Goal: Task Accomplishment & Management: Use online tool/utility

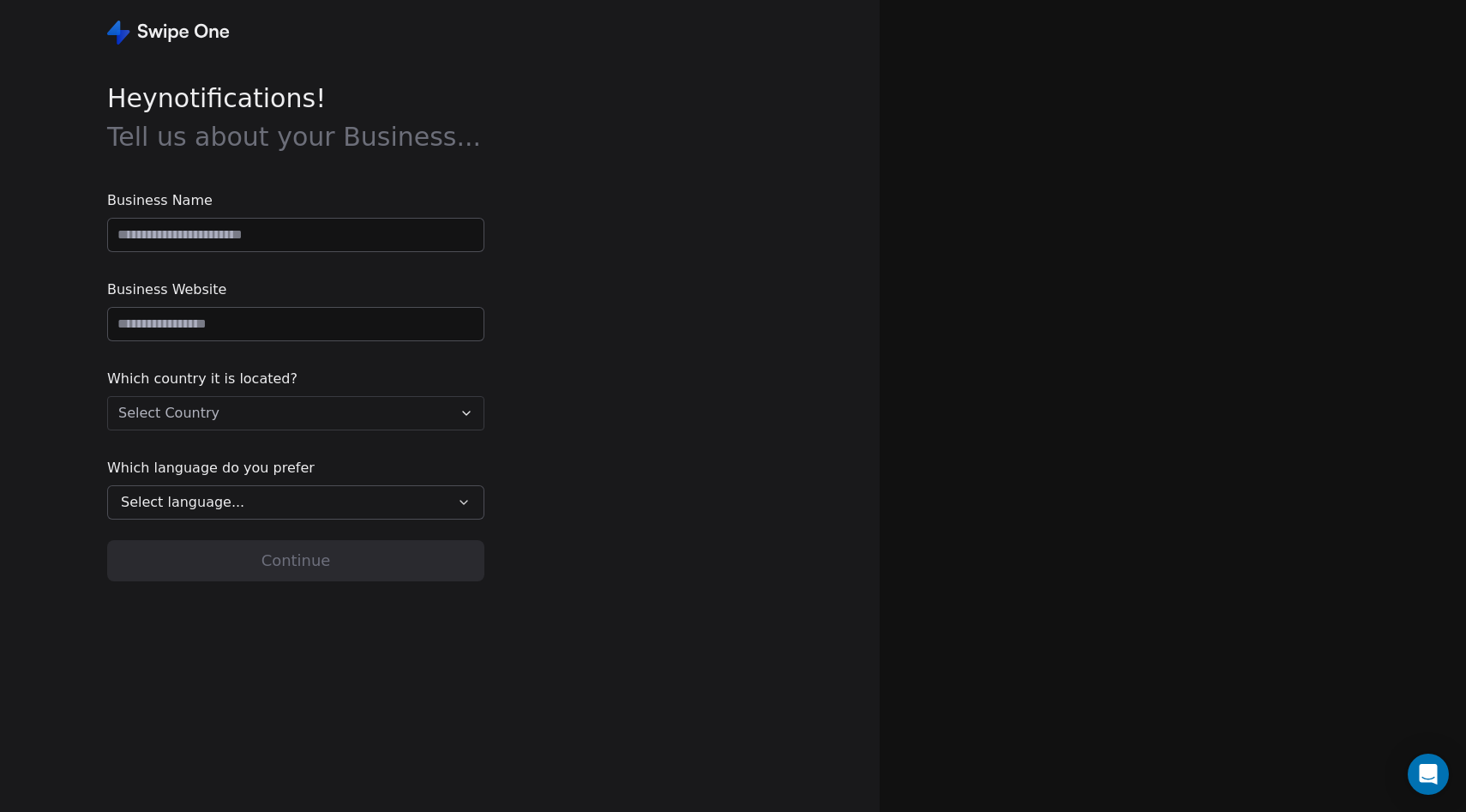
type input "**********"
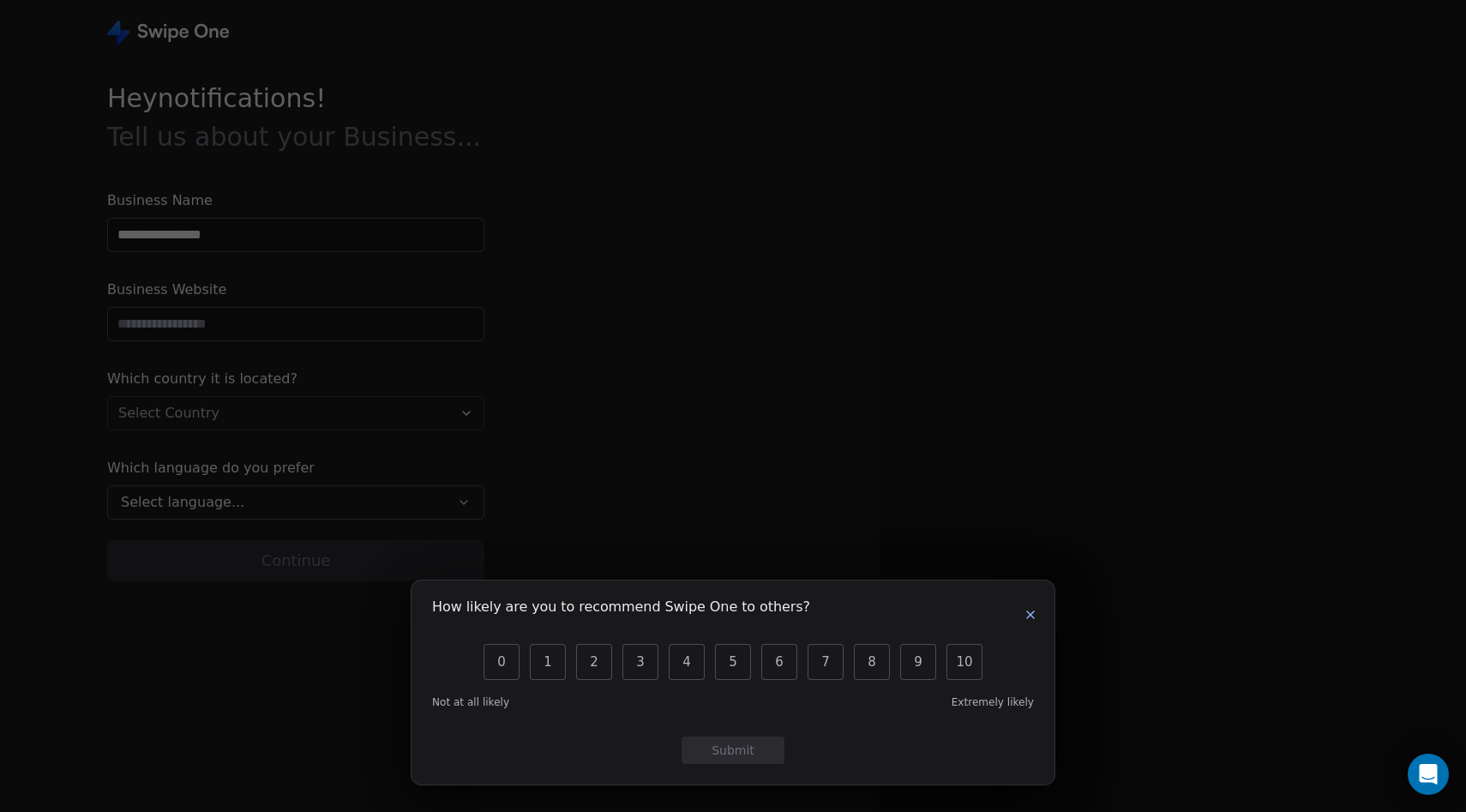
click at [1043, 611] on div "How likely are you to recommend Swipe One to others? 0 1 2 3 4 5 6 7 8 9 10 Not…" at bounding box center [733, 683] width 643 height 204
click at [1027, 616] on icon "button" at bounding box center [1030, 614] width 7 height 7
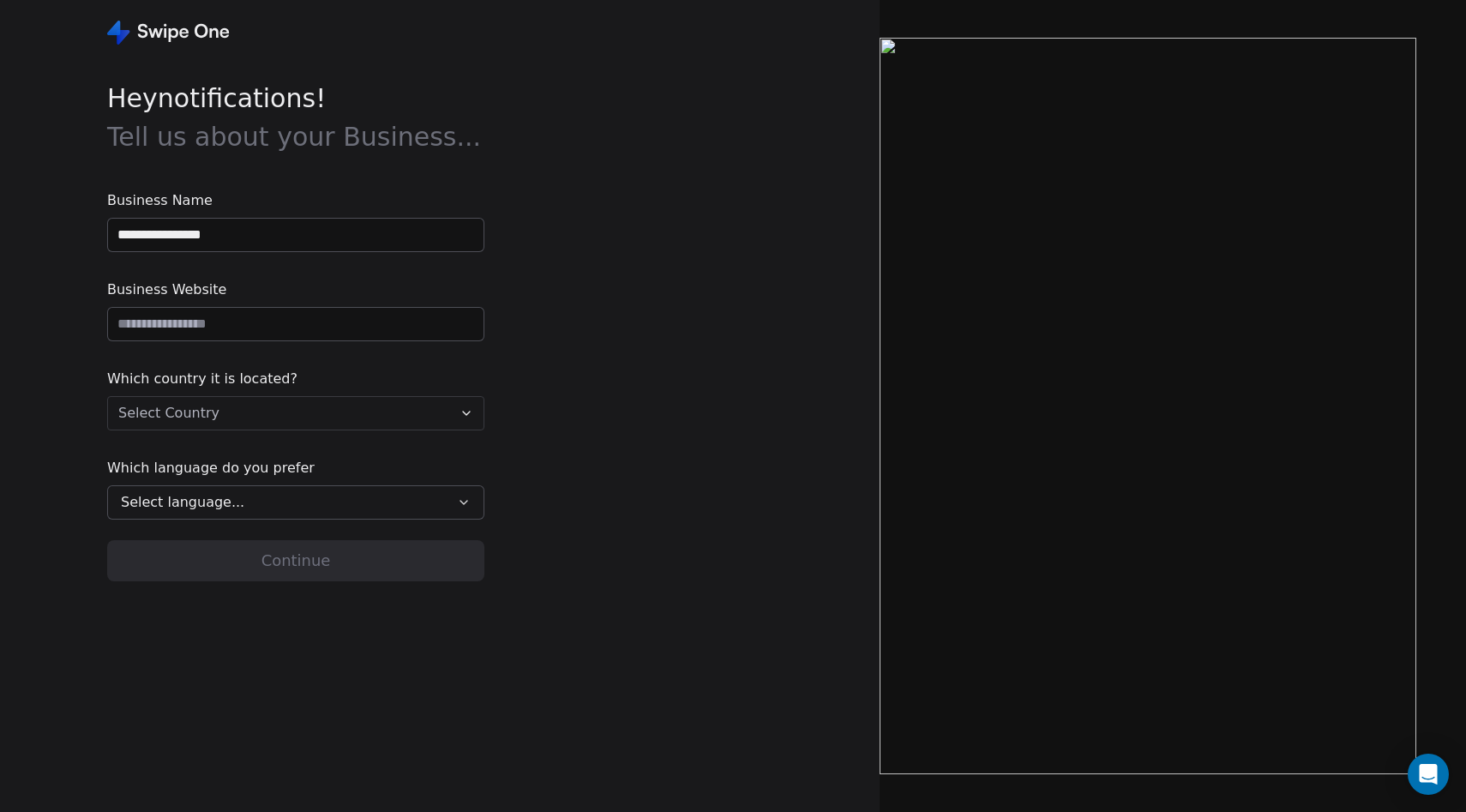
click at [221, 315] on input "url" at bounding box center [295, 324] width 375 height 33
click at [213, 335] on input "url" at bounding box center [295, 324] width 375 height 33
click at [212, 321] on input "url" at bounding box center [295, 324] width 375 height 33
click at [230, 248] on input "**********" at bounding box center [295, 235] width 375 height 33
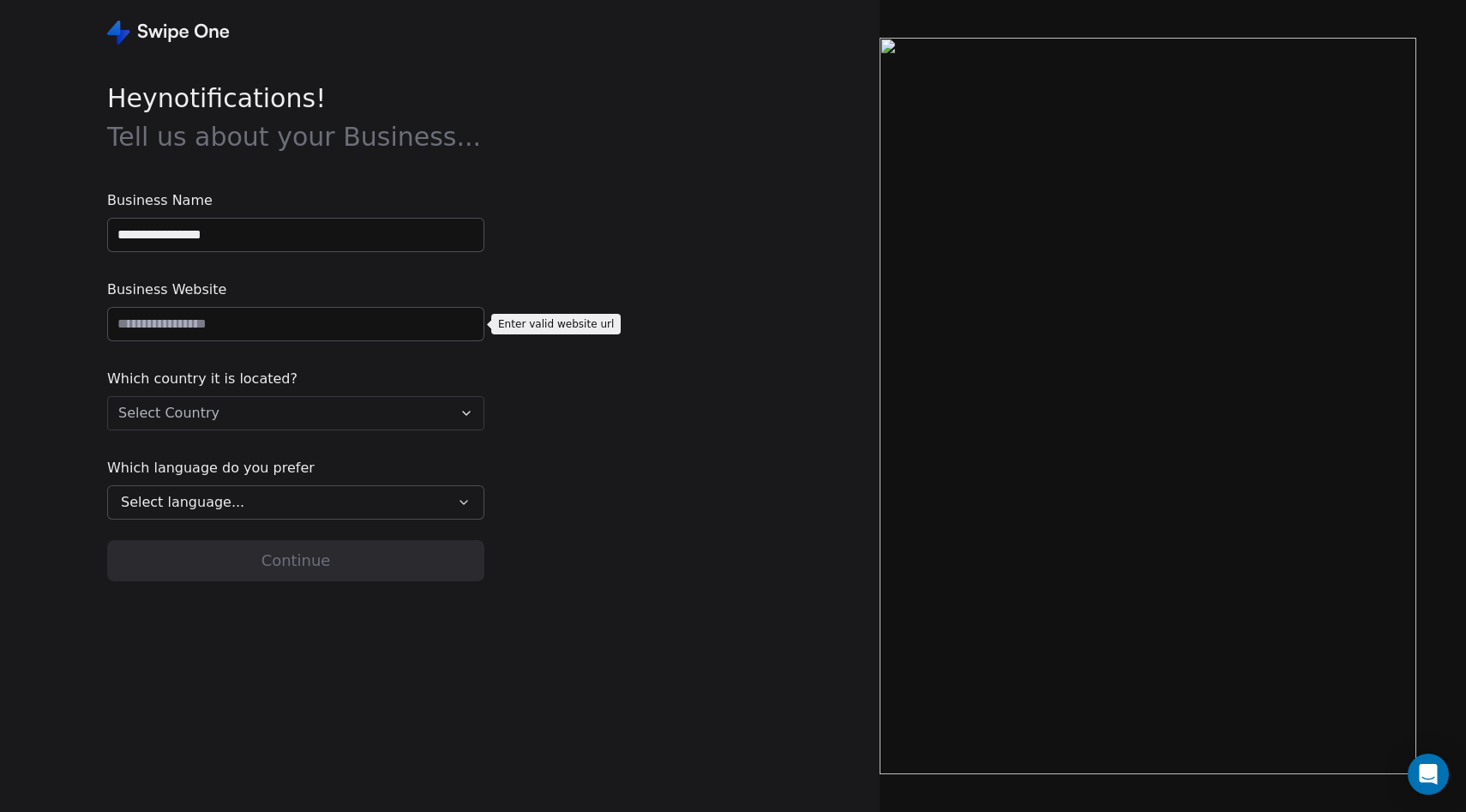
drag, startPoint x: 230, startPoint y: 238, endPoint x: 100, endPoint y: 237, distance: 130.0
click at [100, 237] on div "**********" at bounding box center [440, 406] width 880 height 812
click at [153, 236] on input "**********" at bounding box center [295, 235] width 375 height 33
click at [226, 242] on input "**********" at bounding box center [295, 235] width 375 height 33
click at [184, 316] on input "url" at bounding box center [295, 324] width 375 height 33
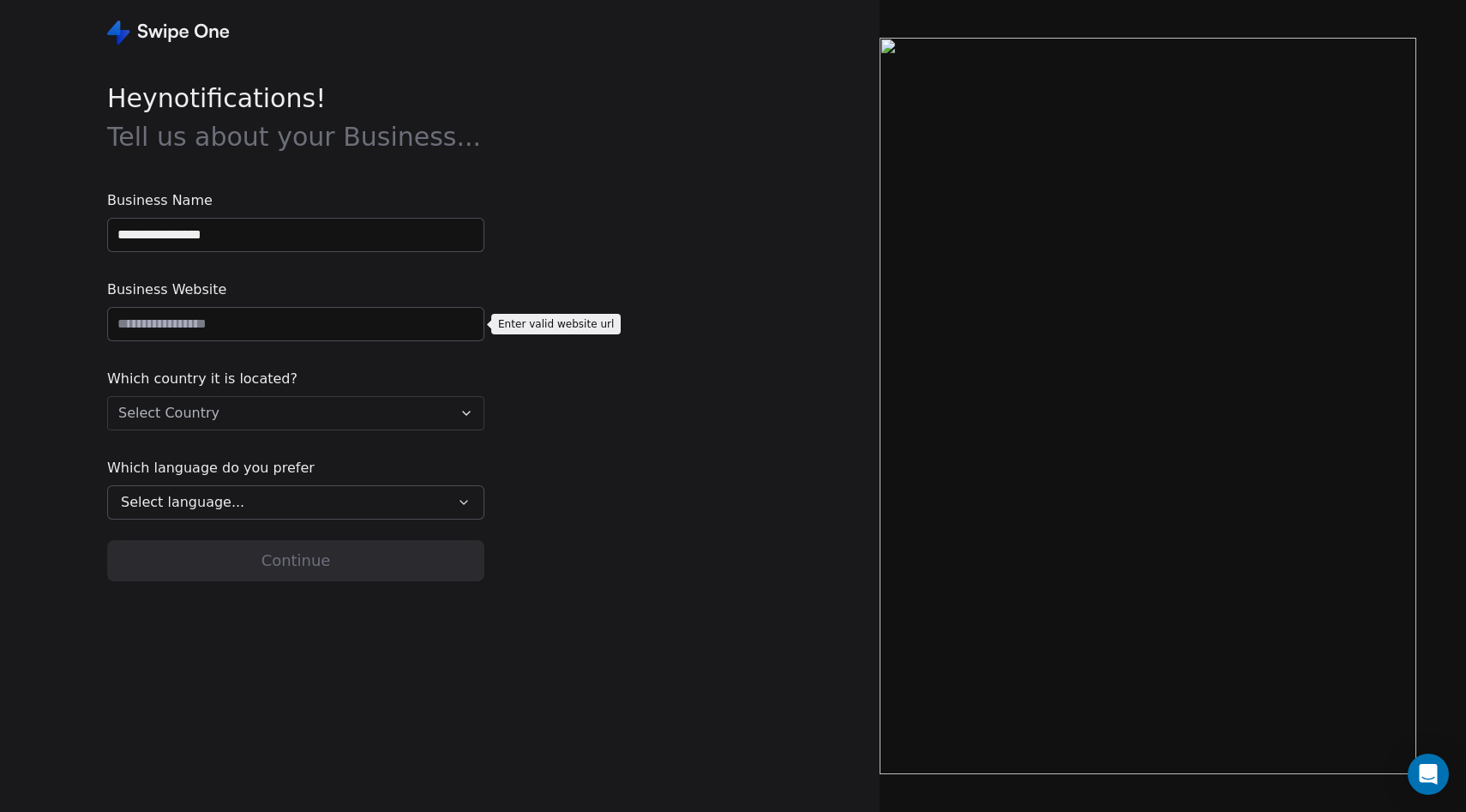
click at [167, 391] on div "Which country it is located? Select Country" at bounding box center [295, 399] width 377 height 62
click at [167, 417] on html "**********" at bounding box center [733, 406] width 1466 height 812
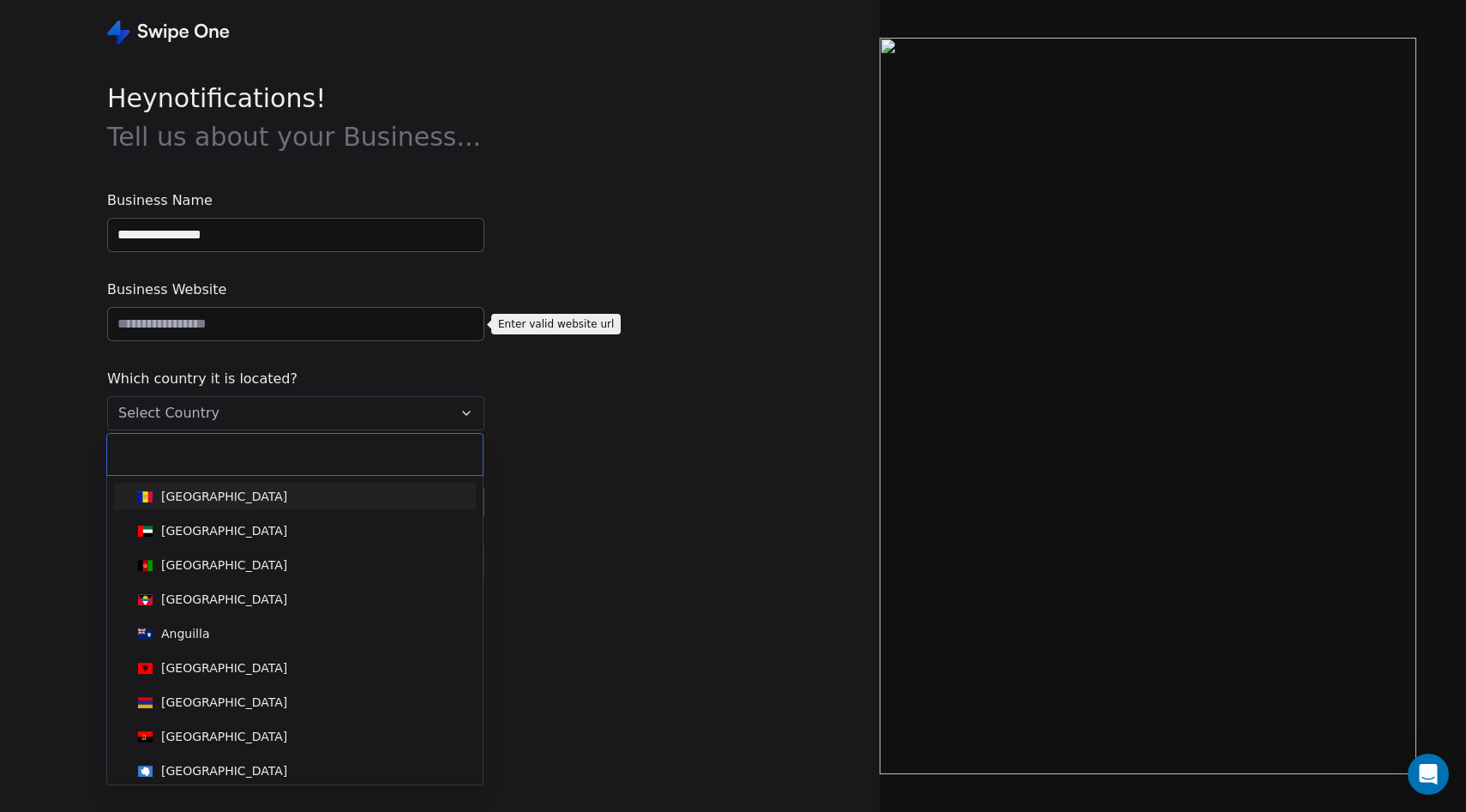
click at [75, 445] on html "**********" at bounding box center [733, 406] width 1466 height 812
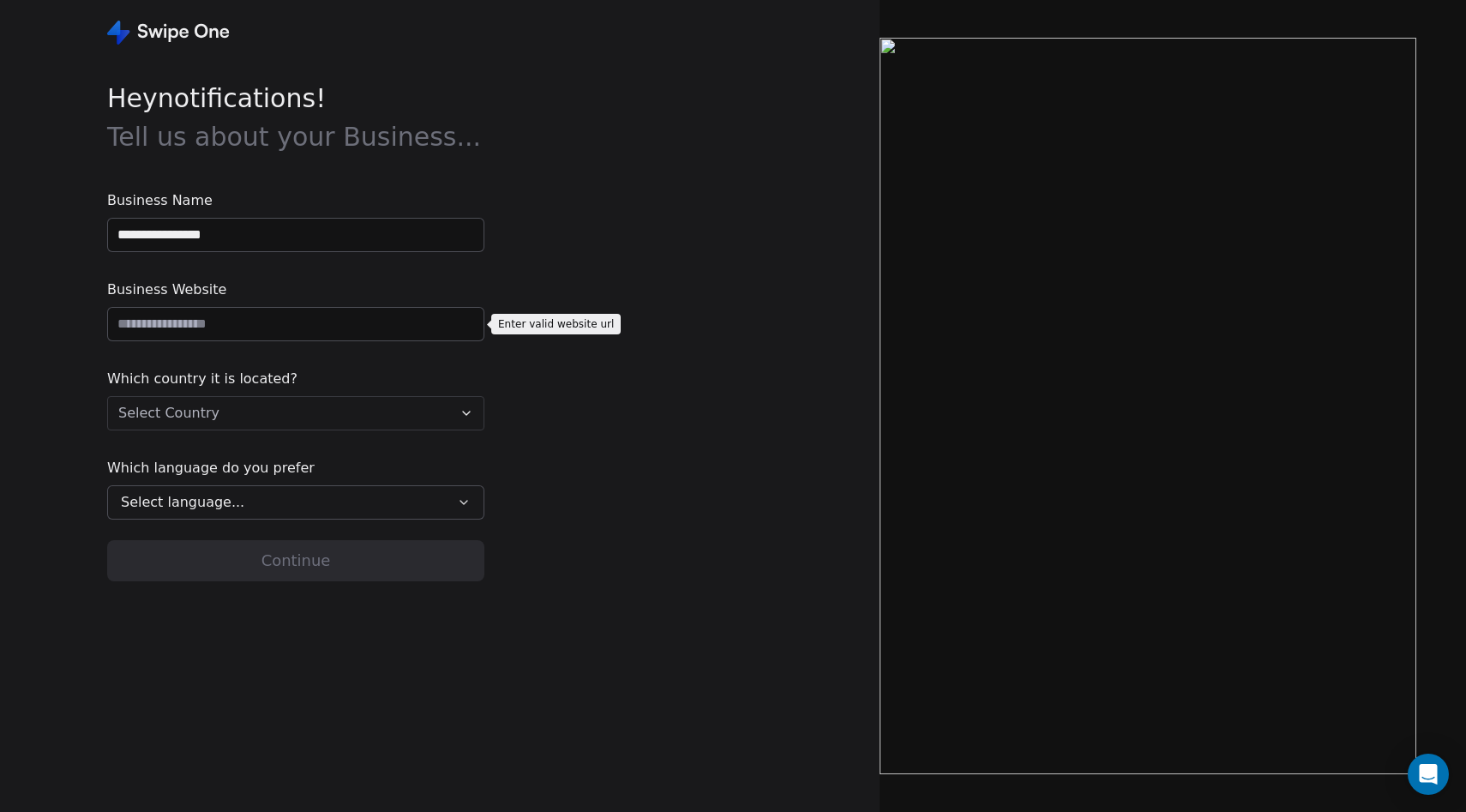
click at [147, 495] on span "Select language..." at bounding box center [182, 501] width 123 height 20
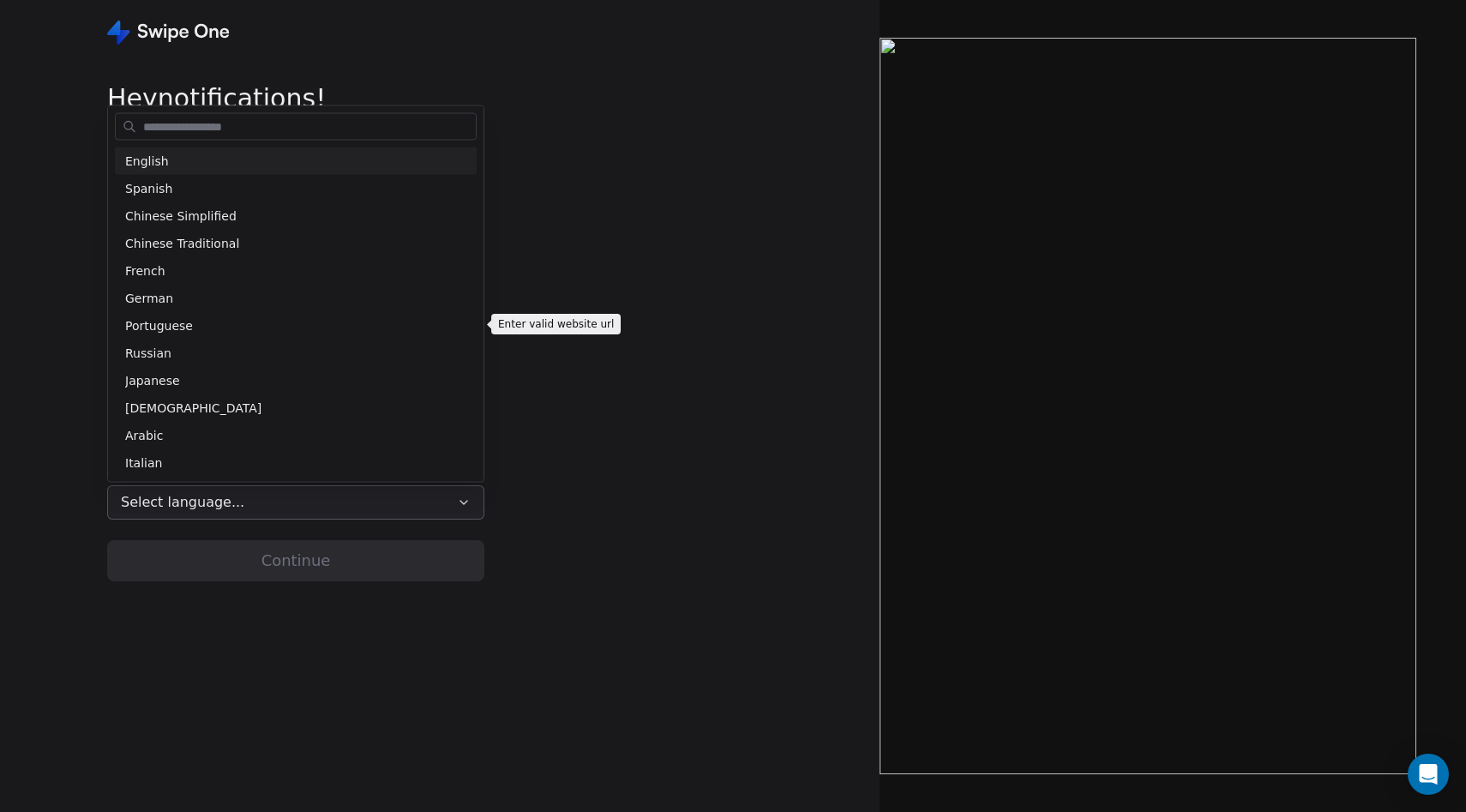
click at [67, 485] on html "**********" at bounding box center [733, 406] width 1466 height 812
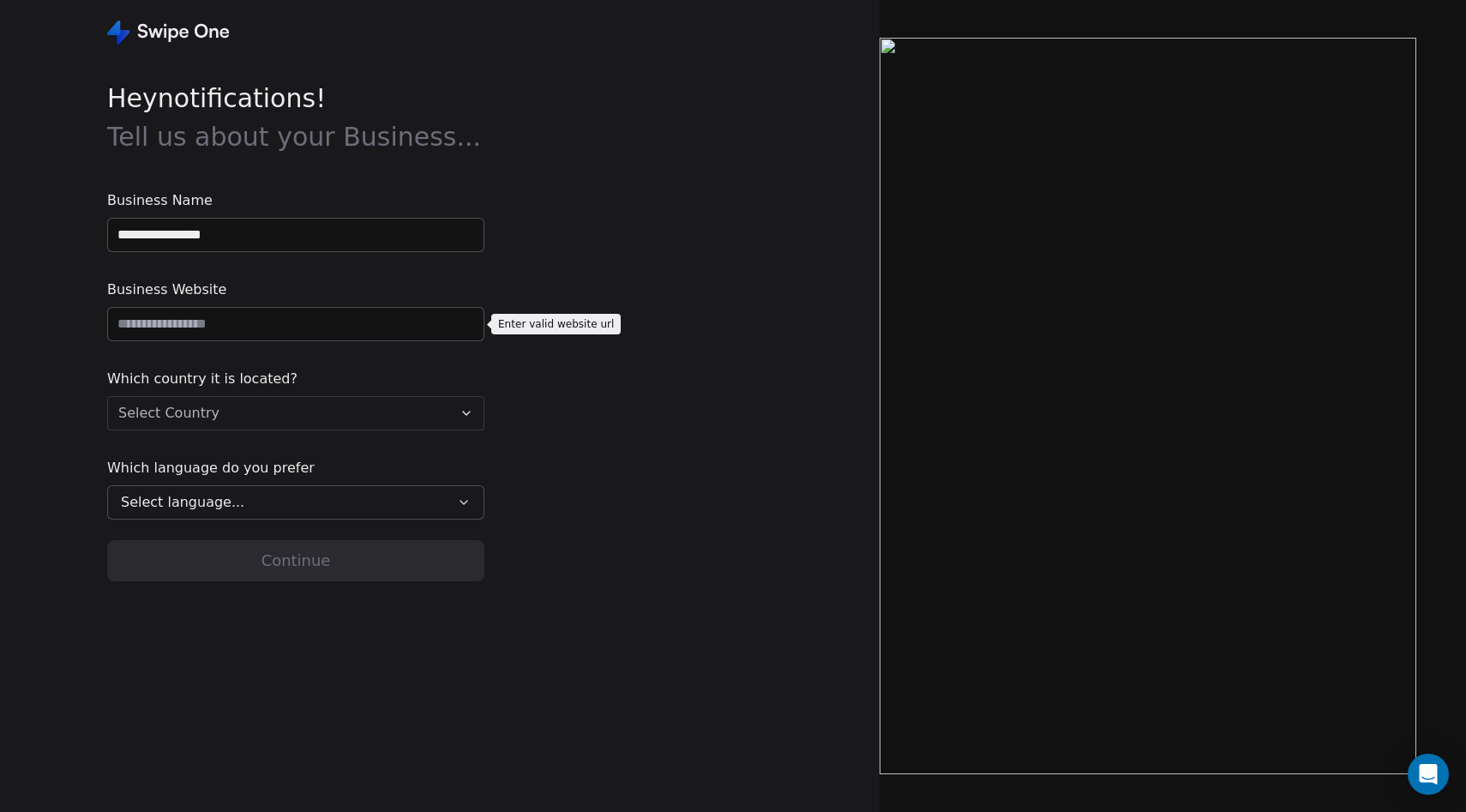
click at [177, 316] on input "url" at bounding box center [295, 324] width 375 height 33
type input "*"
type input "*********"
click at [311, 419] on html "**********" at bounding box center [733, 406] width 1466 height 812
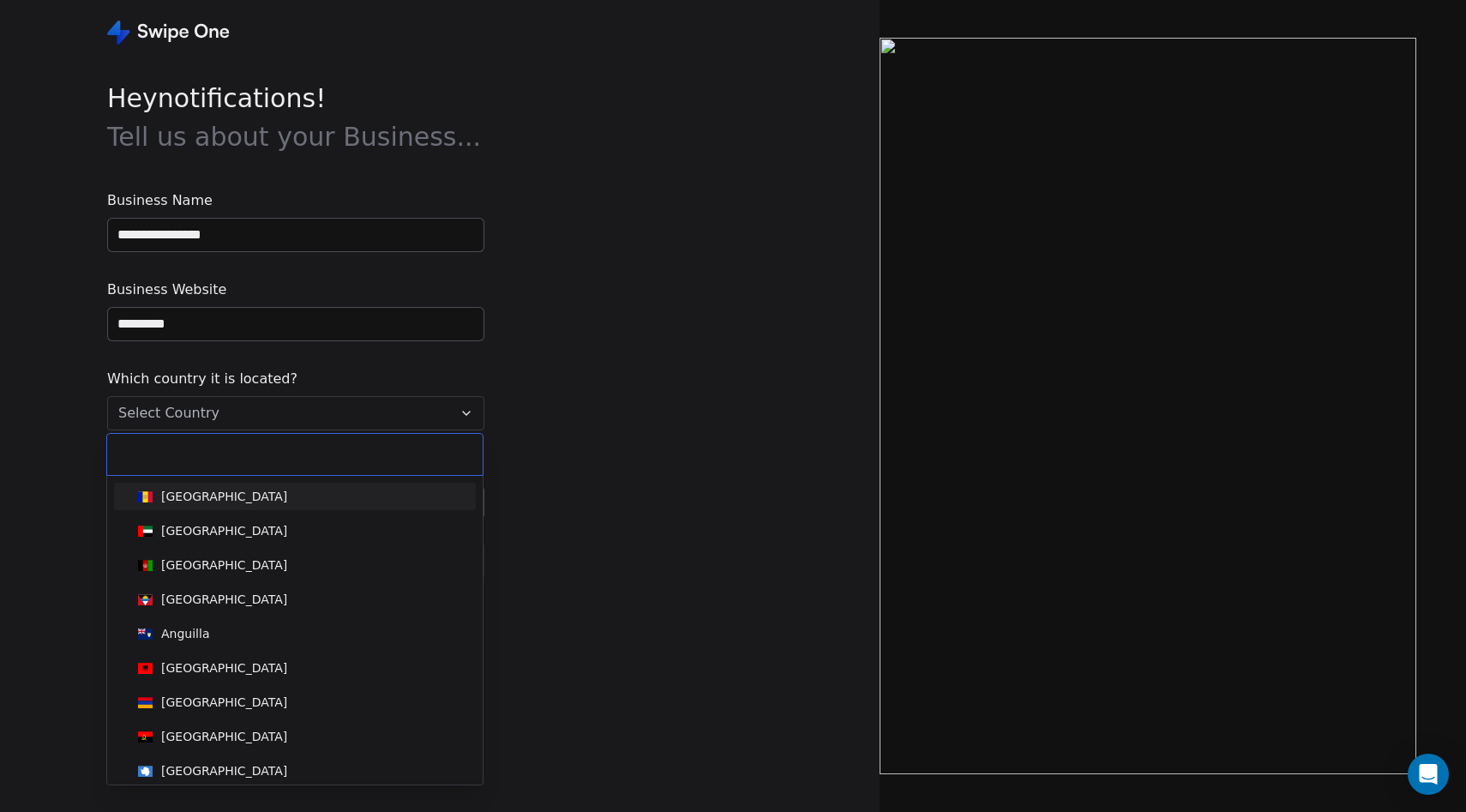
click at [254, 501] on div "Andorra" at bounding box center [295, 497] width 328 height 19
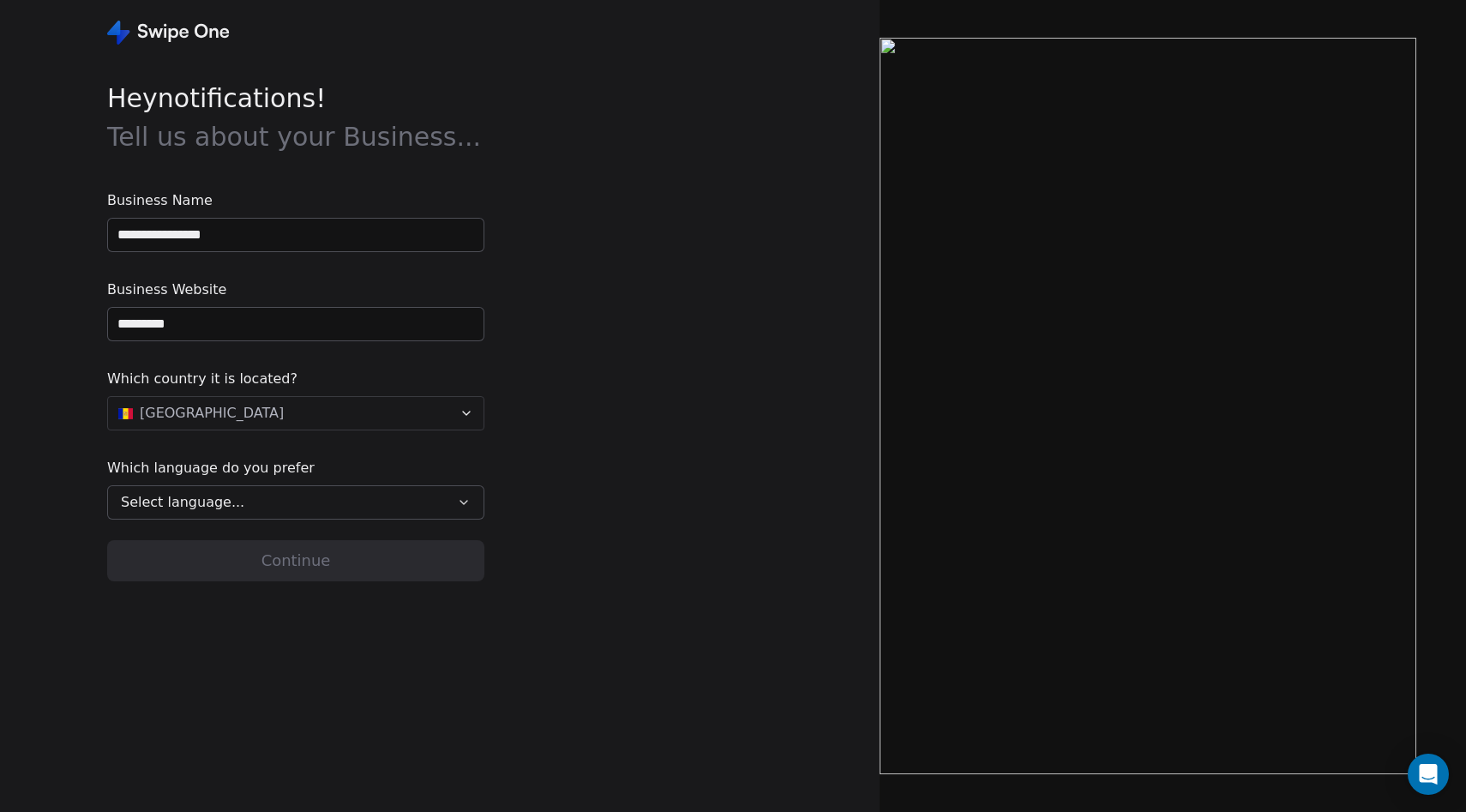
click at [258, 422] on html "**********" at bounding box center [733, 406] width 1466 height 812
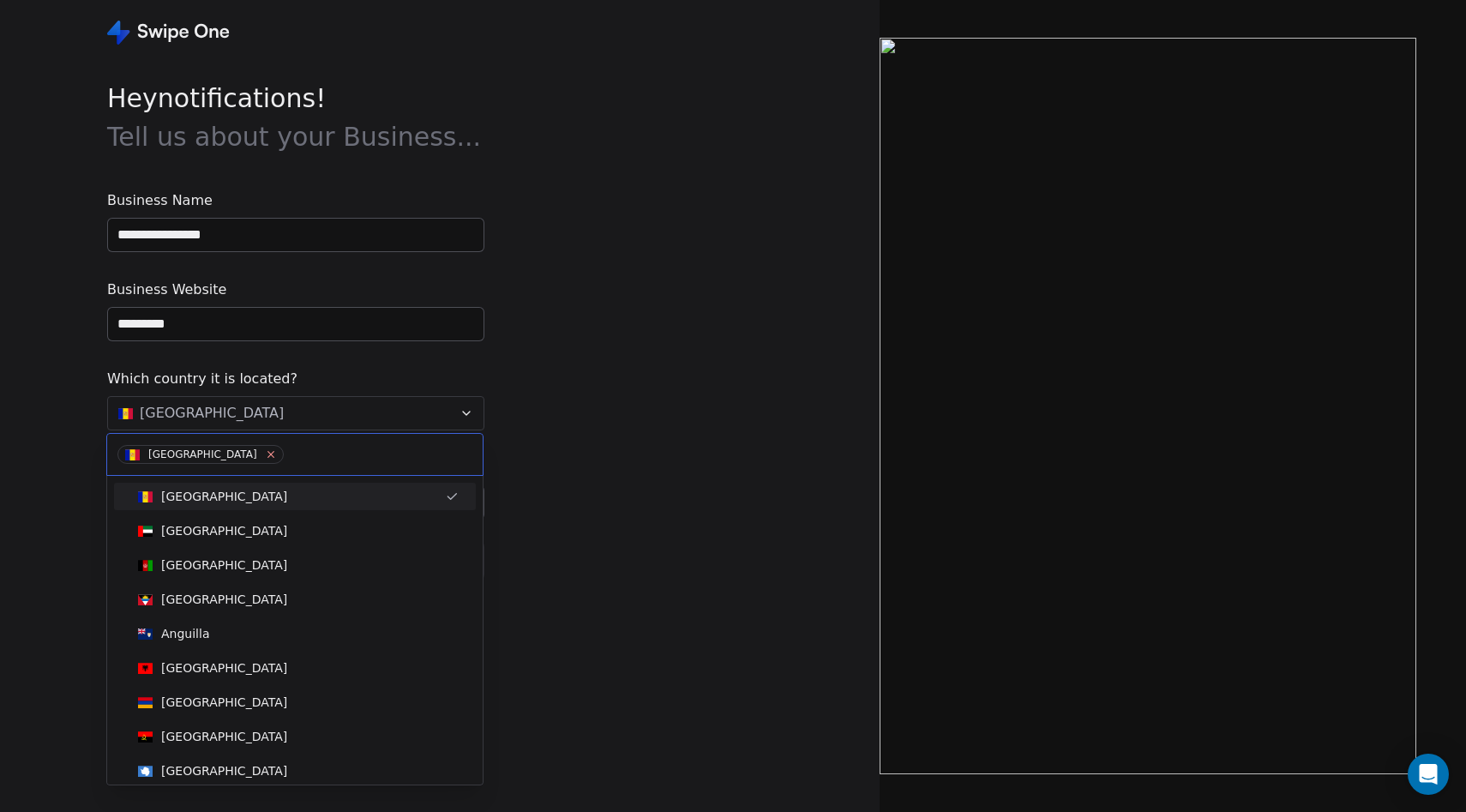
click at [265, 457] on icon at bounding box center [271, 454] width 12 height 12
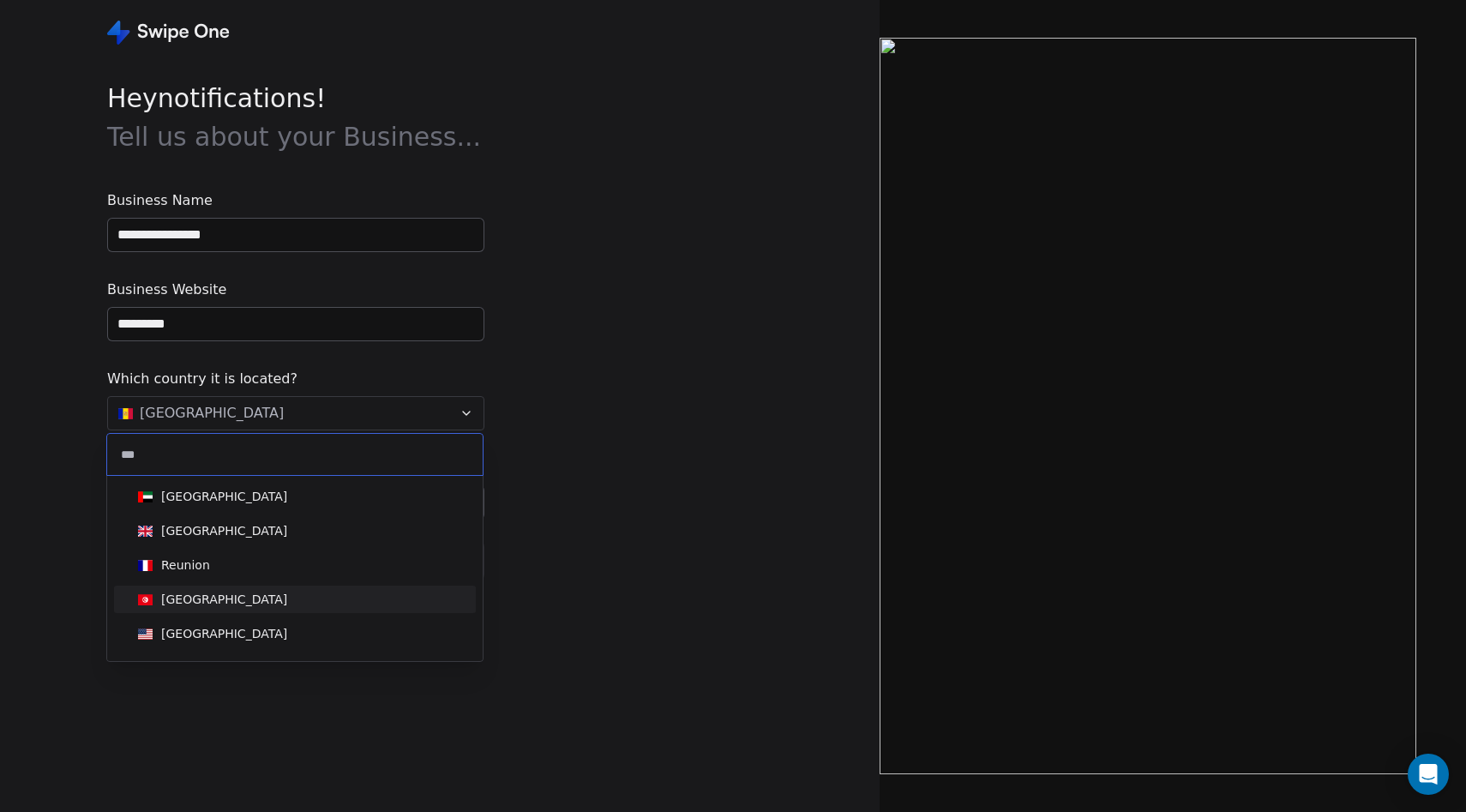
type input "***"
click at [198, 639] on div "United States" at bounding box center [224, 634] width 126 height 17
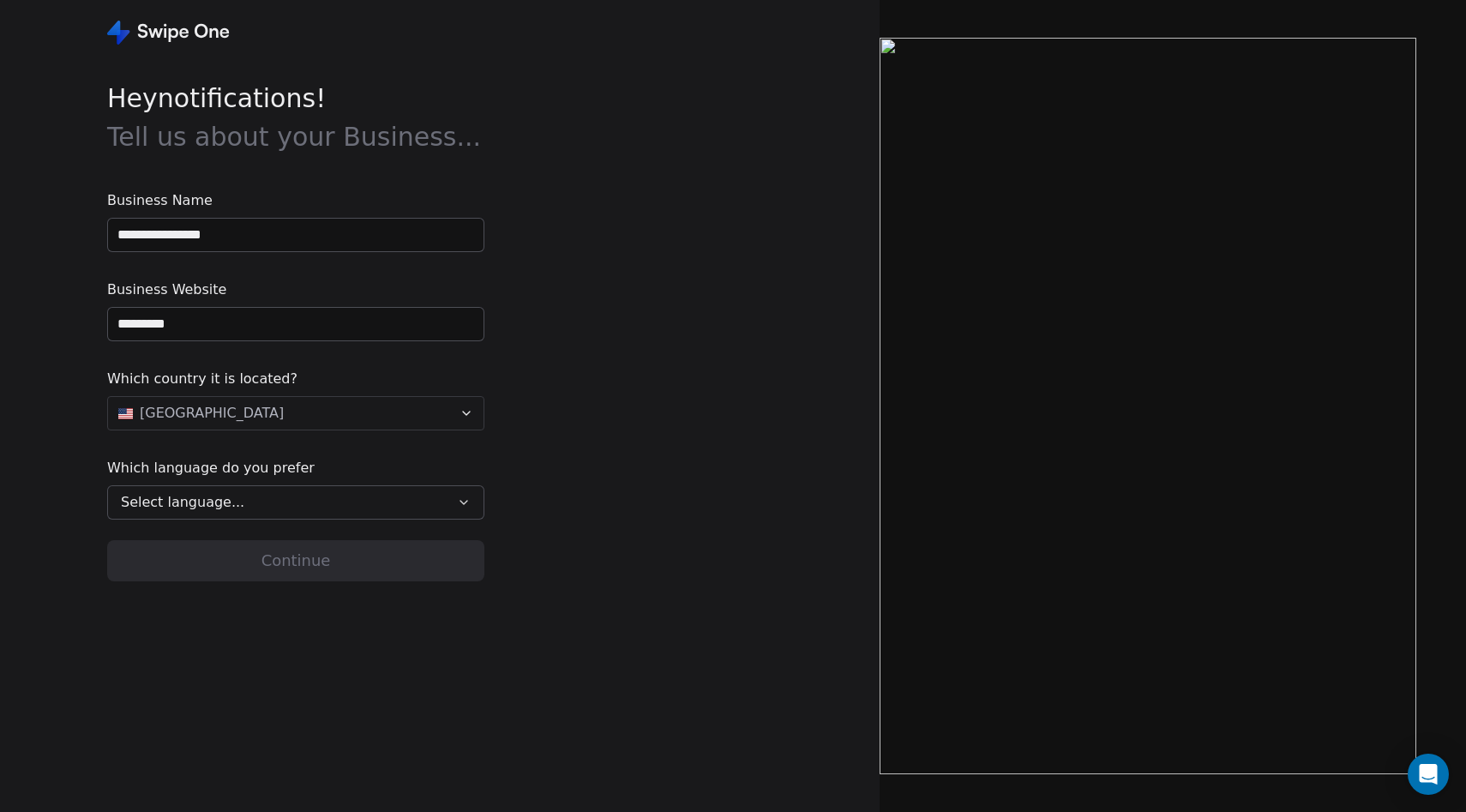
click at [235, 503] on div "Select language..." at bounding box center [284, 501] width 326 height 20
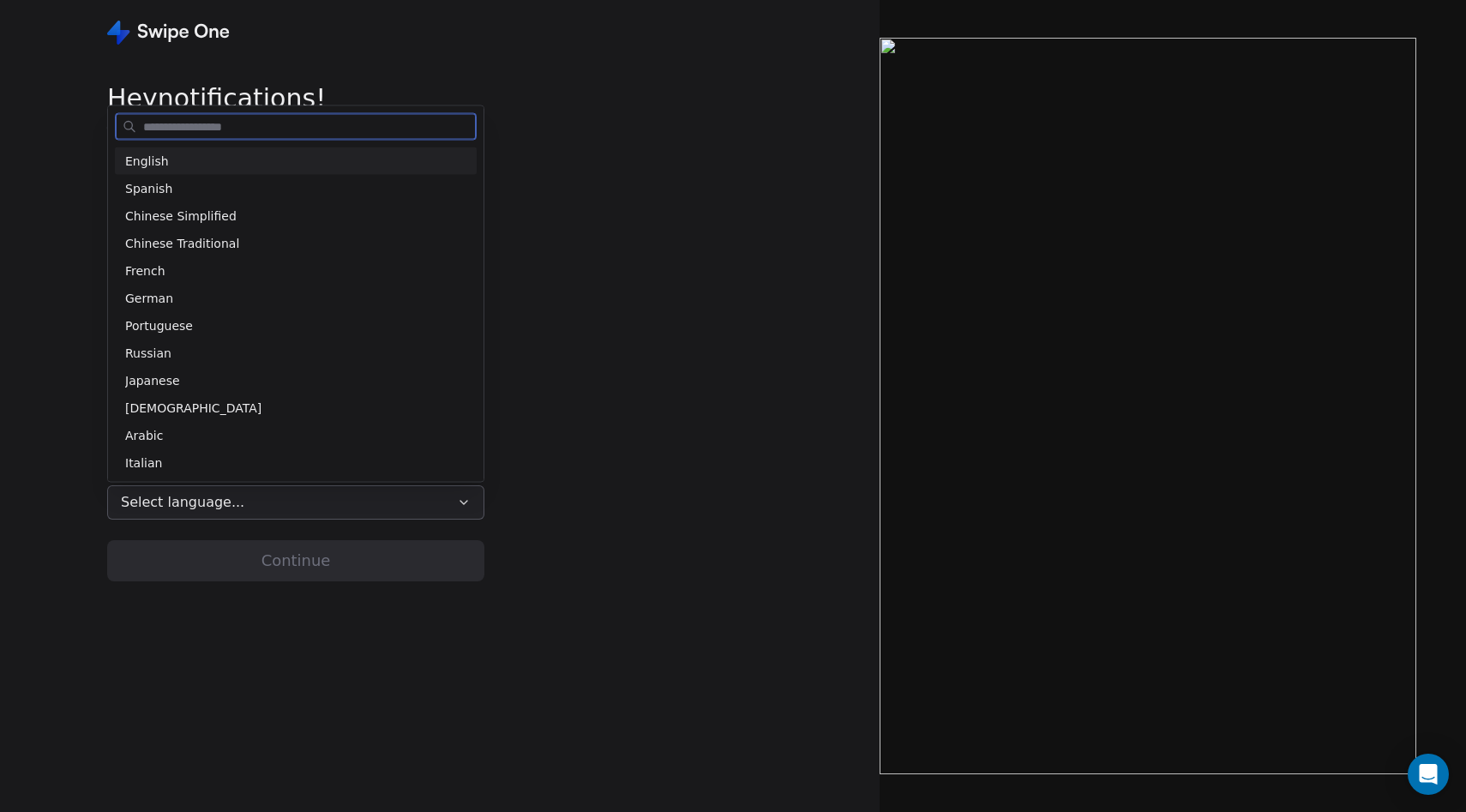
click at [258, 149] on div "English" at bounding box center [295, 161] width 362 height 27
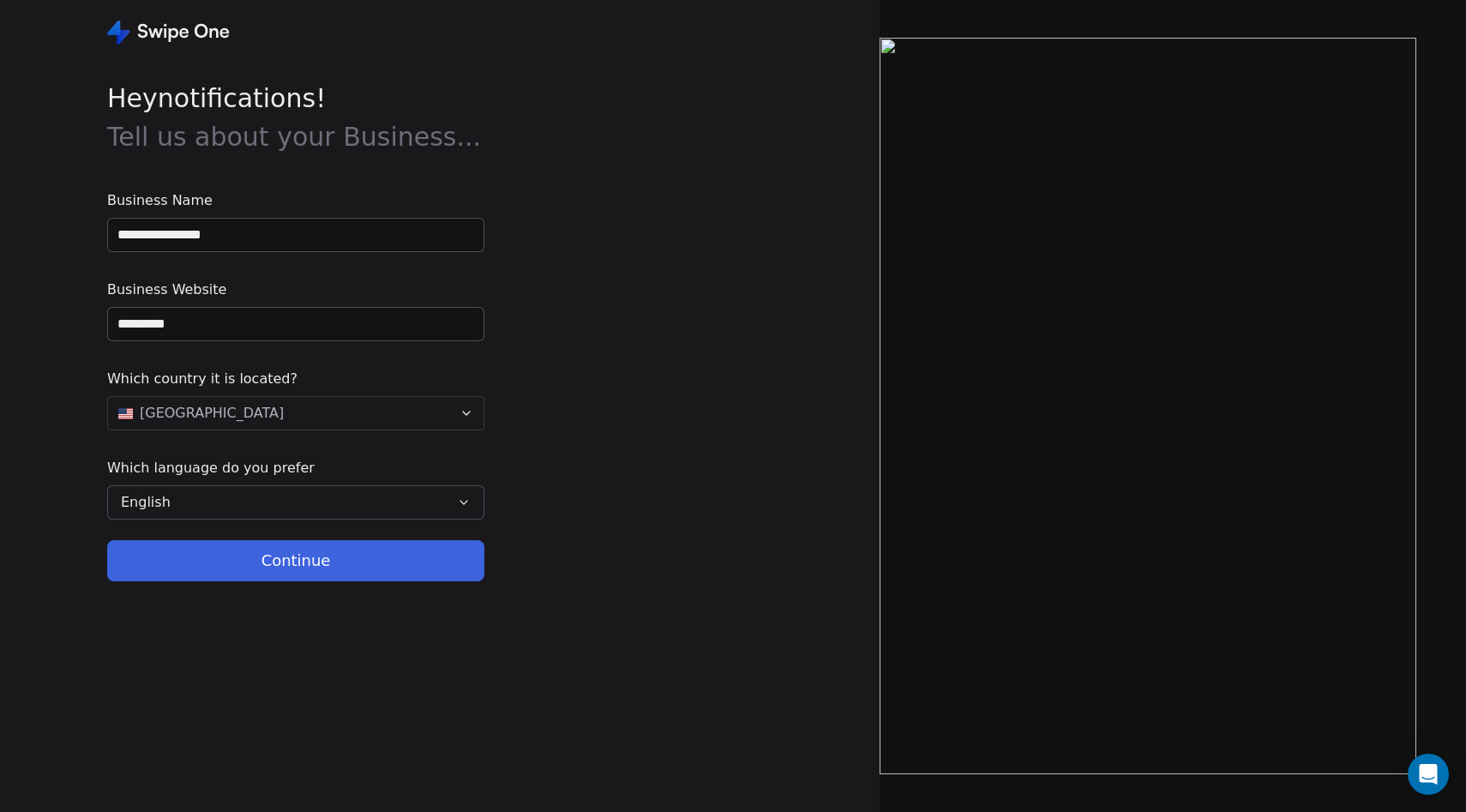
click at [290, 576] on button "Continue" at bounding box center [295, 560] width 377 height 41
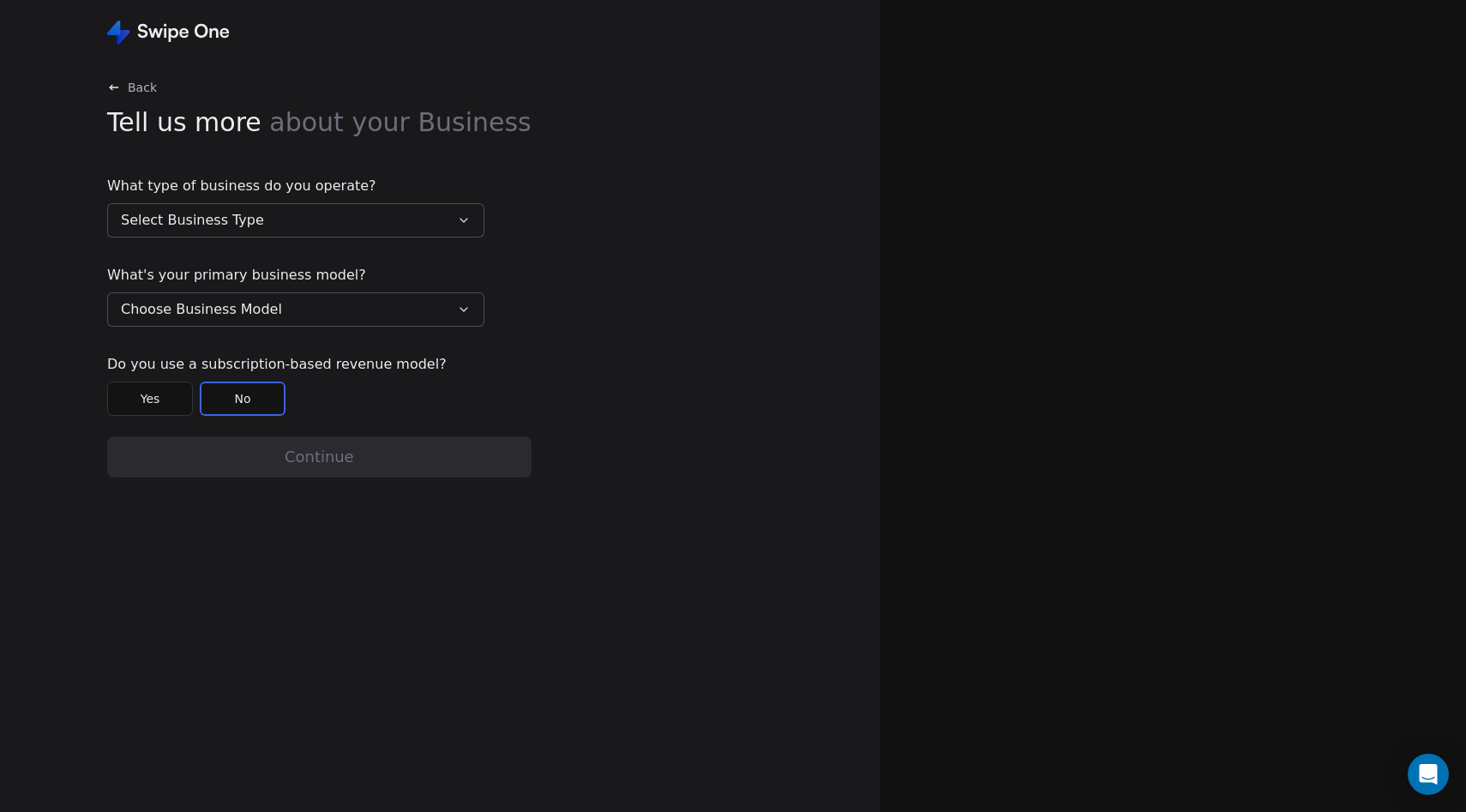
click at [321, 220] on button "Select Business Type" at bounding box center [295, 221] width 377 height 35
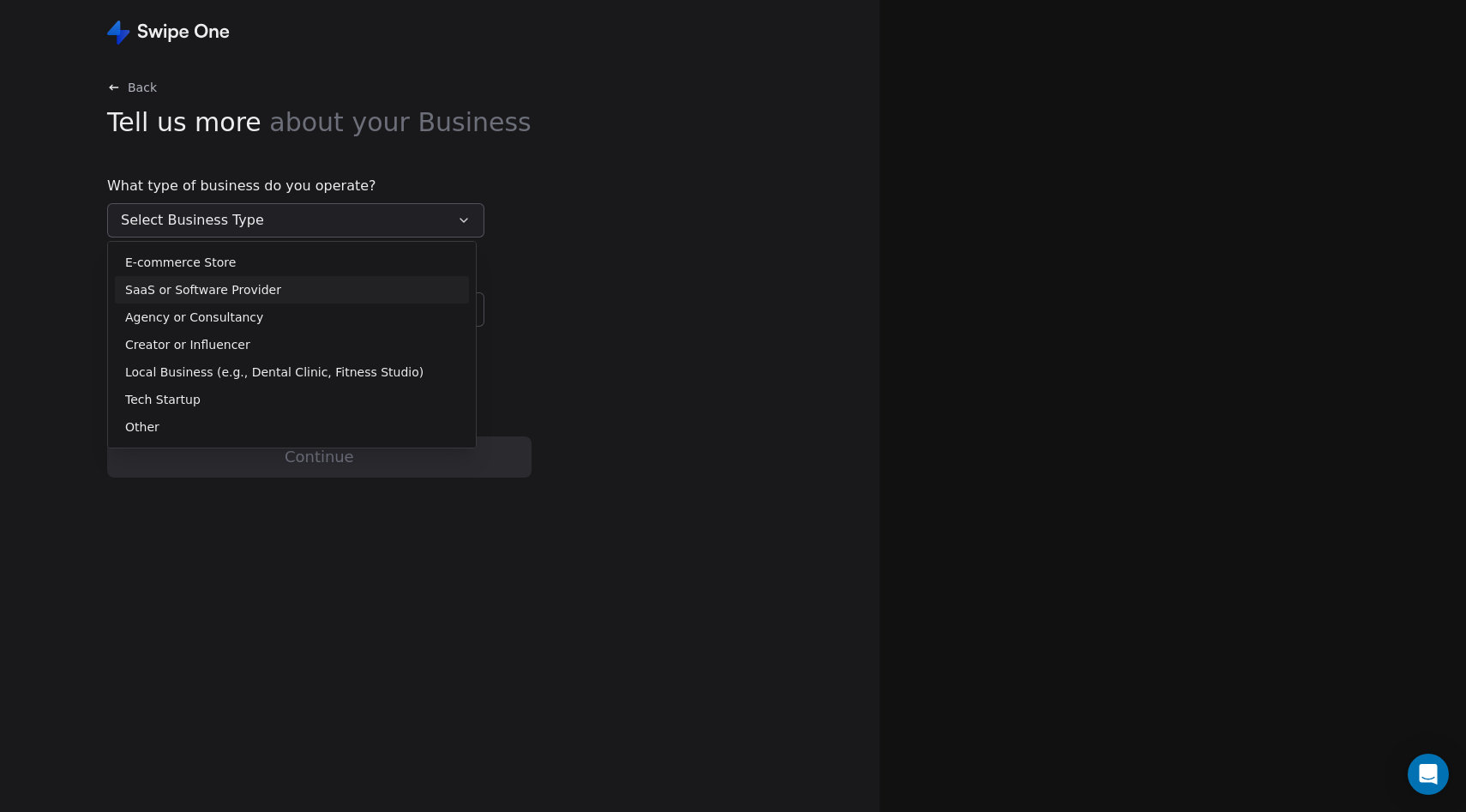
click at [263, 277] on div "SaaS or Software Provider" at bounding box center [291, 289] width 354 height 27
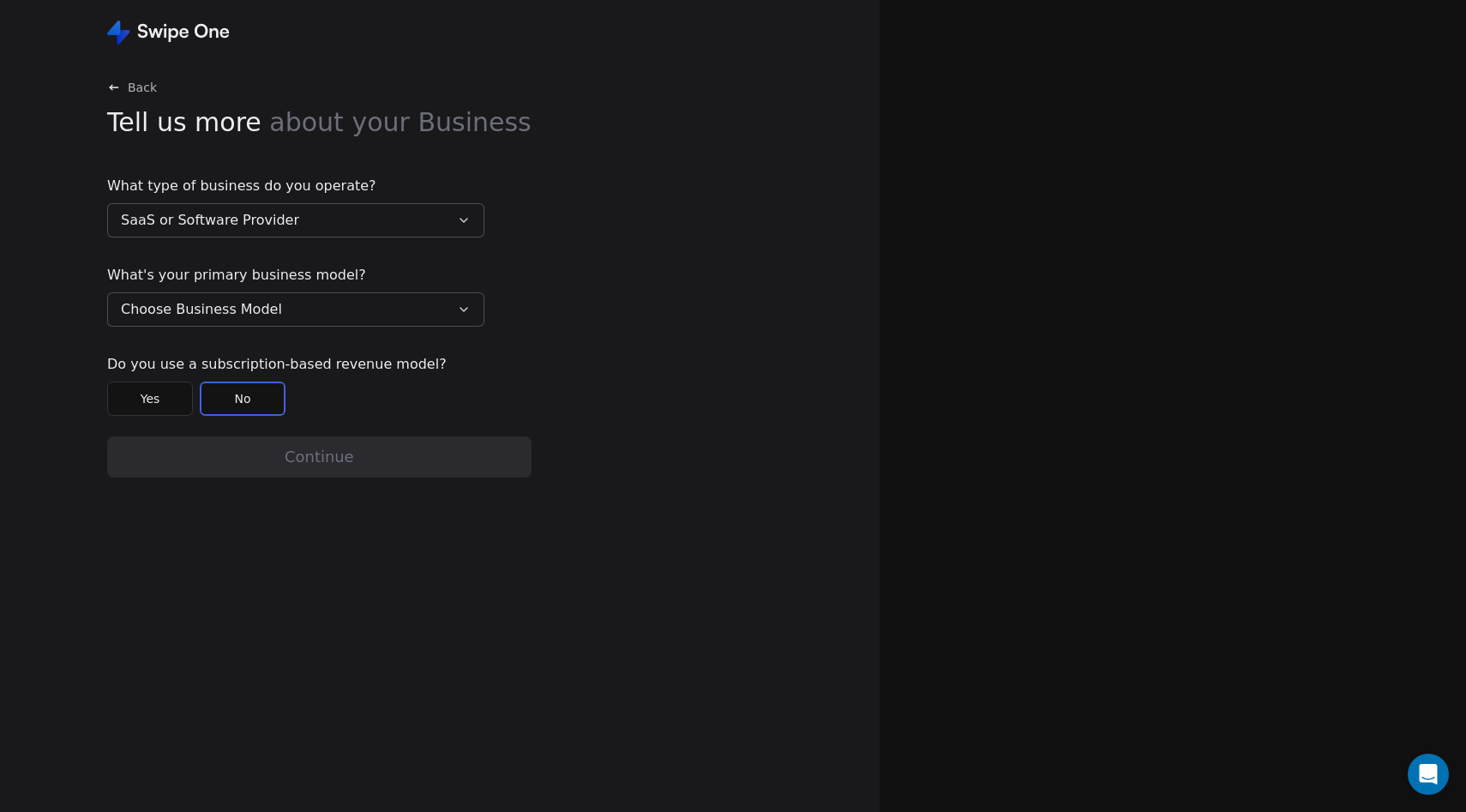
click at [240, 306] on span "Choose Business Model" at bounding box center [201, 309] width 161 height 20
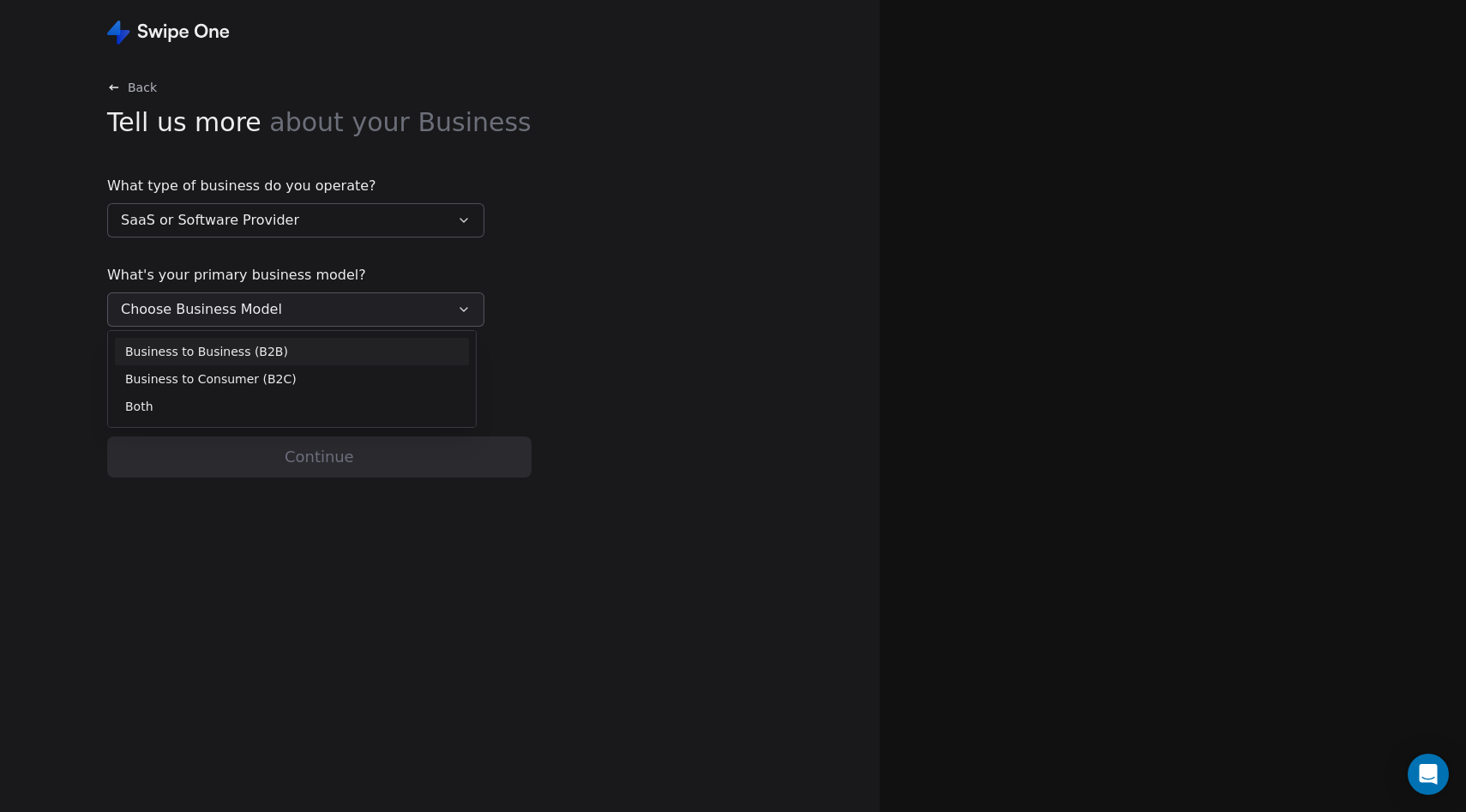
click at [216, 351] on span "Business to Business (B2B)" at bounding box center [206, 352] width 163 height 18
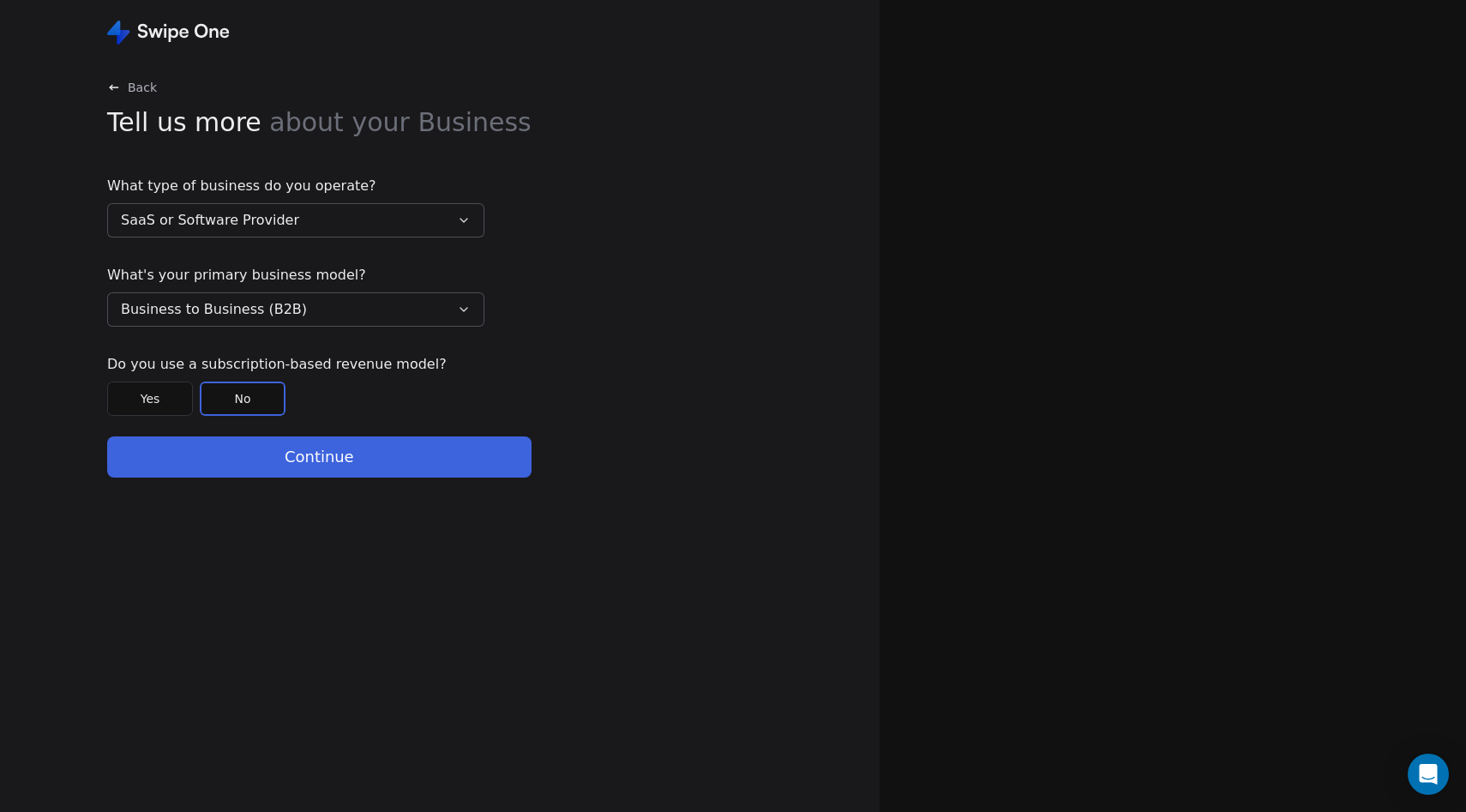
click at [173, 425] on div "What type of business do you operate? SaaS or Software Provider What's your pri…" at bounding box center [319, 326] width 424 height 302
click at [169, 410] on button "Yes" at bounding box center [149, 399] width 86 height 35
click at [182, 453] on button "Continue" at bounding box center [319, 457] width 424 height 41
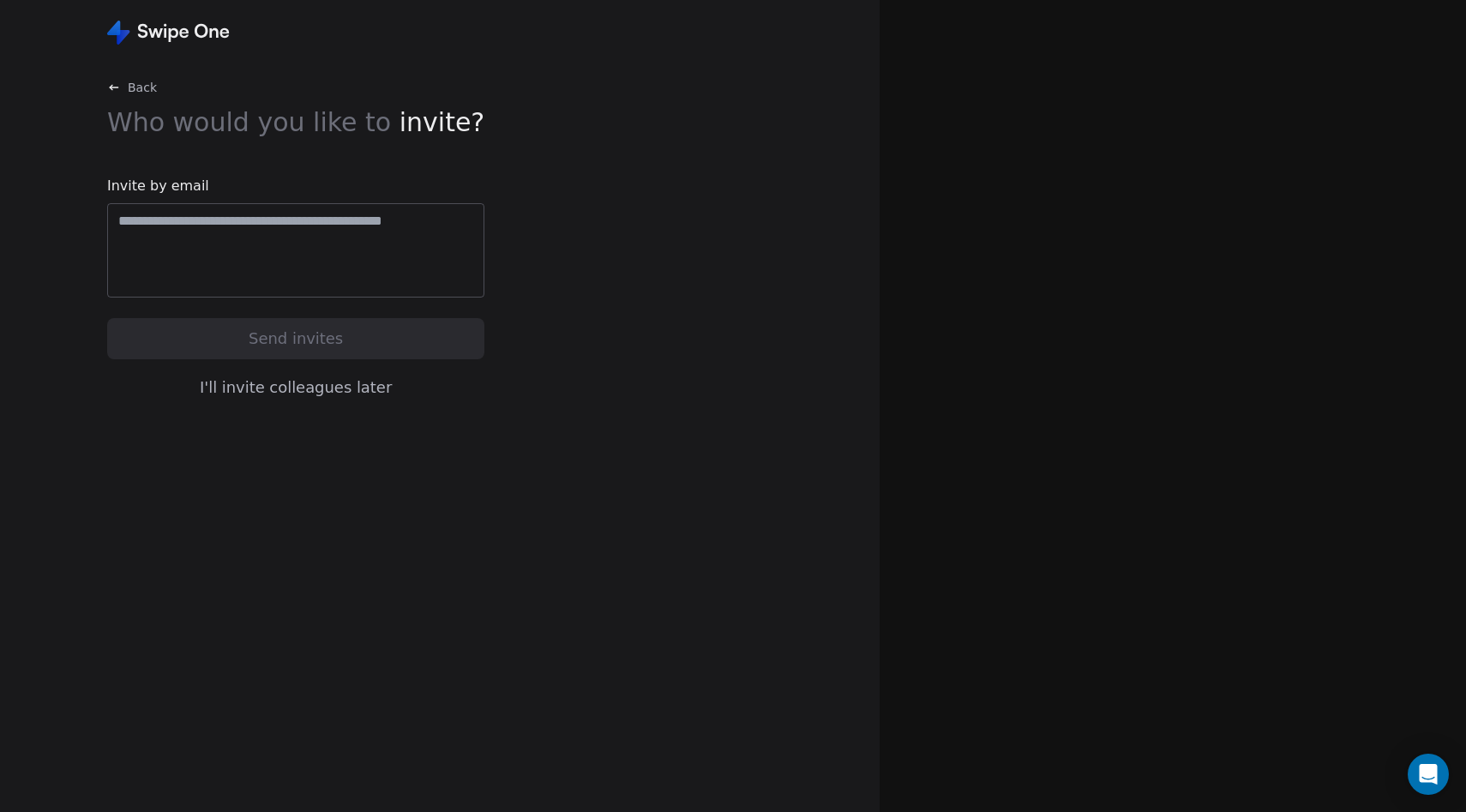
click at [265, 395] on button "I'll invite colleagues later" at bounding box center [295, 387] width 377 height 36
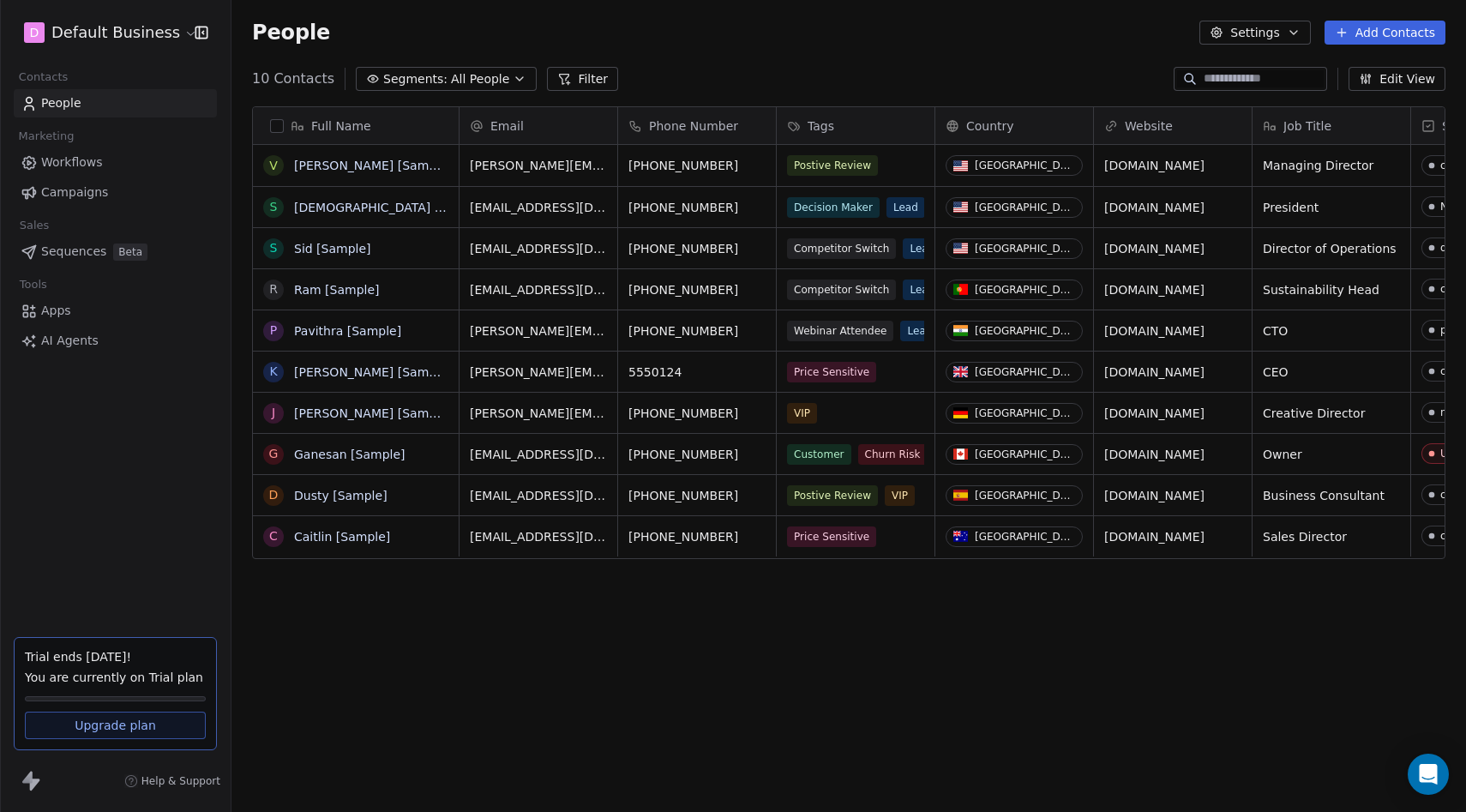
click at [527, 582] on div "Full Name V Vanessa [Sample] S Swami [Sample] S Sid [Sample] R Ram [Sample] P P…" at bounding box center [849, 449] width 1235 height 715
click at [492, 596] on div "Full Name V Vanessa [Sample] S Swami [Sample] S Sid [Sample] R Ram [Sample] P P…" at bounding box center [849, 449] width 1235 height 715
click at [415, 573] on div "Full Name V Vanessa [Sample] S Swami [Sample] S Sid [Sample] R Ram [Sample] P P…" at bounding box center [849, 449] width 1235 height 715
click at [64, 146] on span "Marketing" at bounding box center [46, 136] width 70 height 26
click at [62, 160] on span "Workflows" at bounding box center [72, 162] width 62 height 18
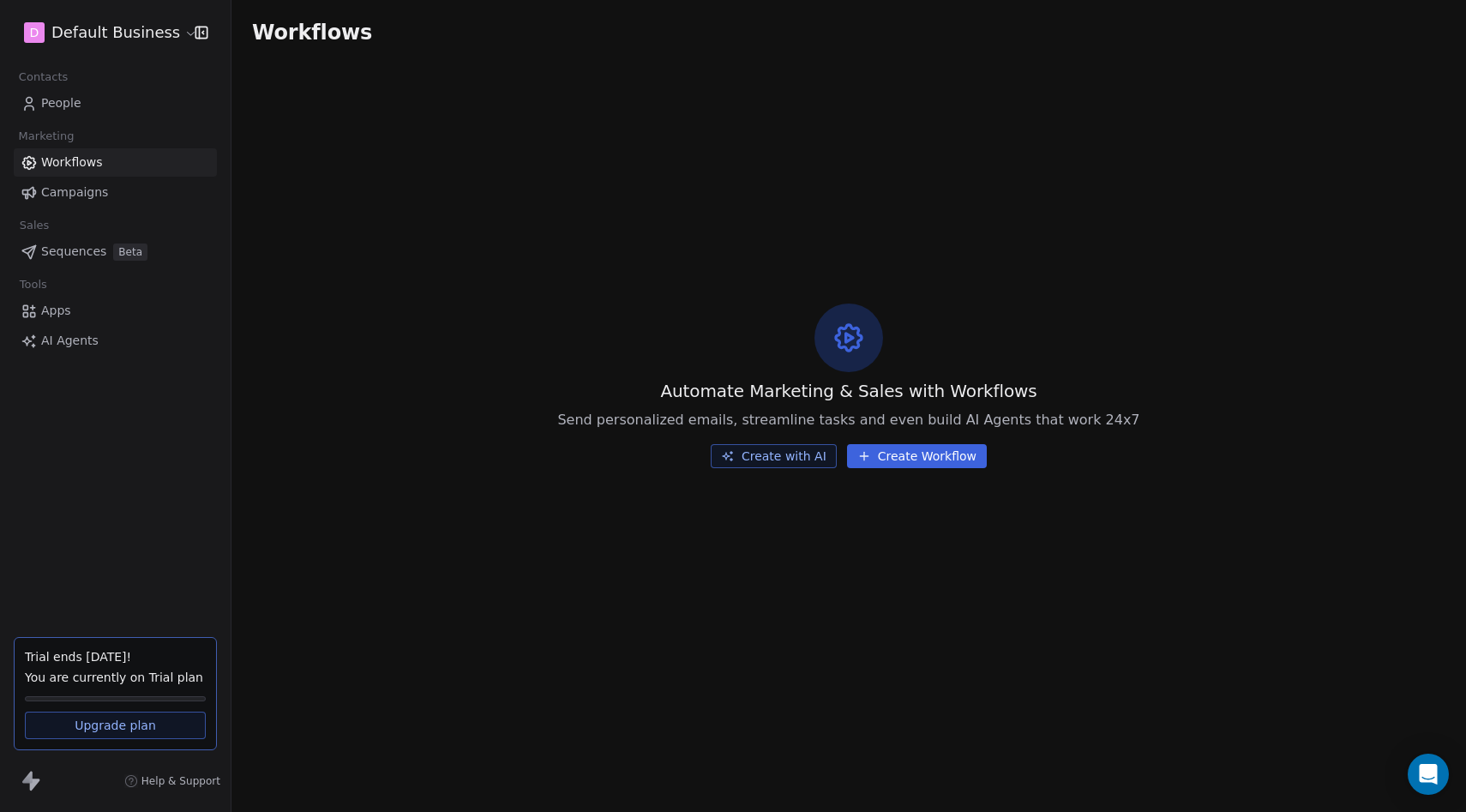
click at [924, 460] on button "Create Workflow" at bounding box center [916, 456] width 140 height 24
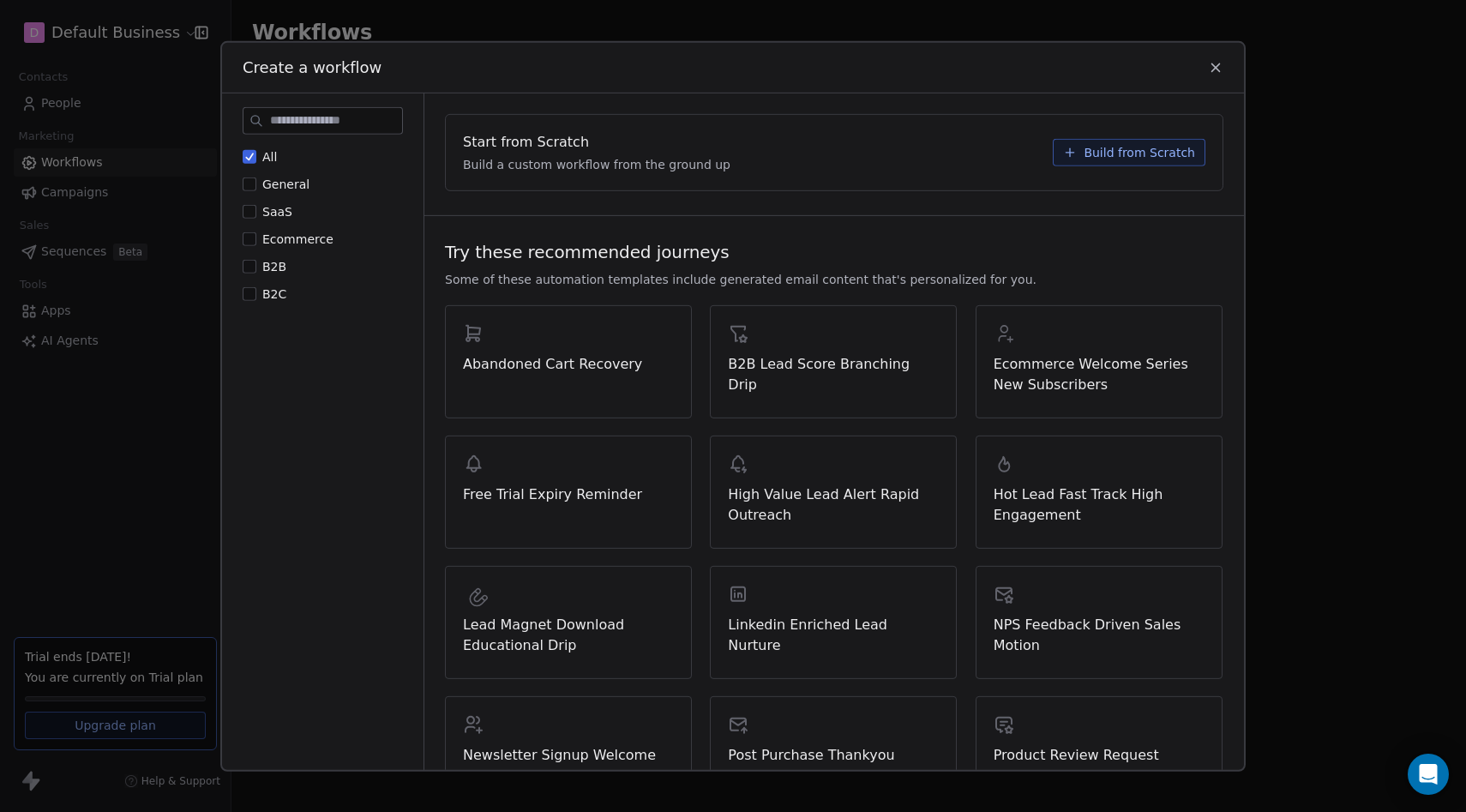
click at [1209, 68] on icon at bounding box center [1216, 67] width 15 height 15
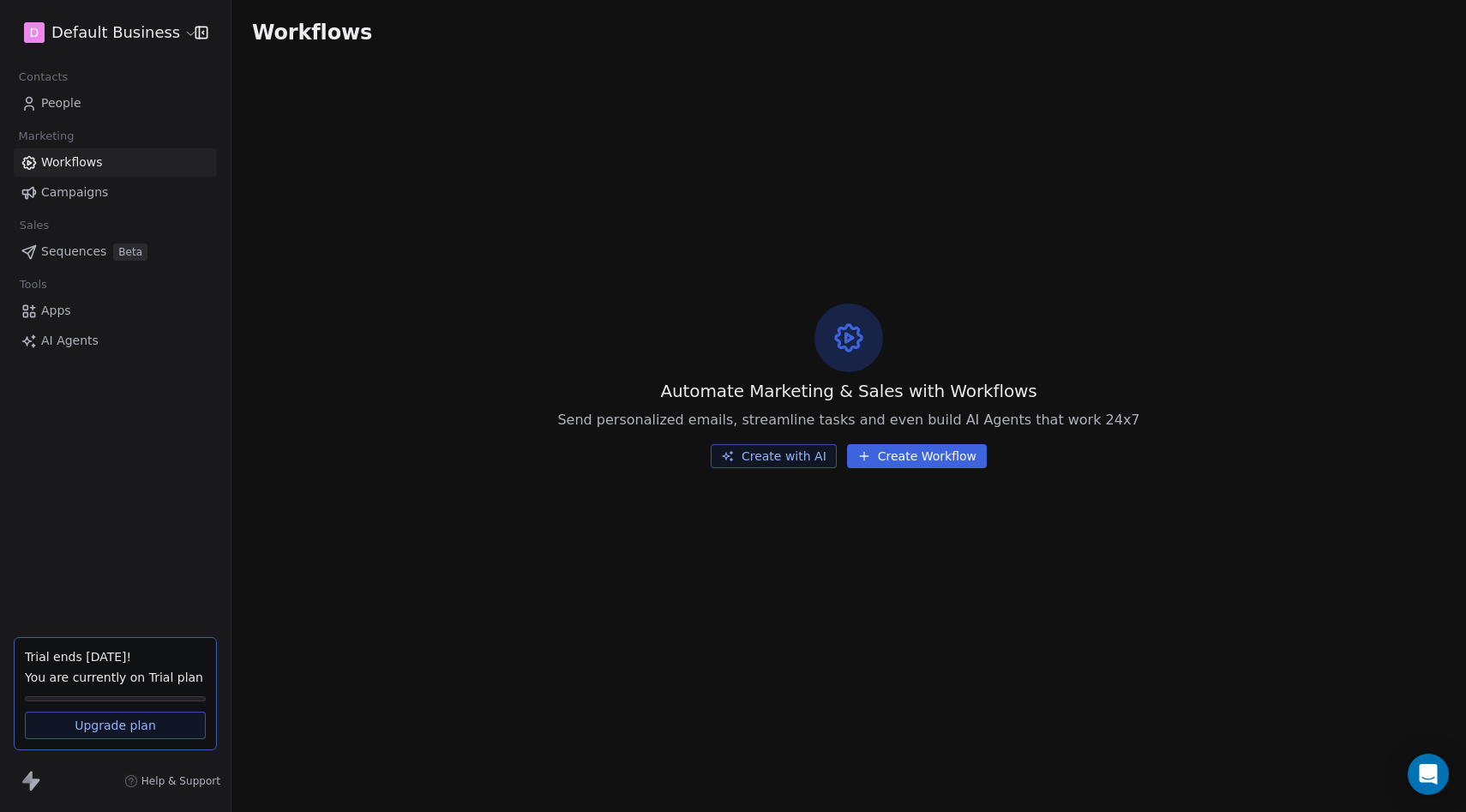
click at [769, 454] on button "Create with AI" at bounding box center [774, 456] width 126 height 24
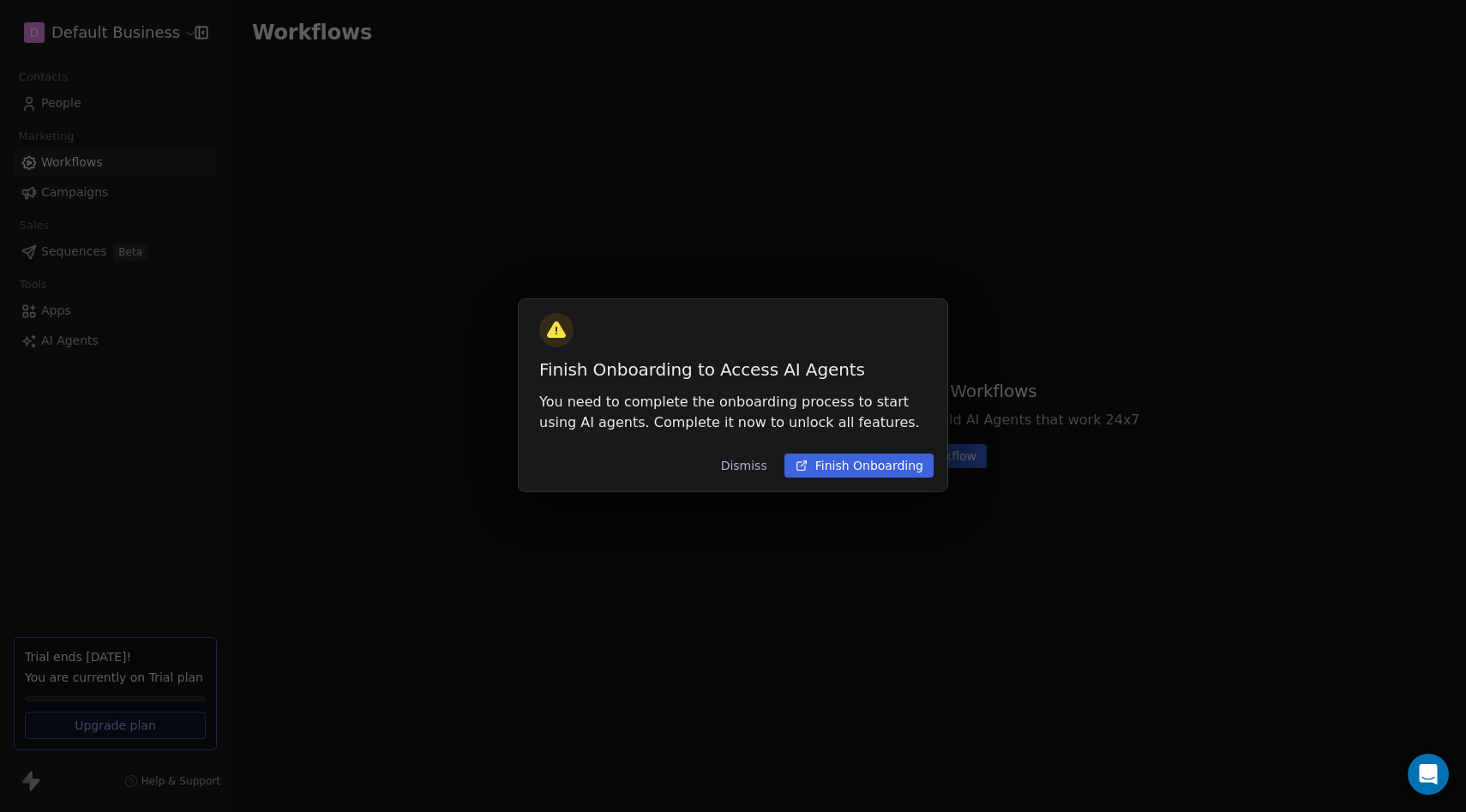
click at [833, 458] on button "Finish Onboarding" at bounding box center [859, 465] width 149 height 24
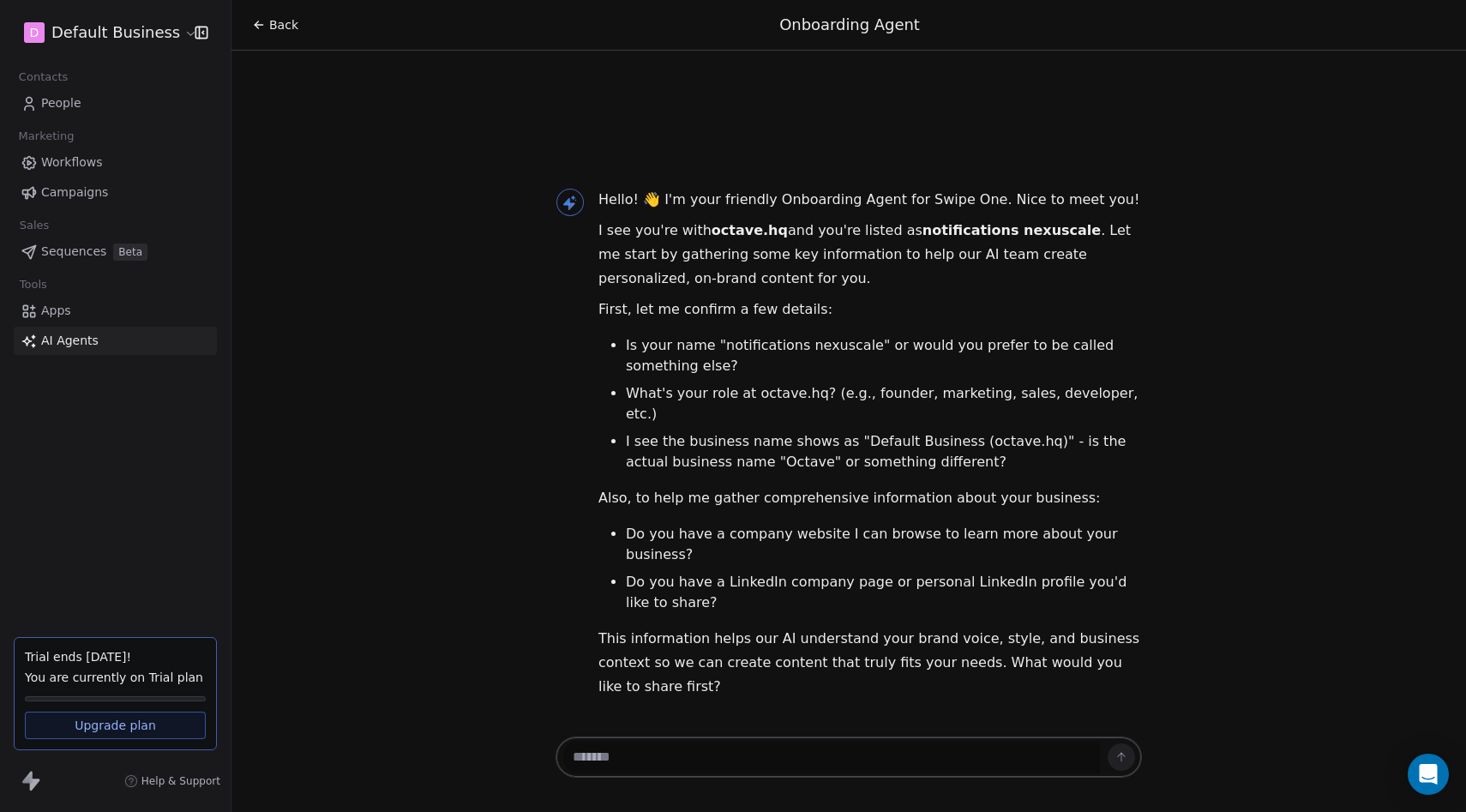
click at [638, 768] on textarea at bounding box center [831, 757] width 537 height 33
click at [637, 766] on textarea at bounding box center [831, 757] width 537 height 33
type textarea "*****"
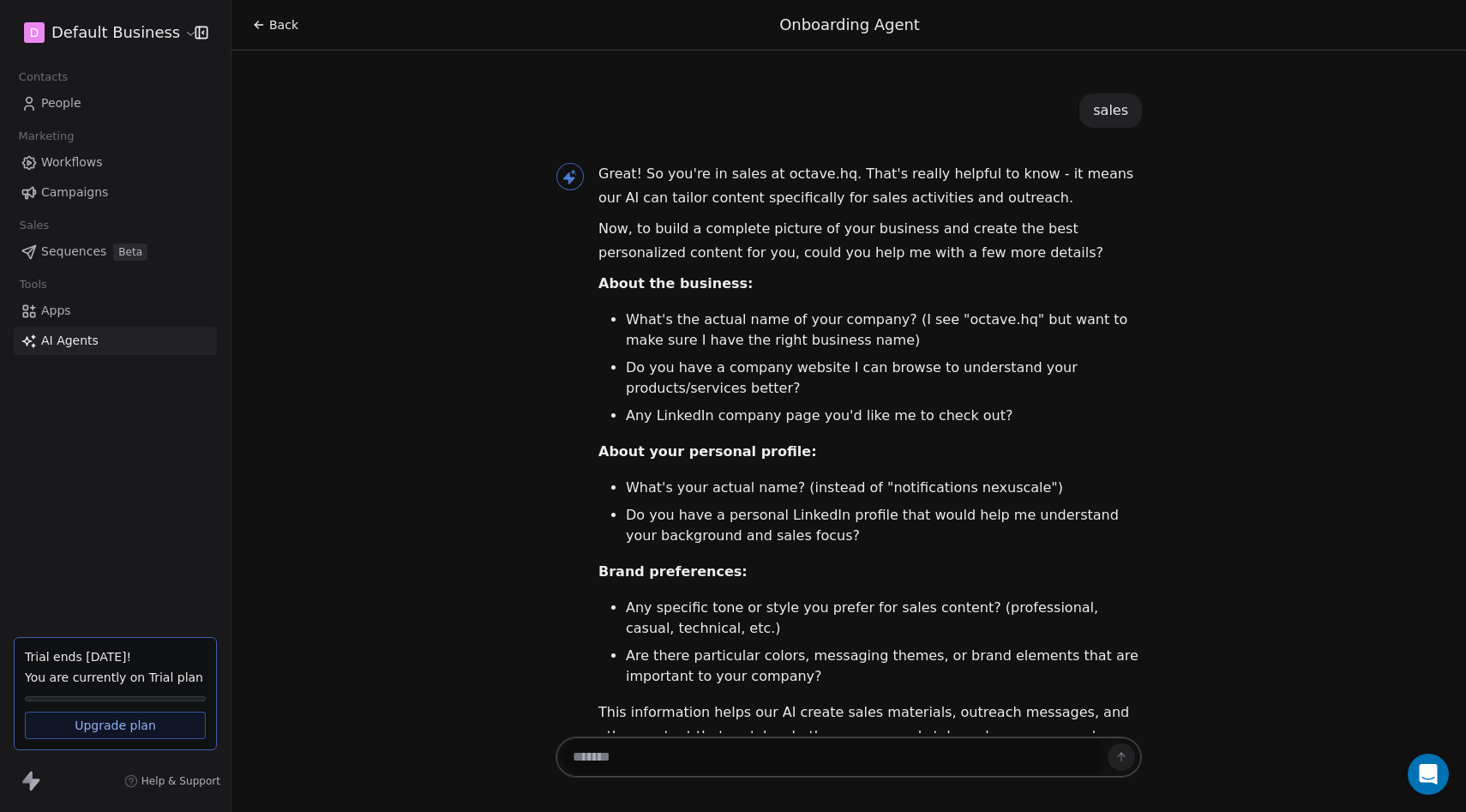
scroll to position [553, 0]
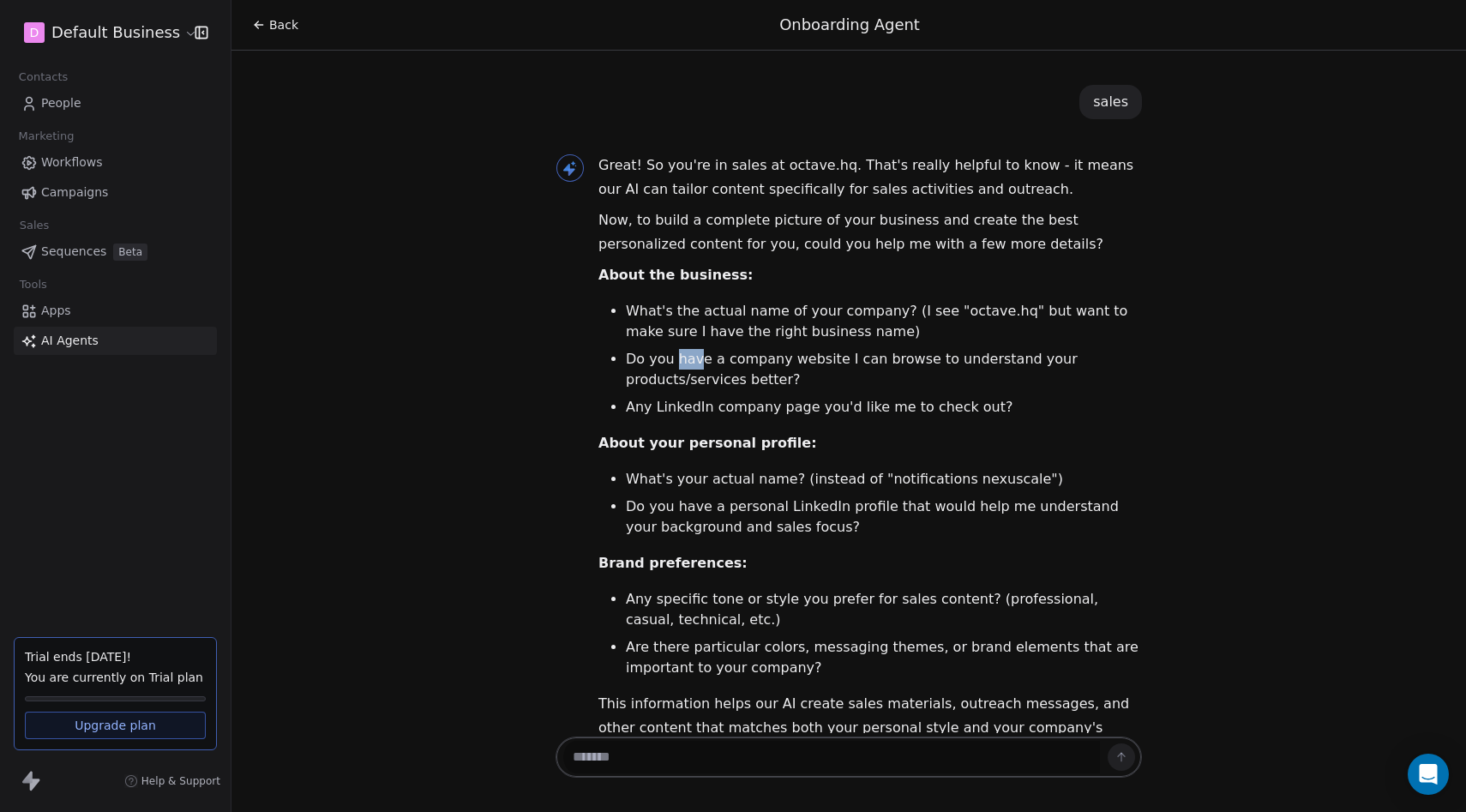
drag, startPoint x: 672, startPoint y: 296, endPoint x: 693, endPoint y: 303, distance: 22.1
click at [693, 349] on li "Do you have a company website I can browse to understand your products/services…" at bounding box center [883, 369] width 516 height 41
click at [691, 349] on li "Do you have a company website I can browse to understand your products/services…" at bounding box center [883, 369] width 516 height 41
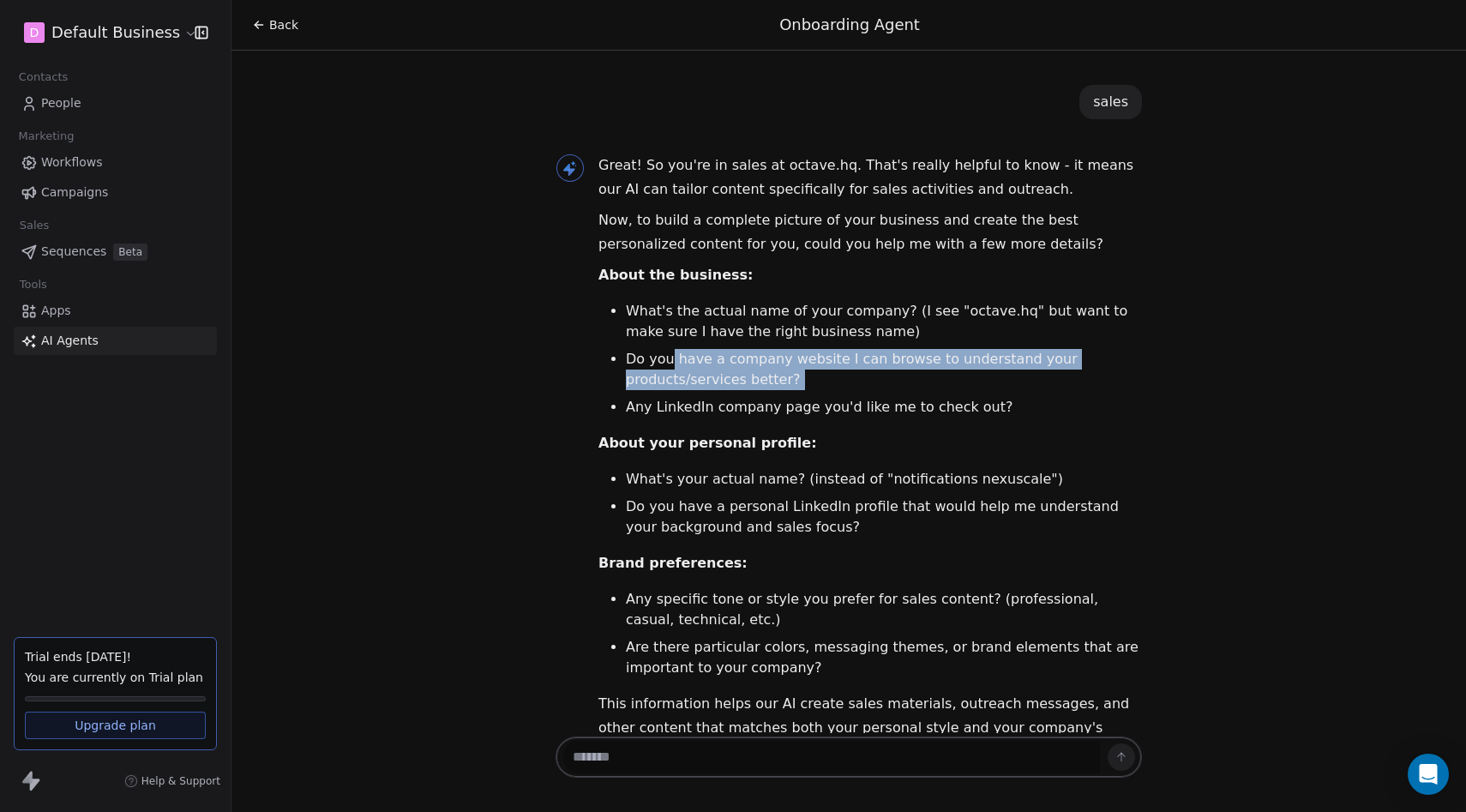
drag, startPoint x: 668, startPoint y: 290, endPoint x: 751, endPoint y: 329, distance: 91.7
click at [751, 329] on ul "What's the actual name of your company? (I see "octave.hq" but want to make sur…" at bounding box center [871, 359] width 544 height 117
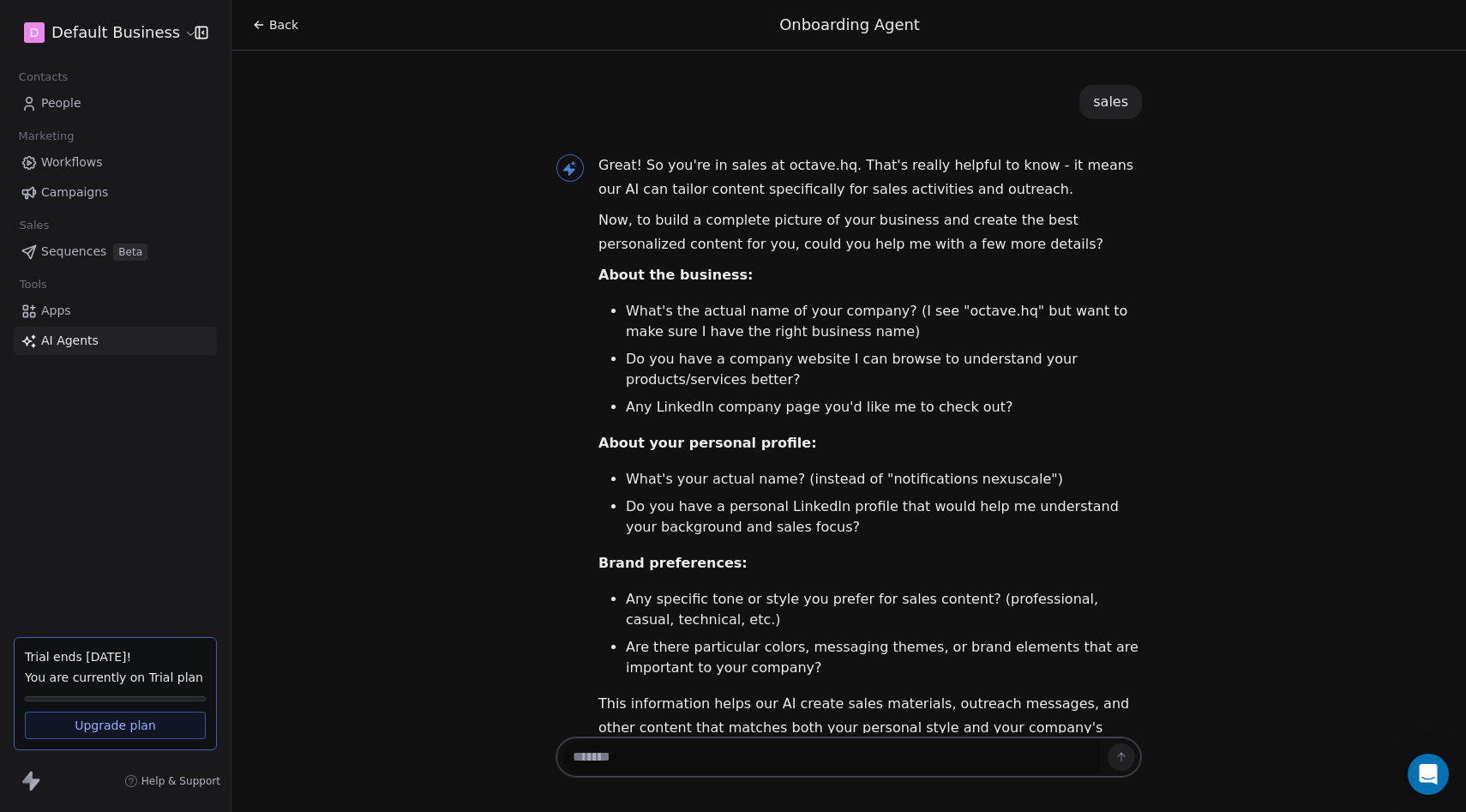
click at [599, 742] on textarea at bounding box center [831, 757] width 537 height 33
type textarea "**"
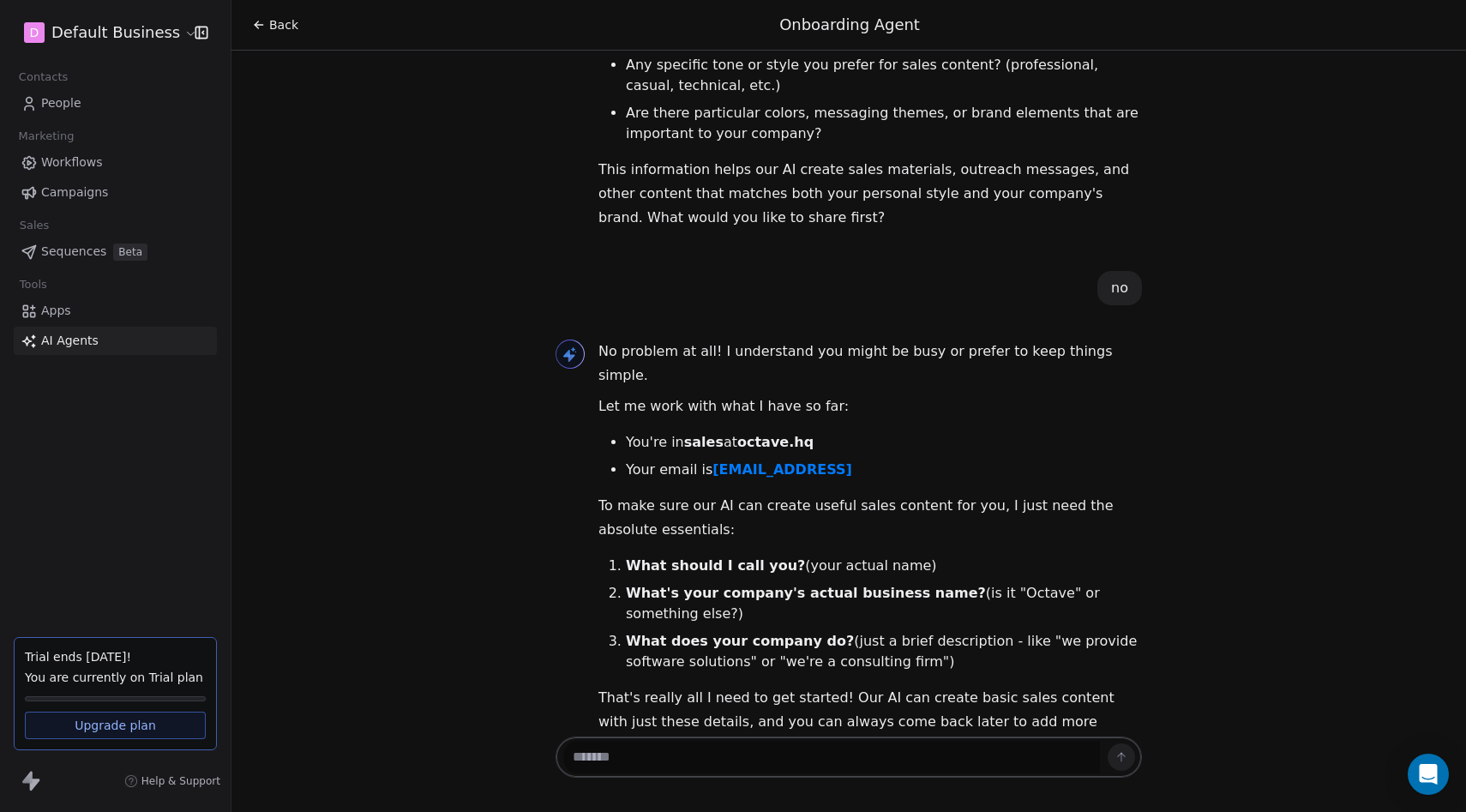
scroll to position [1087, 0]
click at [88, 252] on span "Sequences" at bounding box center [74, 252] width 66 height 18
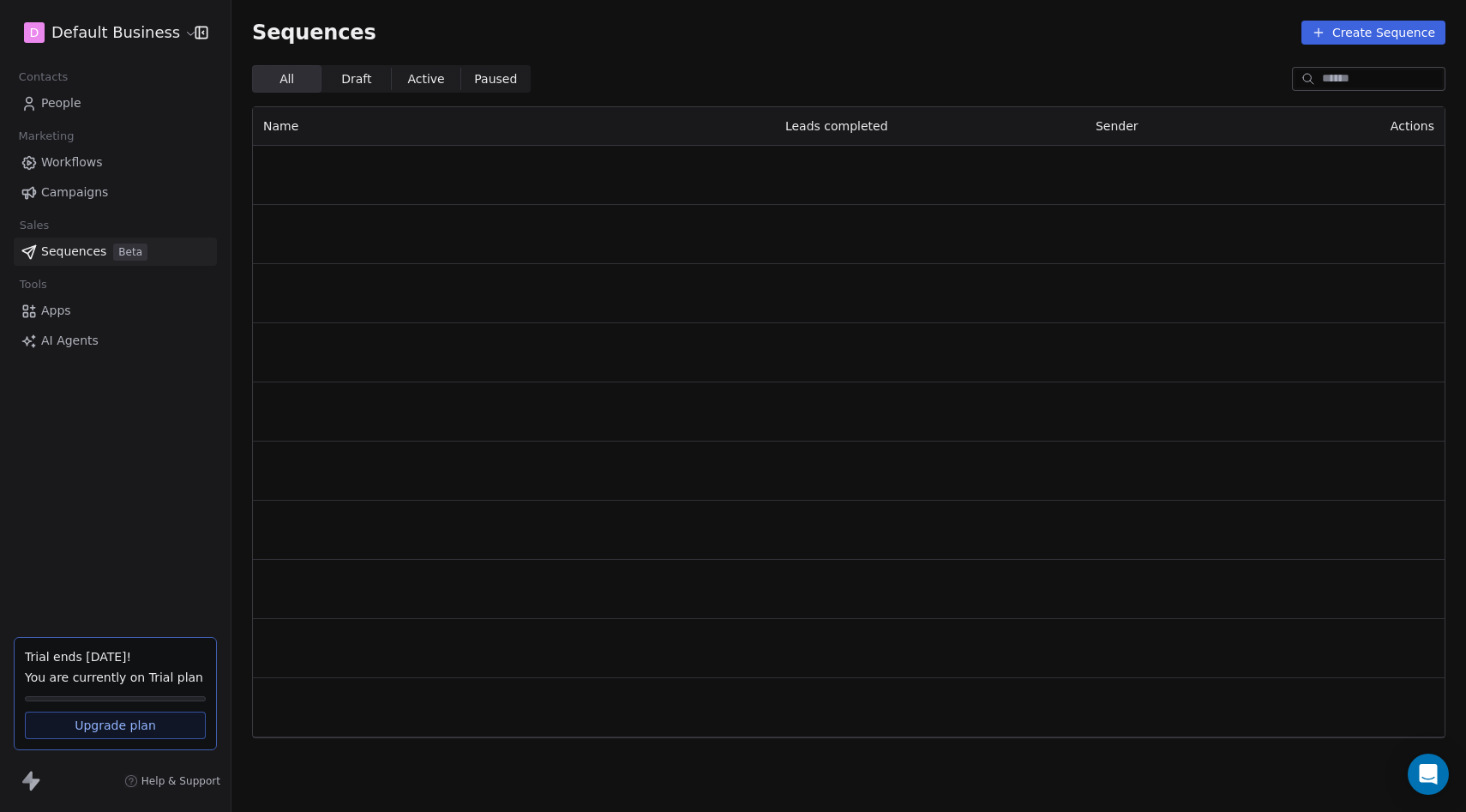
click at [81, 146] on div "Marketing" at bounding box center [115, 136] width 204 height 24
click at [81, 158] on span "Workflows" at bounding box center [72, 162] width 62 height 18
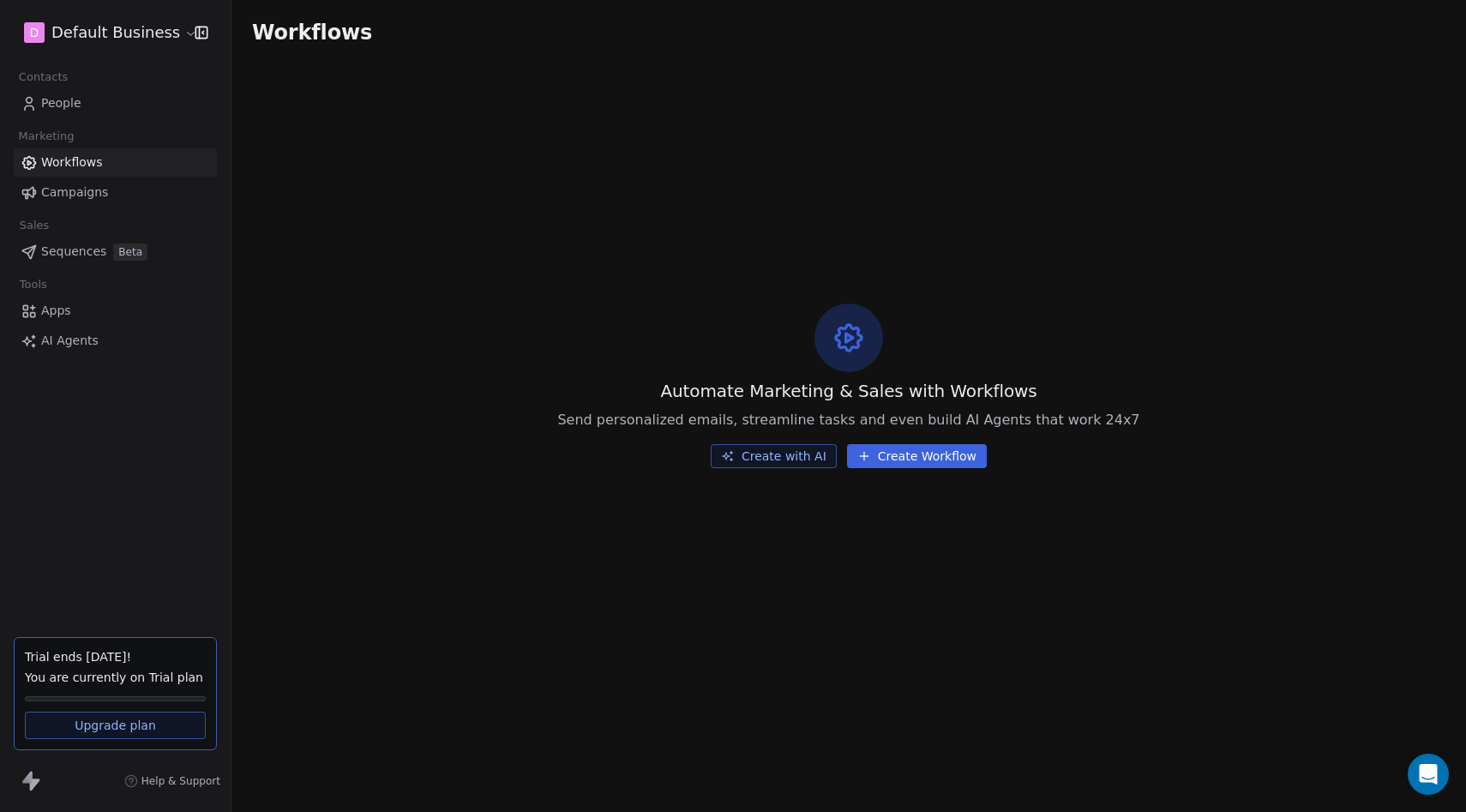
click at [881, 461] on button "Create Workflow" at bounding box center [916, 456] width 140 height 24
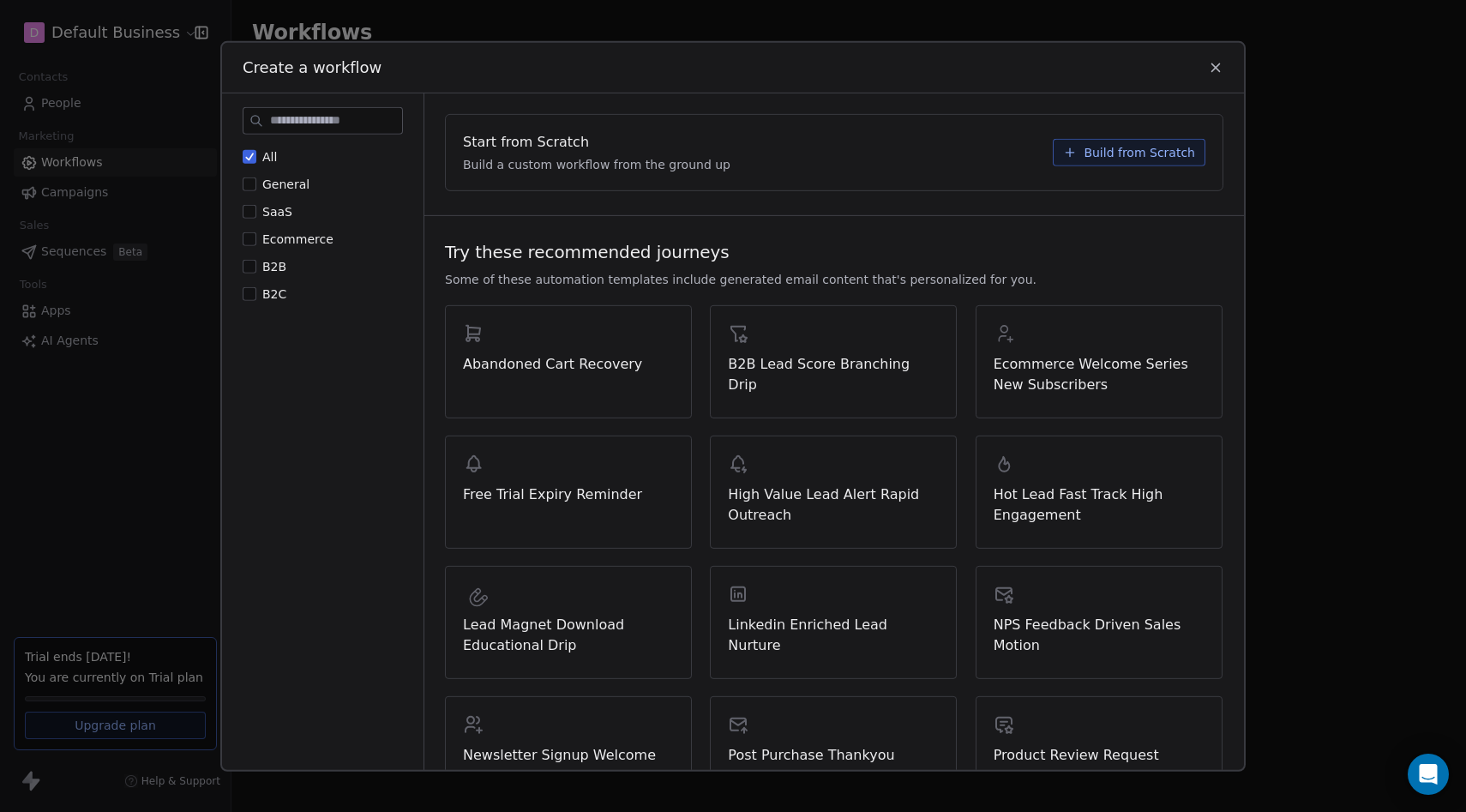
click at [171, 298] on div "Create a workflow All General SaaS Ecommerce B2B B2C Start from Scratch Build a…" at bounding box center [733, 406] width 1466 height 812
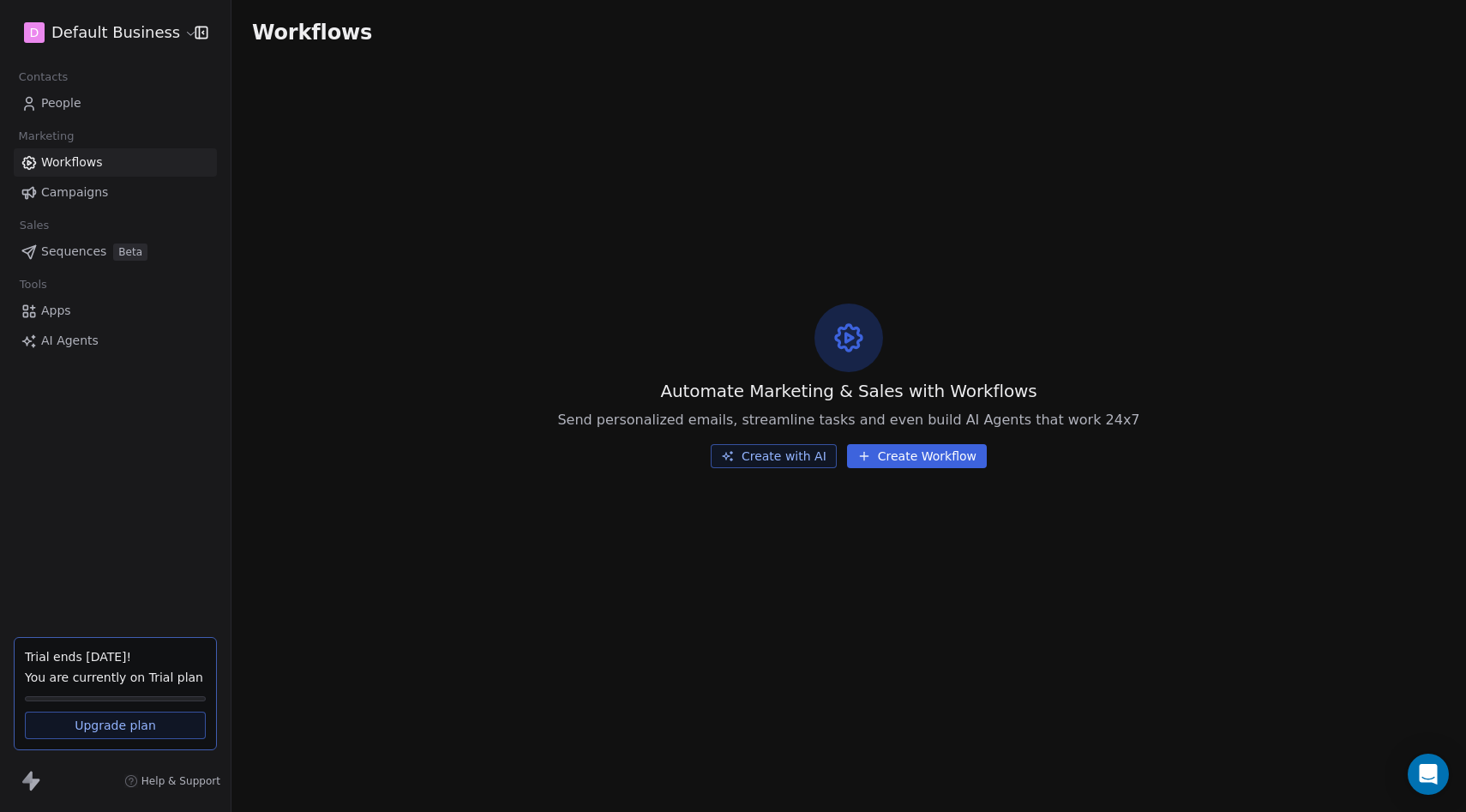
click at [747, 460] on button "Create with AI" at bounding box center [774, 456] width 126 height 24
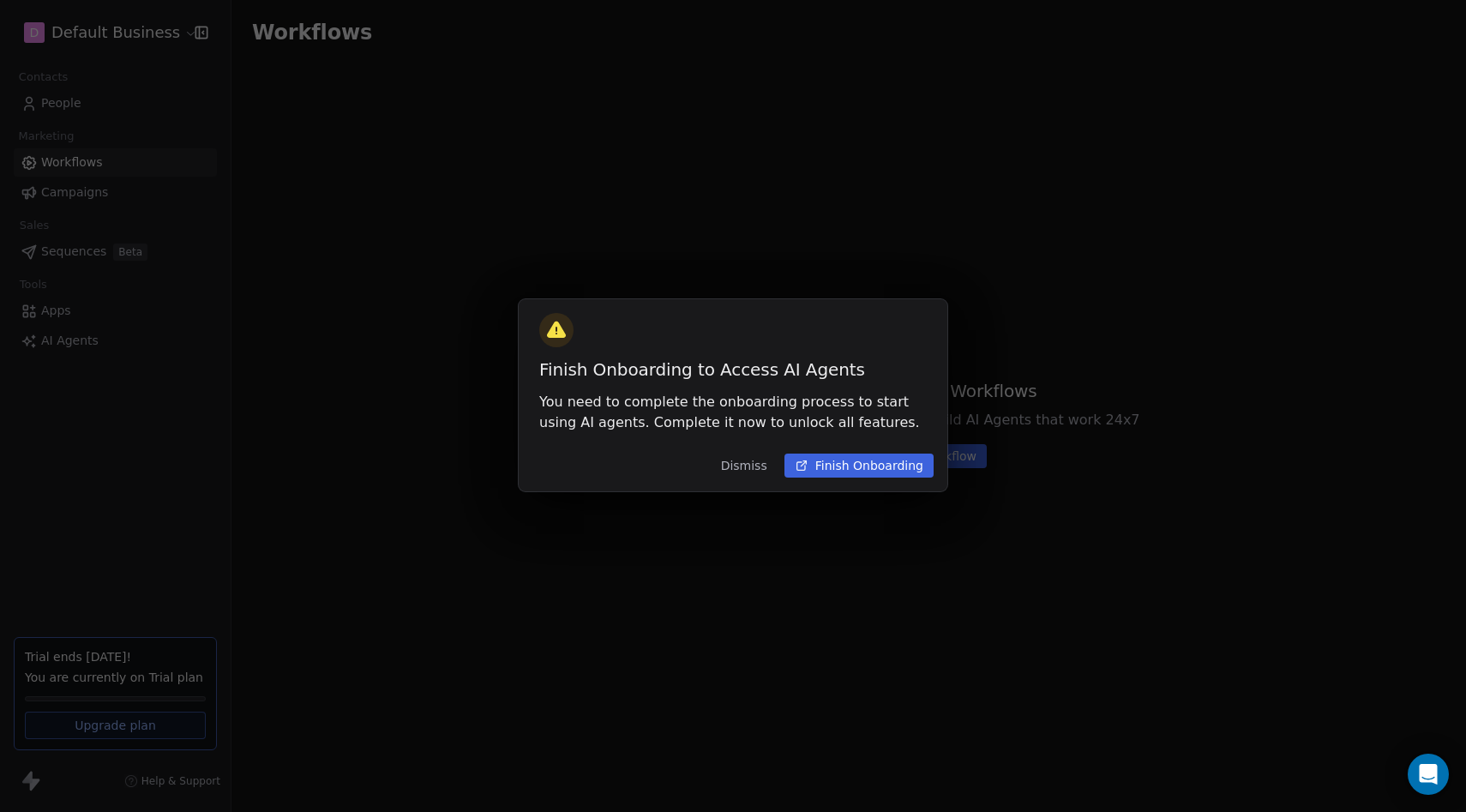
click at [197, 197] on div "Finish Onboarding to Access AI Agents You need to complete the onboarding proce…" at bounding box center [733, 406] width 1466 height 812
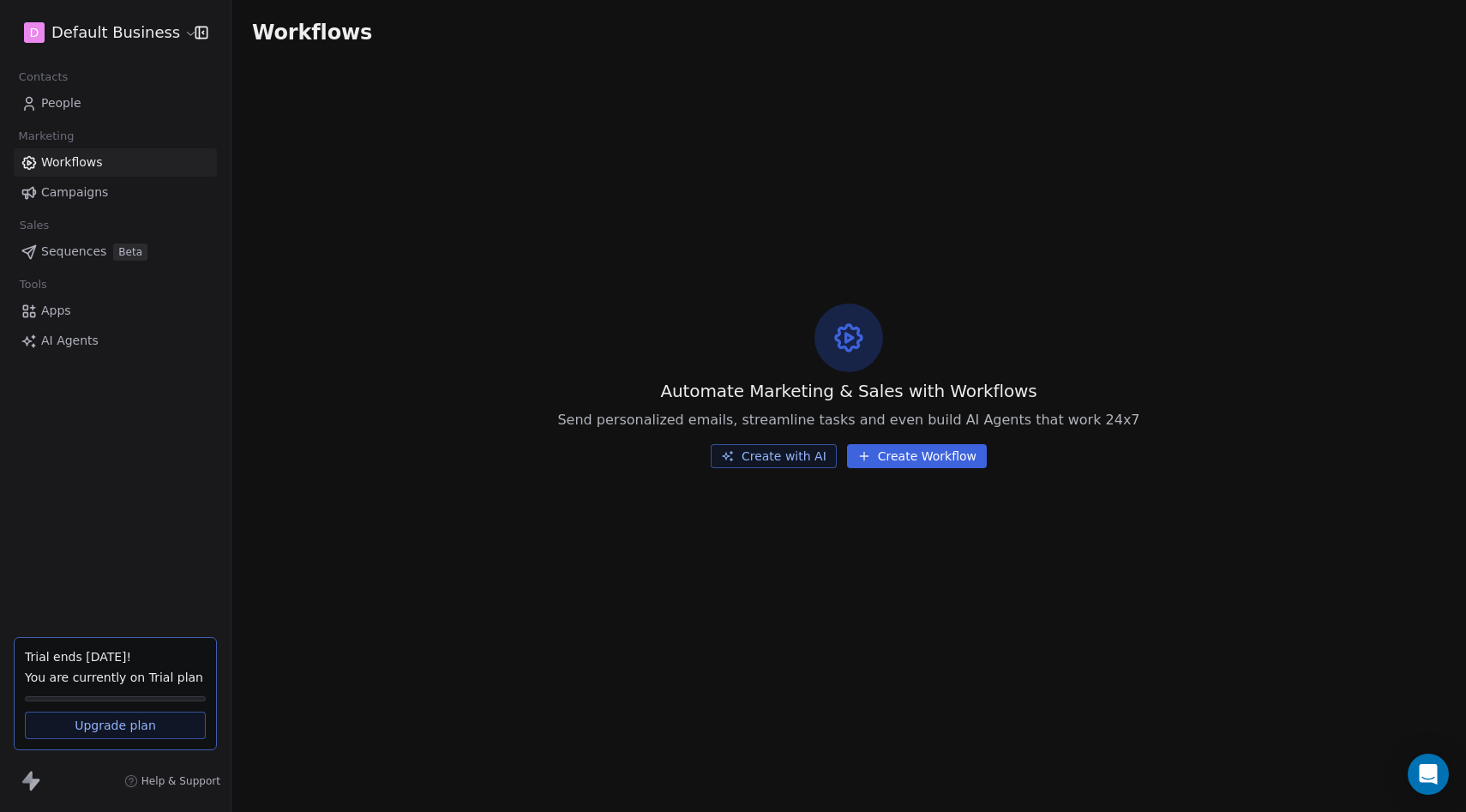
click at [78, 150] on link "Workflows" at bounding box center [115, 162] width 204 height 28
click at [747, 451] on button "Create with AI" at bounding box center [774, 456] width 126 height 24
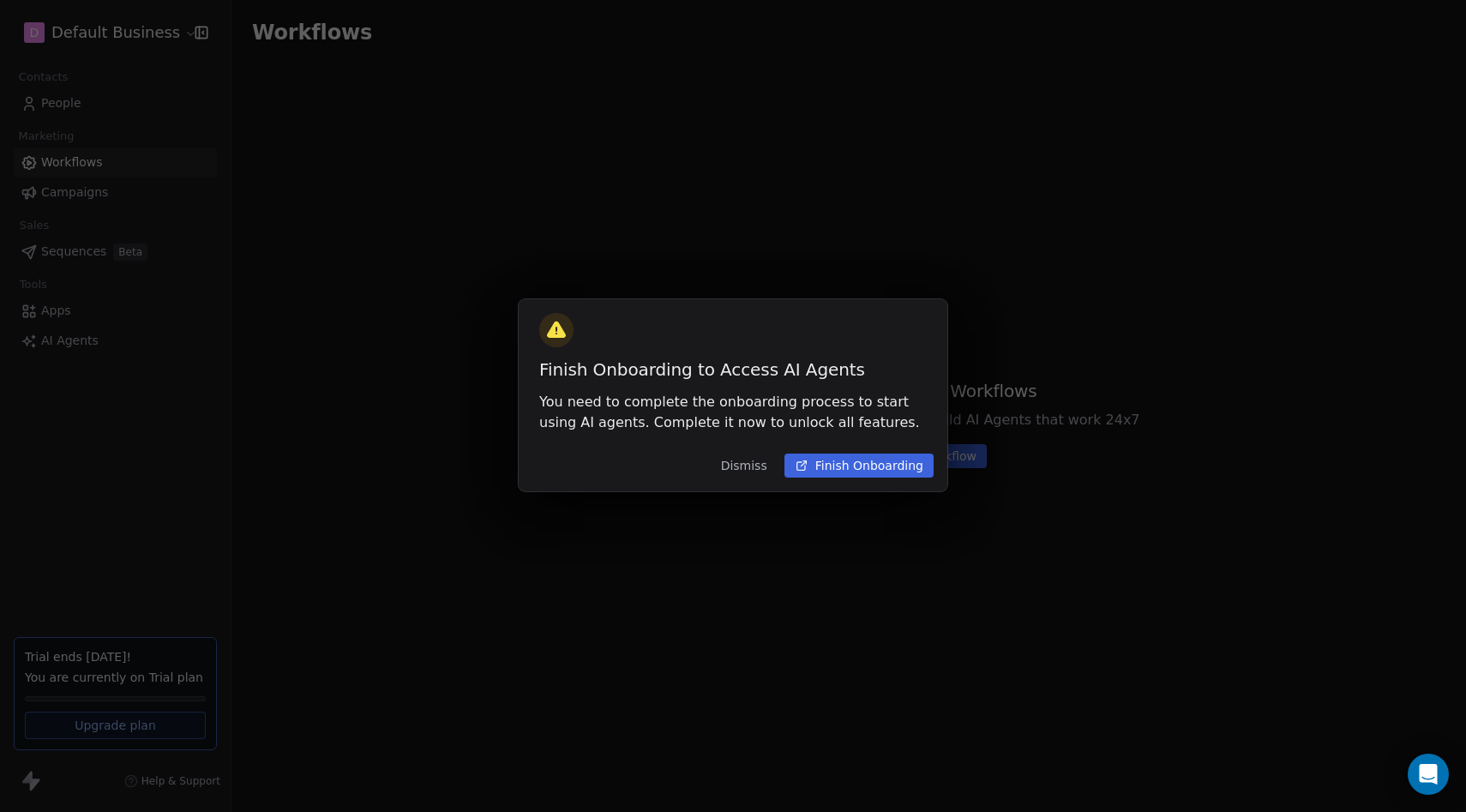
click at [859, 457] on button "Finish Onboarding" at bounding box center [859, 465] width 149 height 24
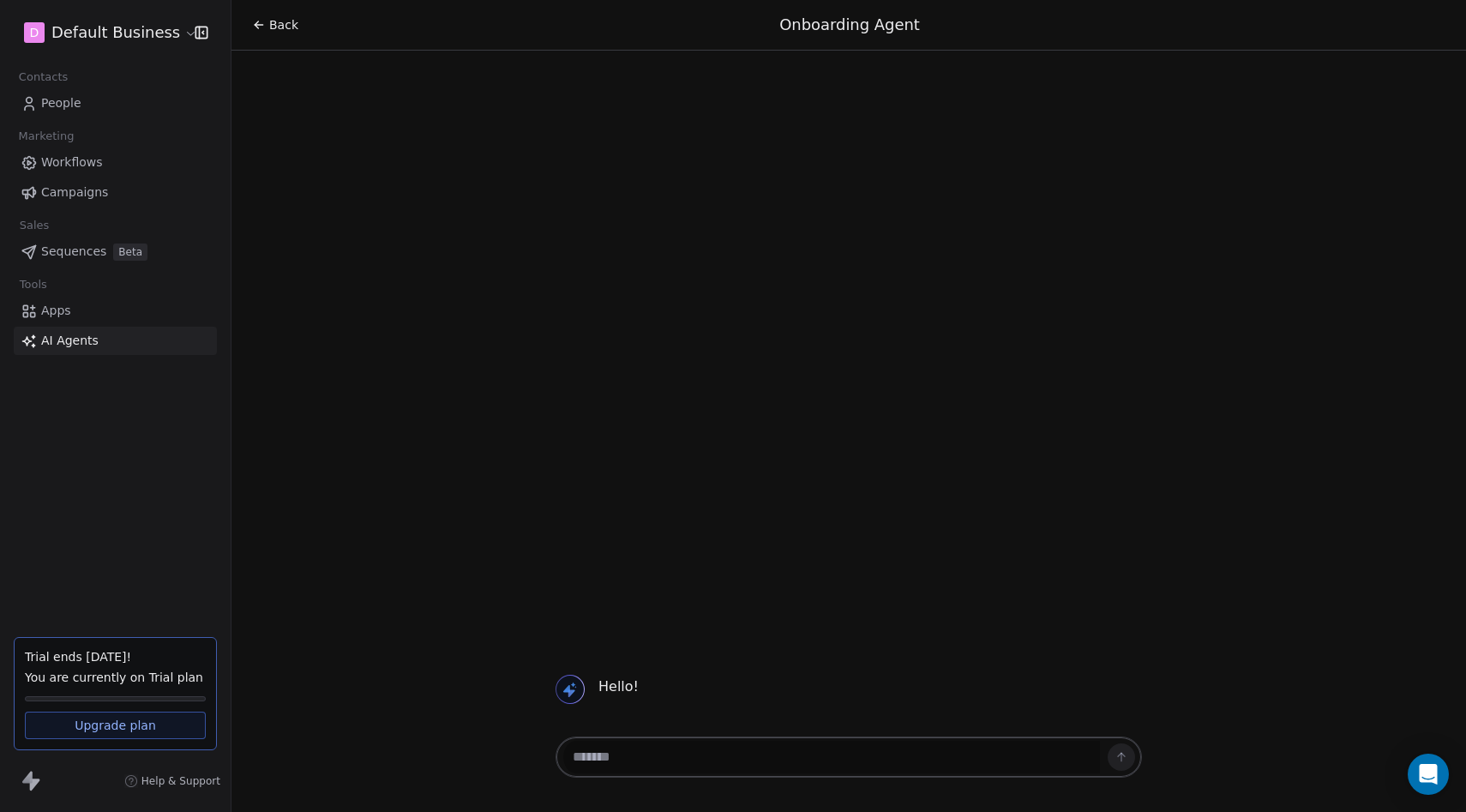
click at [688, 762] on textarea at bounding box center [831, 757] width 537 height 33
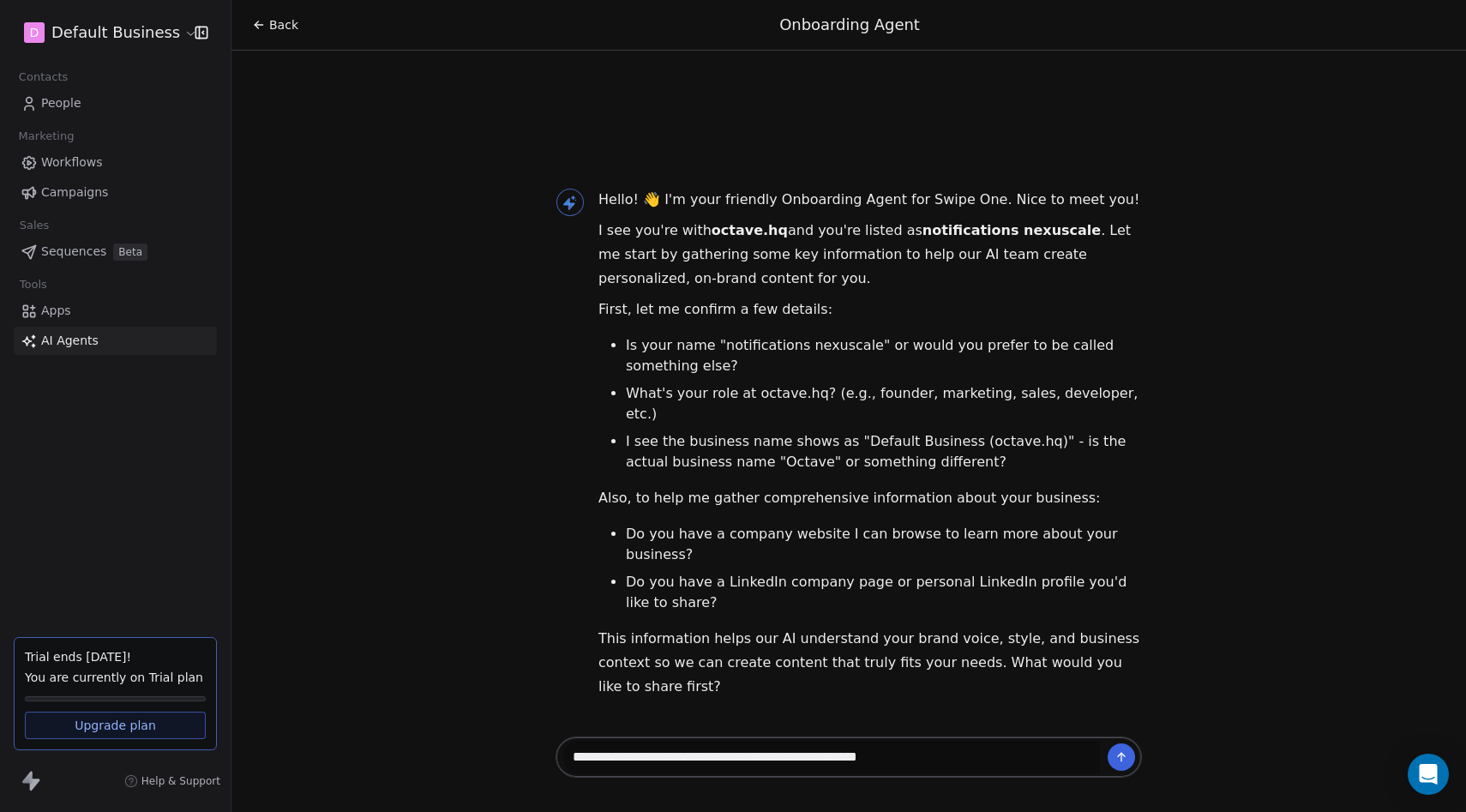
paste textarea "**********"
type textarea "**********"
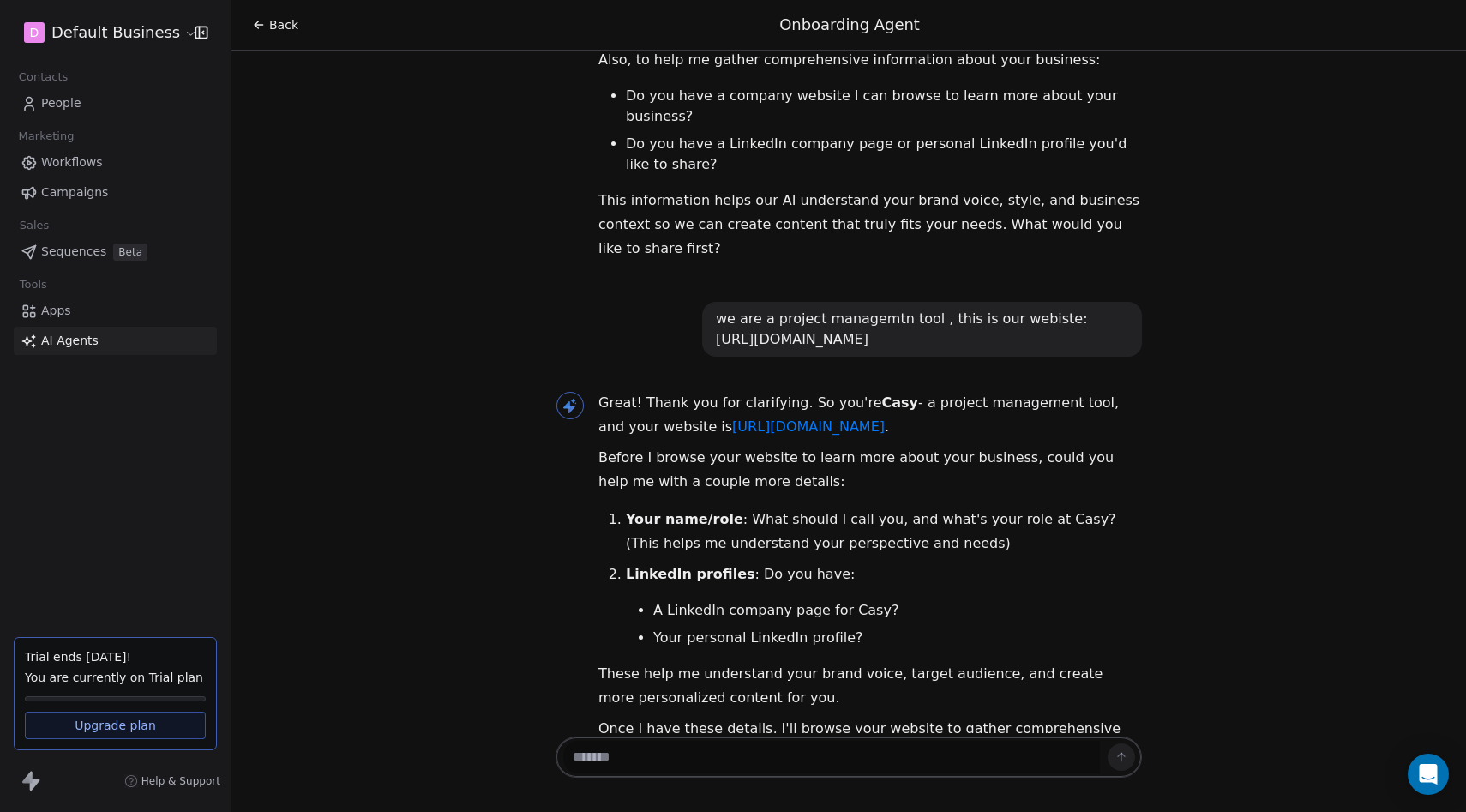
scroll to position [337, 0]
click at [668, 762] on textarea at bounding box center [831, 757] width 537 height 33
click at [665, 758] on textarea at bounding box center [831, 757] width 537 height 33
type textarea "**********"
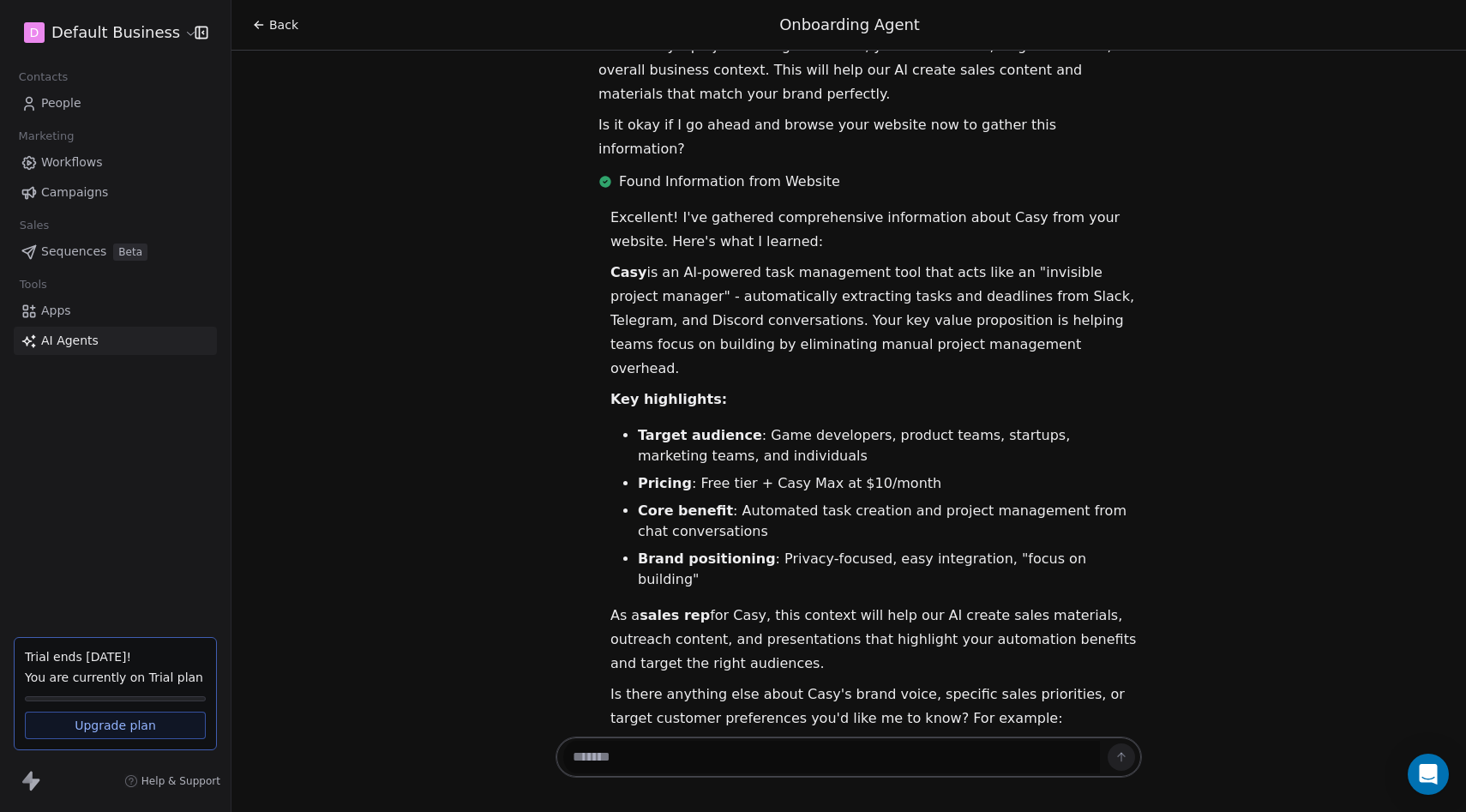
scroll to position [1280, 0]
drag, startPoint x: 692, startPoint y: 344, endPoint x: 715, endPoint y: 358, distance: 26.9
click at [715, 424] on ul "Target audience : Game developers, product teams, startups, marketing teams, an…" at bounding box center [876, 506] width 531 height 165
click at [699, 424] on ul "Target audience : Game developers, product teams, startups, marketing teams, an…" at bounding box center [876, 506] width 531 height 165
click at [617, 722] on div "Hello! 👋 I'm your friendly Onboarding Agent for Swipe One. Nice to meet you! I …" at bounding box center [849, 392] width 1235 height 683
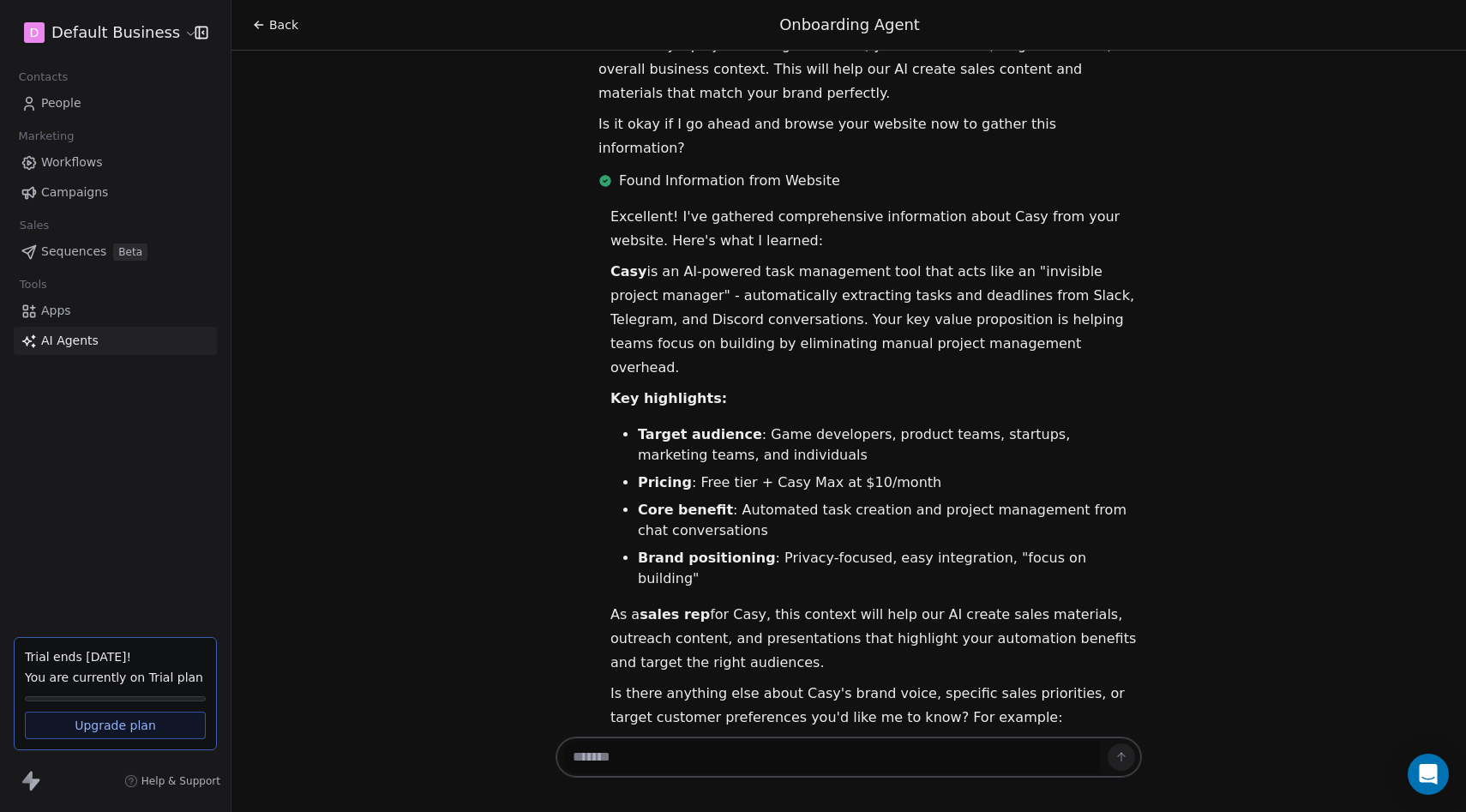
click at [665, 749] on textarea at bounding box center [831, 757] width 537 height 33
type textarea "****"
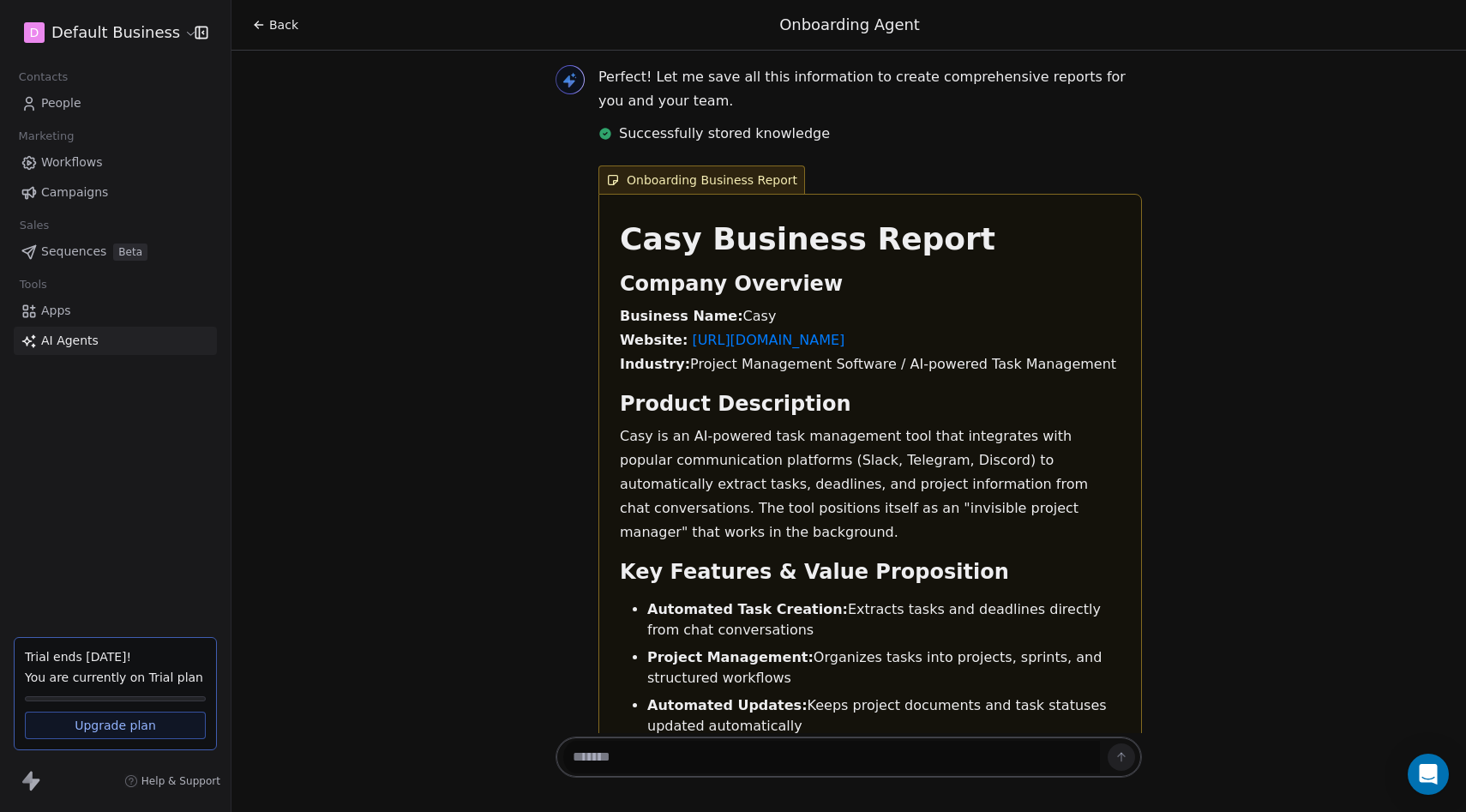
scroll to position [2016, 0]
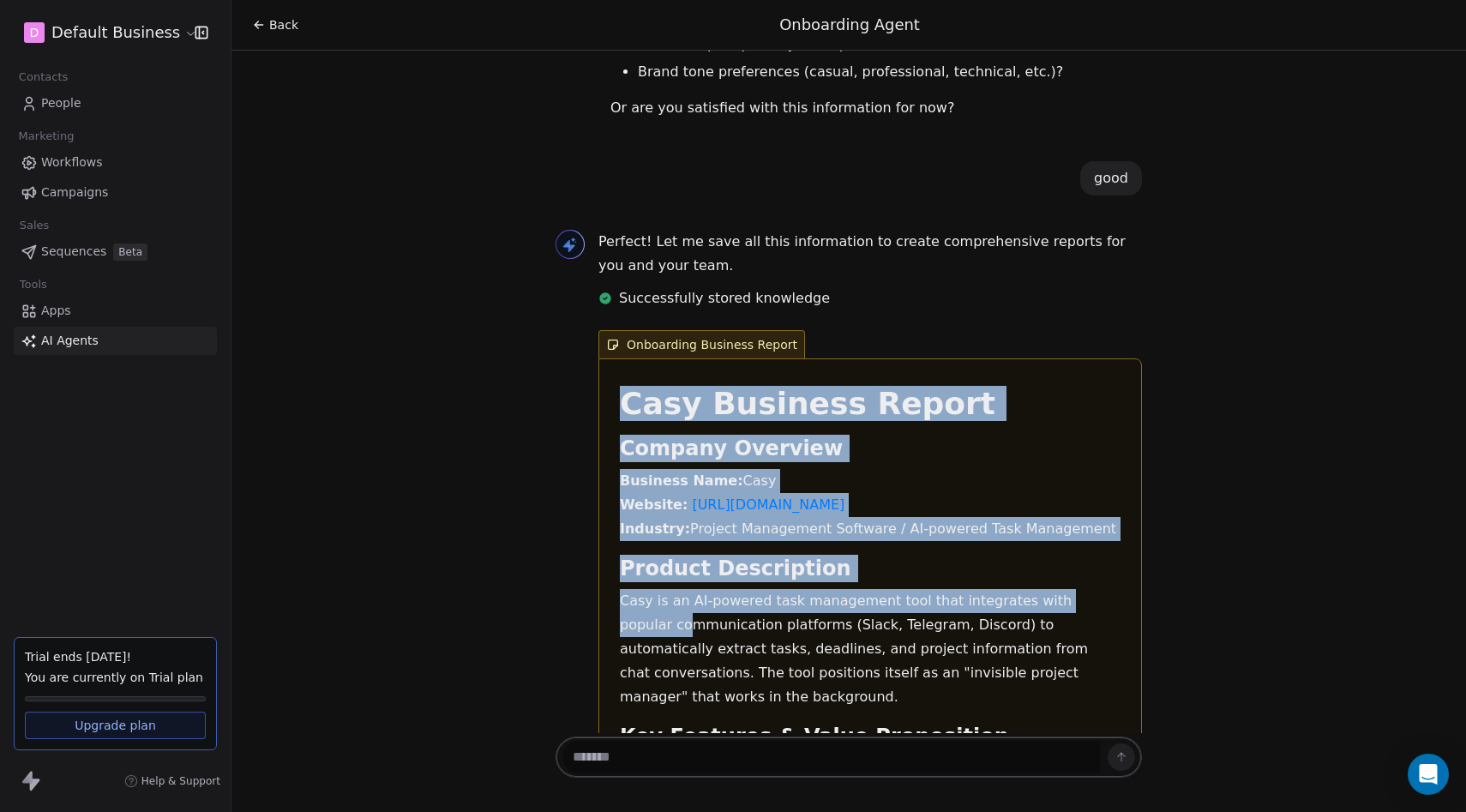
drag, startPoint x: 628, startPoint y: 245, endPoint x: 640, endPoint y: 474, distance: 229.3
click at [658, 555] on h2 "Product Description" at bounding box center [870, 568] width 501 height 27
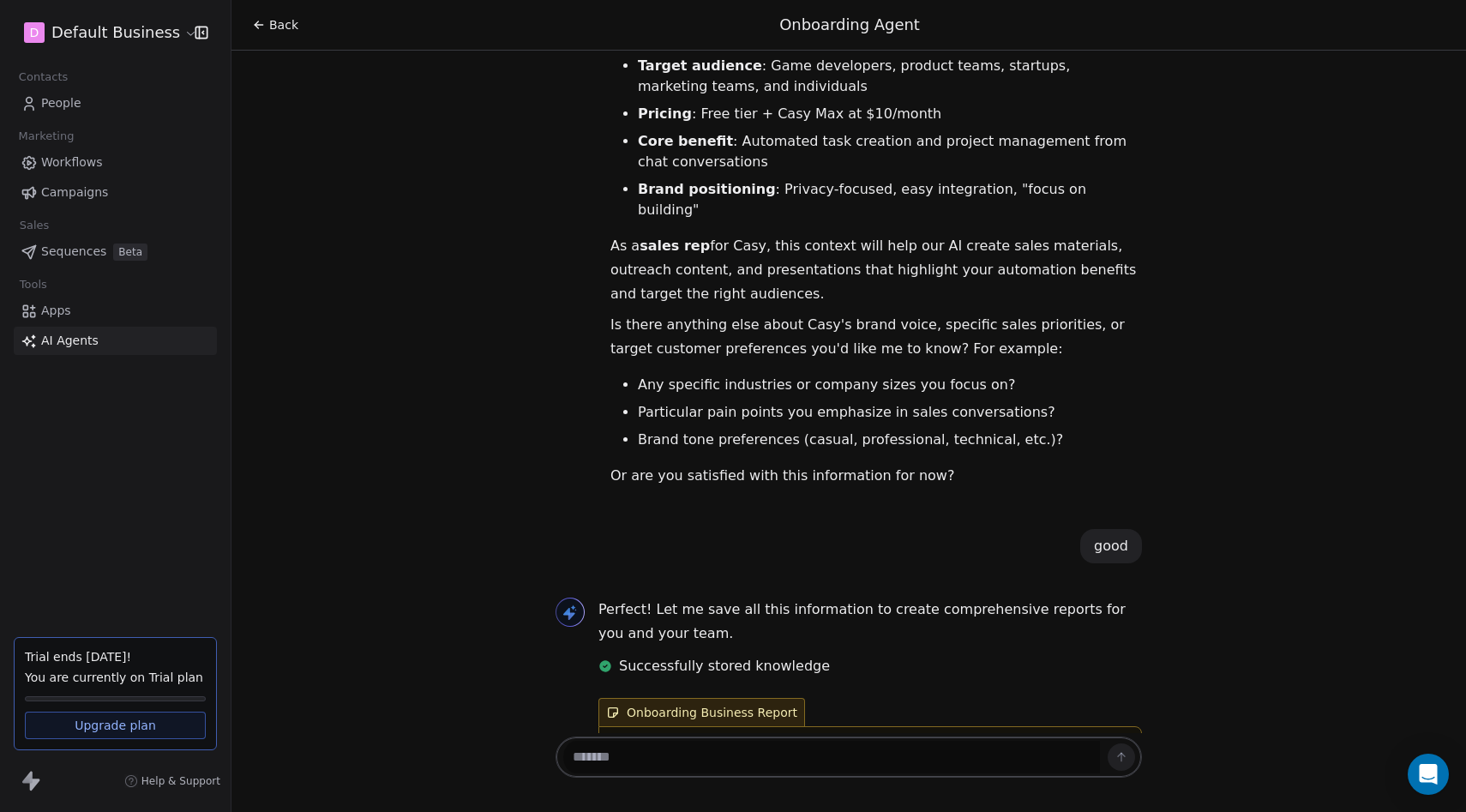
scroll to position [1504, 0]
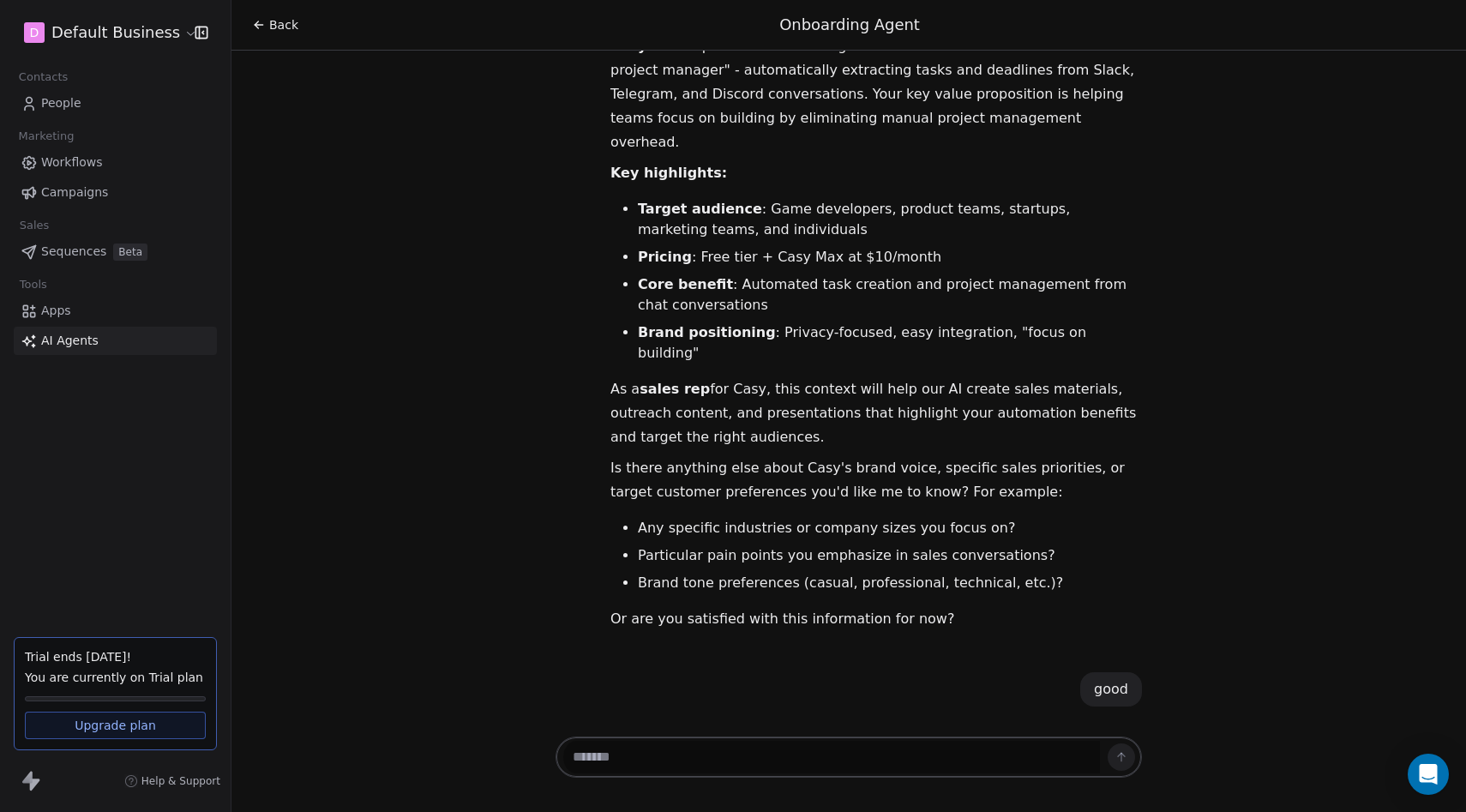
click at [606, 802] on icon at bounding box center [606, 809] width 14 height 14
click at [568, 742] on button at bounding box center [570, 755] width 27 height 27
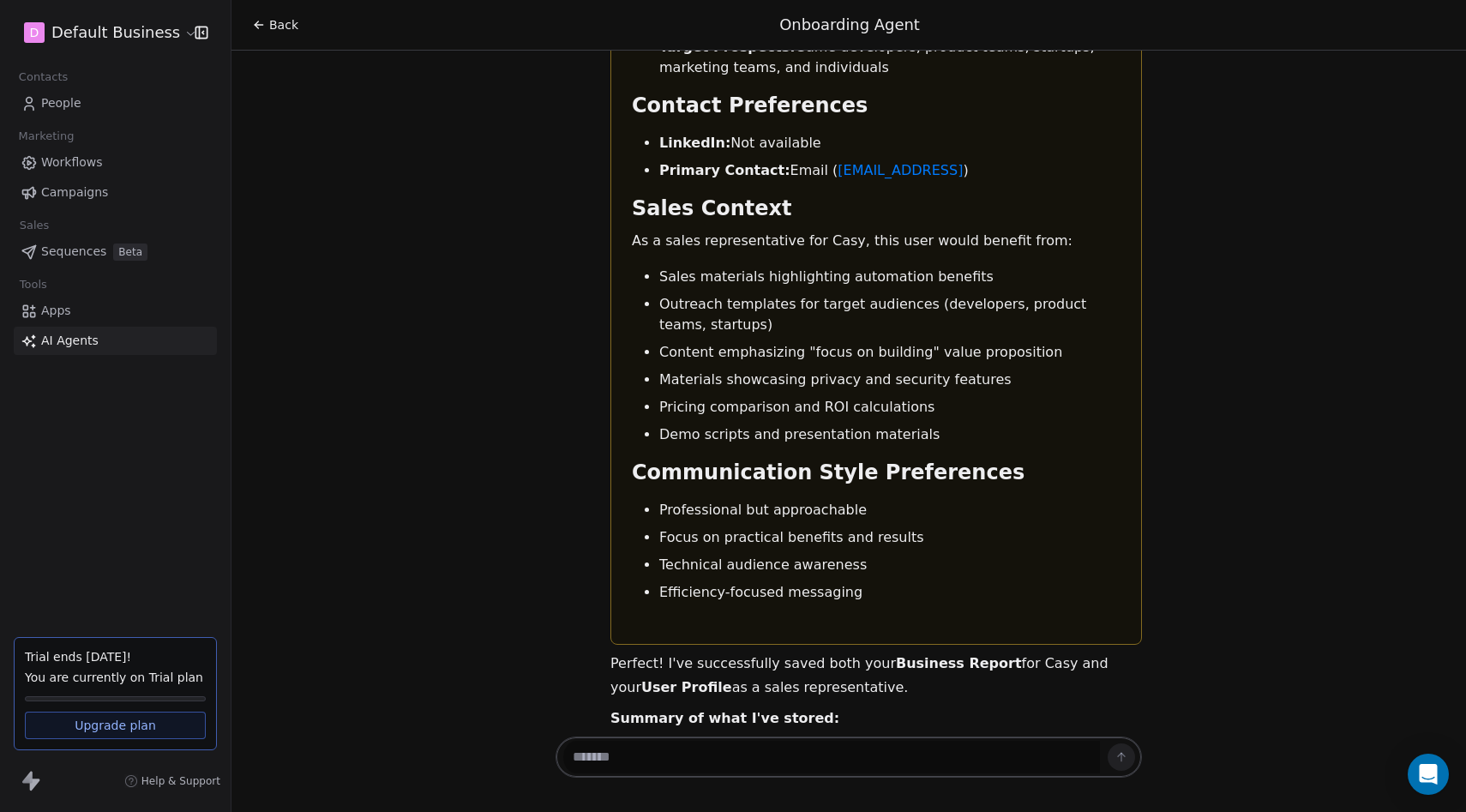
scroll to position [4445, 0]
click at [598, 762] on span "Conversation Closed" at bounding box center [635, 757] width 141 height 24
click at [129, 309] on link "Apps" at bounding box center [115, 311] width 204 height 28
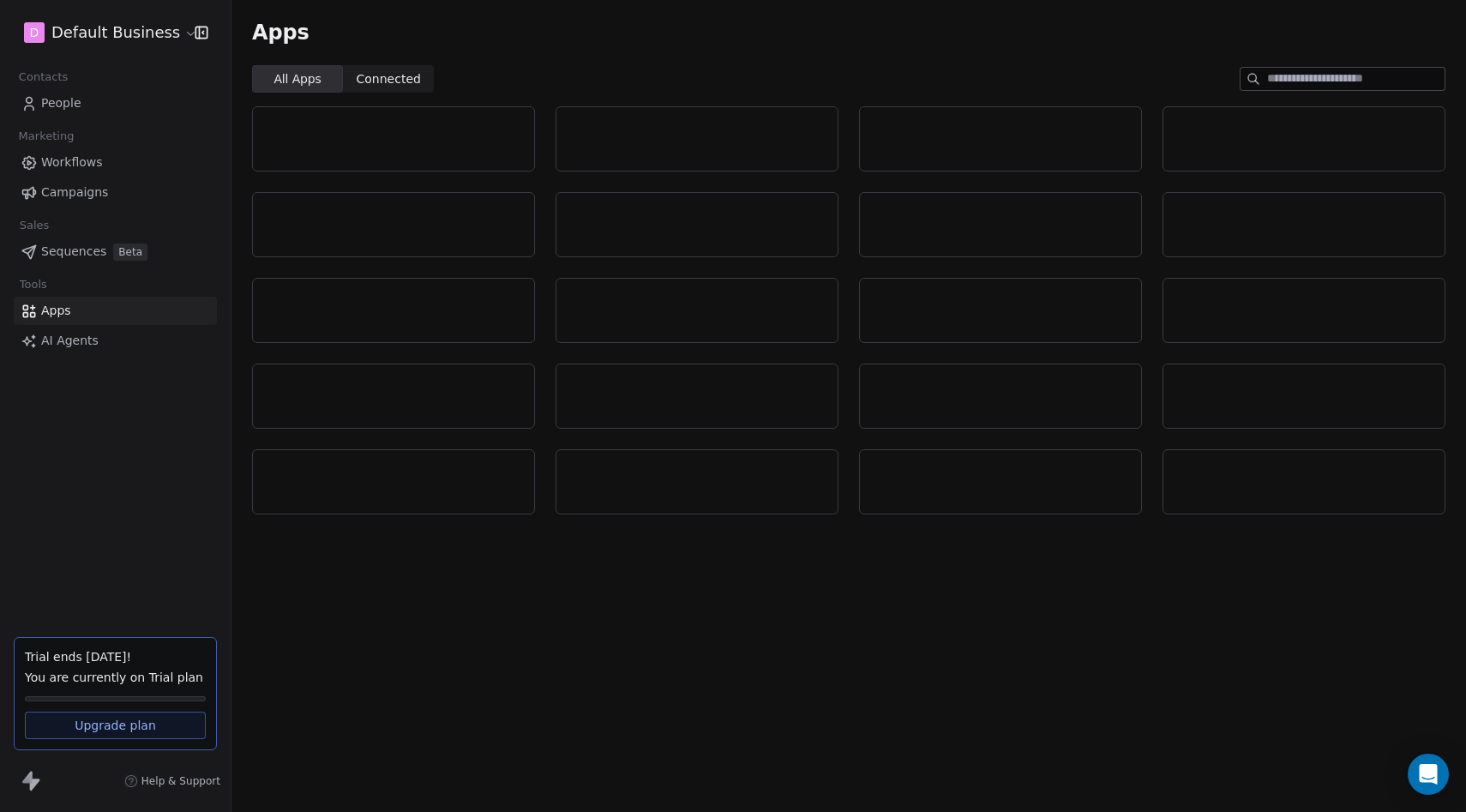
click at [112, 327] on link "AI Agents" at bounding box center [115, 340] width 204 height 28
click at [102, 339] on link "AI Agents" at bounding box center [115, 340] width 204 height 28
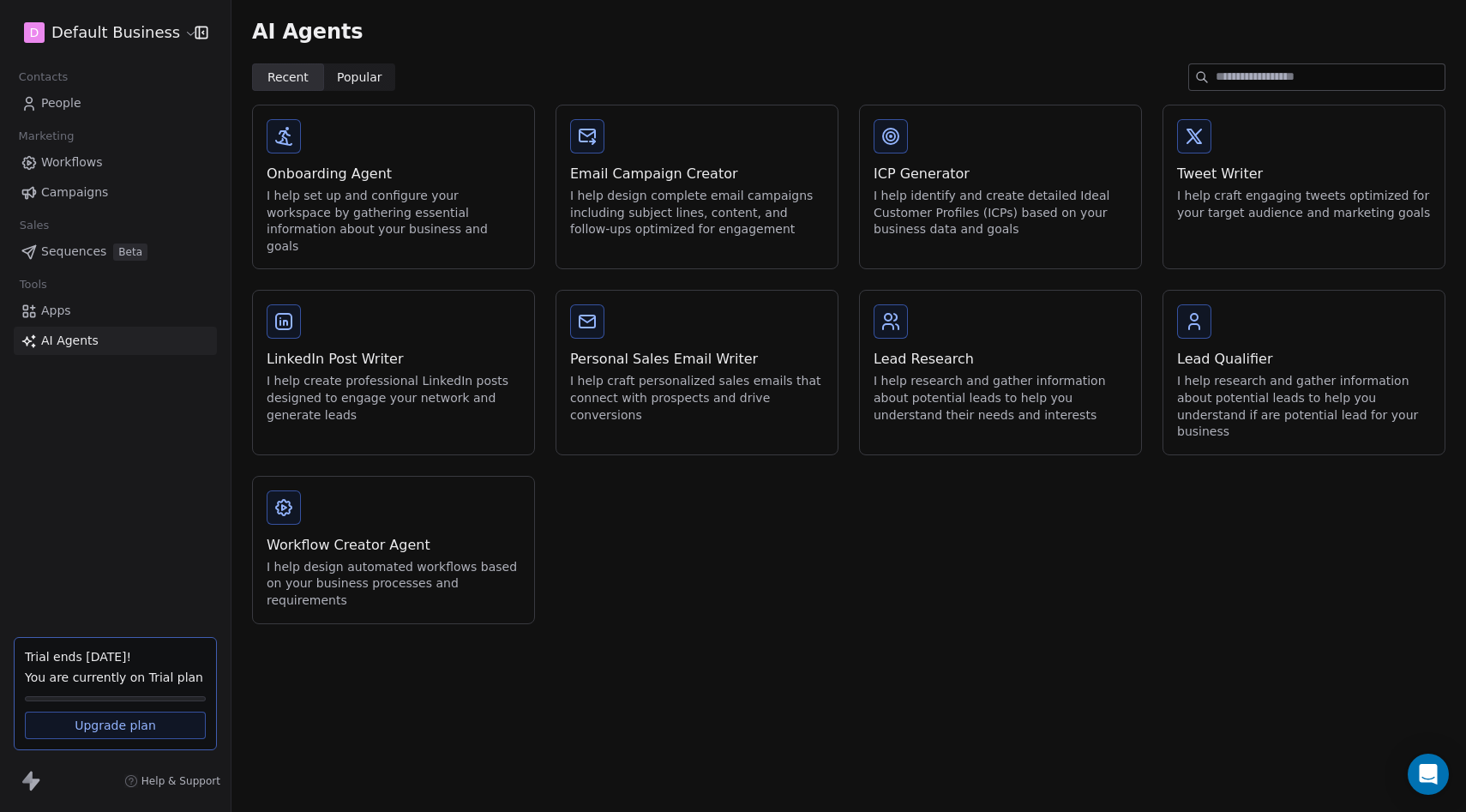
click at [95, 303] on link "Apps" at bounding box center [115, 311] width 204 height 28
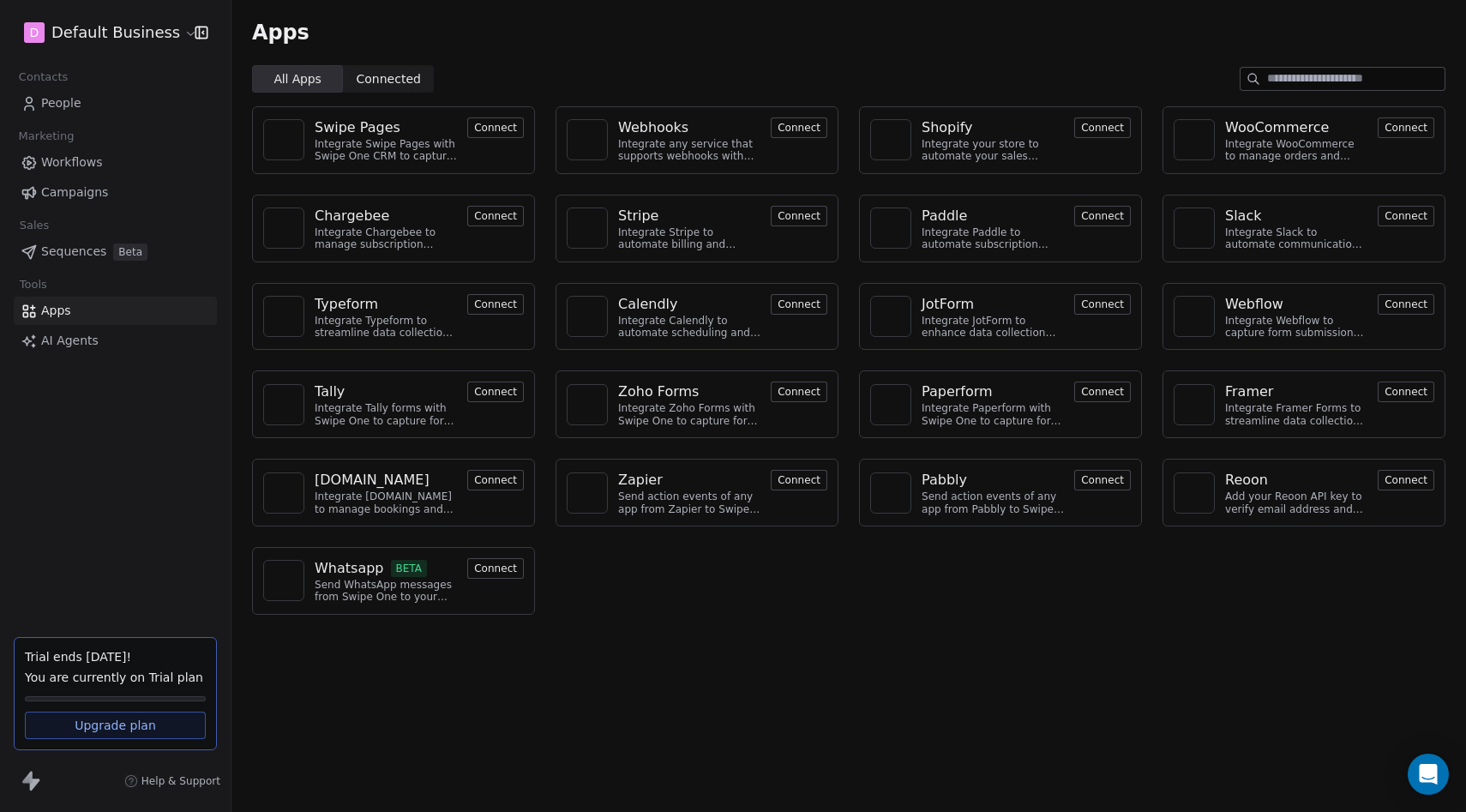
click at [98, 257] on span "Sequences" at bounding box center [74, 252] width 66 height 18
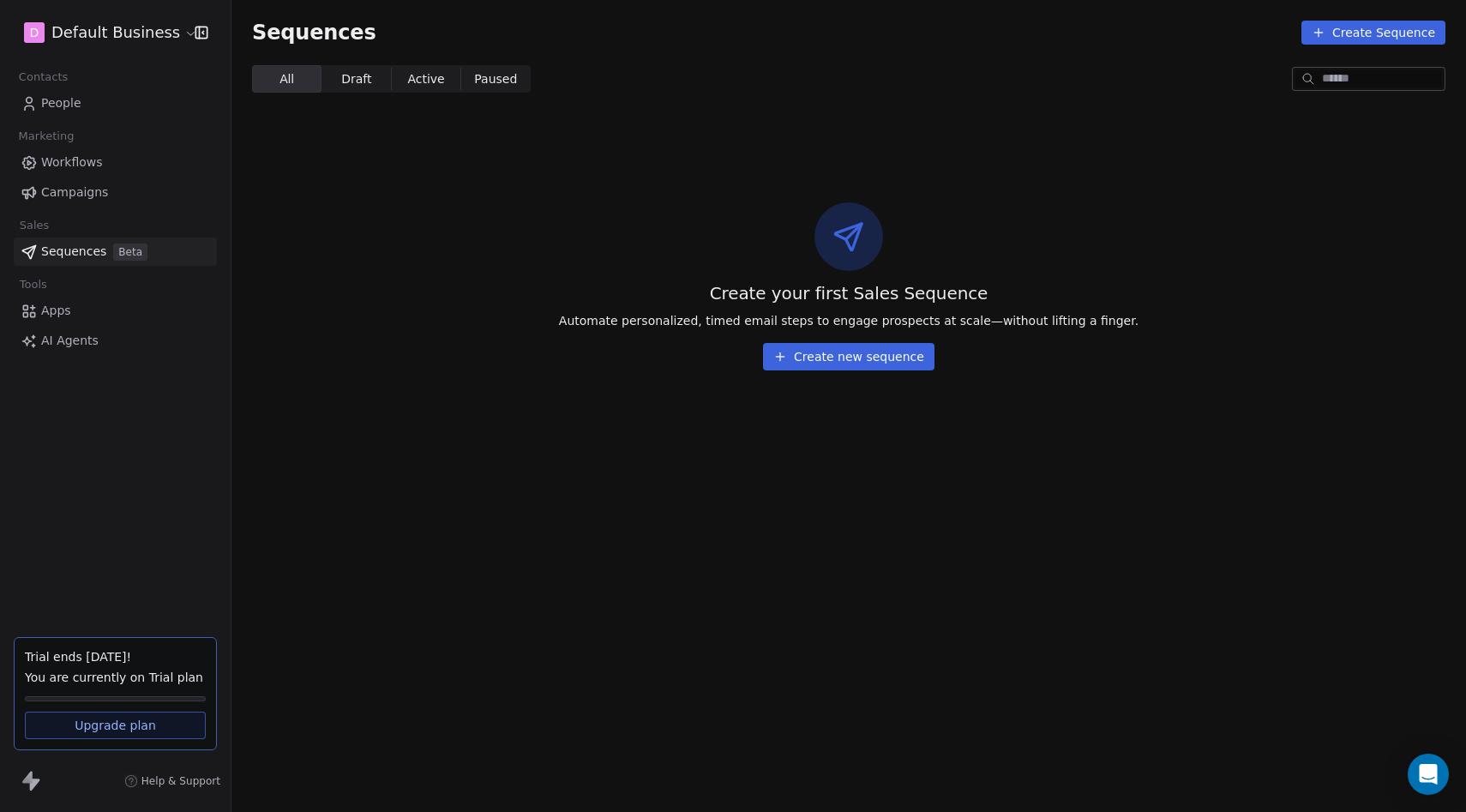
click at [836, 350] on button "Create new sequence" at bounding box center [849, 357] width 172 height 27
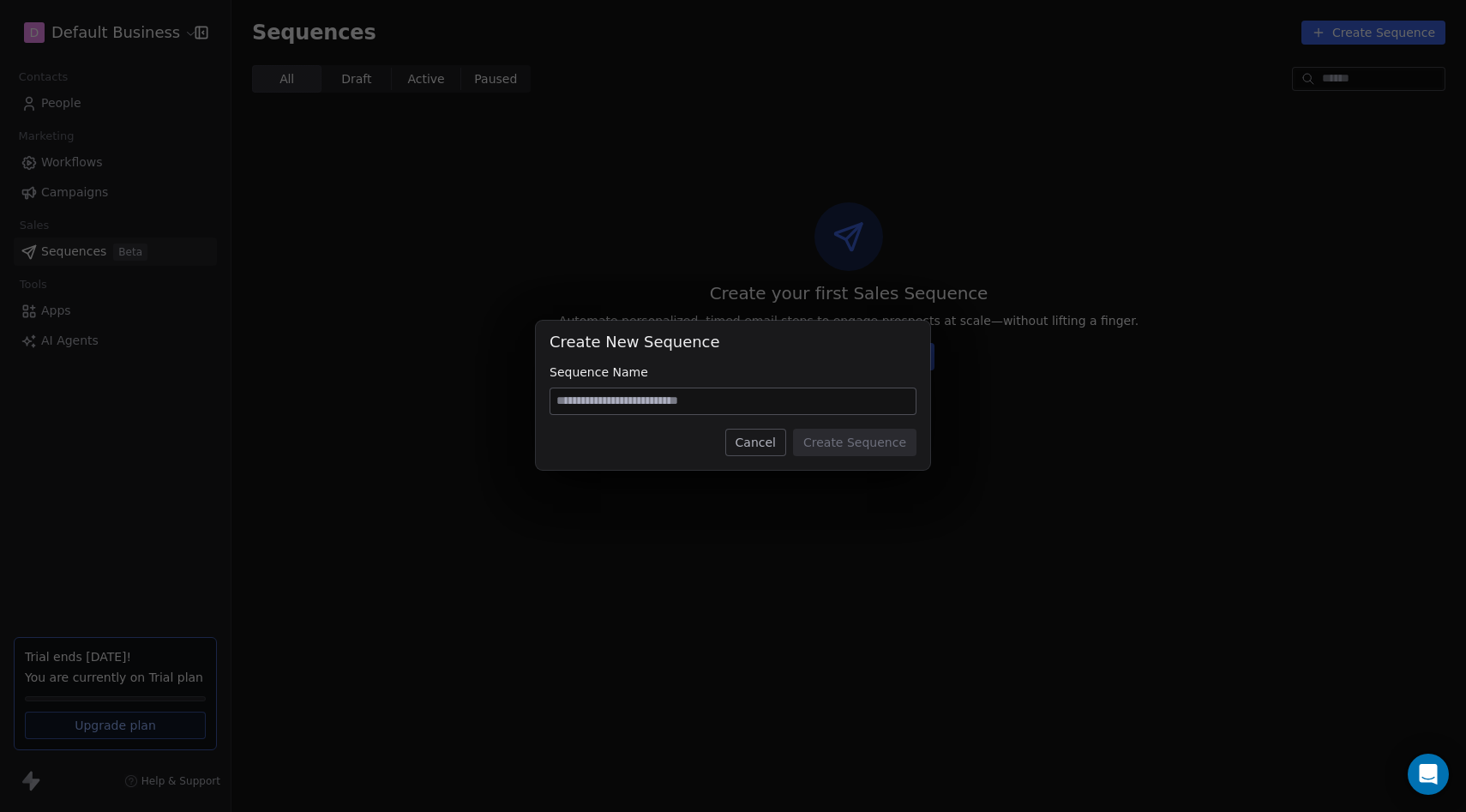
click at [706, 410] on input at bounding box center [733, 401] width 366 height 26
type input "*"
type input "**********"
click at [888, 433] on button "Create Sequence" at bounding box center [855, 443] width 123 height 27
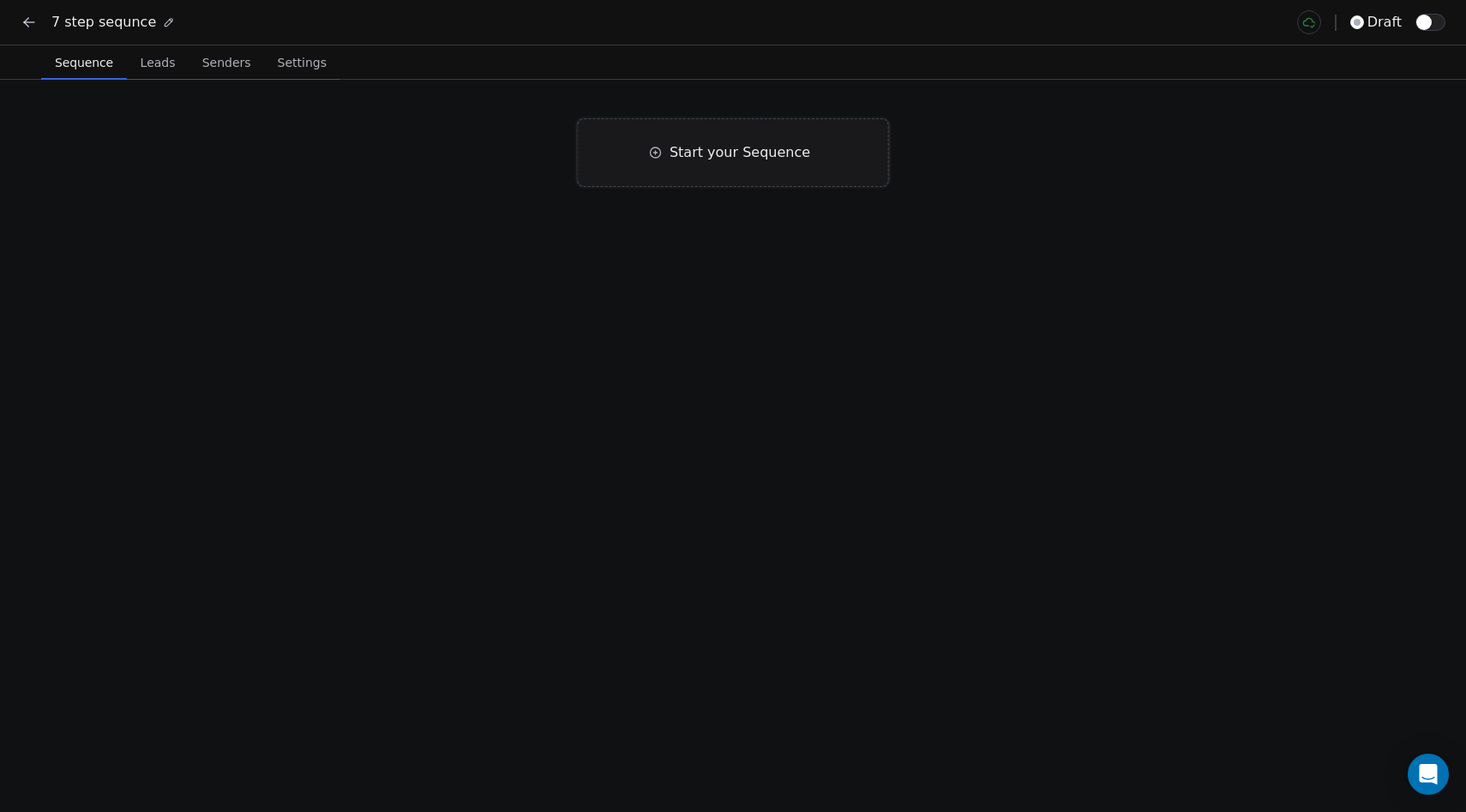
click at [668, 132] on div "Start your Sequence" at bounding box center [733, 152] width 312 height 68
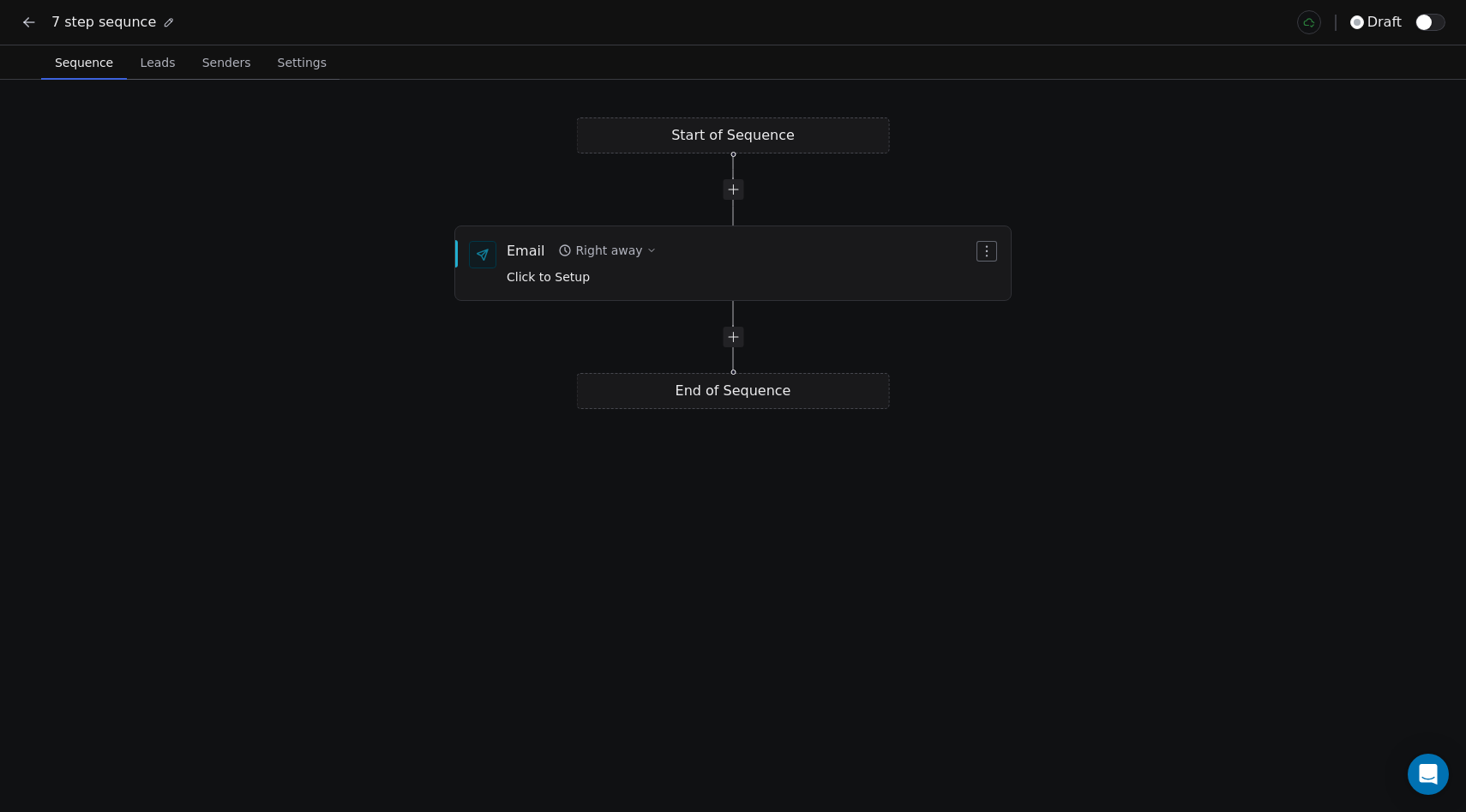
click at [634, 400] on div "End of Sequence" at bounding box center [733, 391] width 313 height 36
click at [646, 390] on div "End of Sequence" at bounding box center [733, 391] width 313 height 36
click at [730, 150] on div "Start of Sequence Email Right away Click to Setup End of Sequence" at bounding box center [733, 446] width 1466 height 732
click at [720, 191] on div at bounding box center [733, 189] width 313 height 20
drag, startPoint x: 665, startPoint y: 271, endPoint x: 641, endPoint y: 244, distance: 36.1
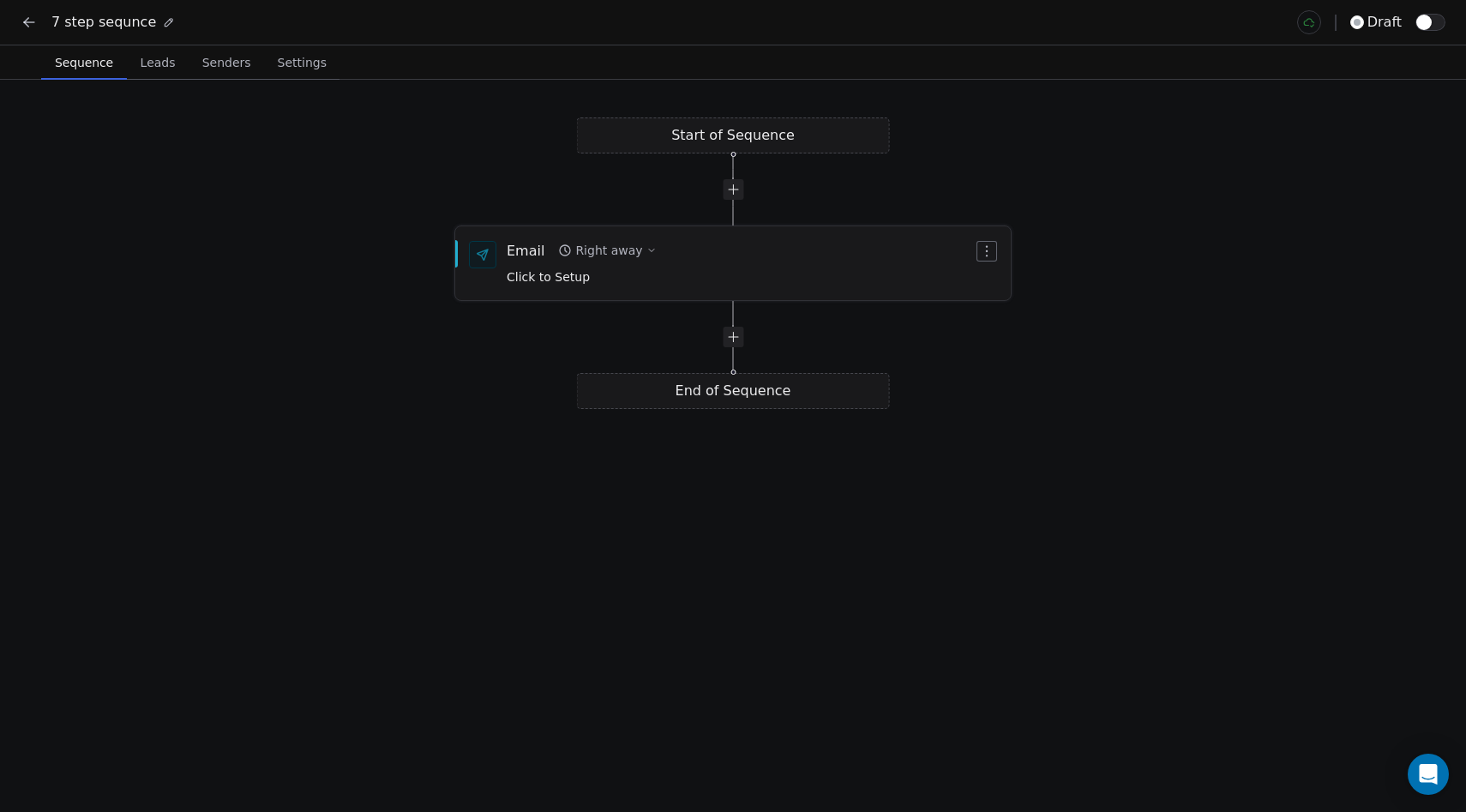
click at [643, 245] on div "Email Right away Click to Setup" at bounding box center [740, 263] width 467 height 44
click at [661, 437] on div "Start of Sequence Email Right away Click to Setup End of Sequence" at bounding box center [733, 446] width 1466 height 732
click at [732, 380] on div "End of Sequence" at bounding box center [733, 391] width 313 height 36
click at [732, 345] on div at bounding box center [733, 337] width 20 height 20
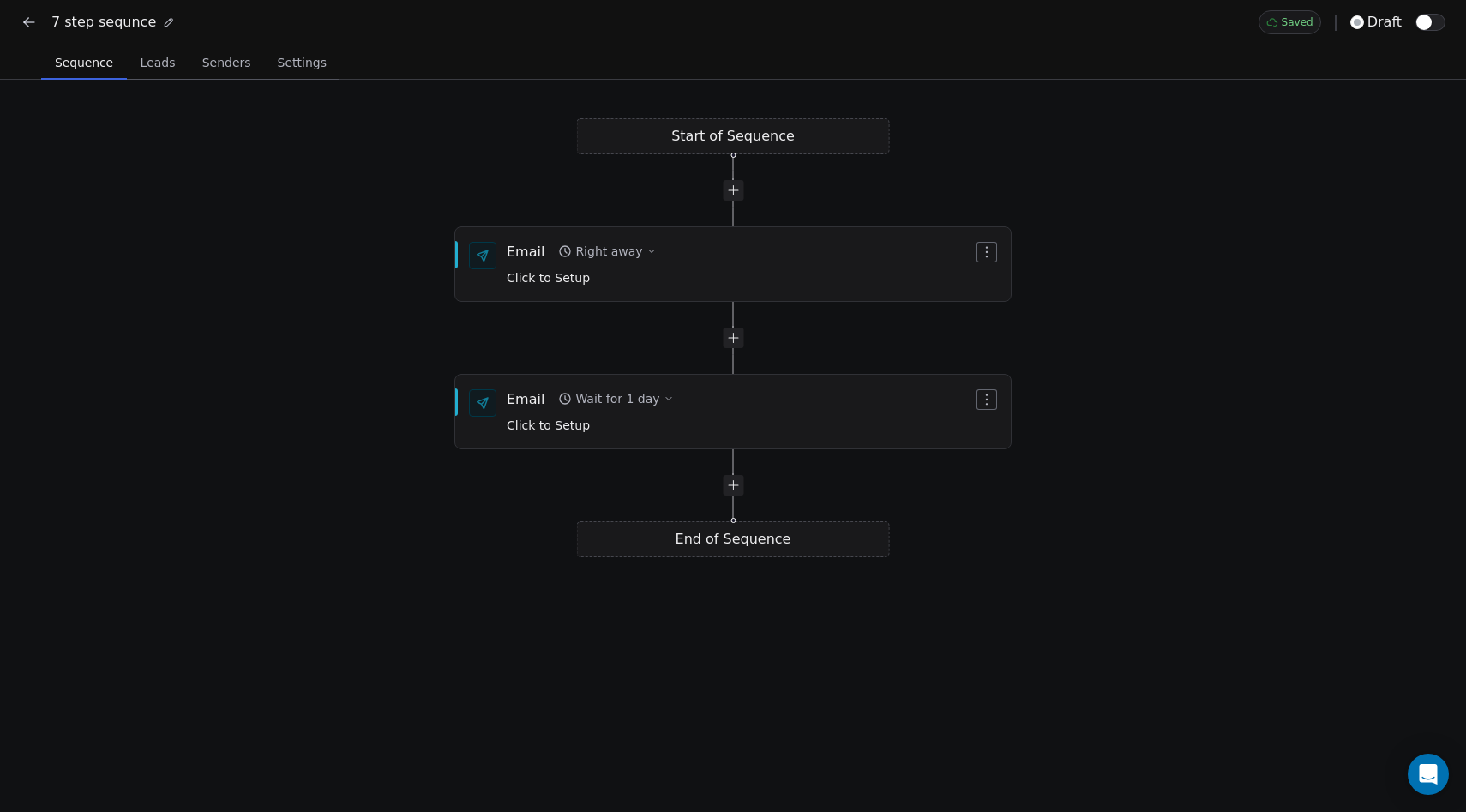
click at [721, 497] on div "Start of Sequence Email Right away Click to Setup End of Sequence Email Wait fo…" at bounding box center [733, 446] width 1466 height 732
click at [739, 488] on div at bounding box center [733, 485] width 20 height 20
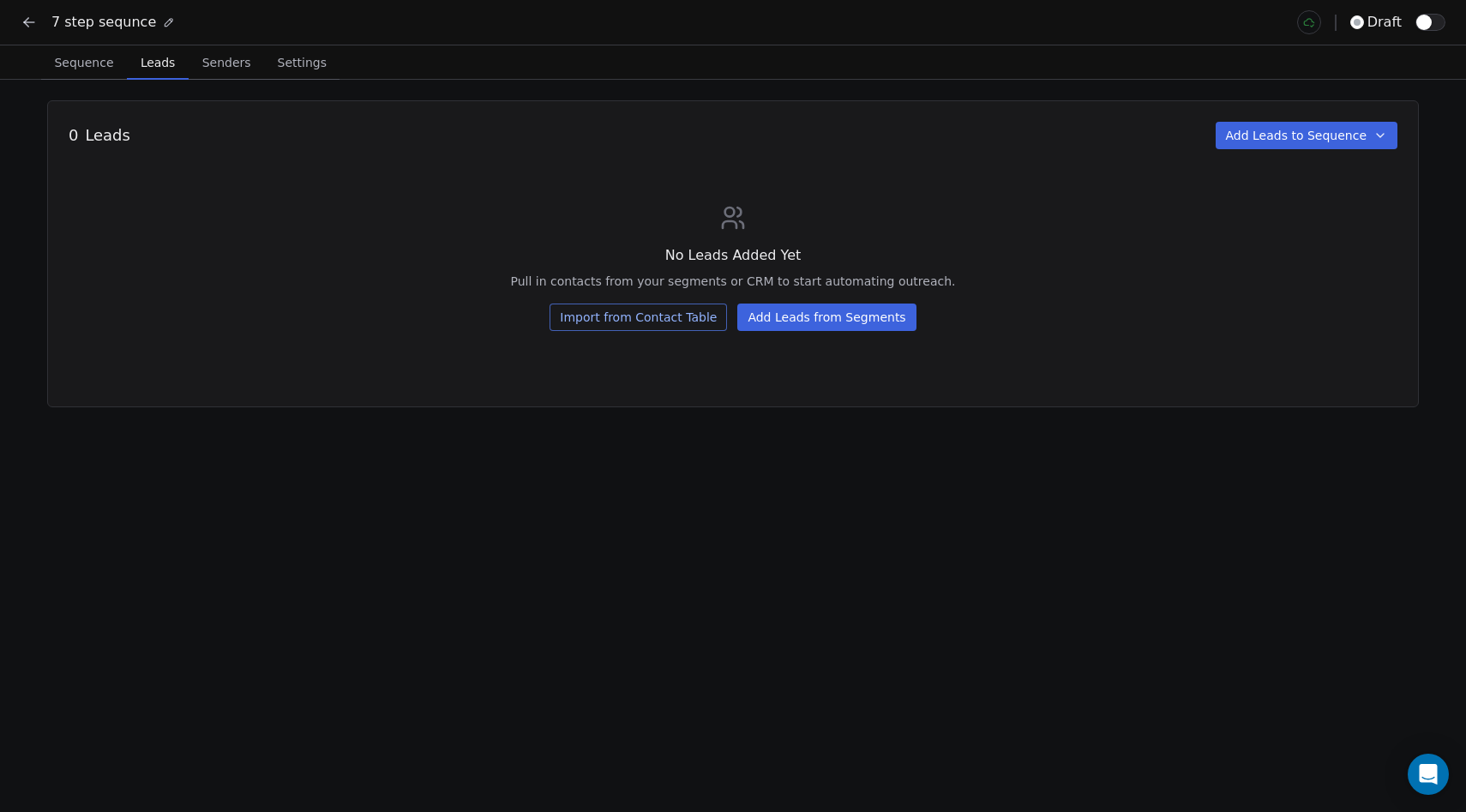
click at [157, 62] on span "Leads" at bounding box center [158, 62] width 48 height 24
click at [220, 61] on span "Senders" at bounding box center [227, 62] width 63 height 24
click at [161, 65] on span "Leads" at bounding box center [158, 62] width 48 height 24
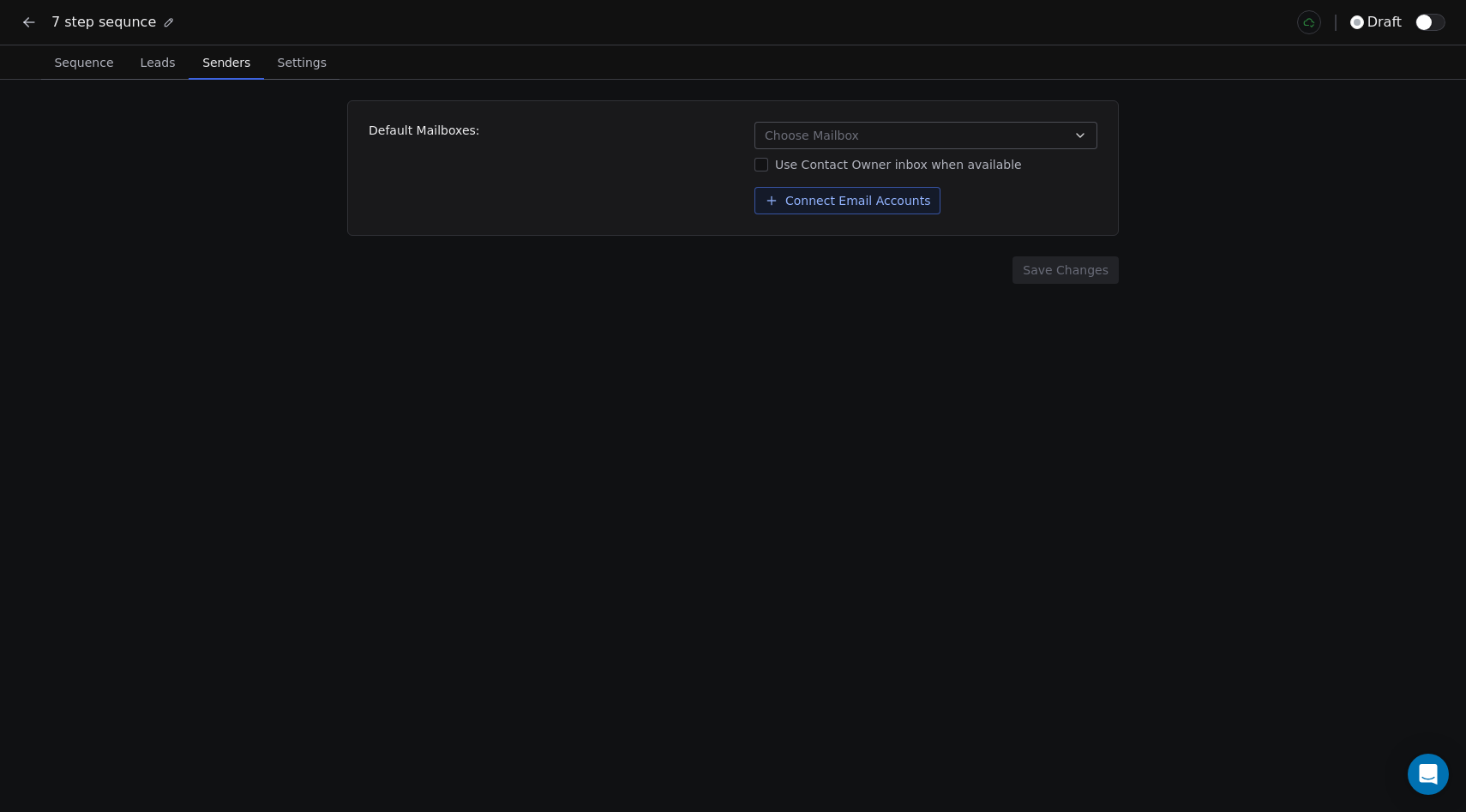
click at [210, 62] on span "Senders" at bounding box center [227, 62] width 62 height 24
click at [155, 62] on span "Leads" at bounding box center [158, 62] width 49 height 24
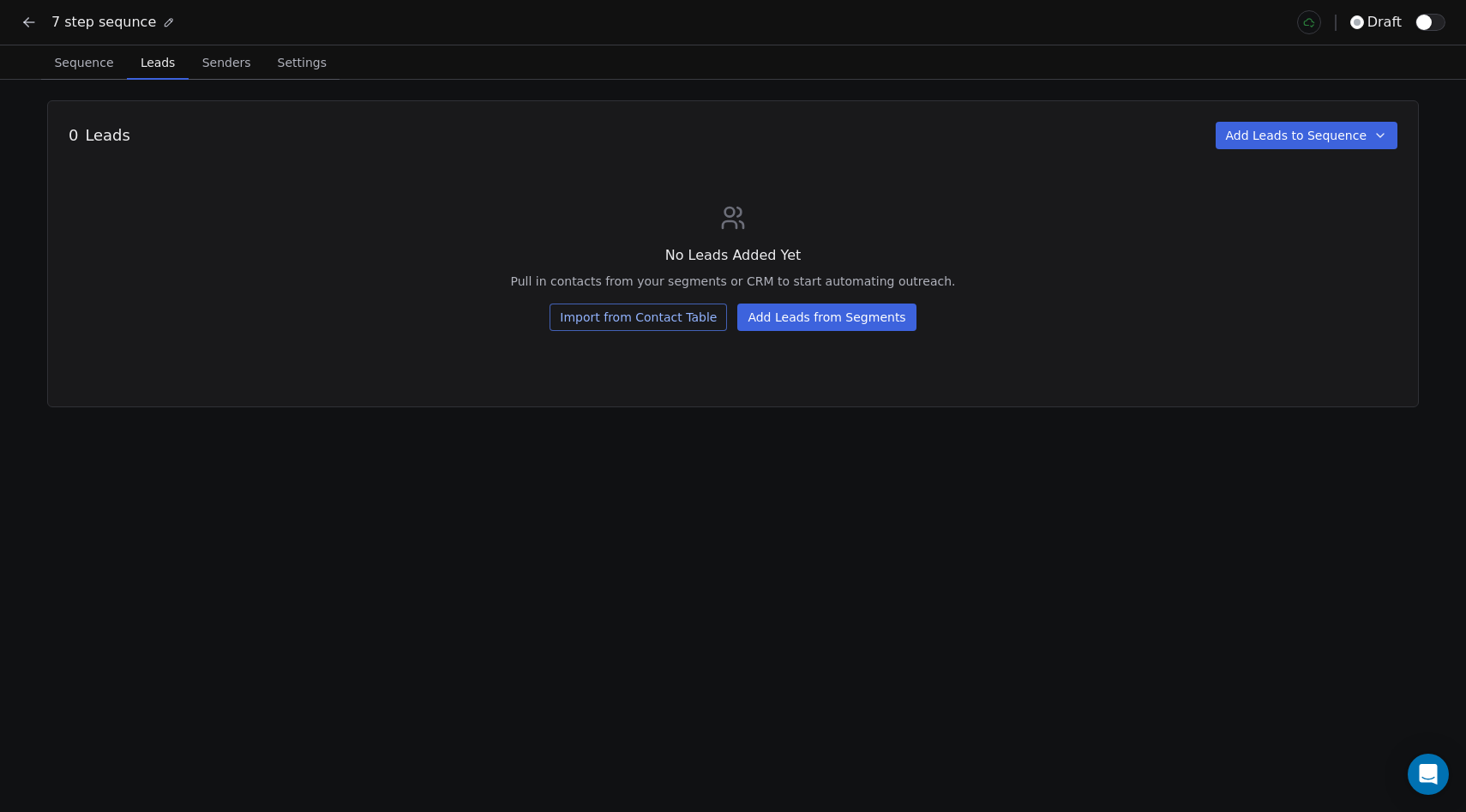
click at [7, 22] on div "7 step sequnce draft" at bounding box center [733, 22] width 1466 height 44
click at [24, 22] on icon at bounding box center [26, 20] width 4 height 4
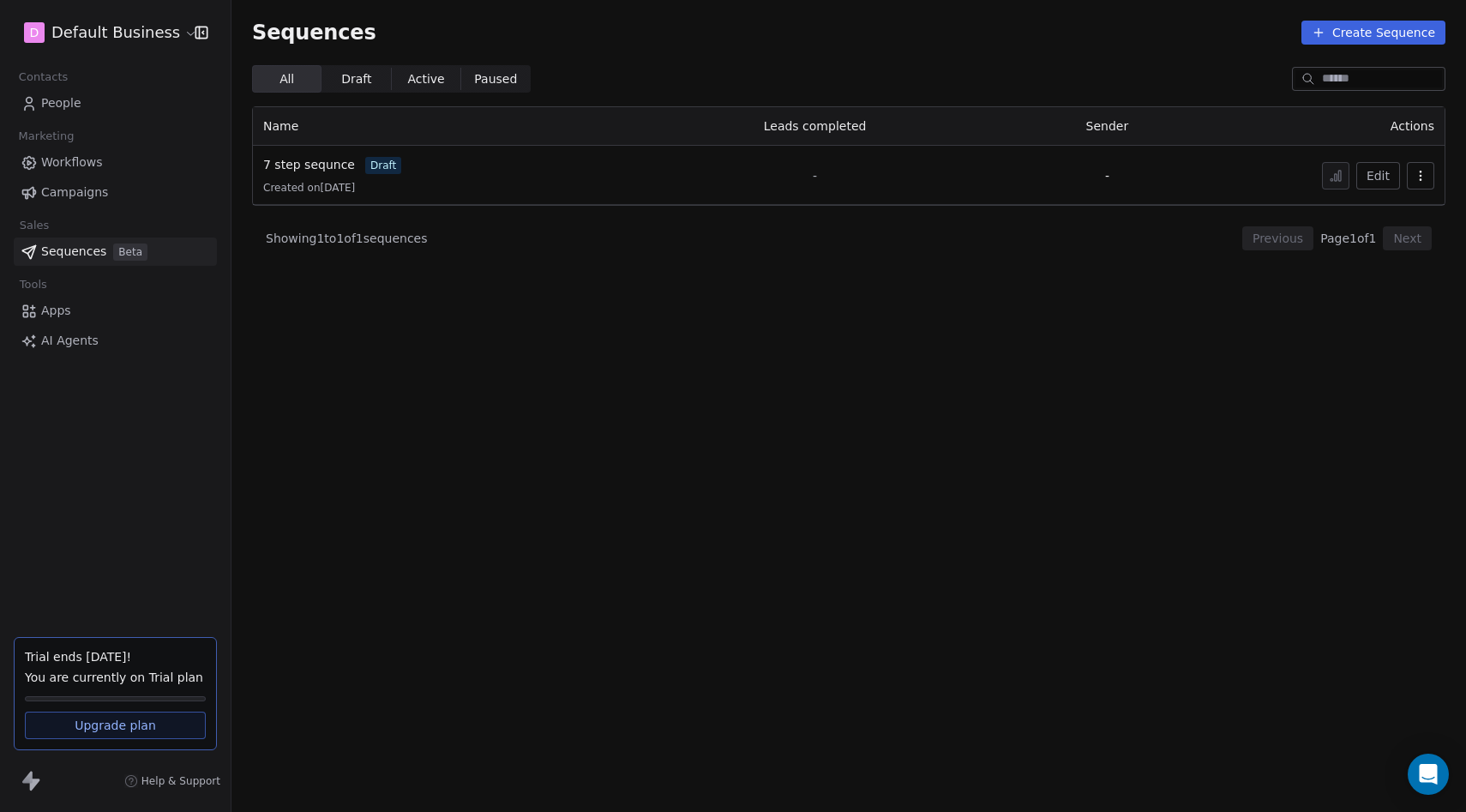
click at [73, 288] on div "Tools" at bounding box center [115, 284] width 204 height 24
click at [67, 311] on span "Apps" at bounding box center [56, 311] width 30 height 18
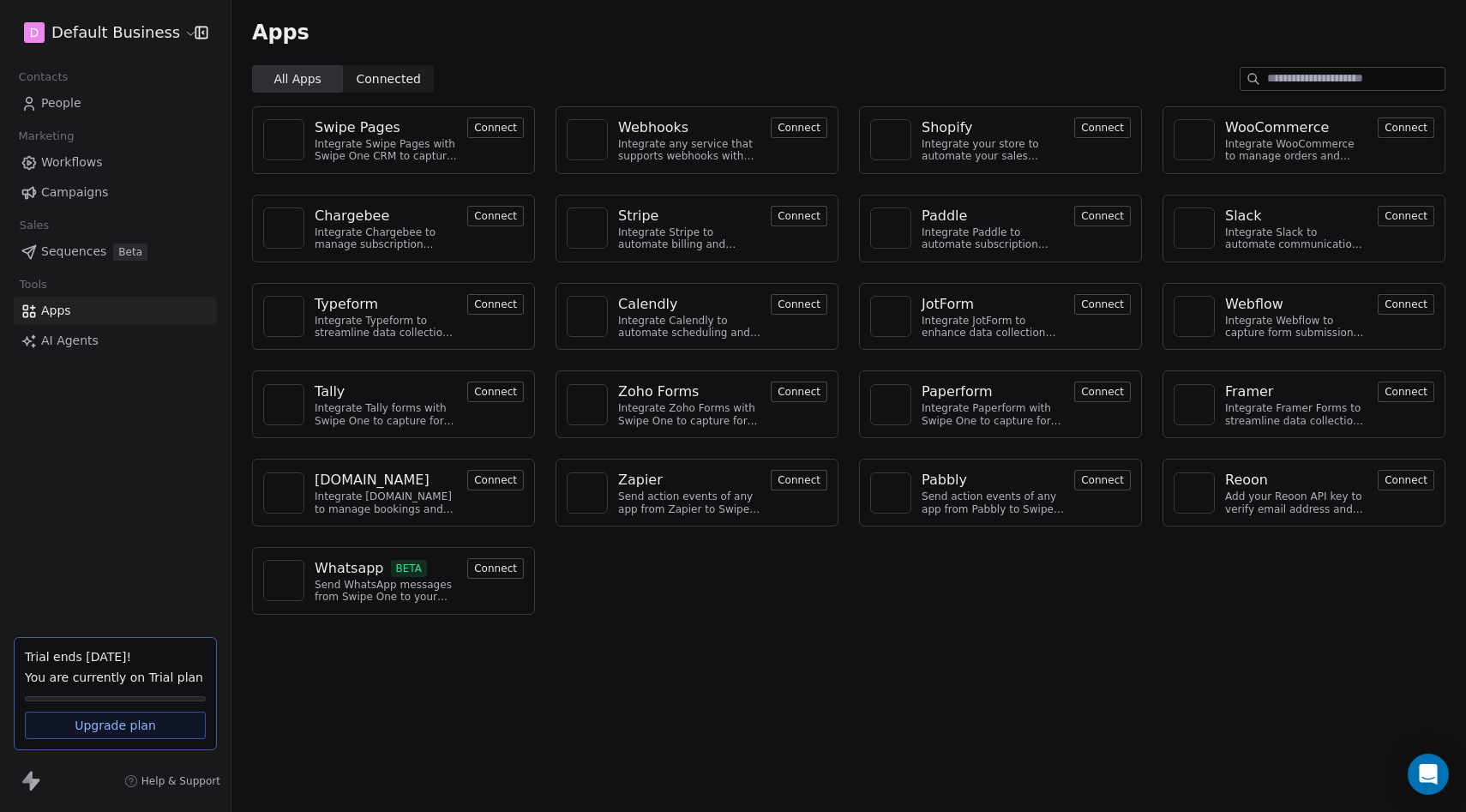
click at [67, 344] on span "AI Agents" at bounding box center [70, 340] width 58 height 18
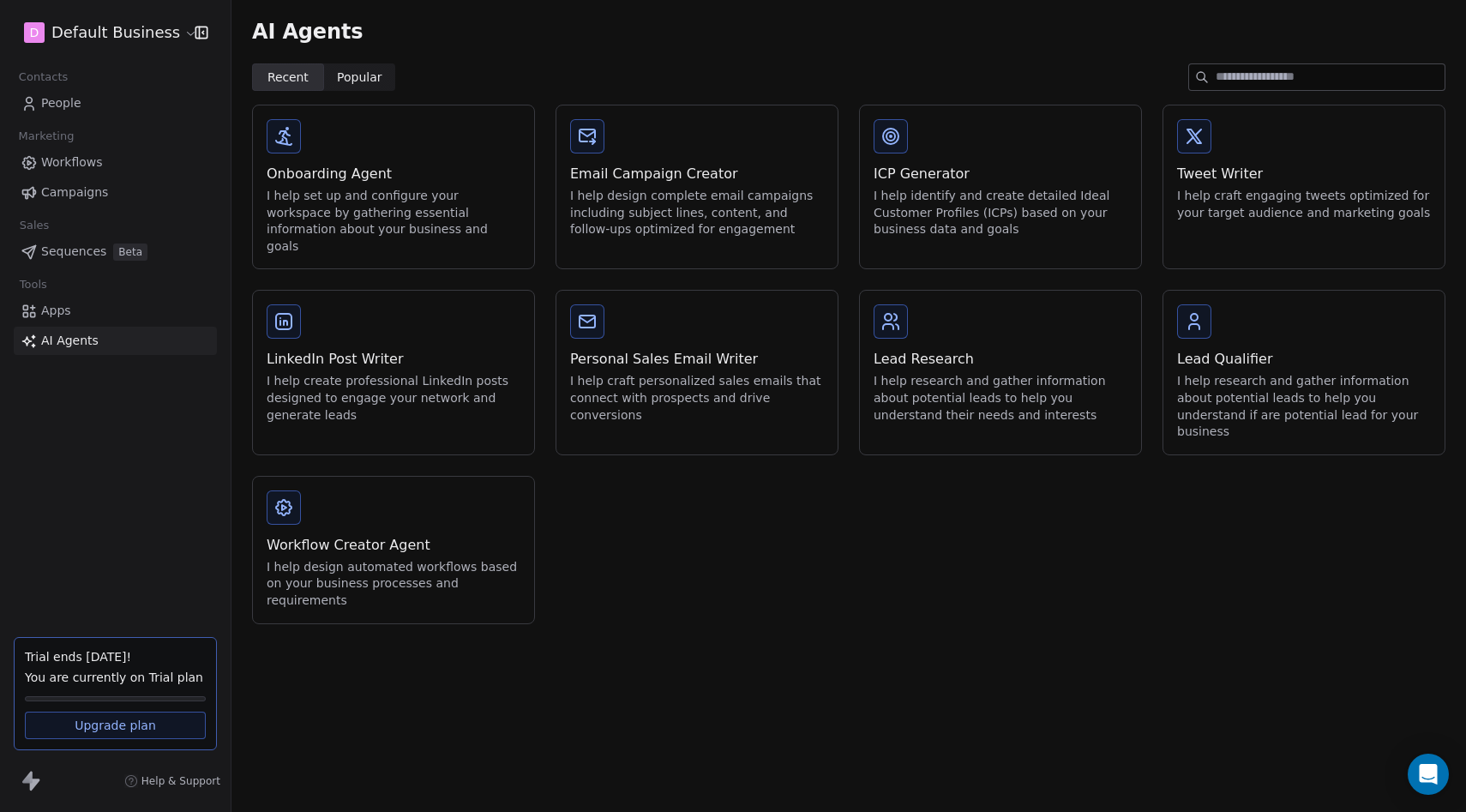
click at [93, 325] on div "Apps AI Agents" at bounding box center [115, 326] width 204 height 58
click at [132, 182] on link "Campaigns" at bounding box center [115, 192] width 204 height 28
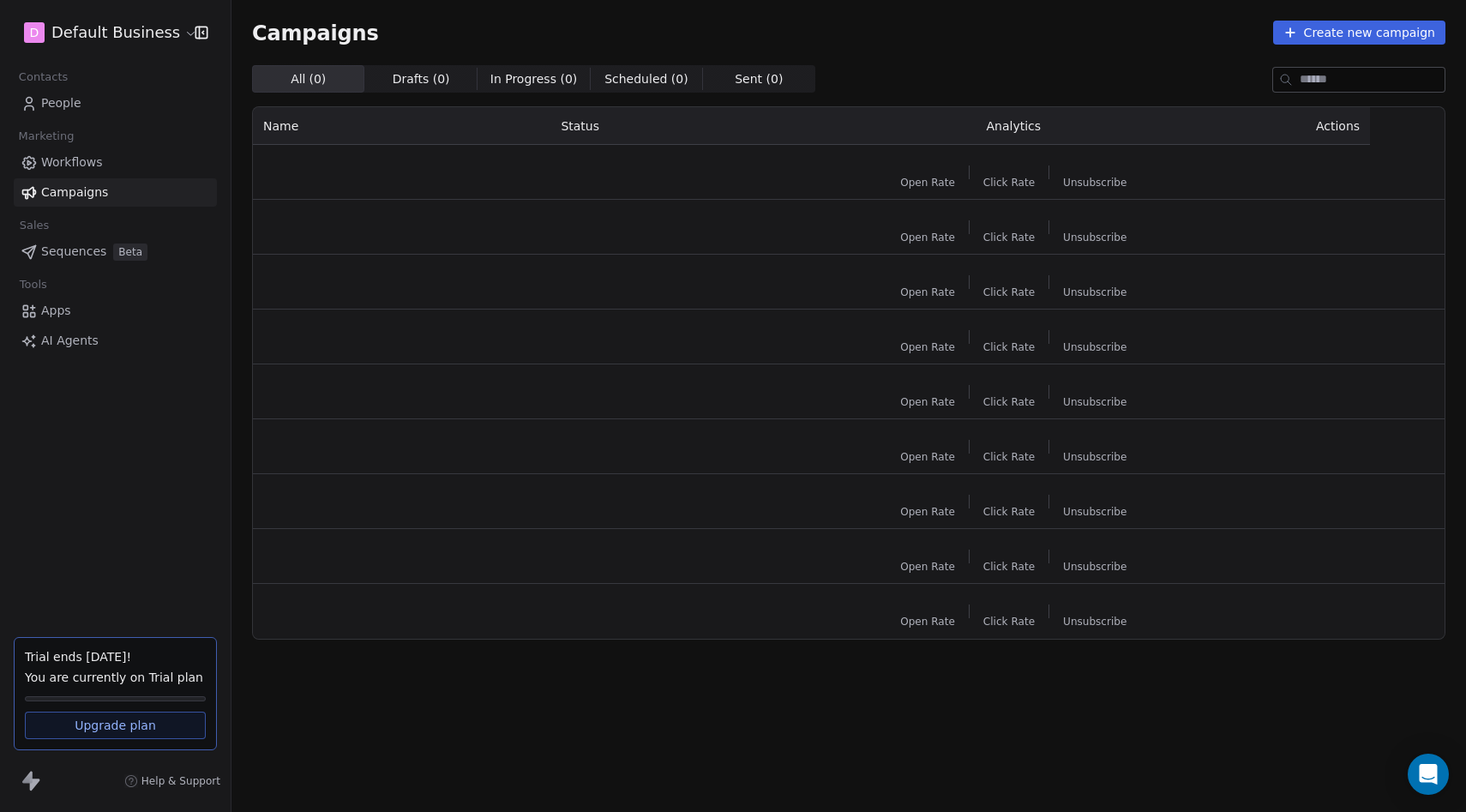
click at [119, 161] on link "Workflows" at bounding box center [115, 162] width 204 height 28
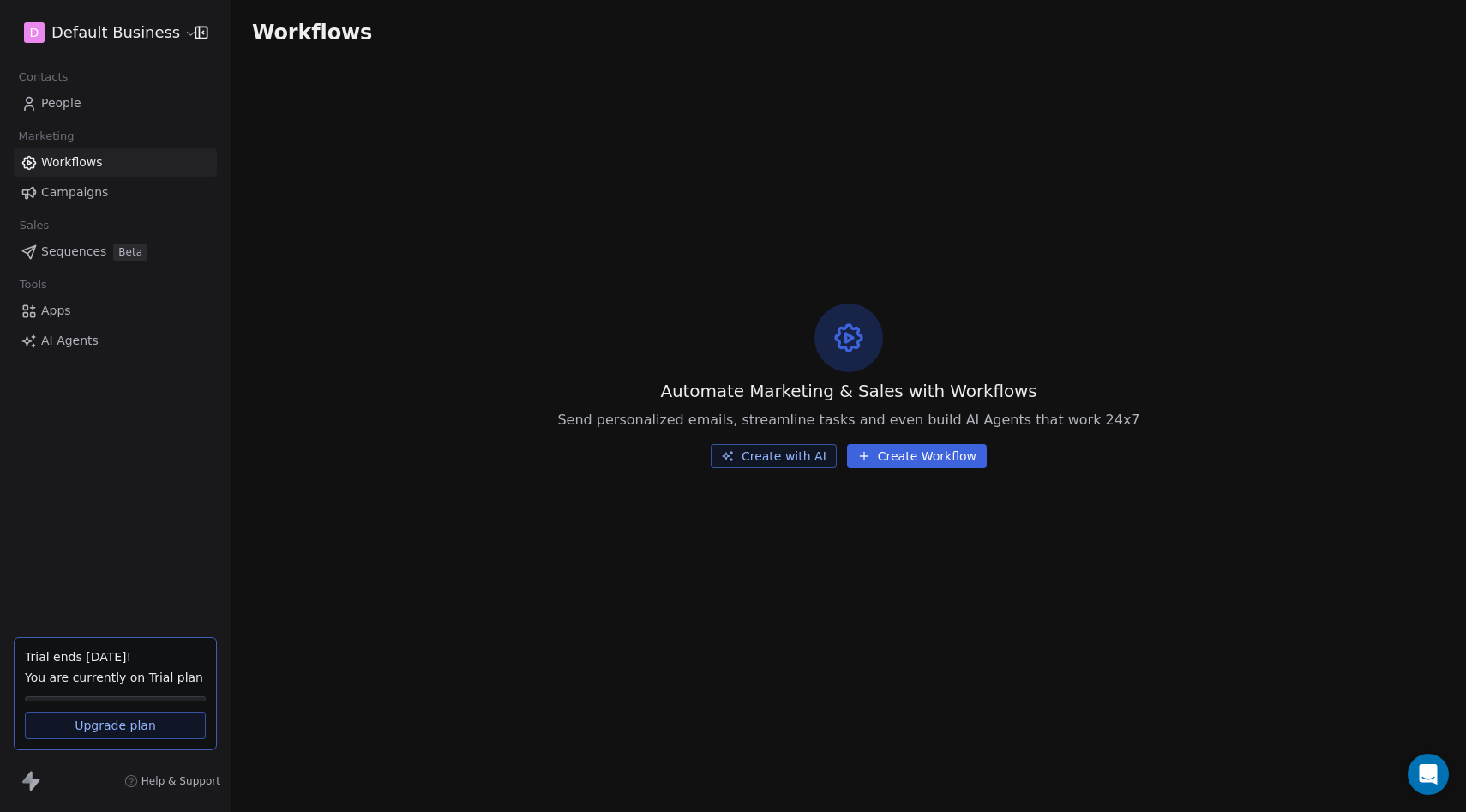
click at [117, 189] on link "Campaigns" at bounding box center [115, 192] width 204 height 28
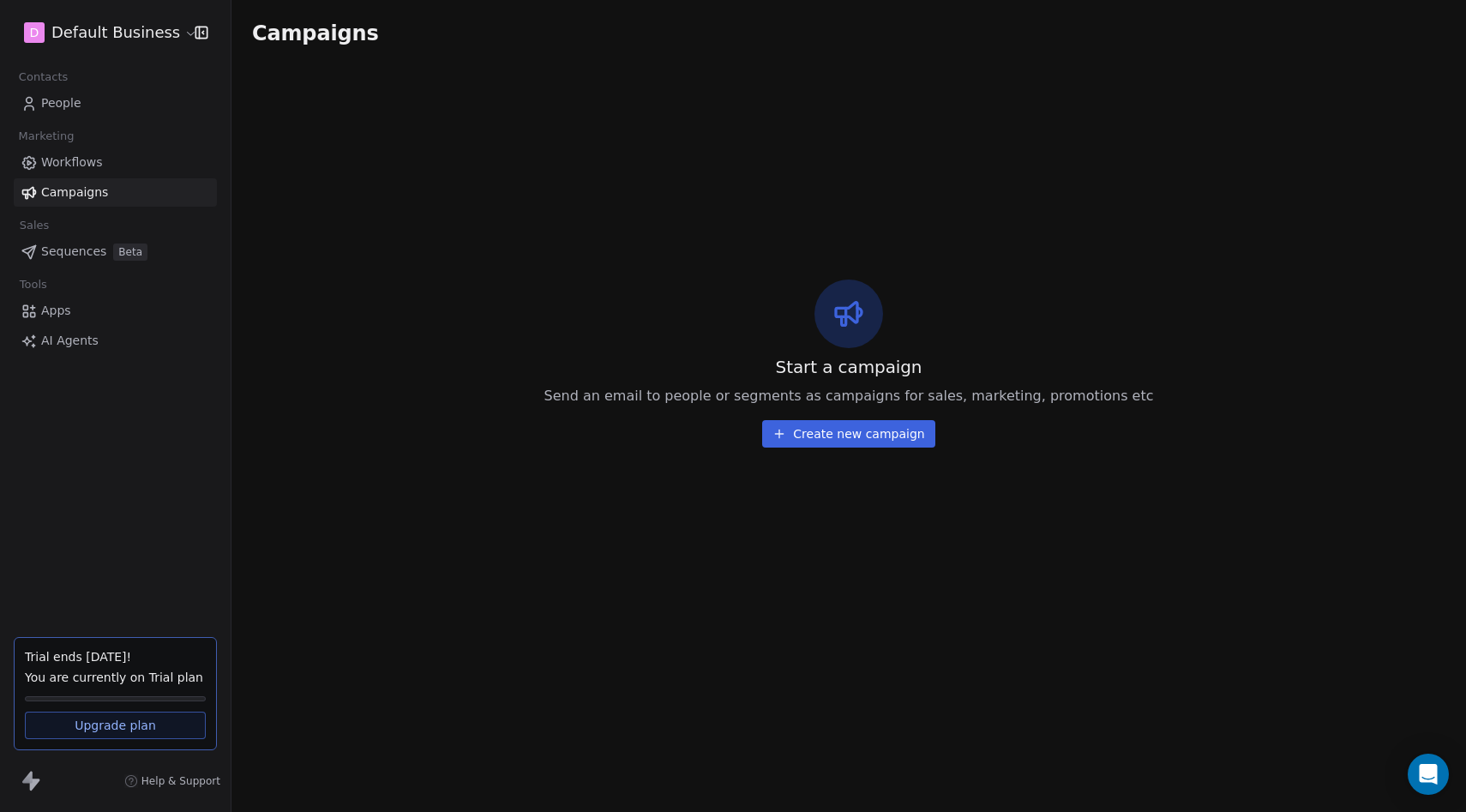
click at [78, 151] on link "Workflows" at bounding box center [115, 162] width 204 height 28
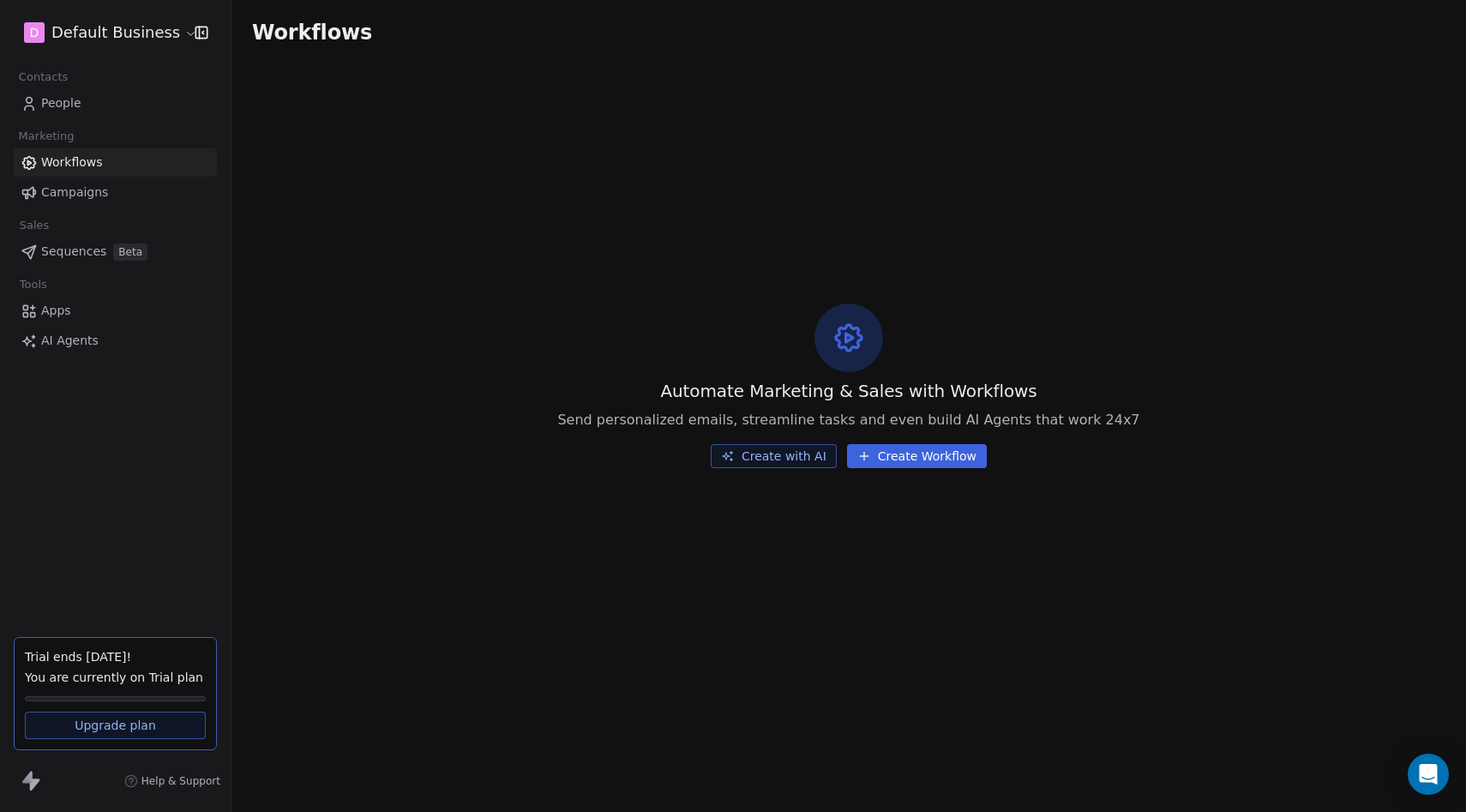
click at [81, 75] on div "Contacts" at bounding box center [115, 77] width 204 height 24
click at [68, 101] on span "People" at bounding box center [62, 103] width 41 height 18
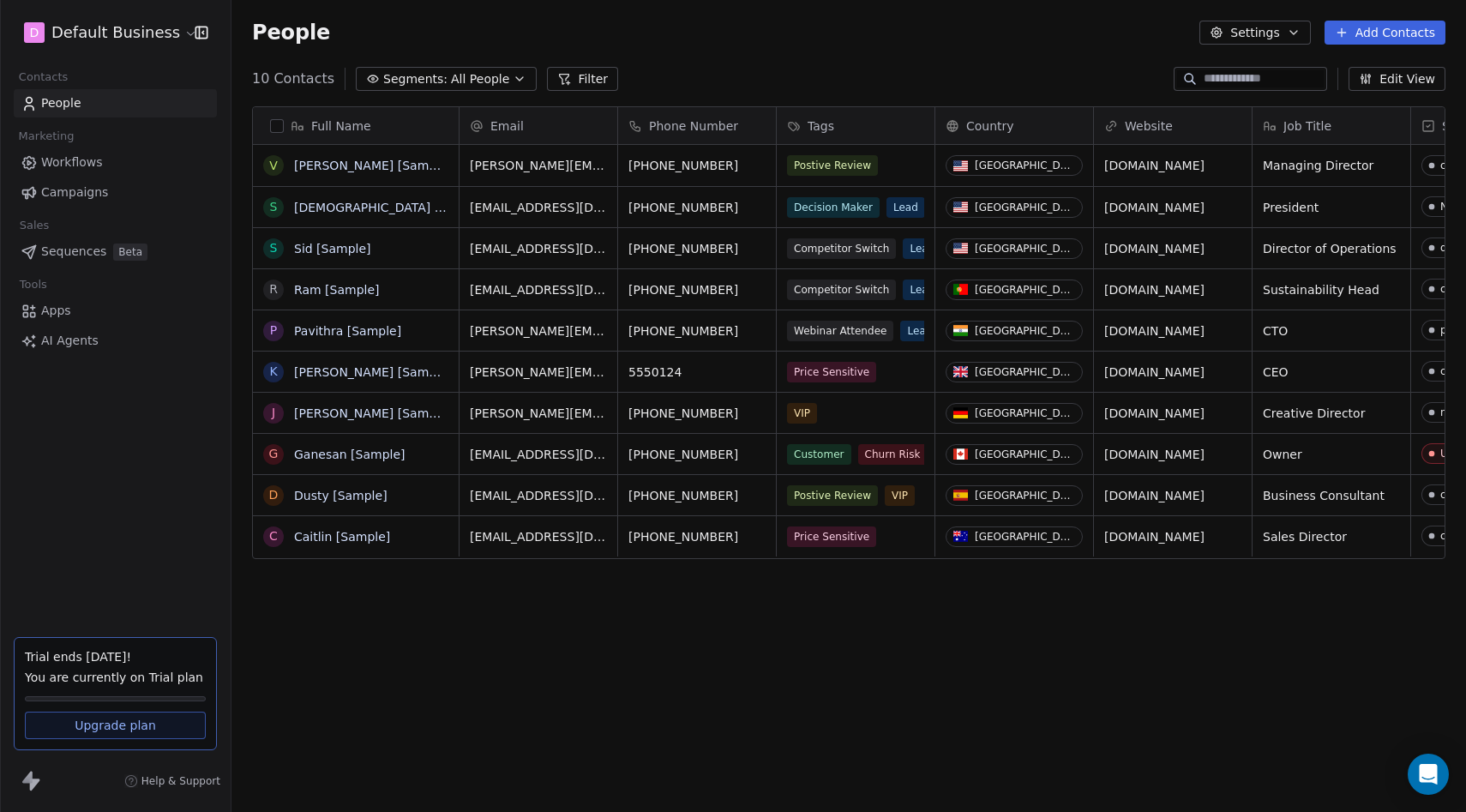
scroll to position [715, 1235]
drag, startPoint x: 536, startPoint y: 452, endPoint x: 581, endPoint y: 482, distance: 54.1
click at [535, 497] on span "dusty@appsumo.com" at bounding box center [573, 501] width 204 height 35
click at [465, 80] on span "All People" at bounding box center [480, 79] width 58 height 18
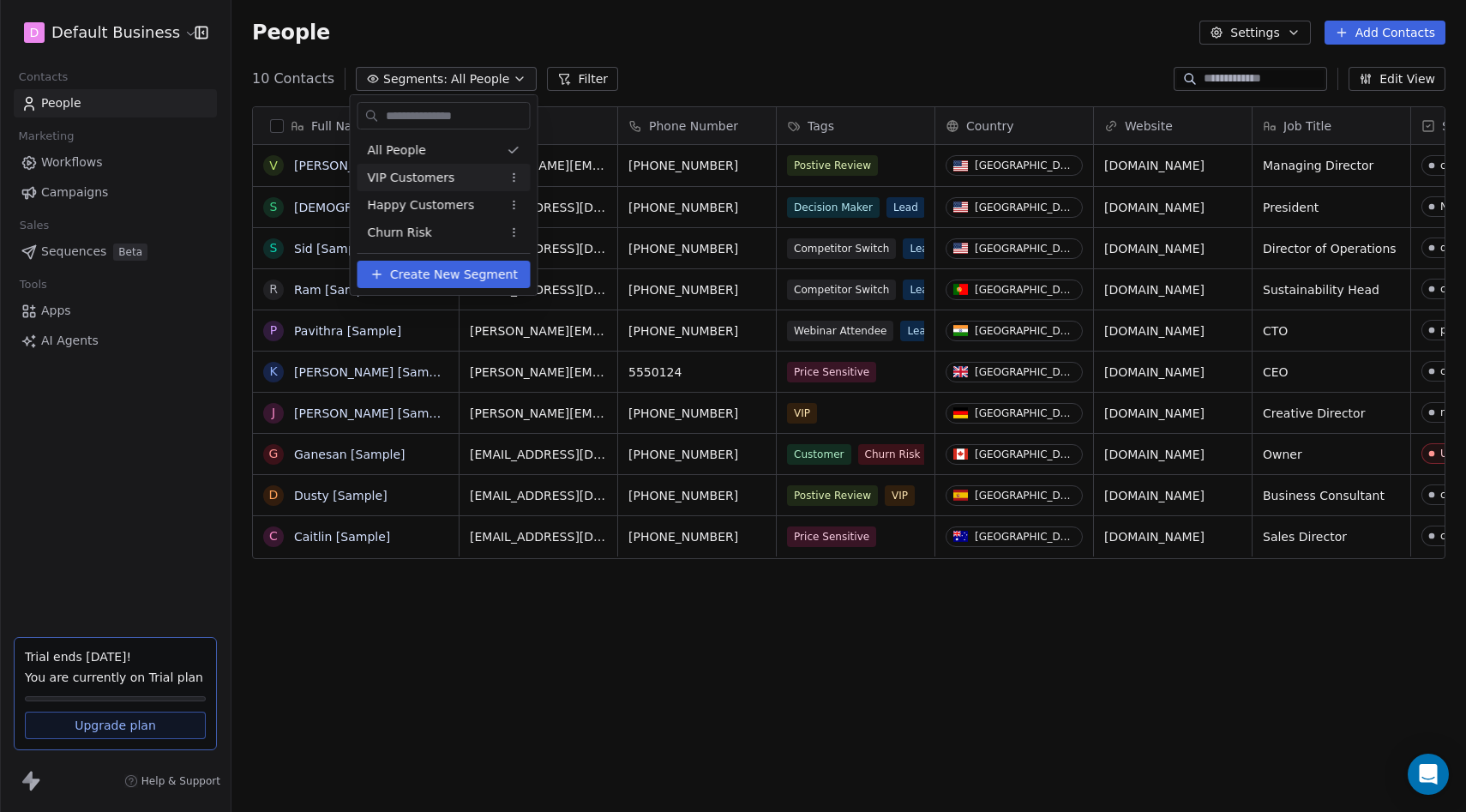
click at [394, 176] on span "VIP Customers" at bounding box center [411, 177] width 88 height 18
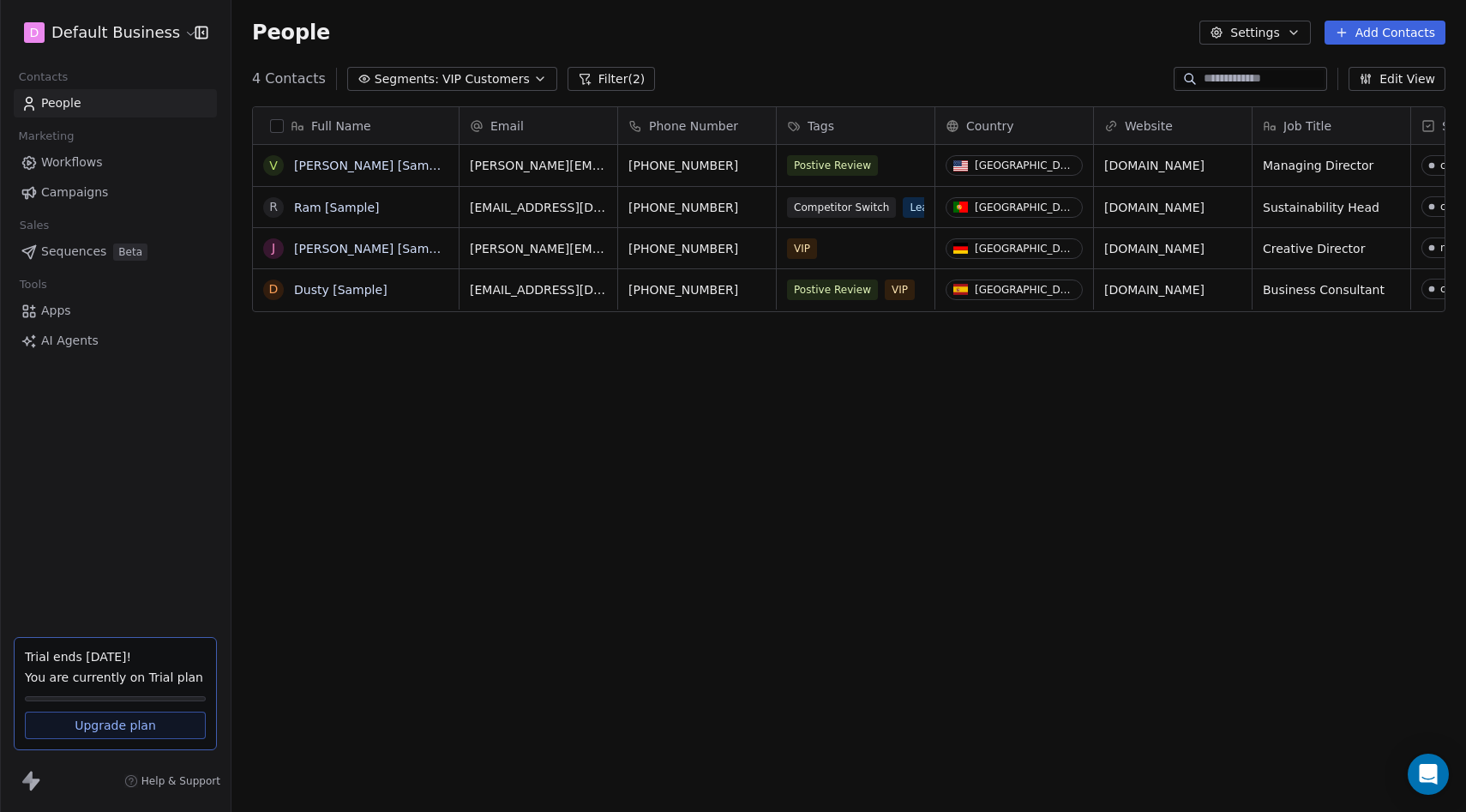
click at [414, 81] on span "Segments:" at bounding box center [407, 79] width 65 height 18
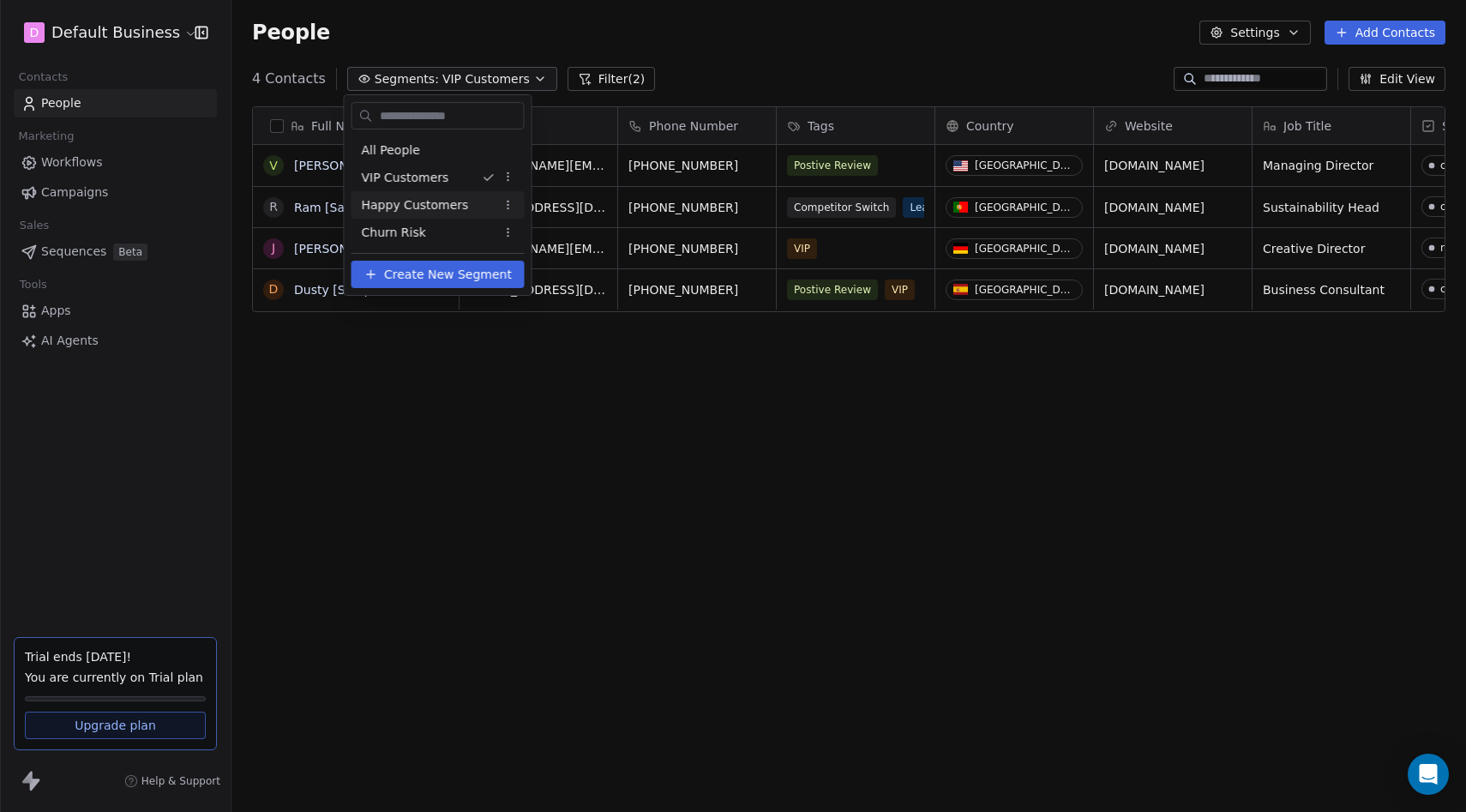
click at [388, 193] on div "Happy Customers" at bounding box center [439, 204] width 174 height 27
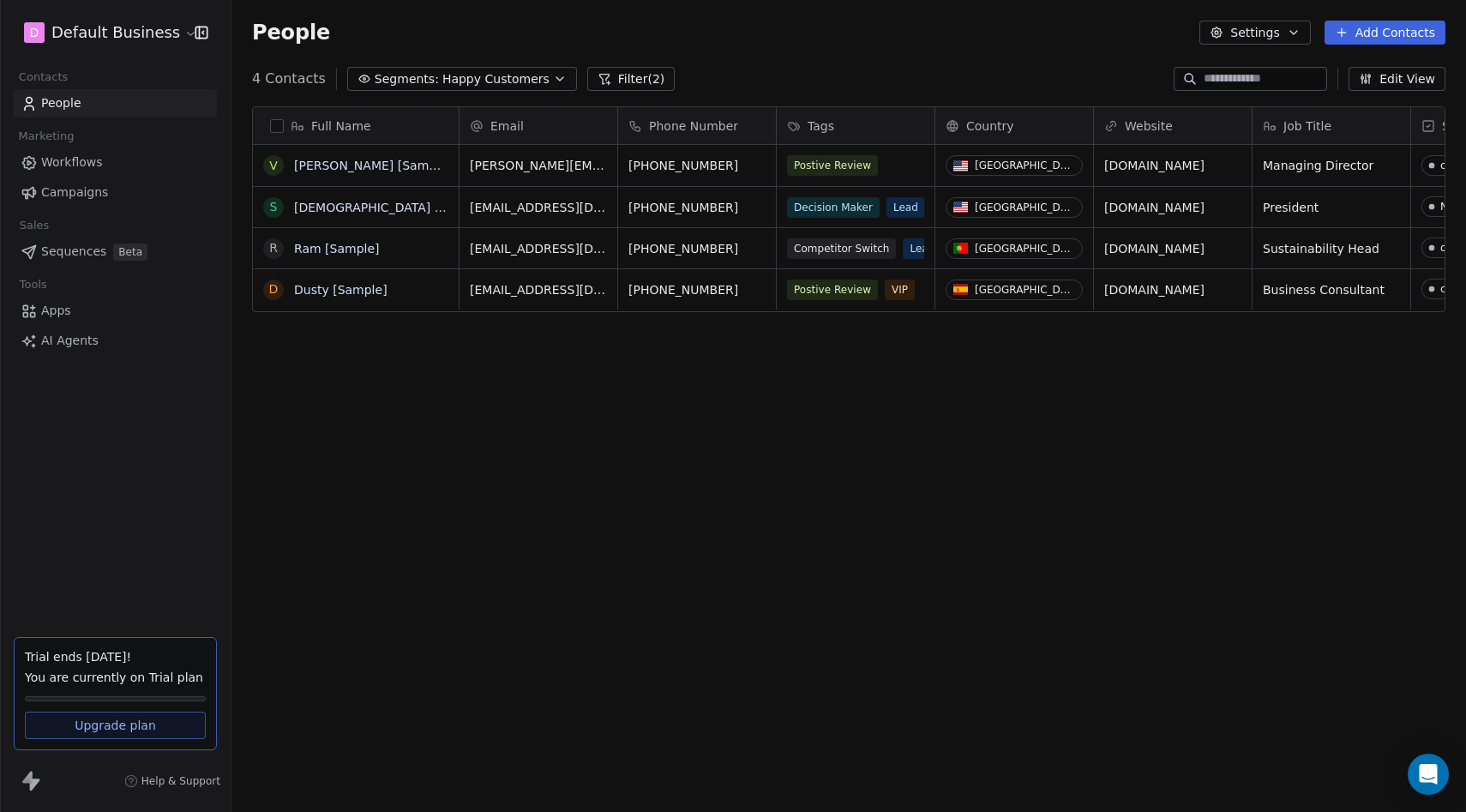
click at [420, 76] on span "Segments:" at bounding box center [407, 79] width 65 height 18
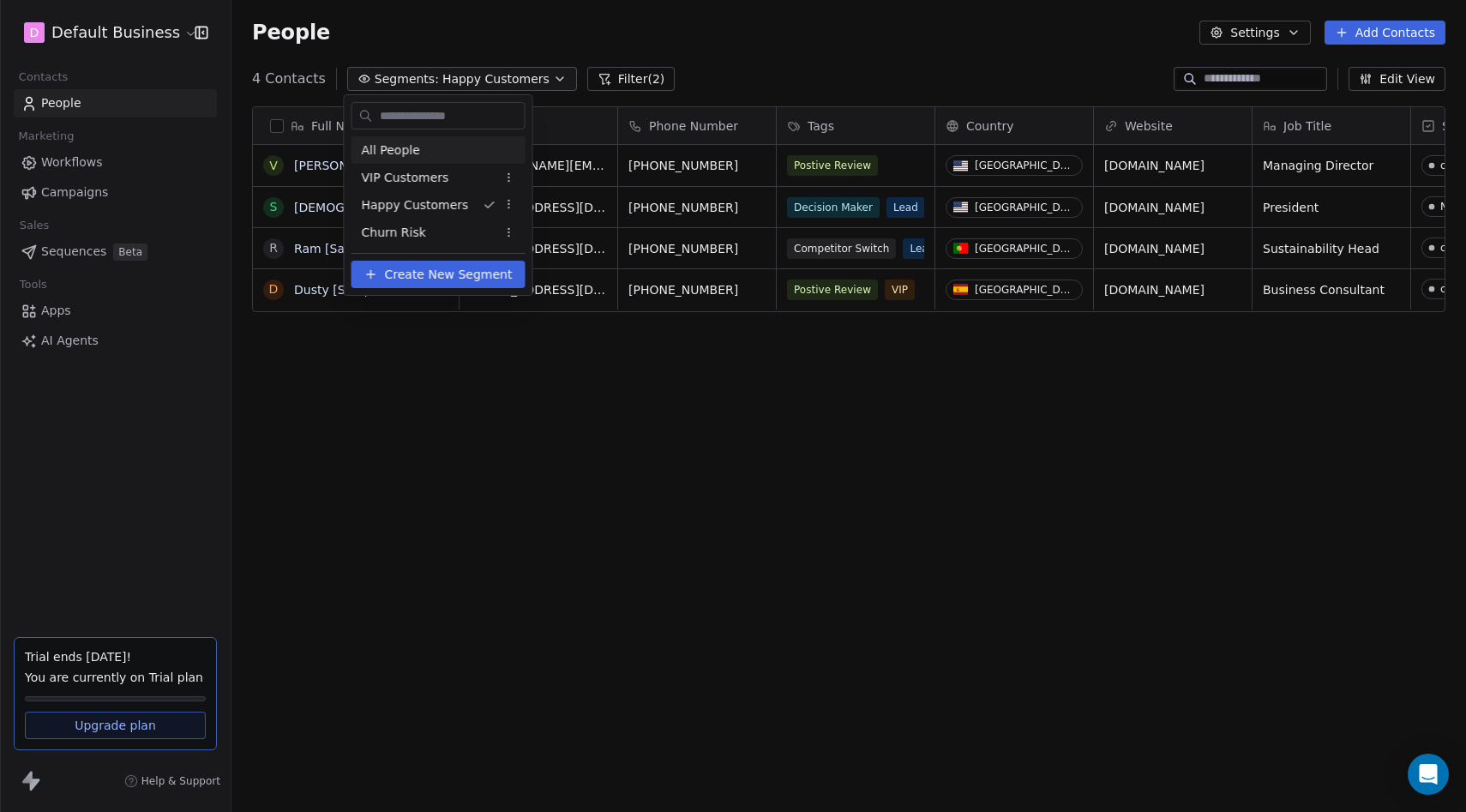
click at [391, 151] on span "All People" at bounding box center [391, 150] width 58 height 18
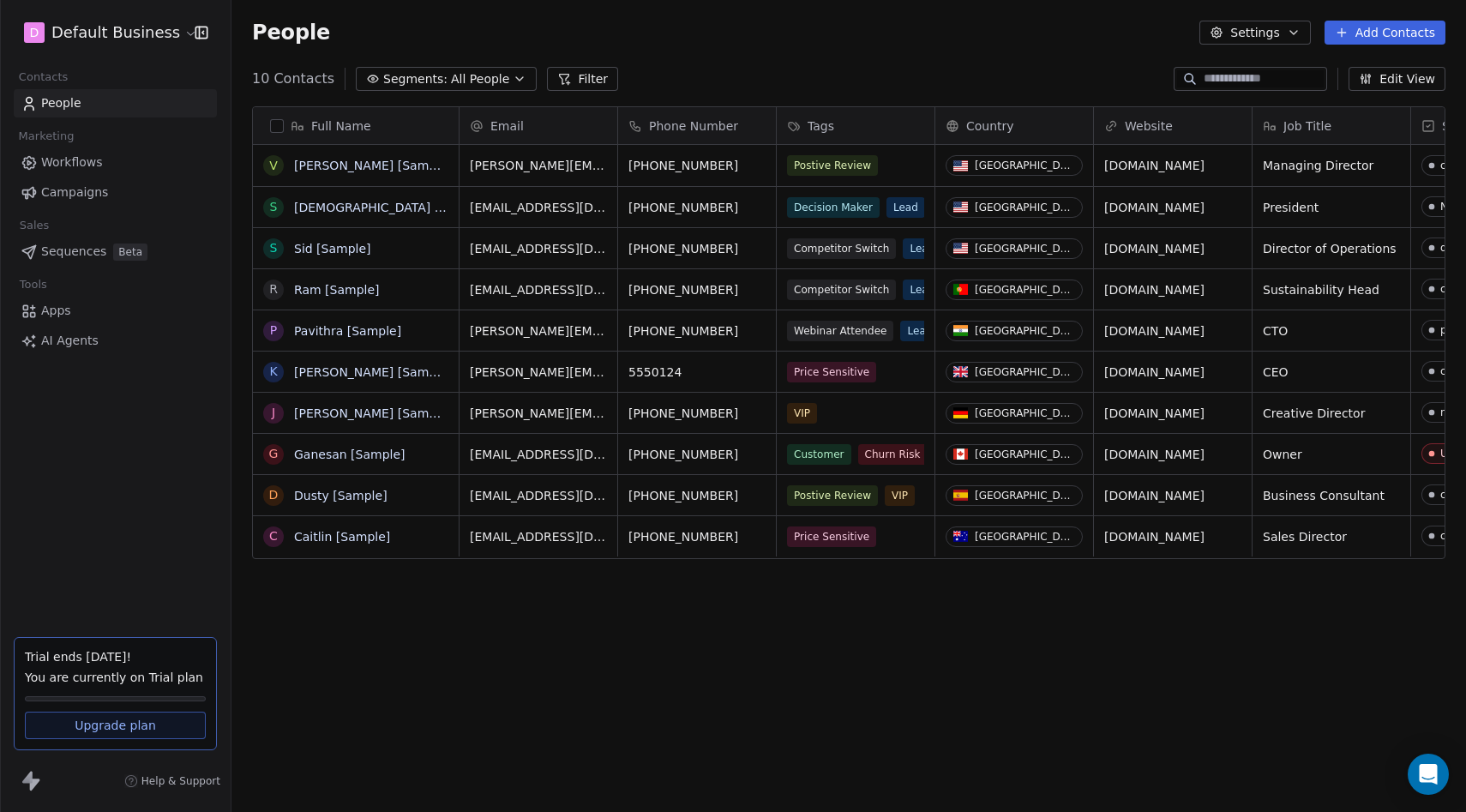
click at [1354, 34] on button "Add Contacts" at bounding box center [1385, 32] width 121 height 24
click at [1317, 95] on icon "Suggestions" at bounding box center [1317, 96] width 14 height 14
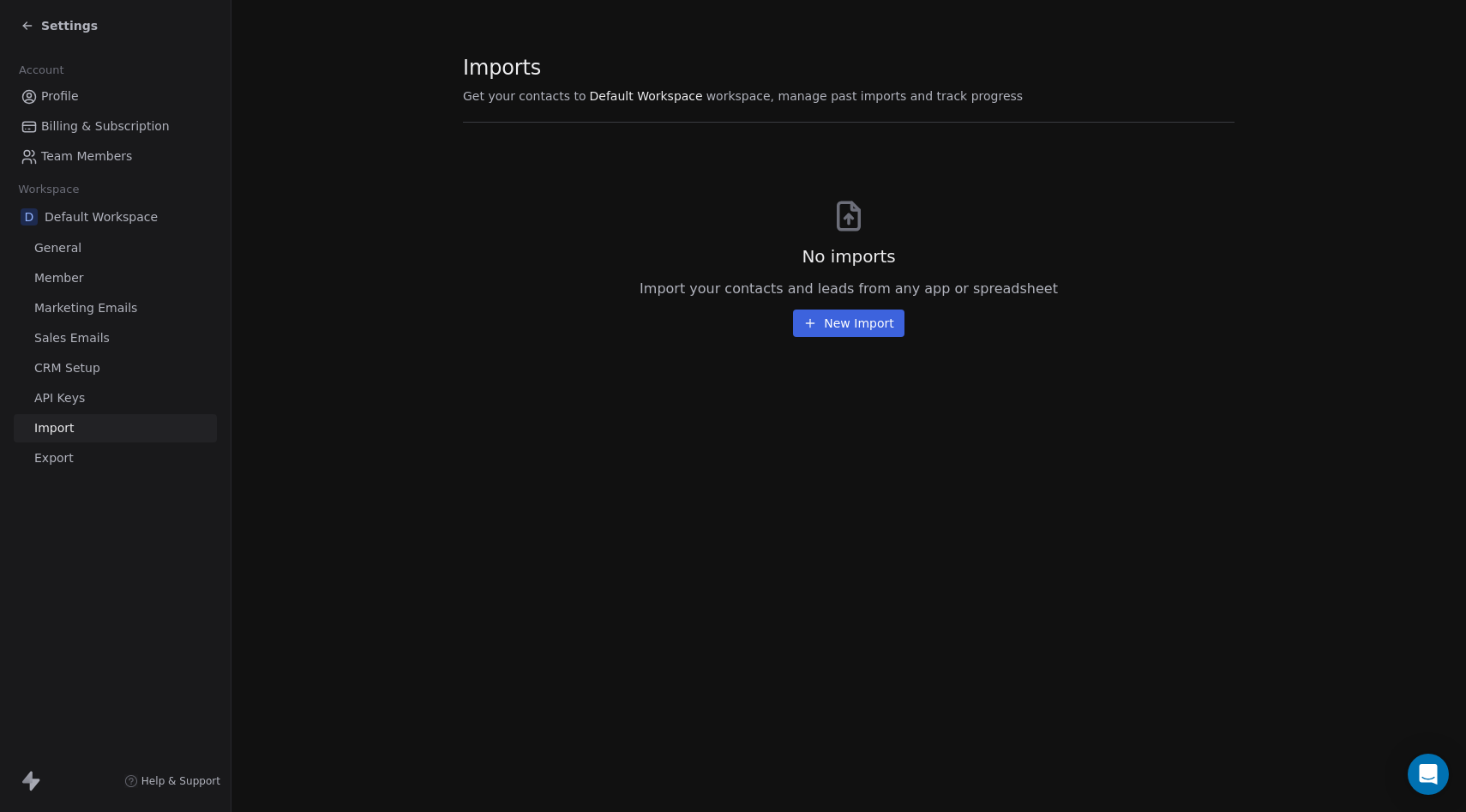
click at [98, 411] on link "API Keys" at bounding box center [115, 397] width 204 height 28
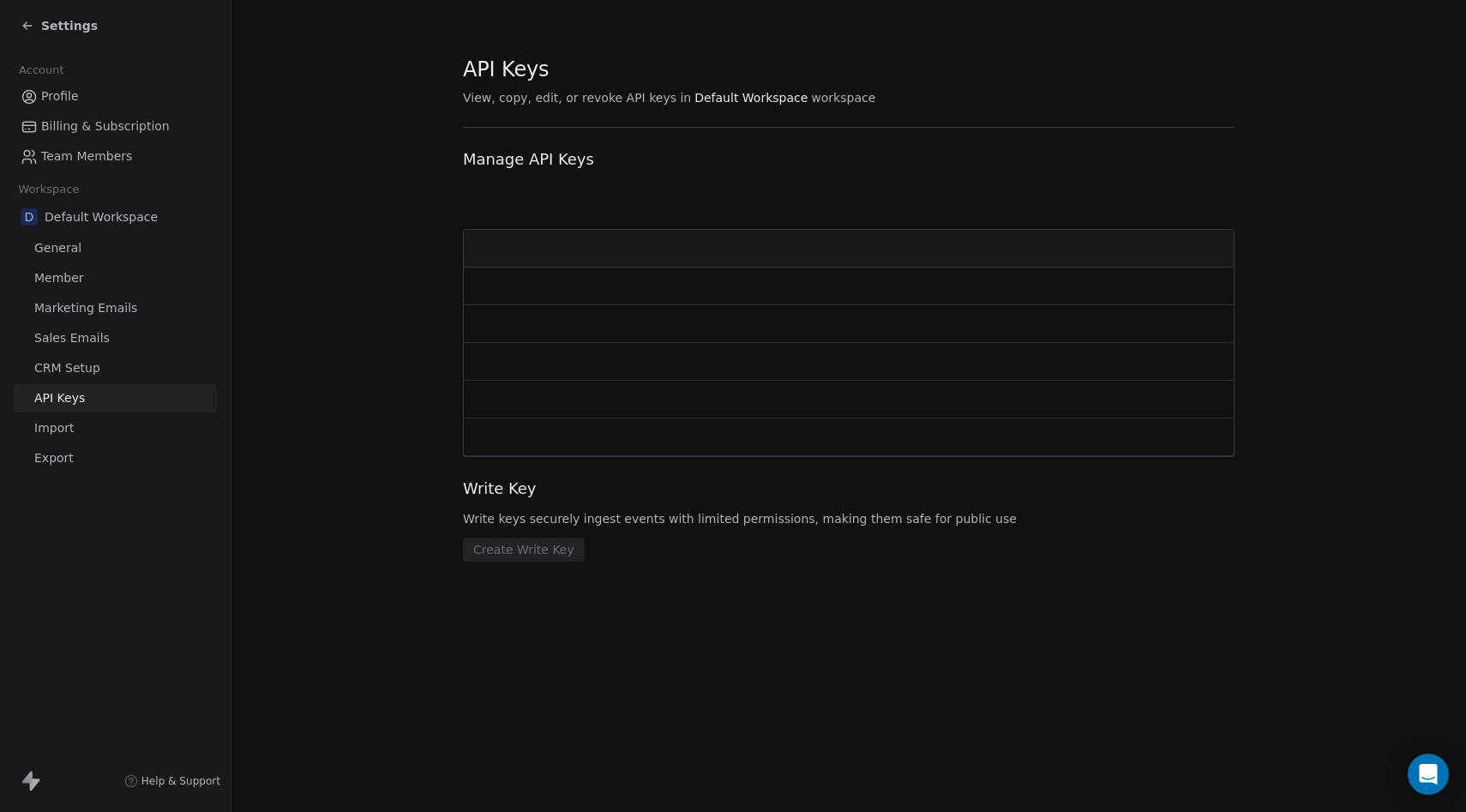
click at [98, 392] on link "API Keys" at bounding box center [115, 397] width 204 height 28
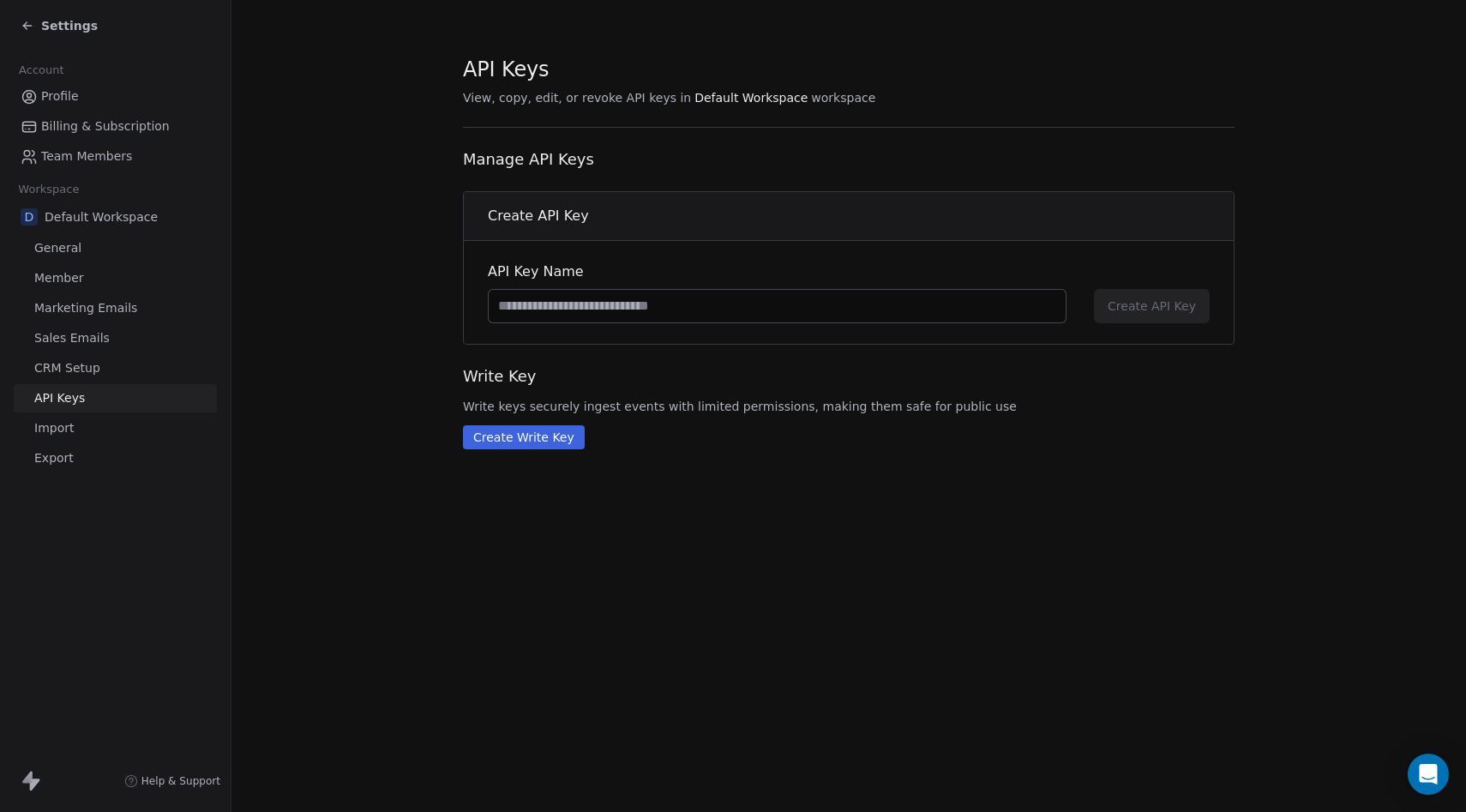
click at [102, 375] on link "CRM Setup" at bounding box center [115, 367] width 204 height 28
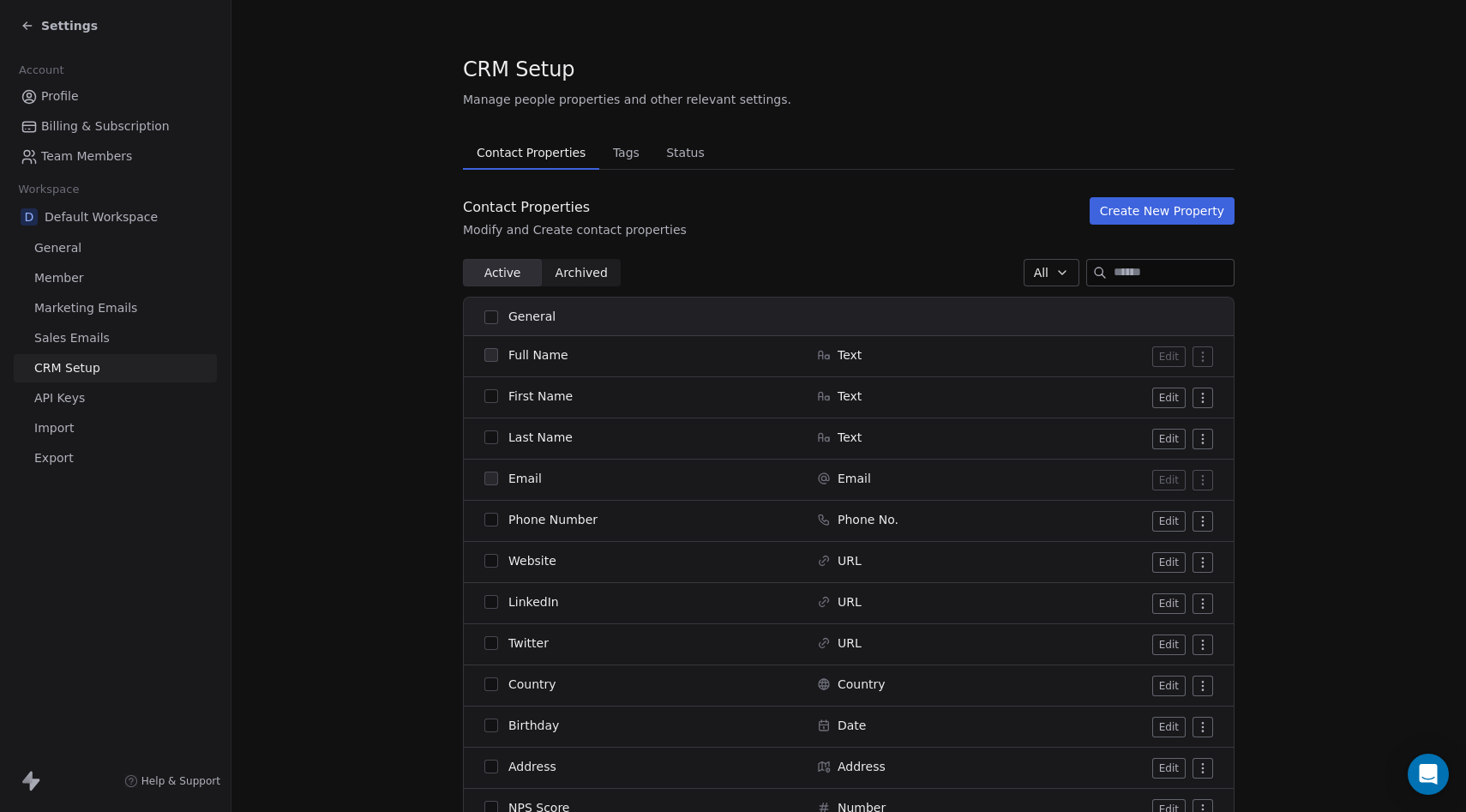
click at [110, 339] on link "Sales Emails" at bounding box center [115, 338] width 204 height 28
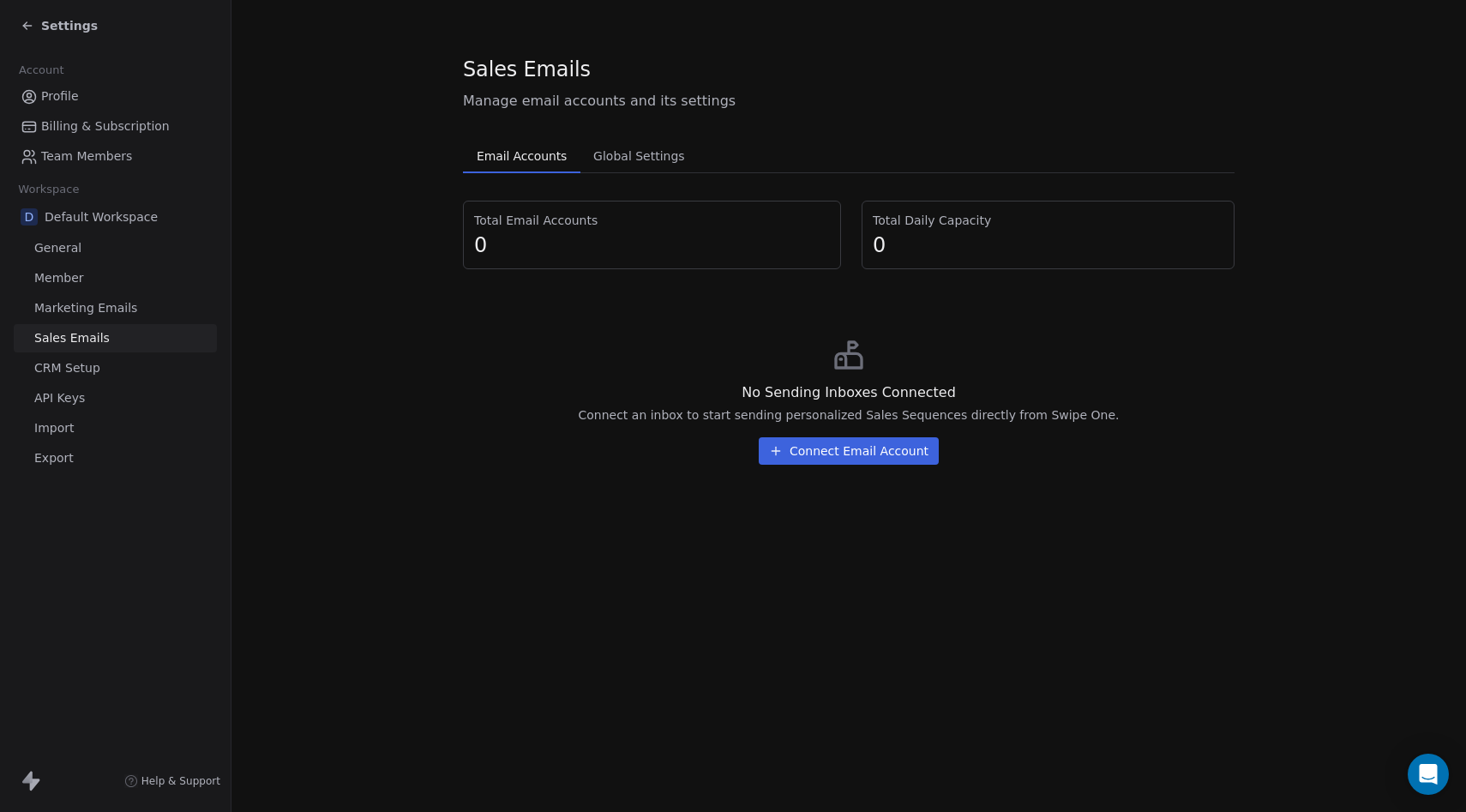
click at [128, 306] on span "Marketing Emails" at bounding box center [86, 308] width 103 height 18
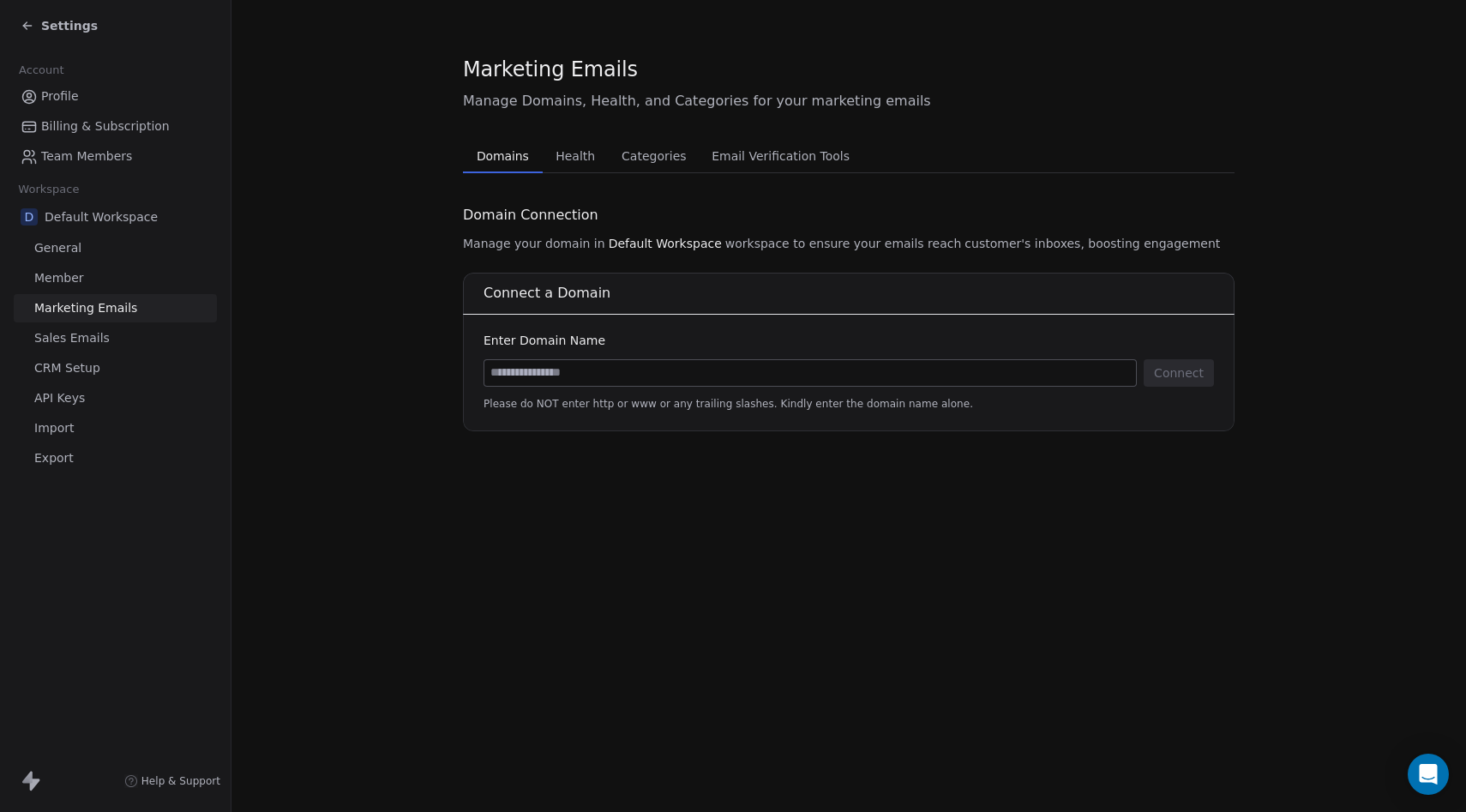
click at [129, 251] on link "General" at bounding box center [115, 248] width 204 height 28
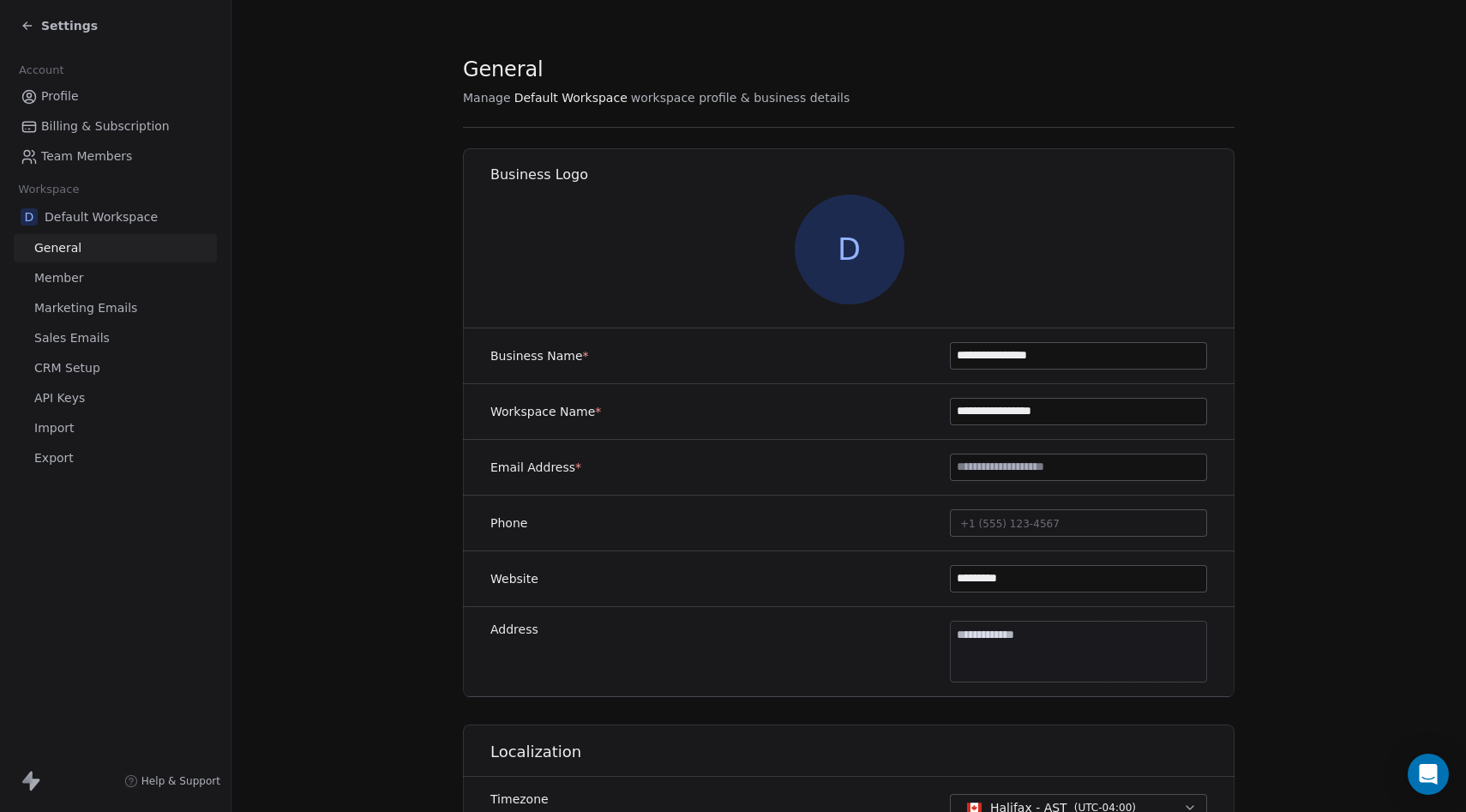
click at [120, 268] on link "Member" at bounding box center [115, 278] width 204 height 28
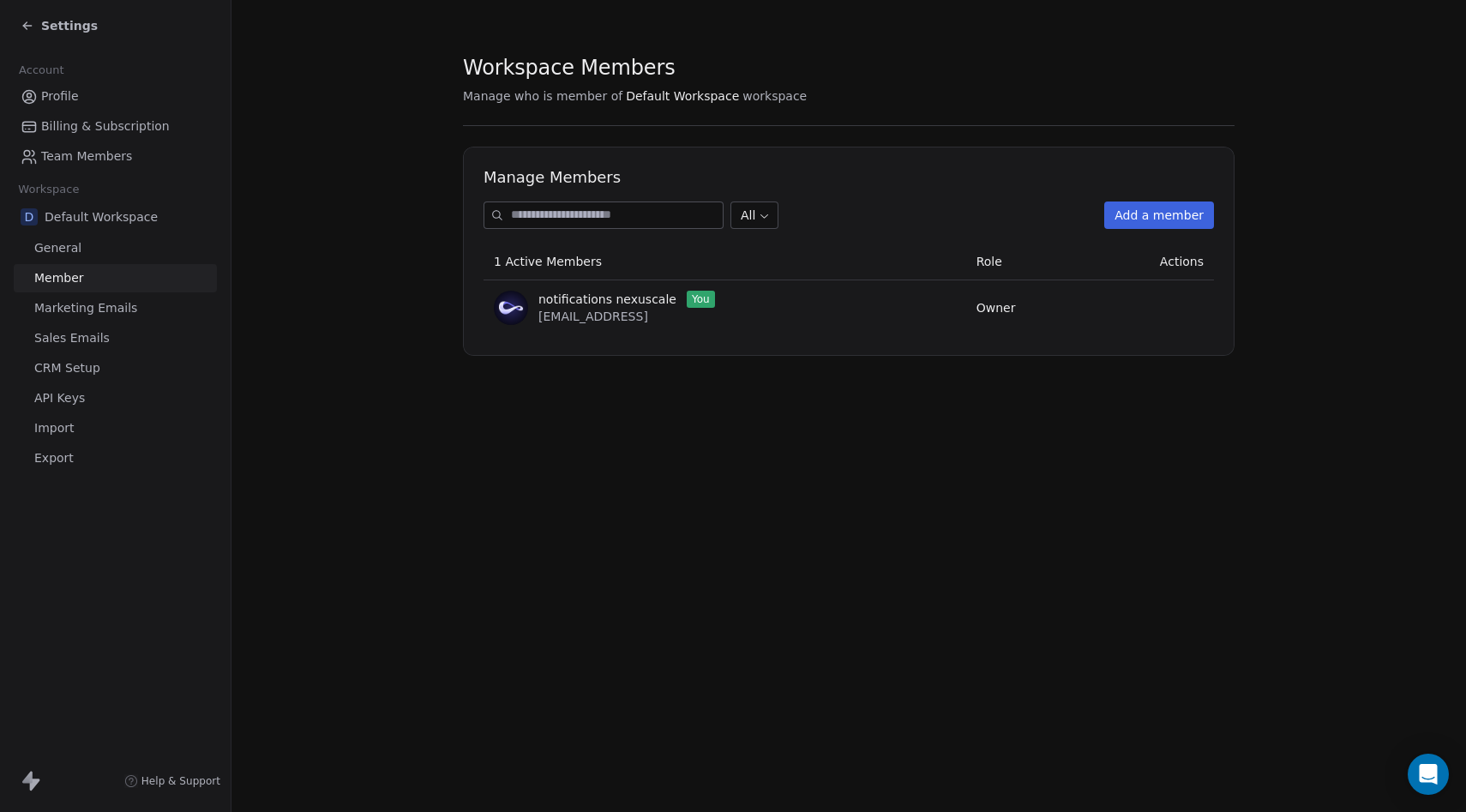
click at [101, 158] on span "Team Members" at bounding box center [87, 156] width 91 height 18
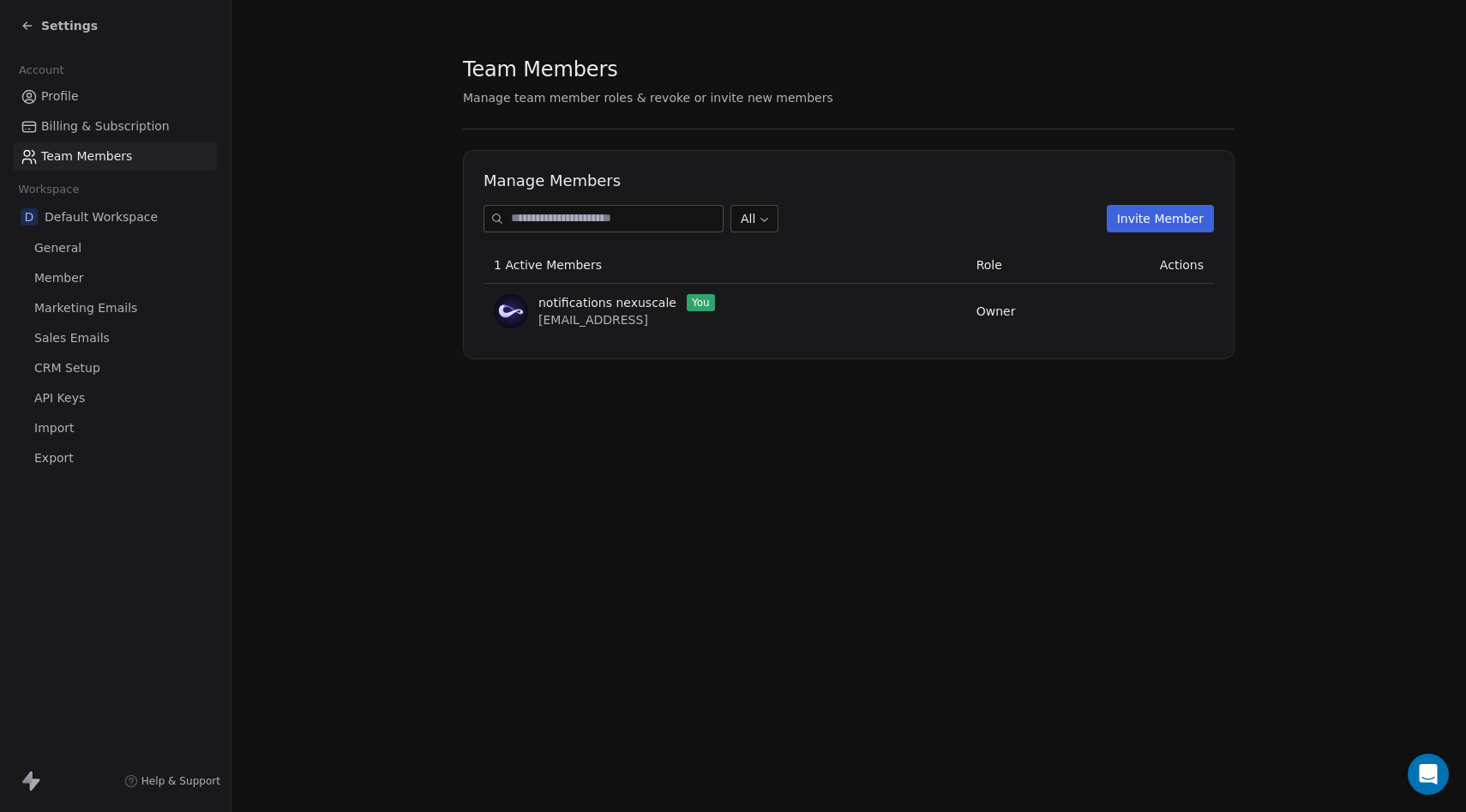
click at [73, 283] on span "Member" at bounding box center [60, 278] width 50 height 18
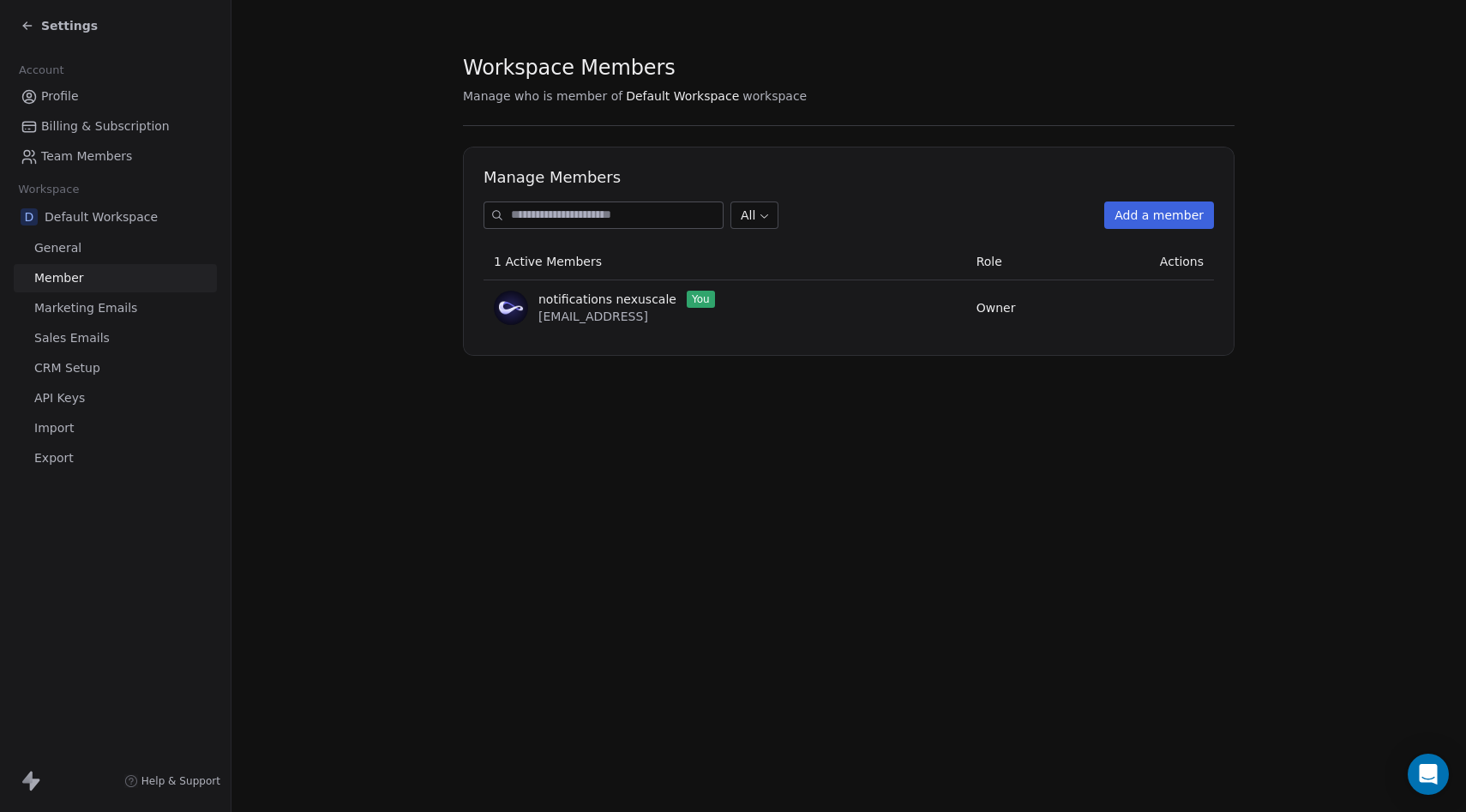
click at [58, 251] on span "General" at bounding box center [58, 248] width 47 height 18
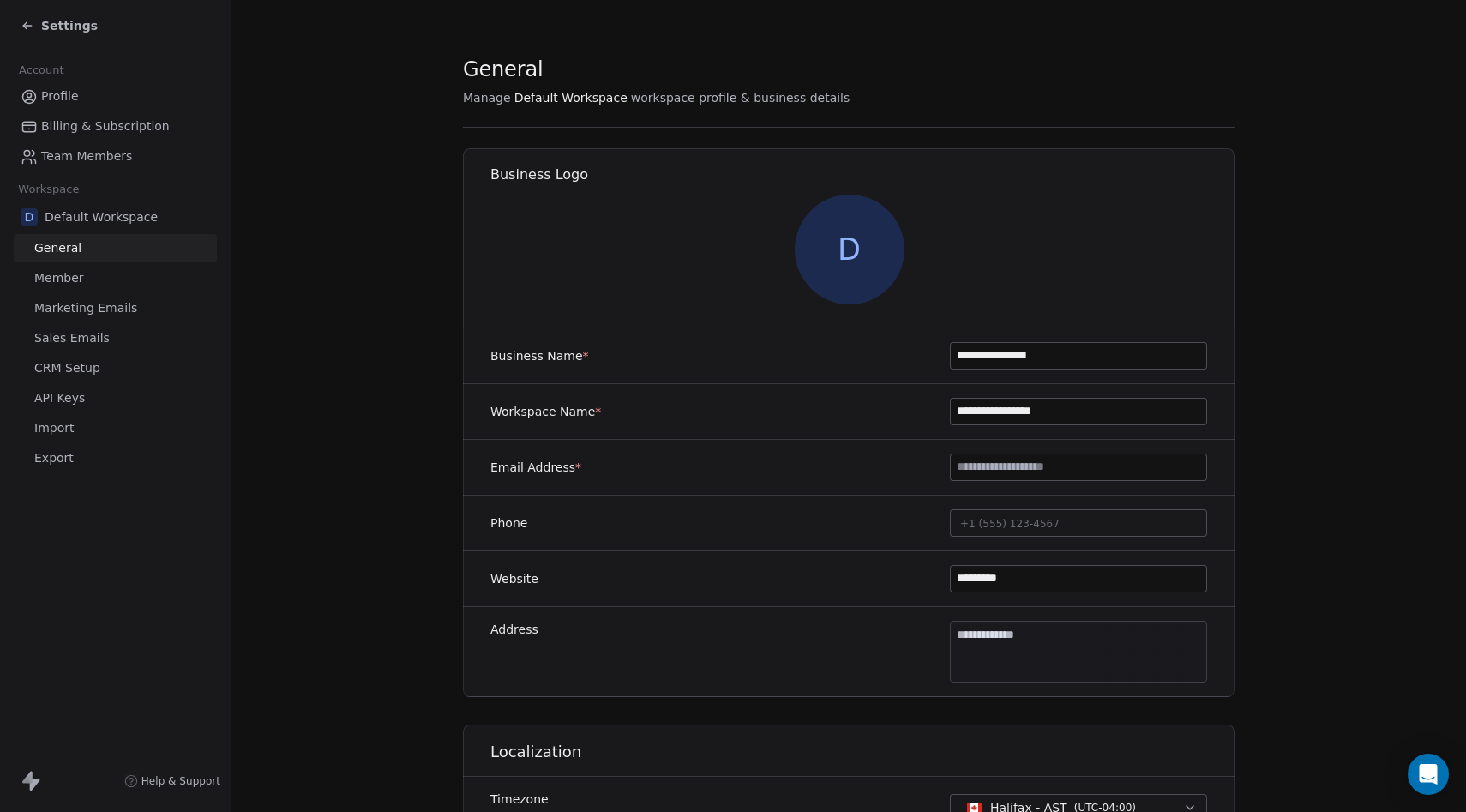
click at [89, 280] on link "Member" at bounding box center [115, 278] width 204 height 28
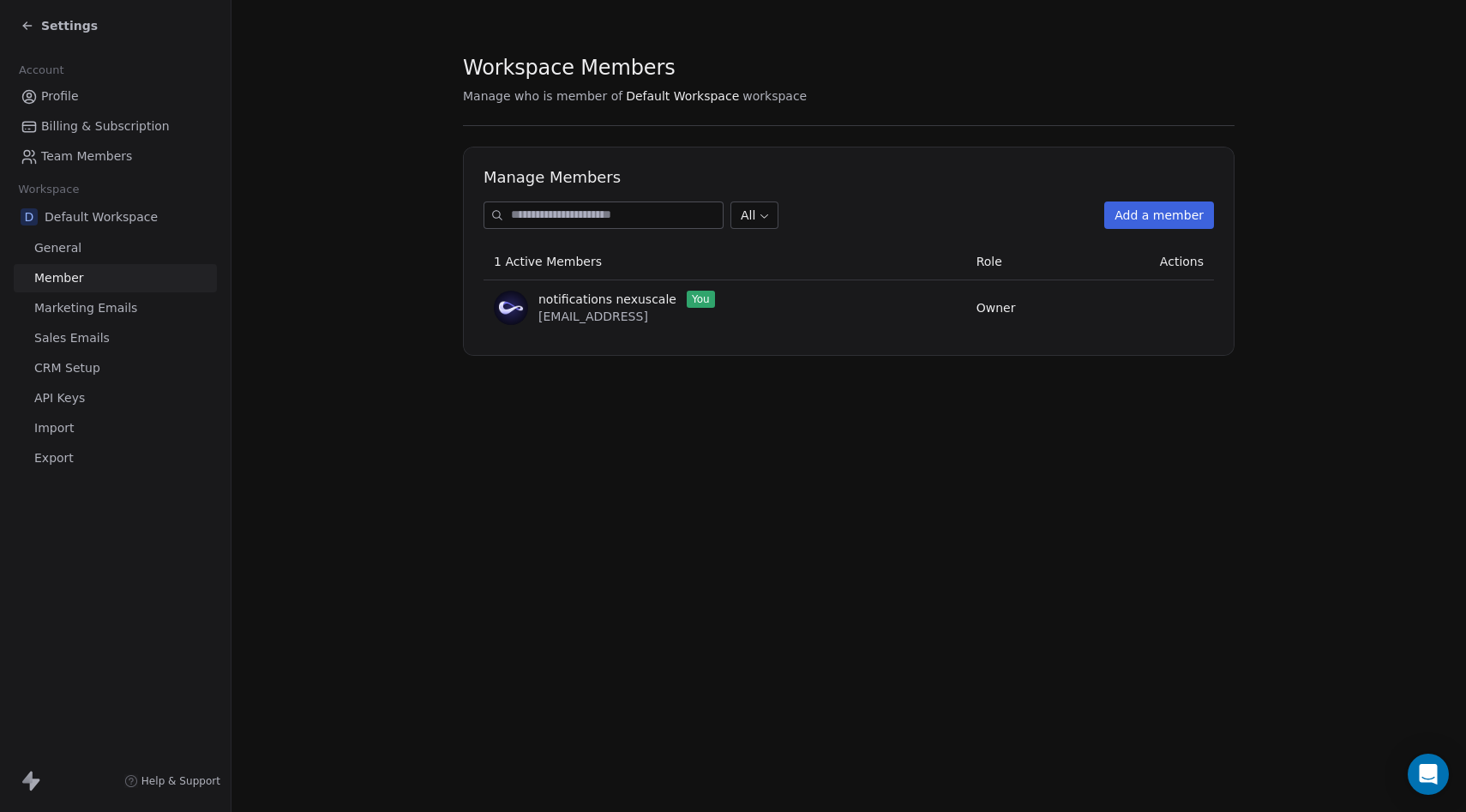
click at [89, 259] on link "General" at bounding box center [115, 248] width 204 height 28
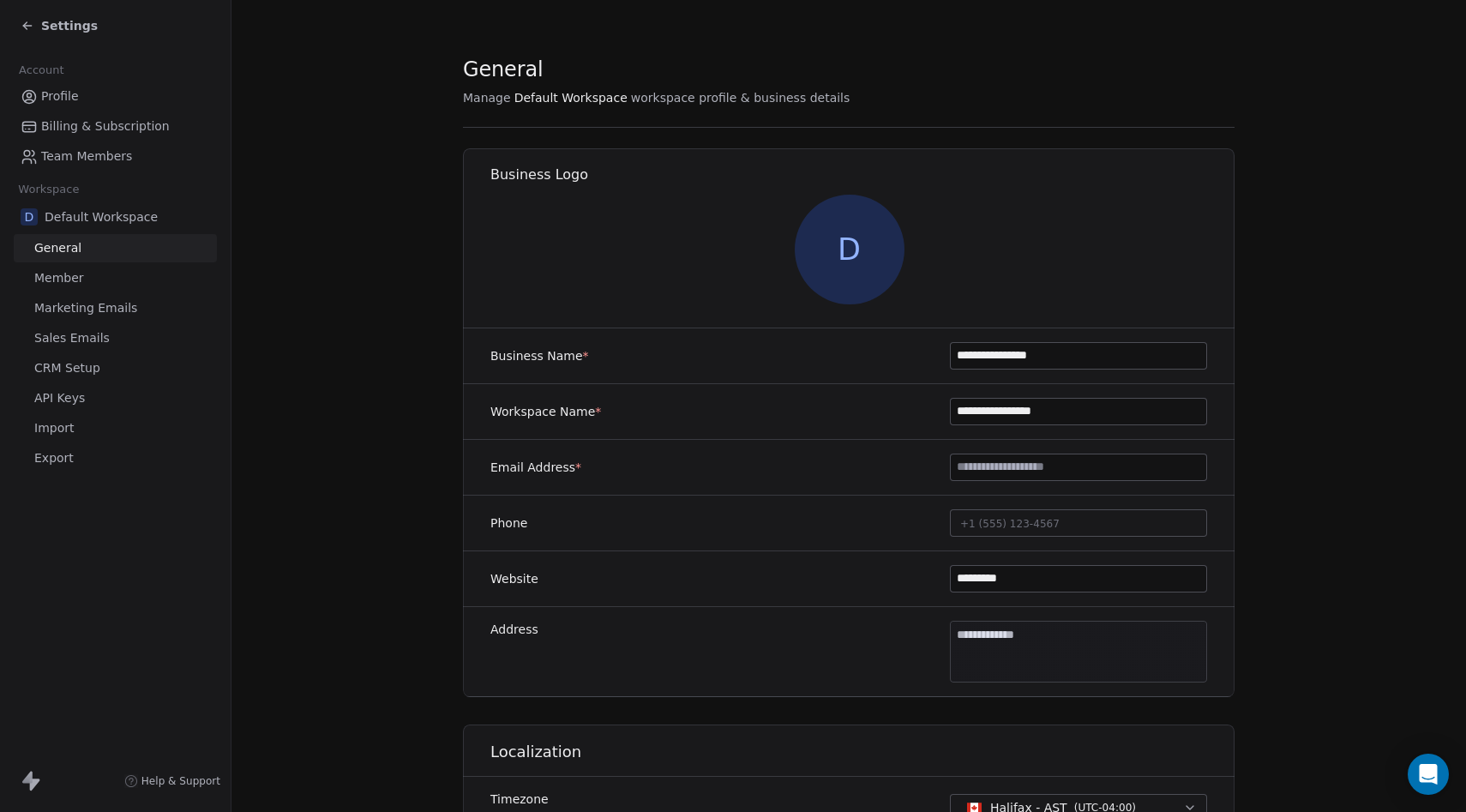
click at [100, 329] on span "Sales Emails" at bounding box center [72, 338] width 75 height 18
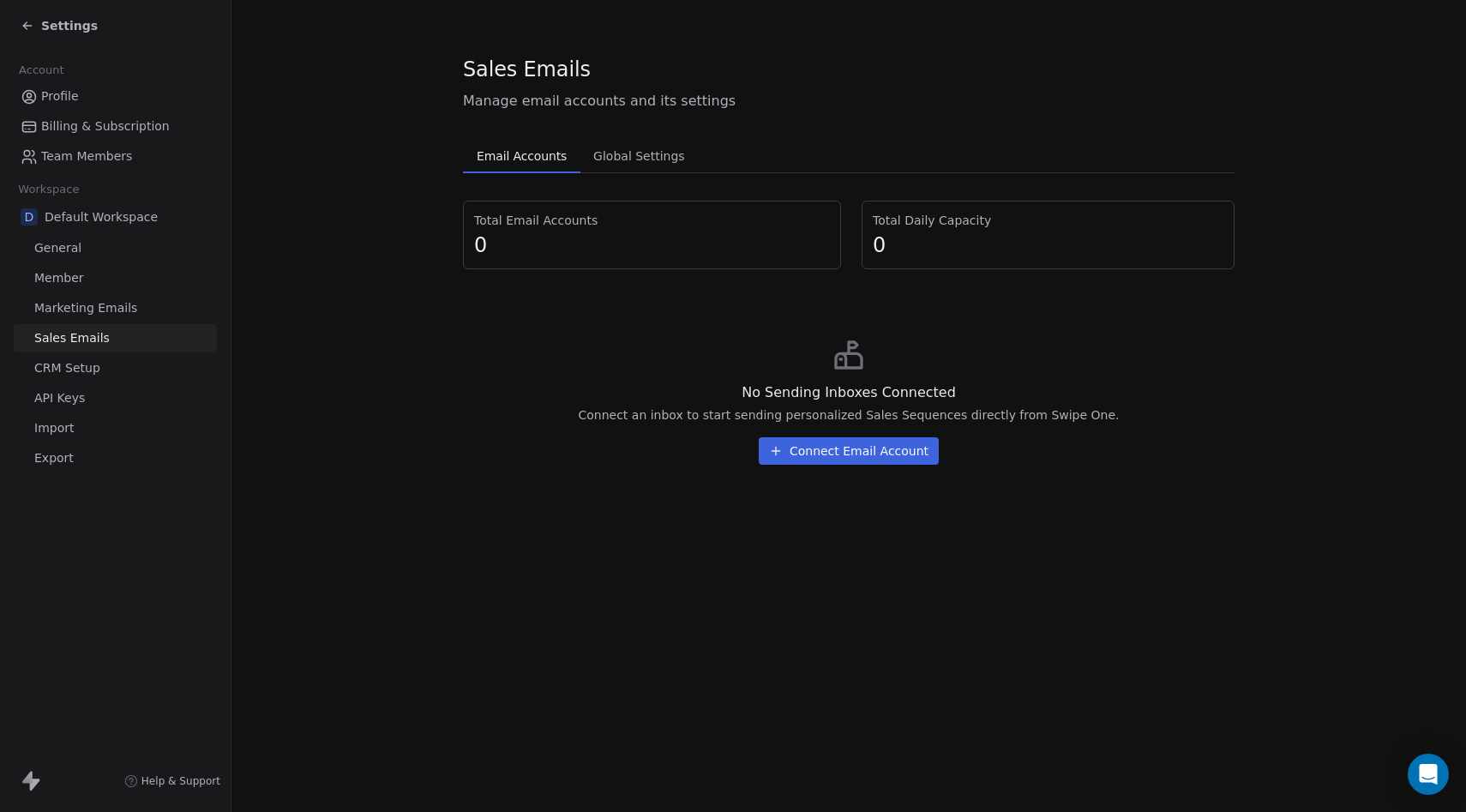
click at [95, 375] on span "CRM Setup" at bounding box center [68, 368] width 66 height 18
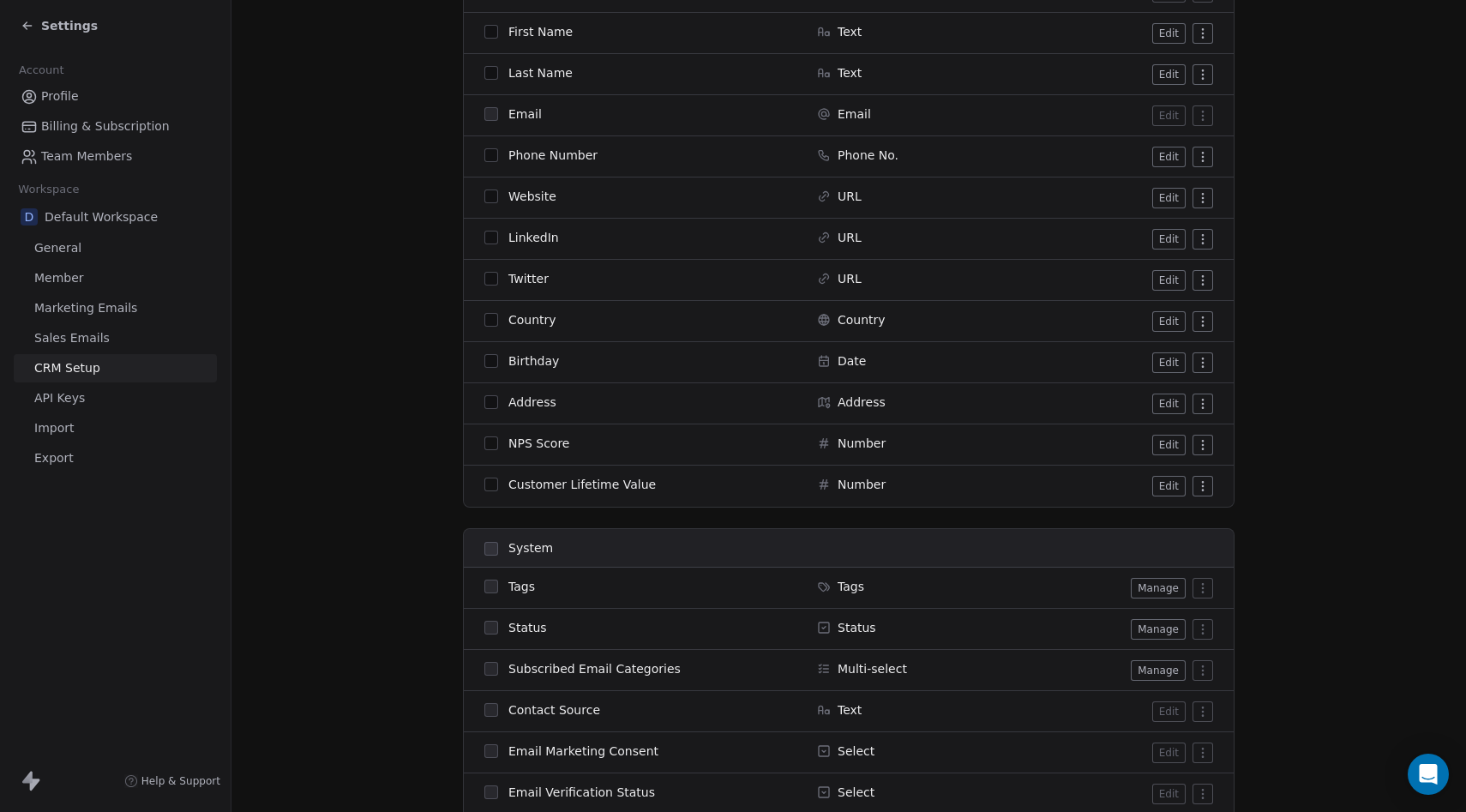
scroll to position [103, 0]
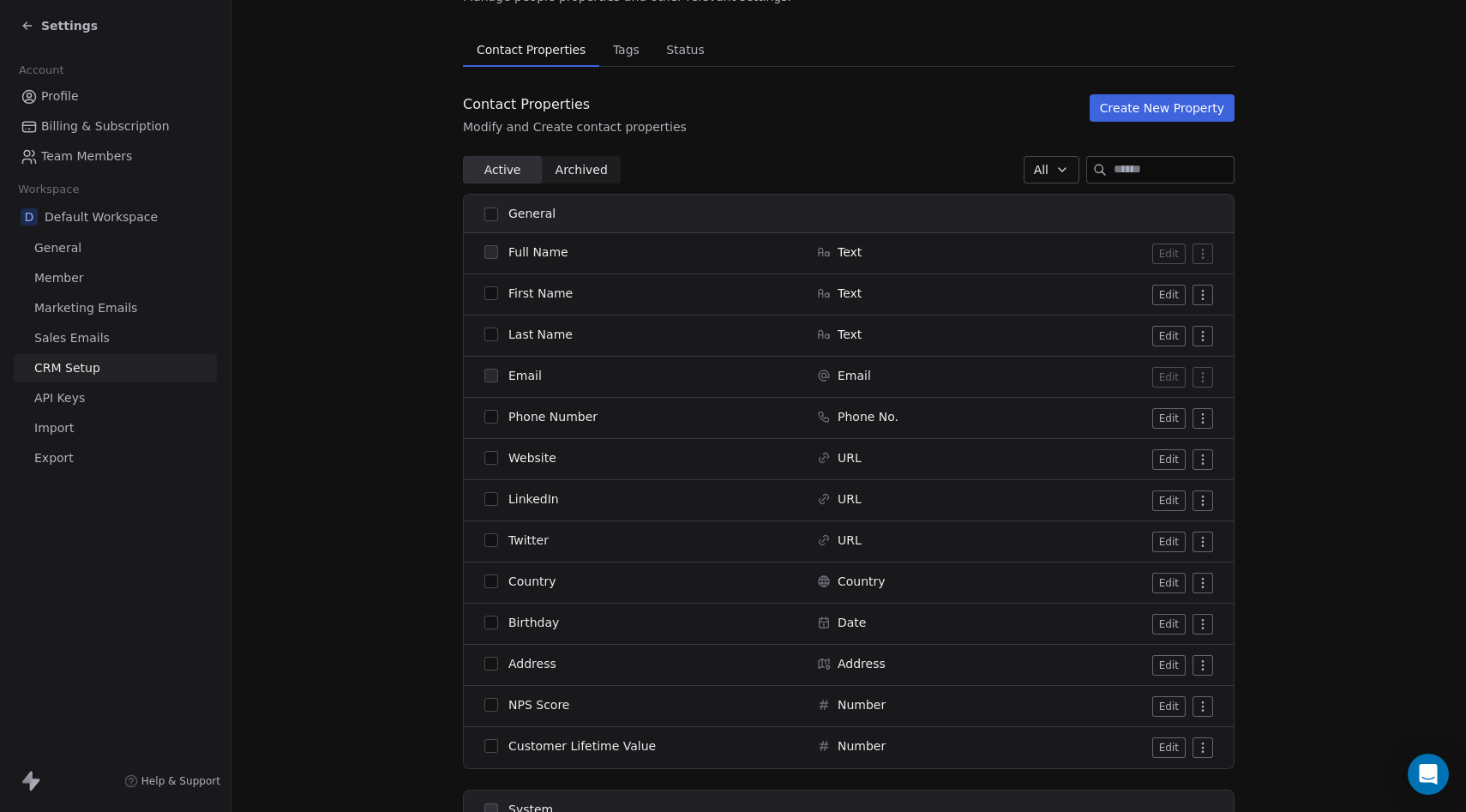
click at [89, 405] on link "API Keys" at bounding box center [115, 397] width 204 height 28
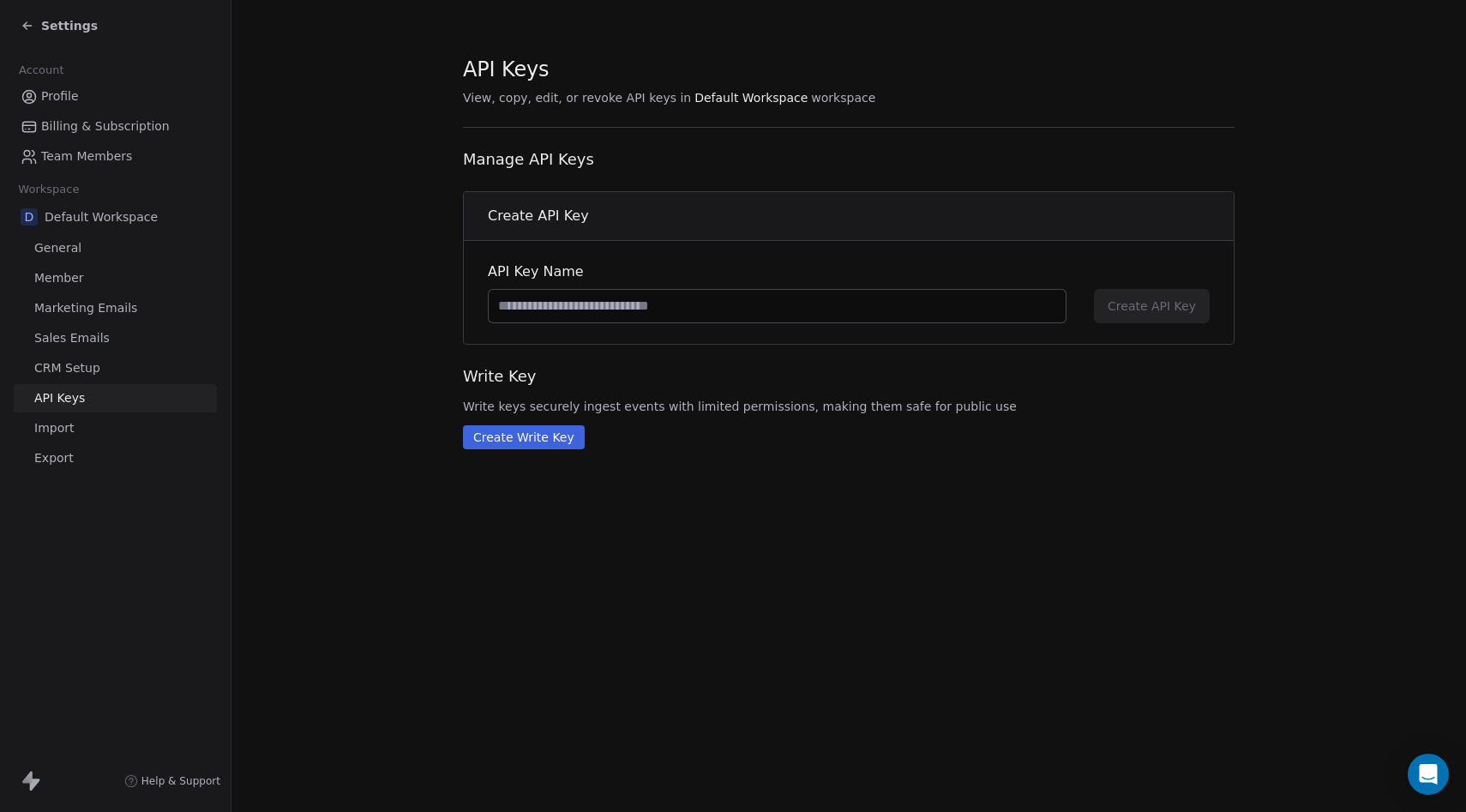
click at [81, 429] on link "Import" at bounding box center [115, 427] width 204 height 28
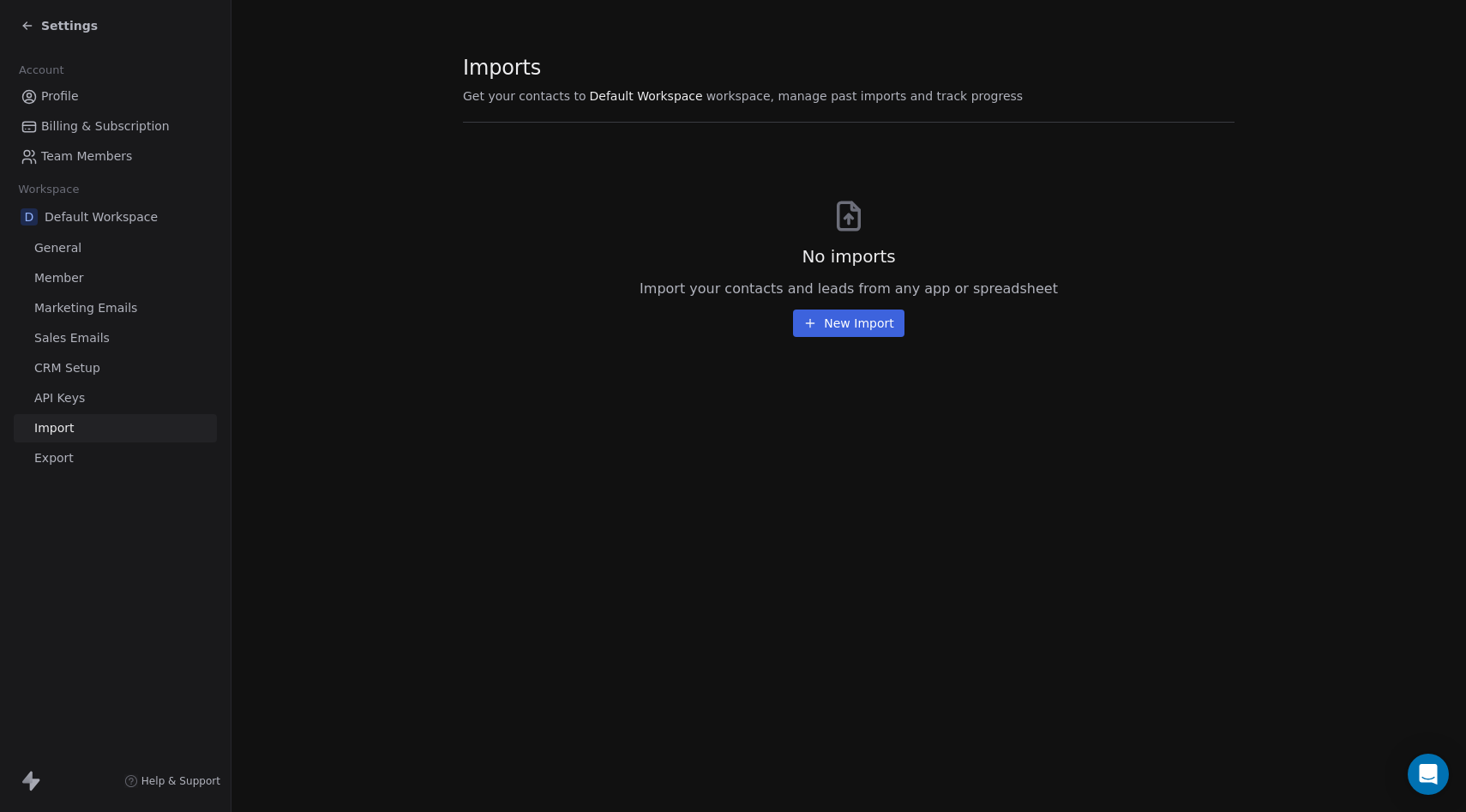
click at [93, 411] on link "API Keys" at bounding box center [115, 397] width 204 height 28
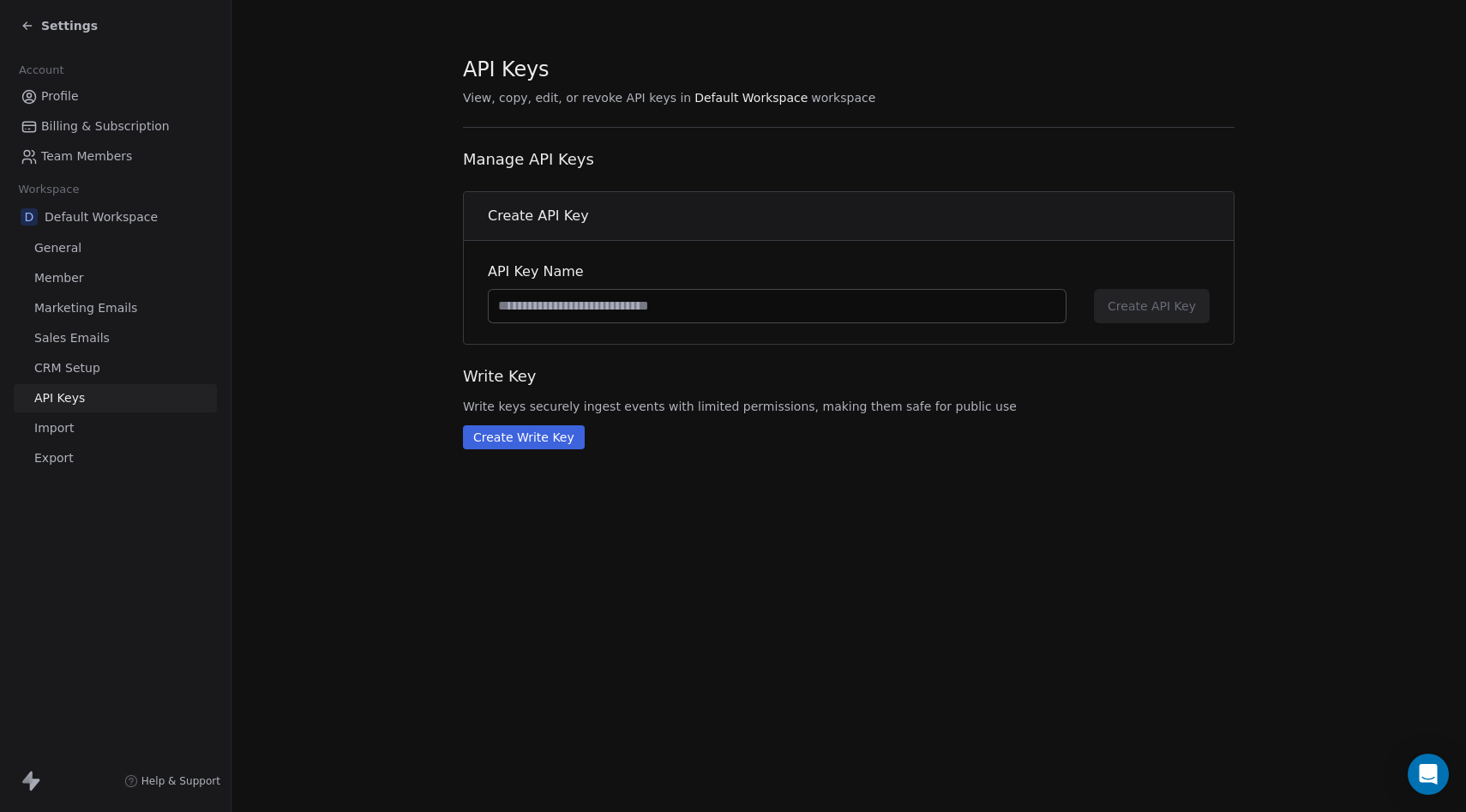
click at [78, 447] on link "Export" at bounding box center [115, 458] width 204 height 28
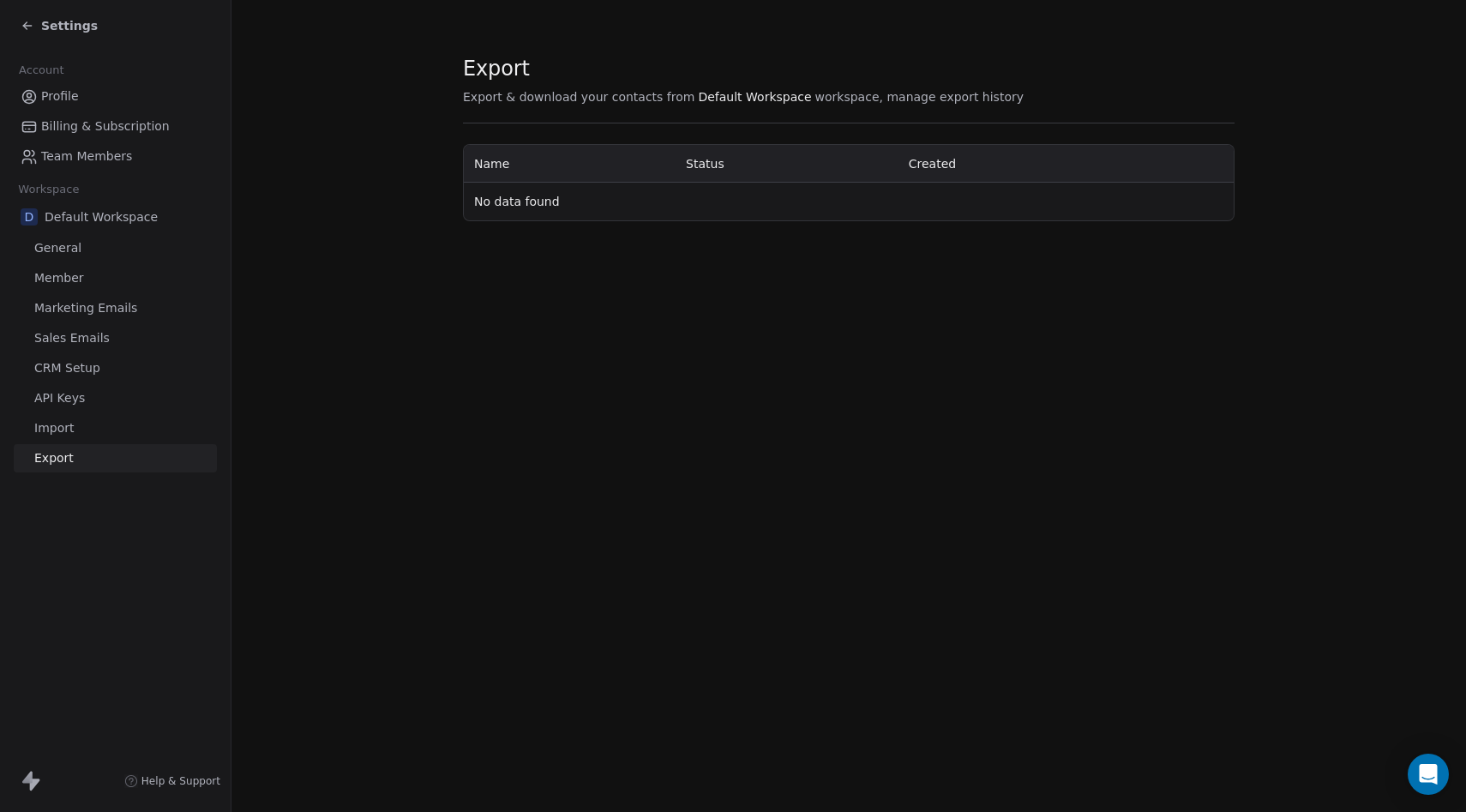
click at [81, 410] on link "API Keys" at bounding box center [115, 397] width 204 height 28
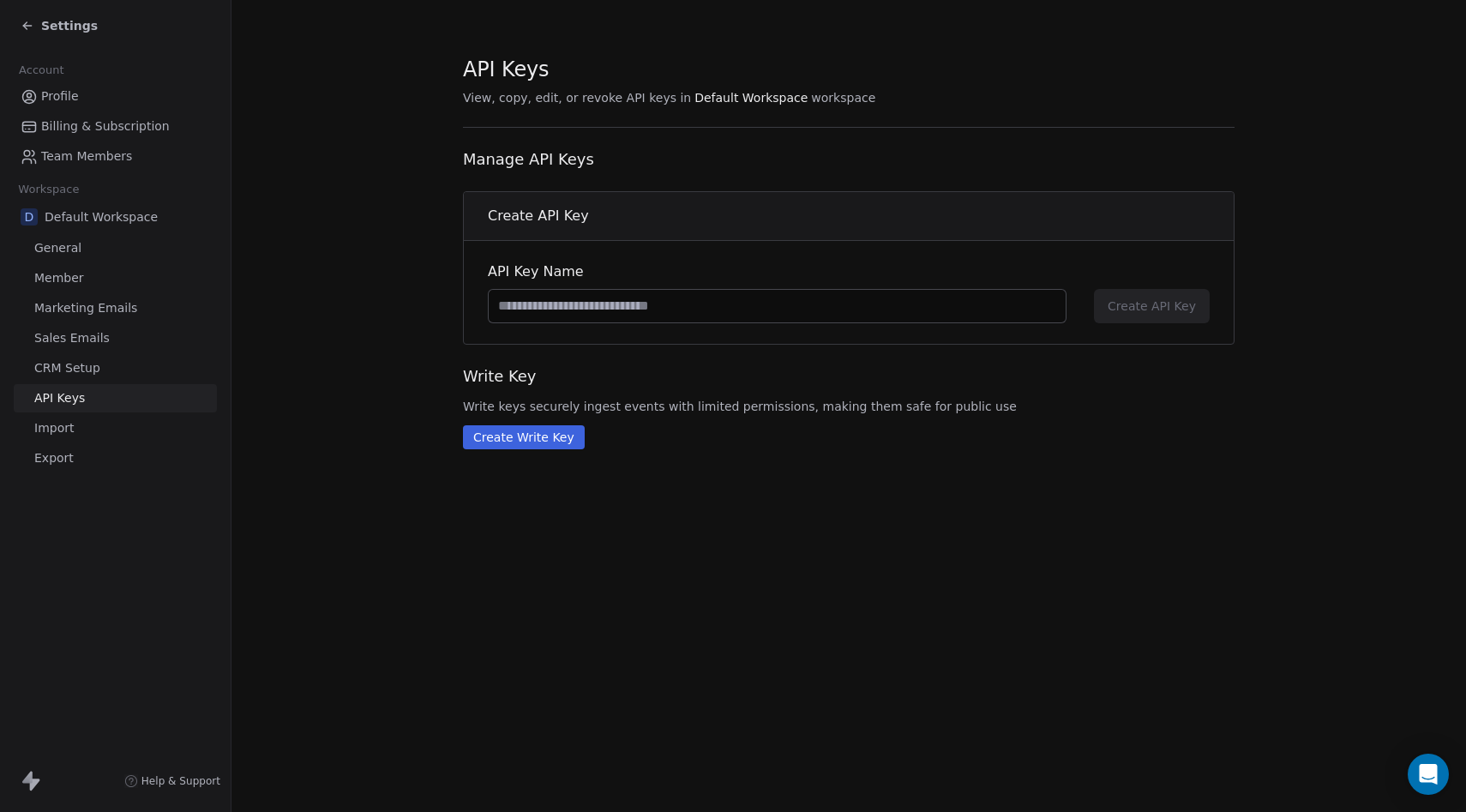
click at [77, 423] on link "Import" at bounding box center [115, 427] width 204 height 28
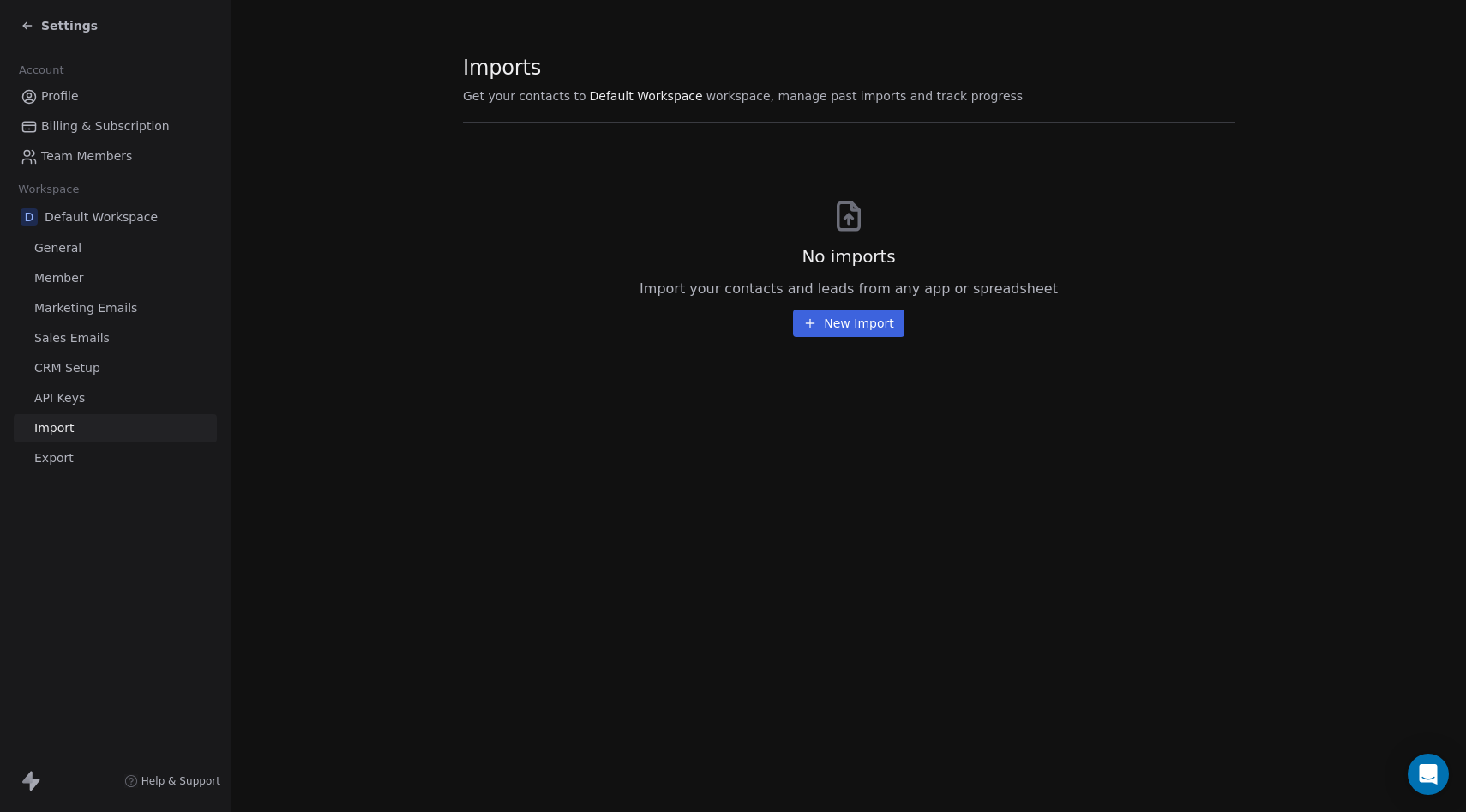
click at [89, 117] on link "Billing & Subscription" at bounding box center [115, 125] width 204 height 28
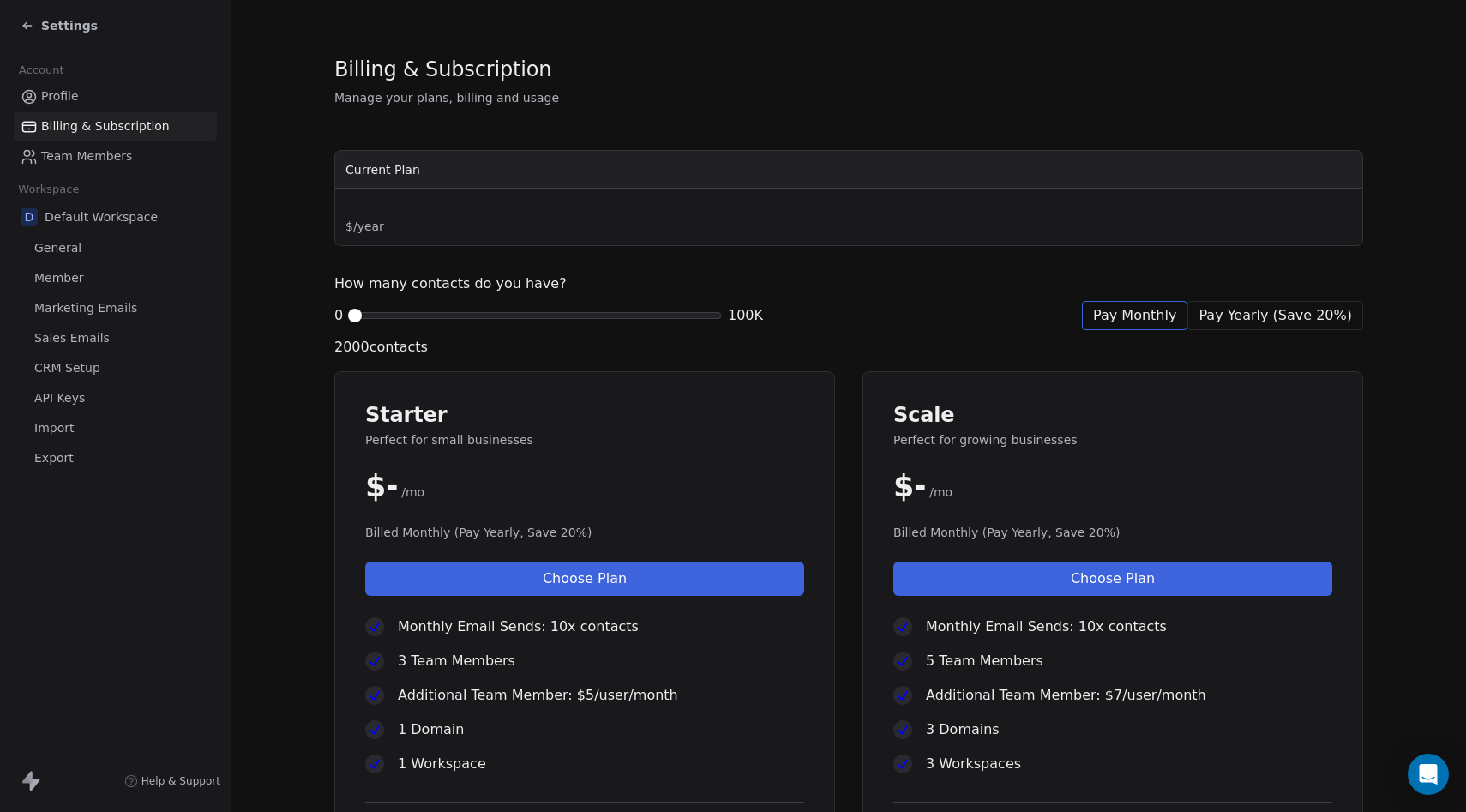
click at [74, 92] on span "Profile" at bounding box center [60, 96] width 38 height 18
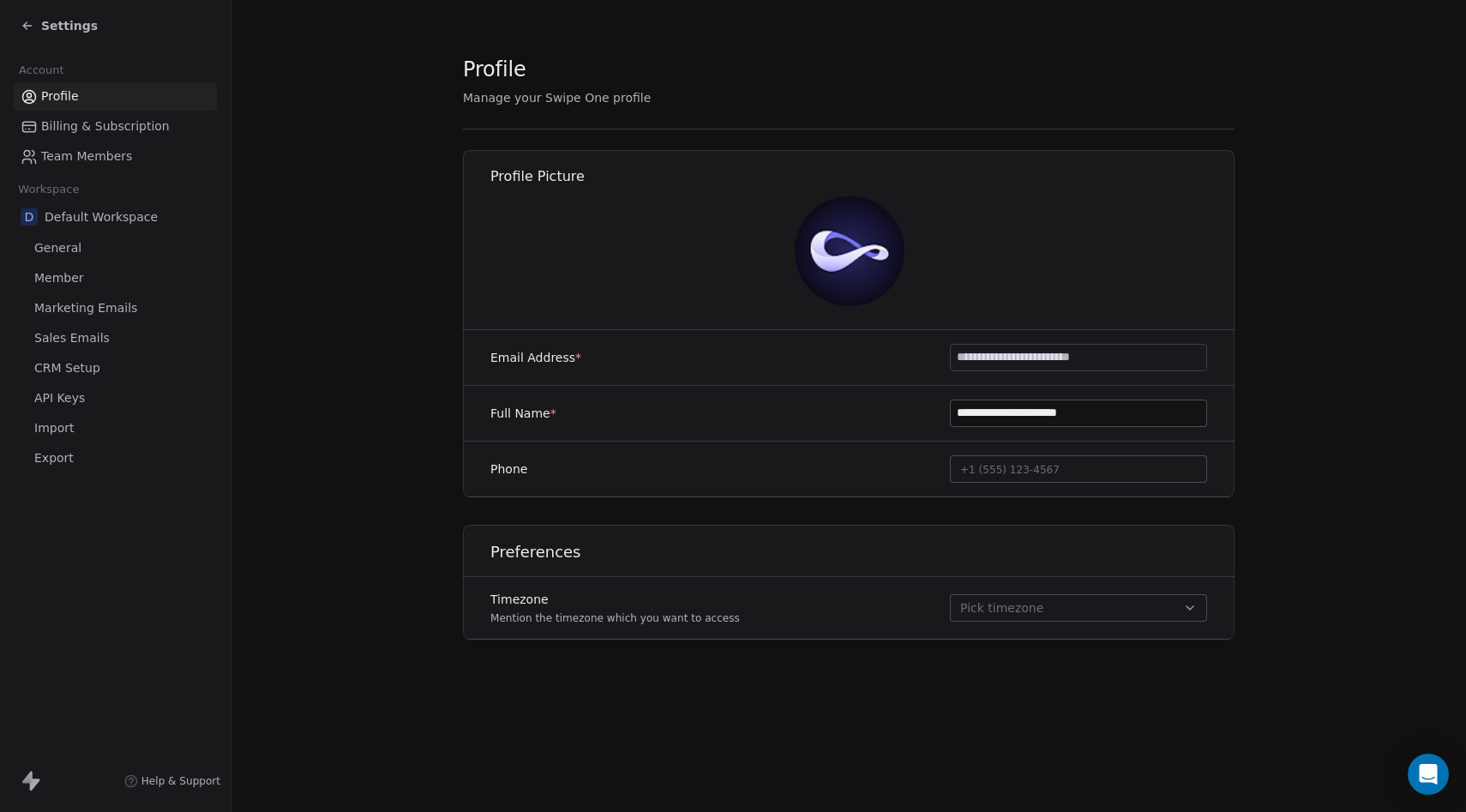
click at [26, 26] on icon at bounding box center [27, 26] width 14 height 14
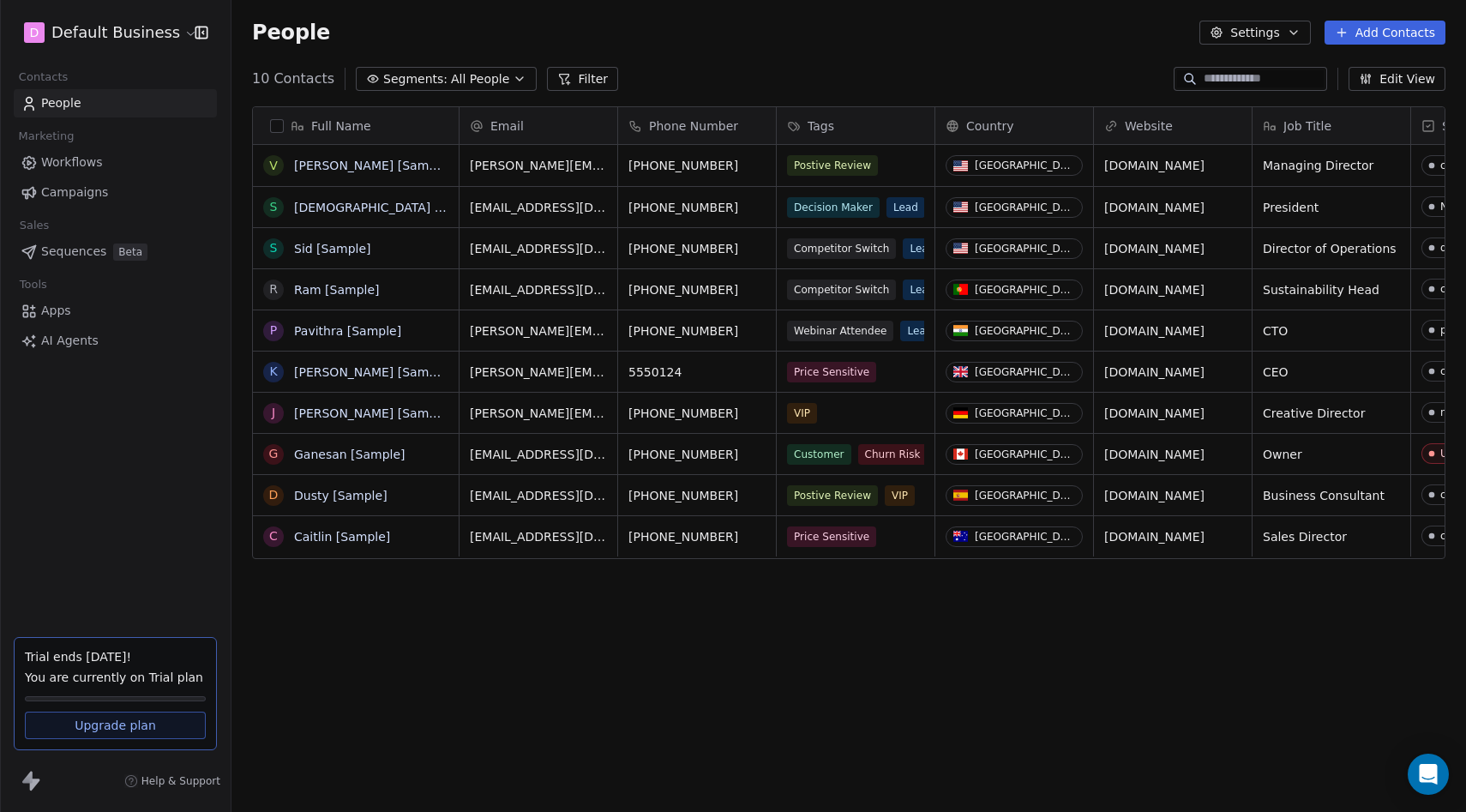
scroll to position [715, 1235]
click at [68, 97] on span "People" at bounding box center [62, 103] width 41 height 18
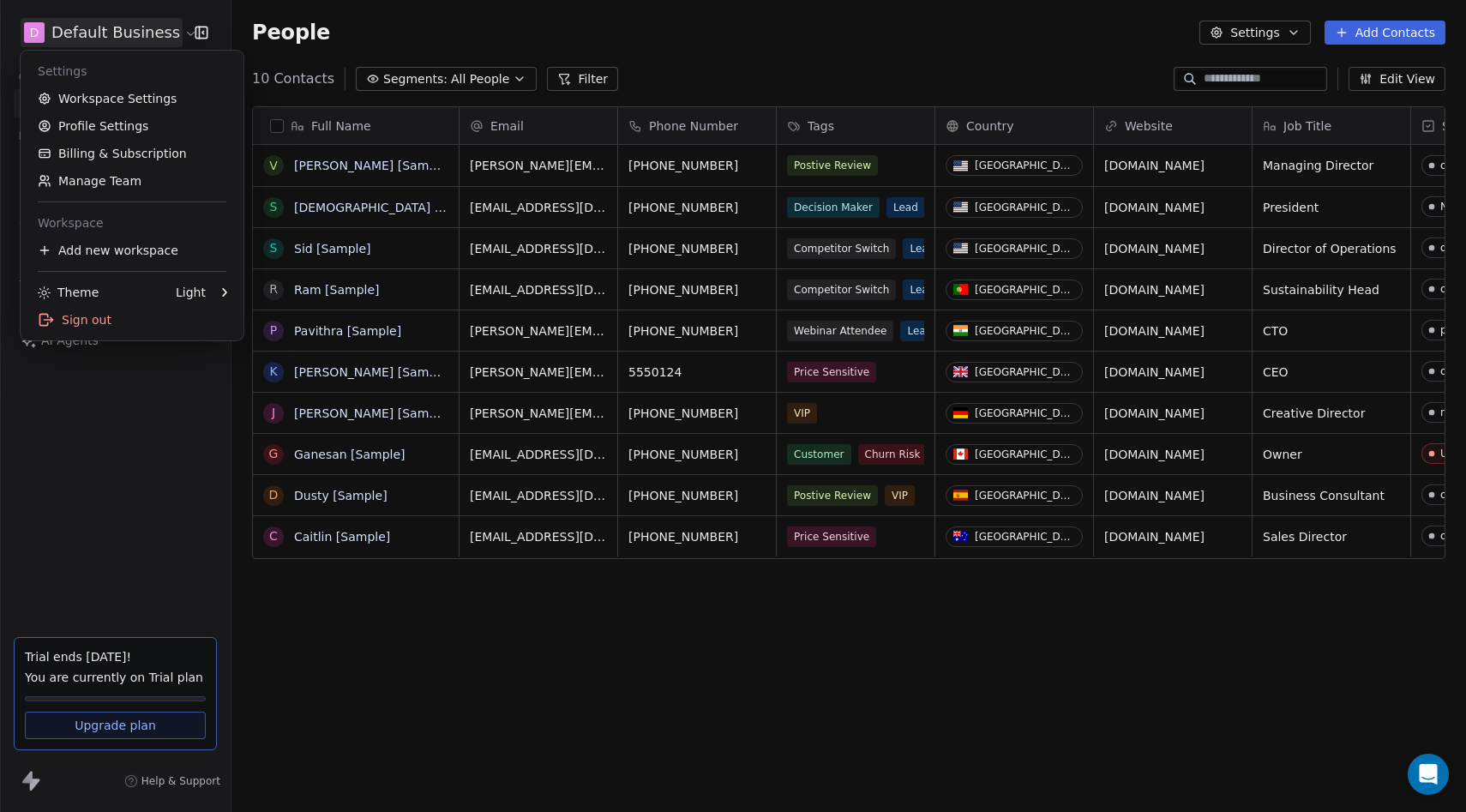
click at [95, 36] on html "D Default Business Contacts People Marketing Workflows Campaigns Sales Sequence…" at bounding box center [733, 406] width 1466 height 812
click at [107, 88] on link "Workspace Settings" at bounding box center [131, 98] width 209 height 27
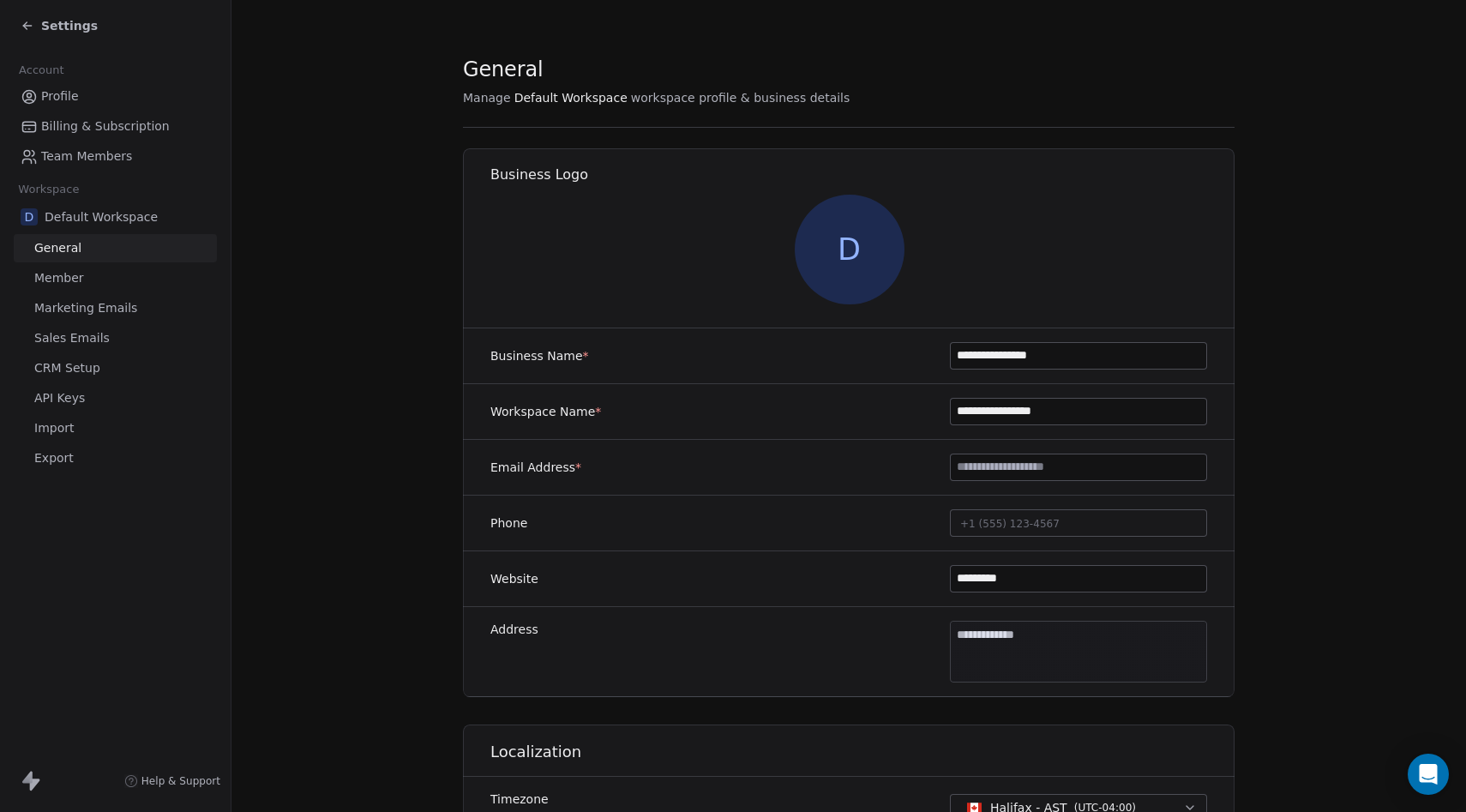
click at [78, 22] on span "Settings" at bounding box center [69, 26] width 57 height 17
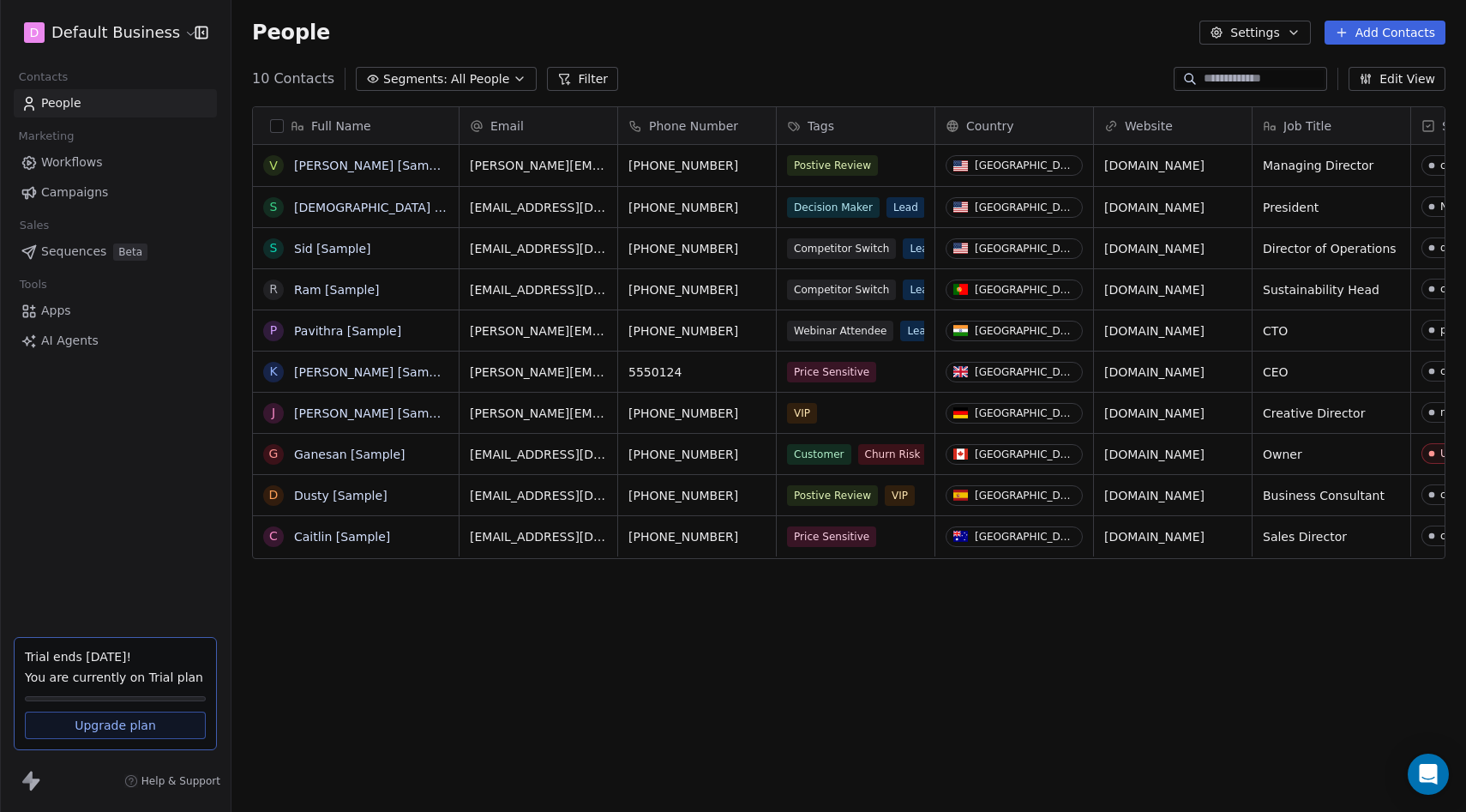
scroll to position [715, 1235]
click at [52, 28] on html "D Default Business Contacts People Marketing Workflows Campaigns Sales Sequence…" at bounding box center [733, 406] width 1466 height 812
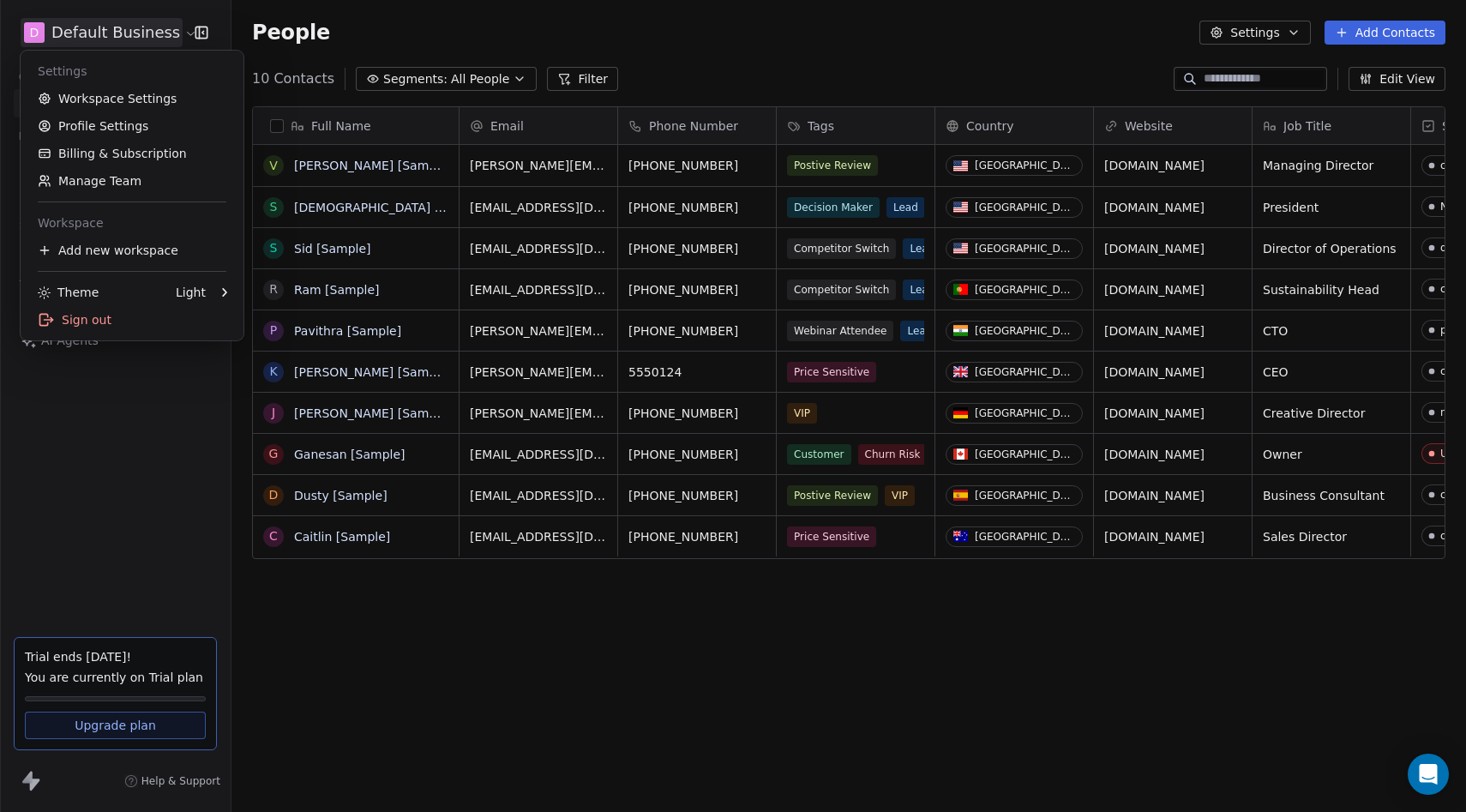
click at [98, 515] on html "D Default Business Contacts People Marketing Workflows Campaigns Sales Sequence…" at bounding box center [733, 406] width 1466 height 812
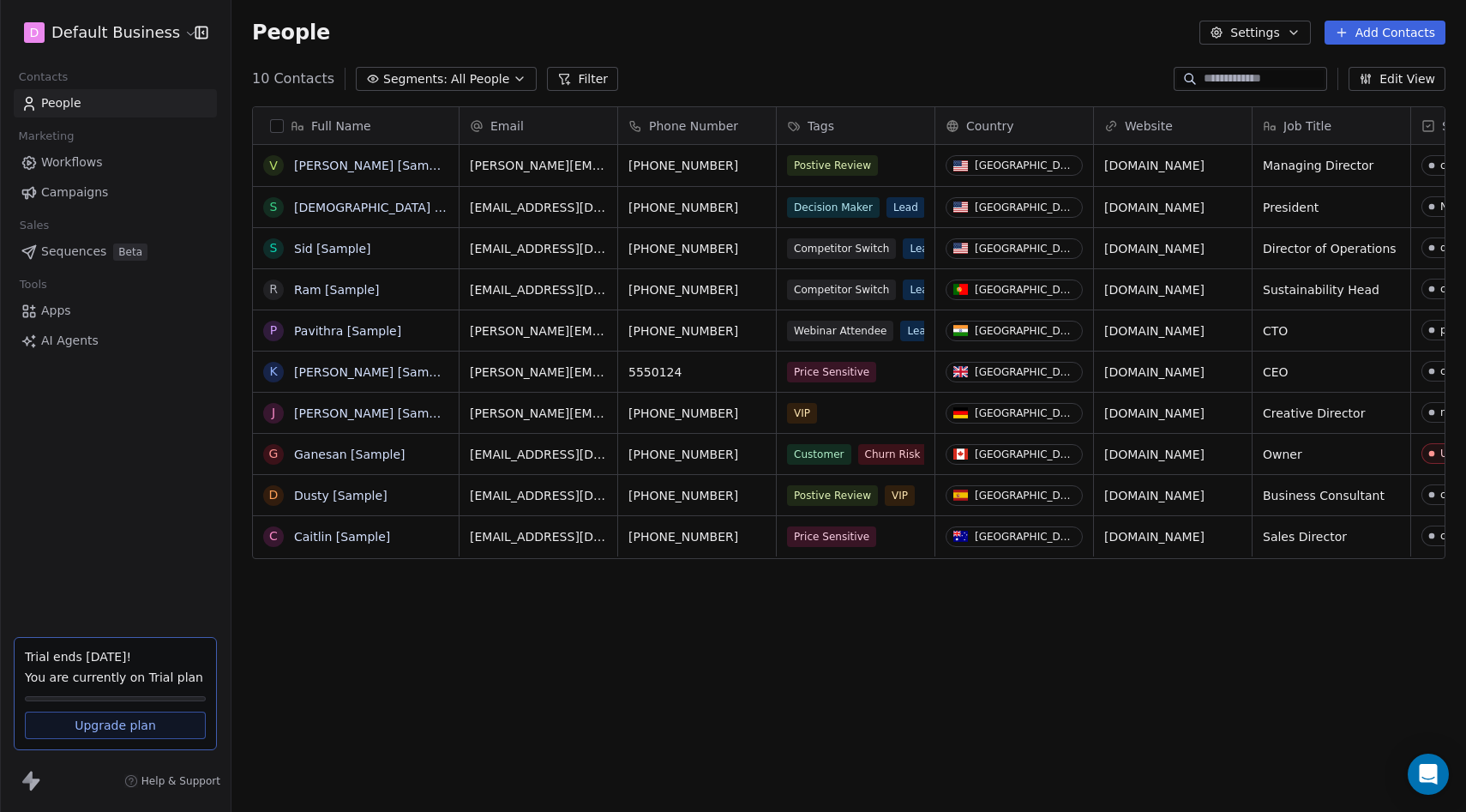
click at [1264, 42] on button "Settings" at bounding box center [1255, 32] width 111 height 24
click at [1249, 86] on div "Tags" at bounding box center [1247, 96] width 68 height 27
click at [1283, 29] on button "Settings" at bounding box center [1255, 32] width 111 height 24
click at [1249, 135] on div "Import" at bounding box center [1254, 124] width 81 height 27
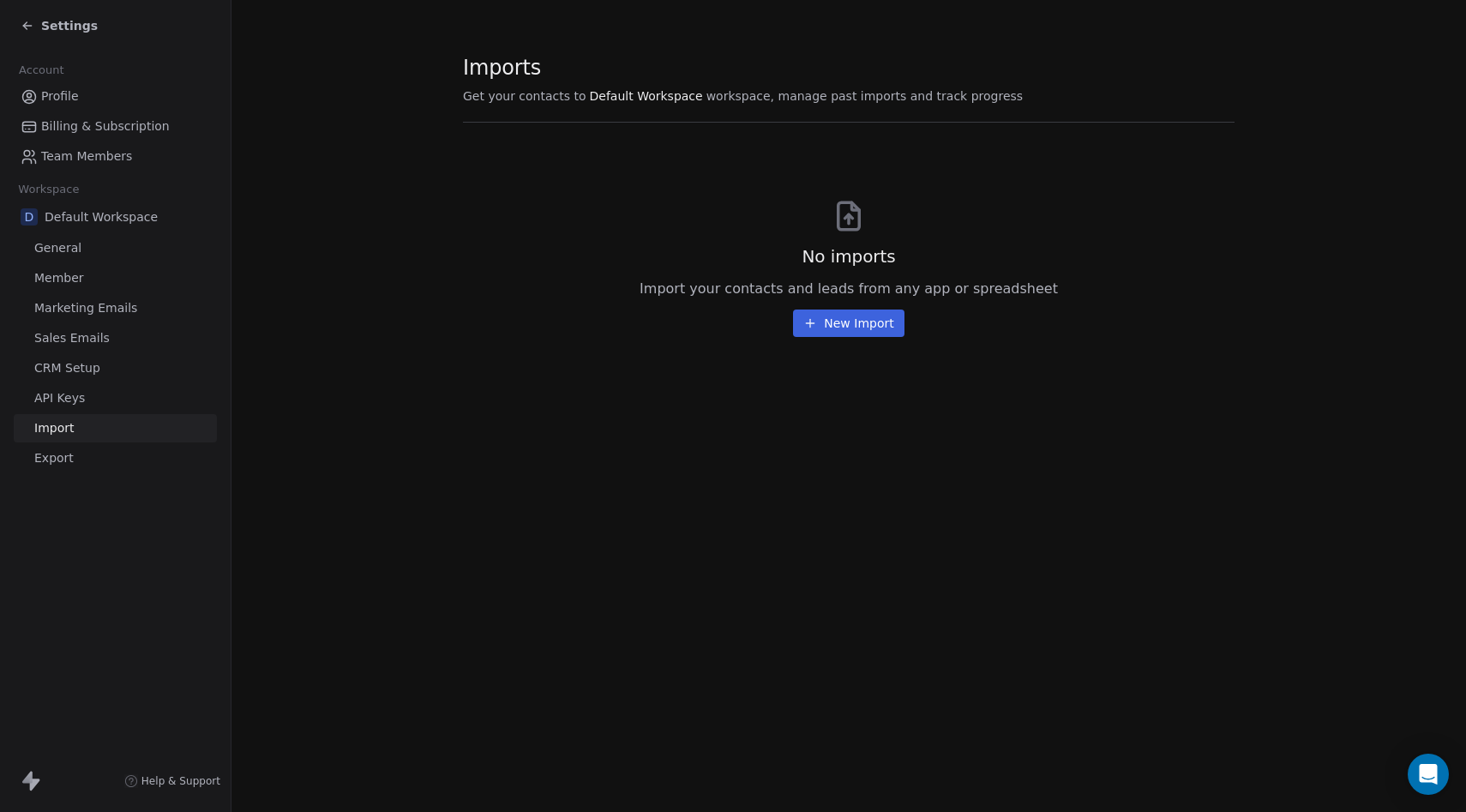
click at [48, 20] on span "Settings" at bounding box center [69, 26] width 57 height 17
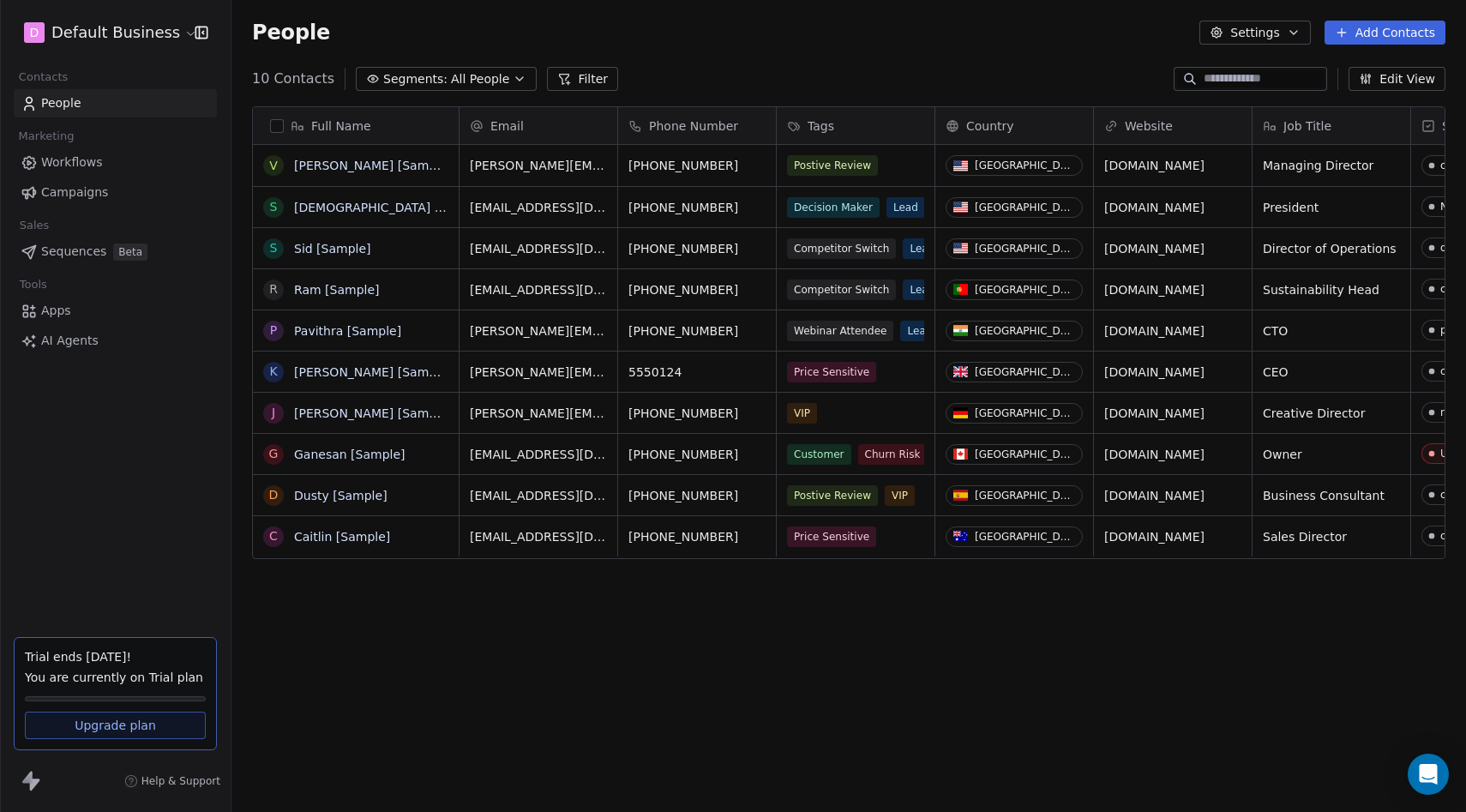
scroll to position [715, 1235]
click at [117, 169] on link "Workflows" at bounding box center [115, 162] width 204 height 28
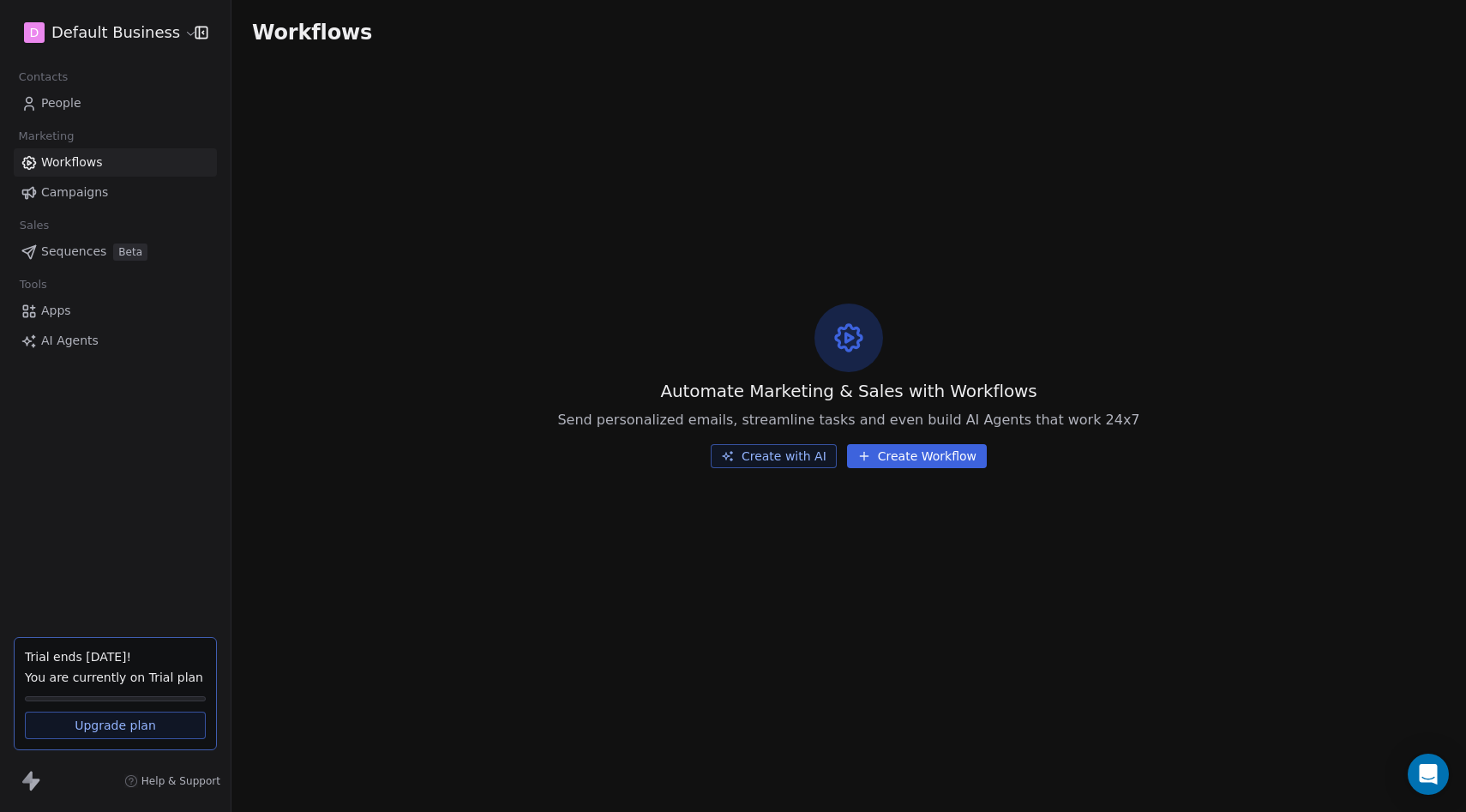
click at [113, 191] on link "Campaigns" at bounding box center [115, 192] width 204 height 28
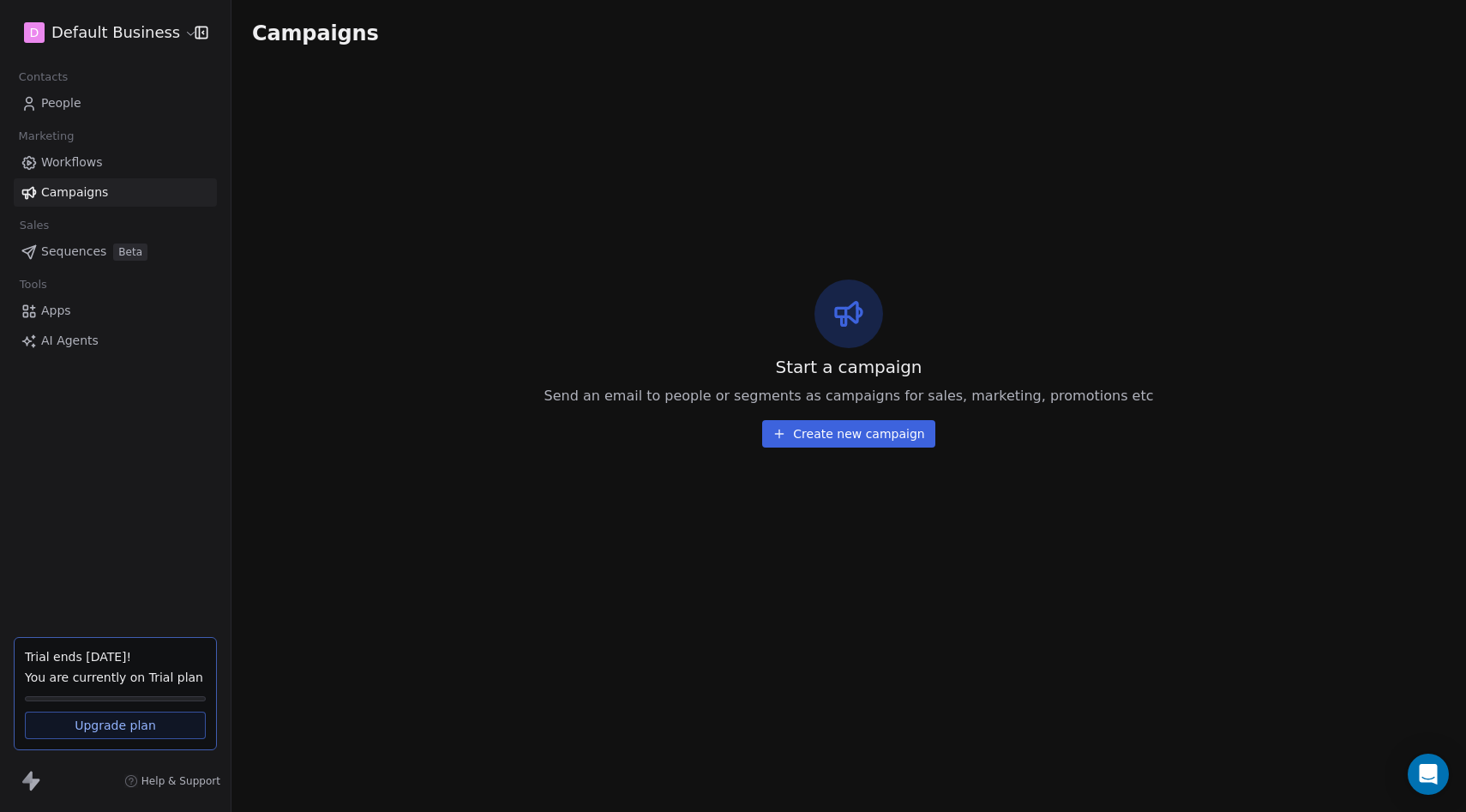
click at [95, 307] on link "Apps" at bounding box center [115, 311] width 204 height 28
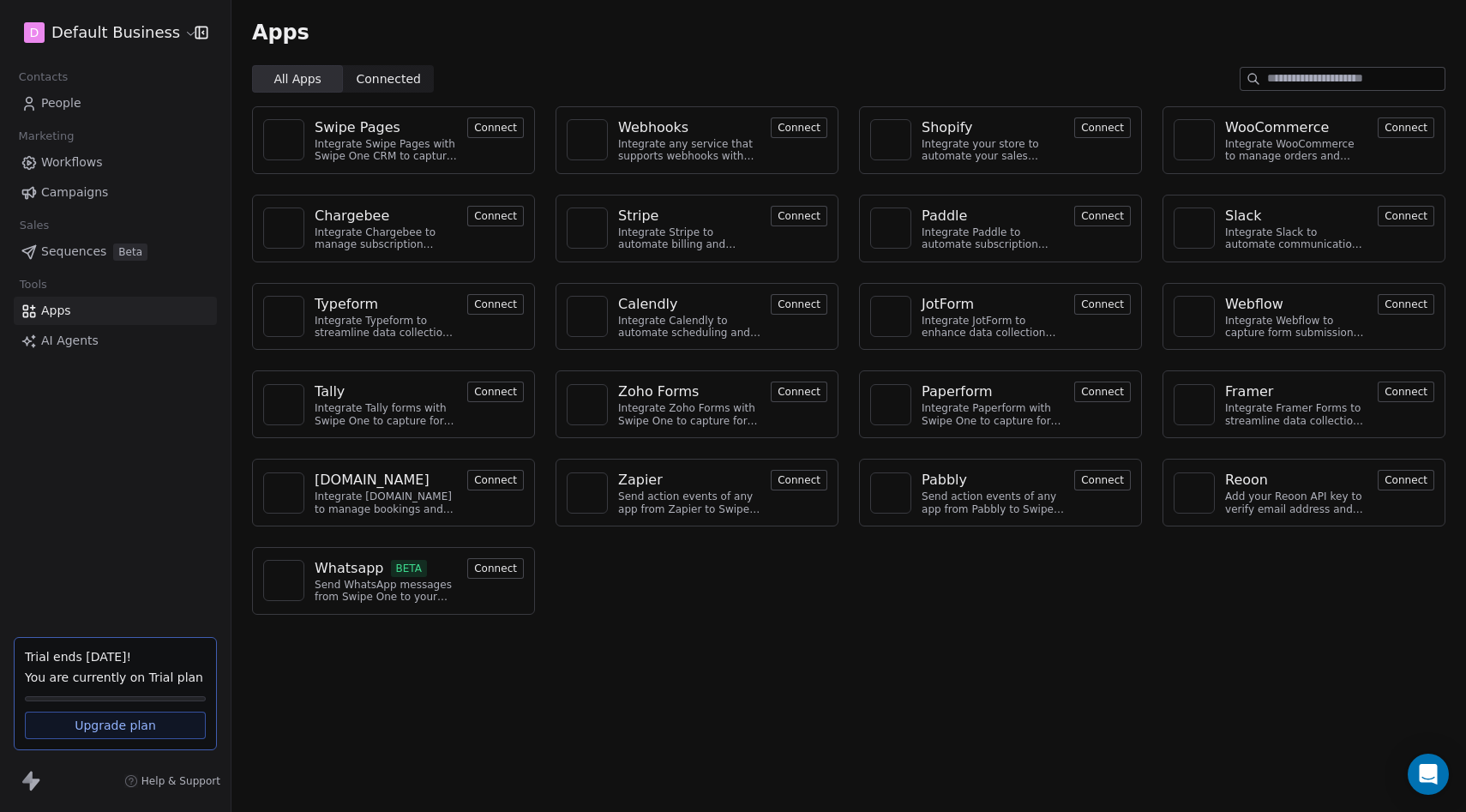
click at [93, 254] on span "Sequences" at bounding box center [74, 252] width 66 height 18
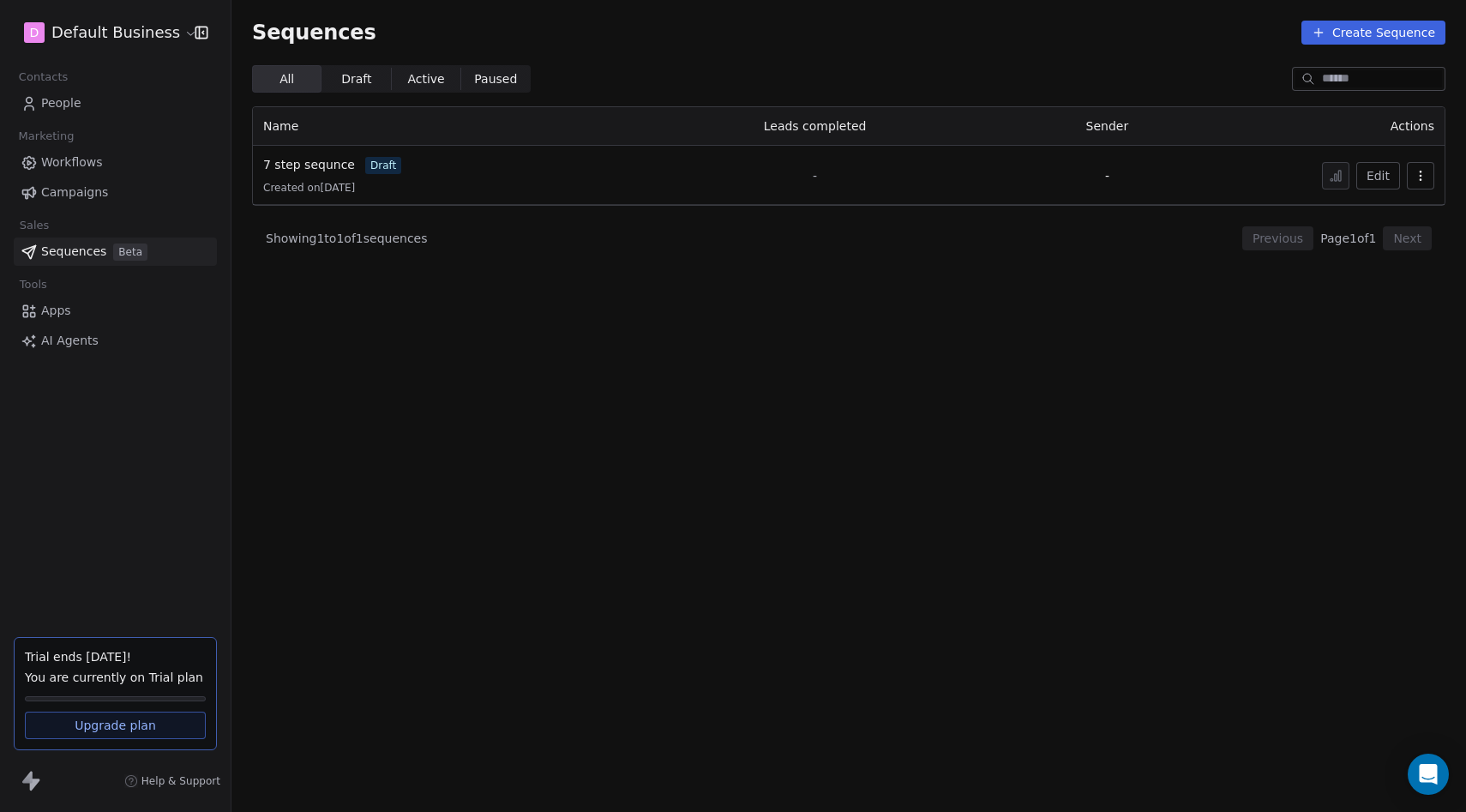
click at [86, 332] on span "AI Agents" at bounding box center [70, 340] width 58 height 18
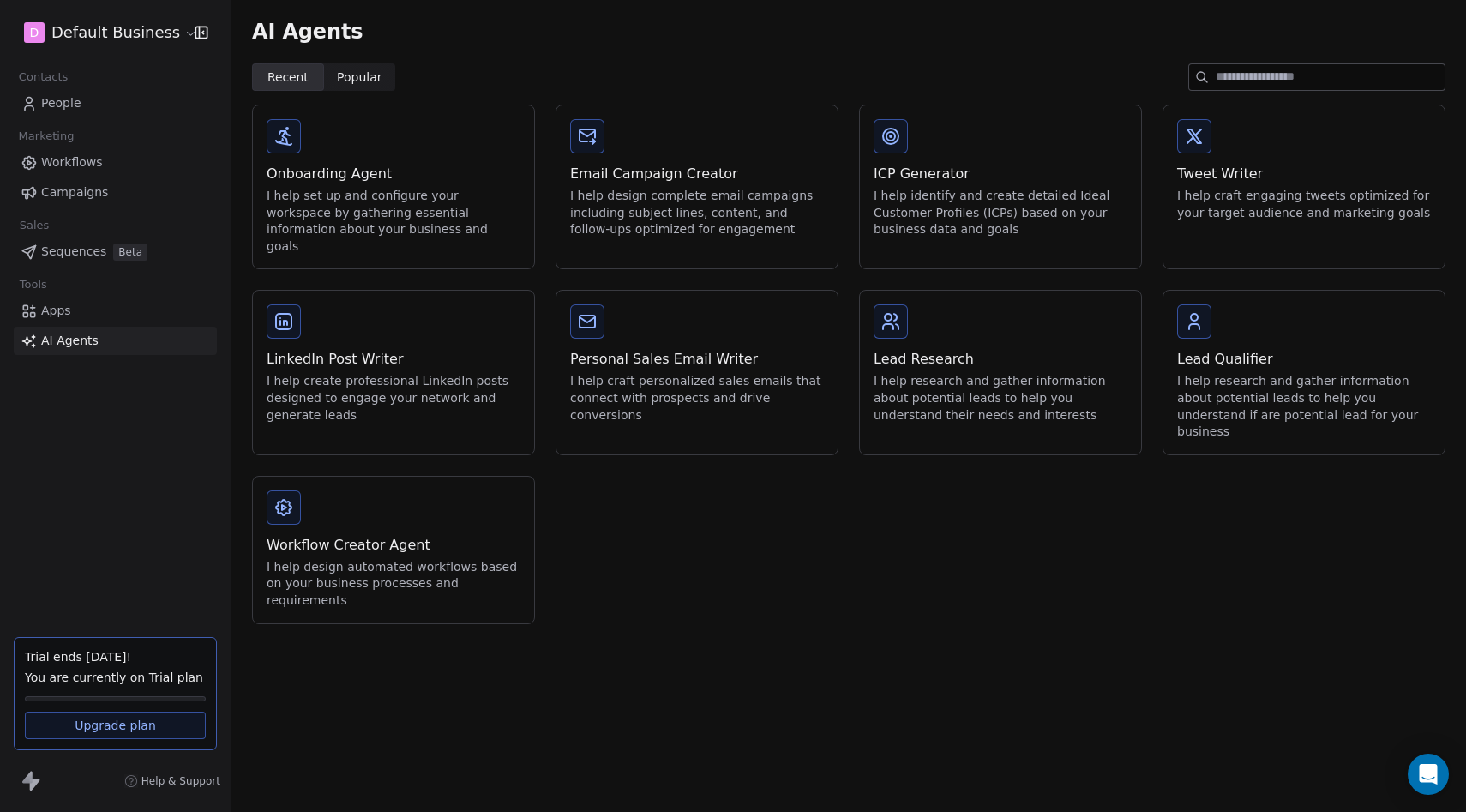
click at [84, 343] on span "AI Agents" at bounding box center [70, 340] width 58 height 18
click at [83, 311] on link "Apps" at bounding box center [115, 311] width 204 height 28
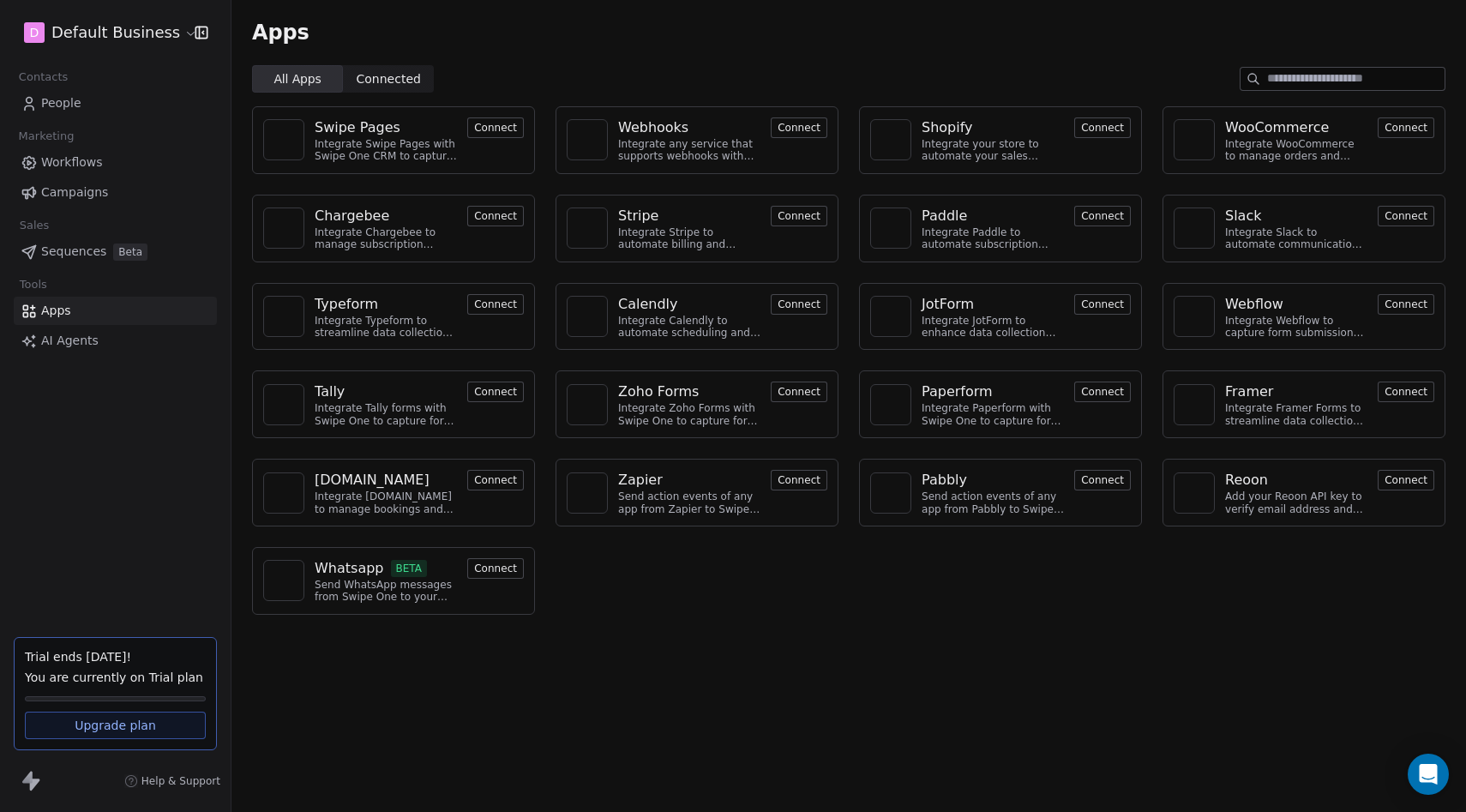
click at [468, 321] on div "Typeform Integrate Typeform to streamline data collection and customer engageme…" at bounding box center [393, 316] width 283 height 68
click at [399, 76] on span "Connected" at bounding box center [389, 79] width 65 height 18
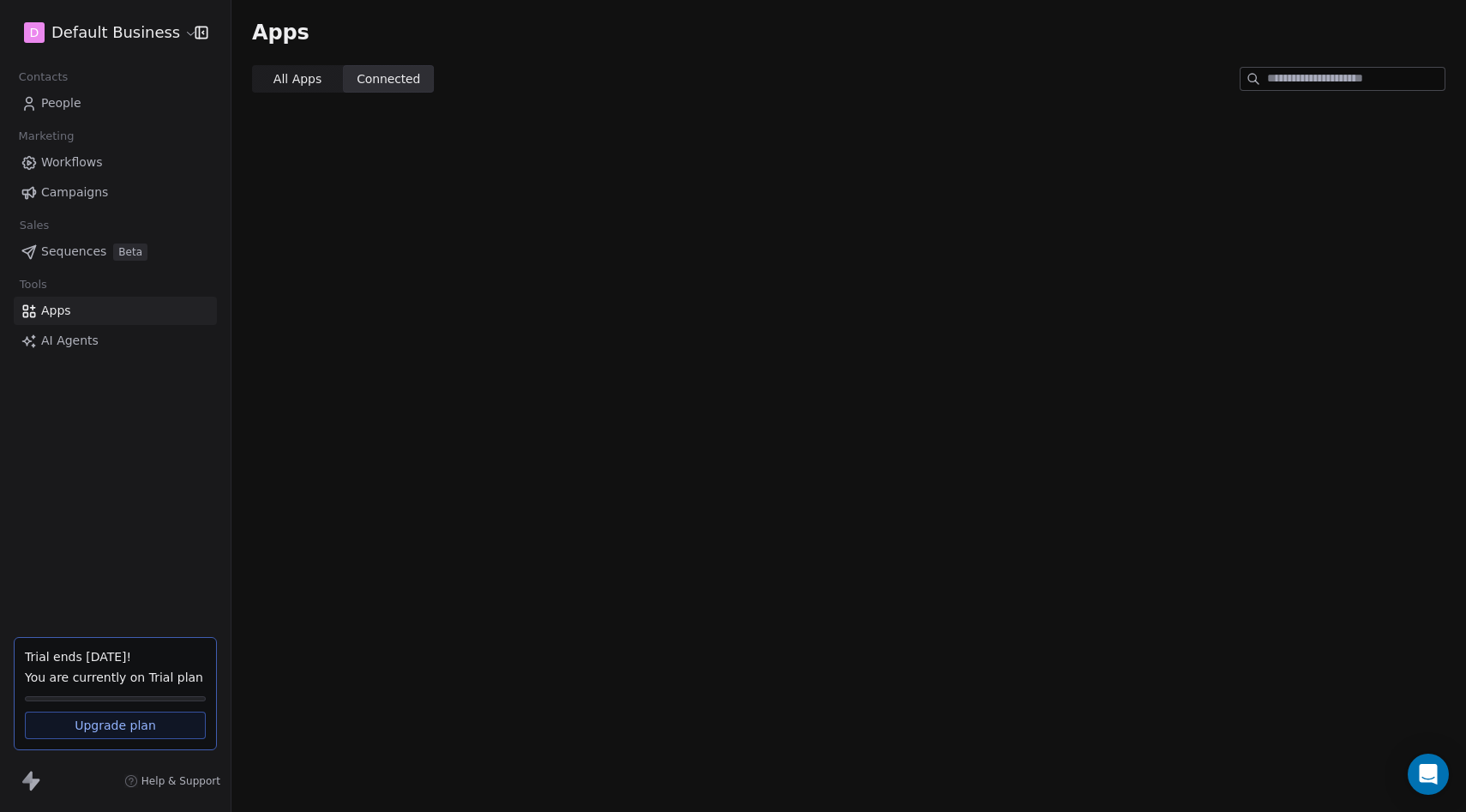
click at [295, 78] on span "All Apps" at bounding box center [298, 79] width 48 height 18
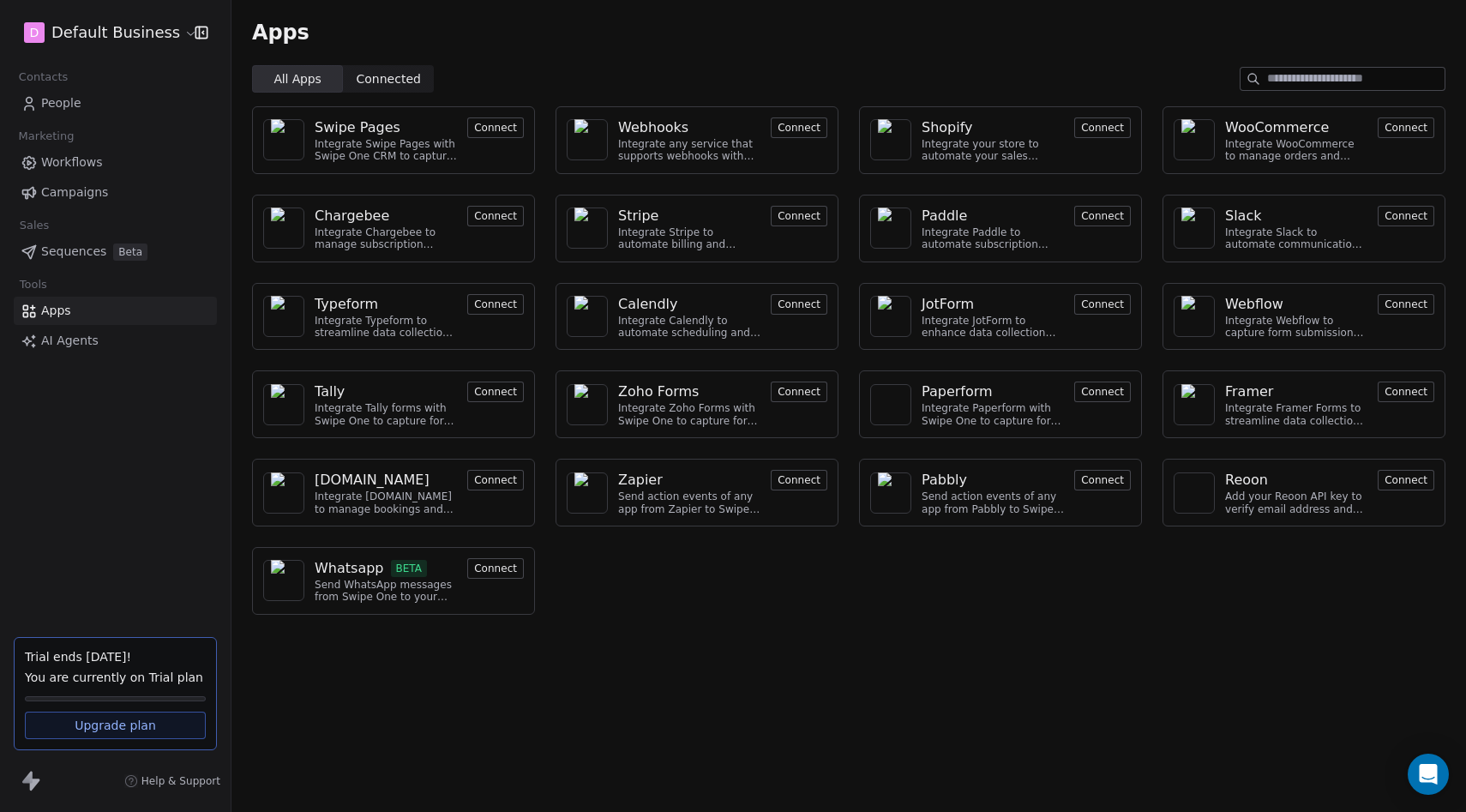
click at [107, 229] on div "Sales" at bounding box center [115, 225] width 204 height 24
click at [84, 255] on span "Sequences" at bounding box center [74, 252] width 66 height 18
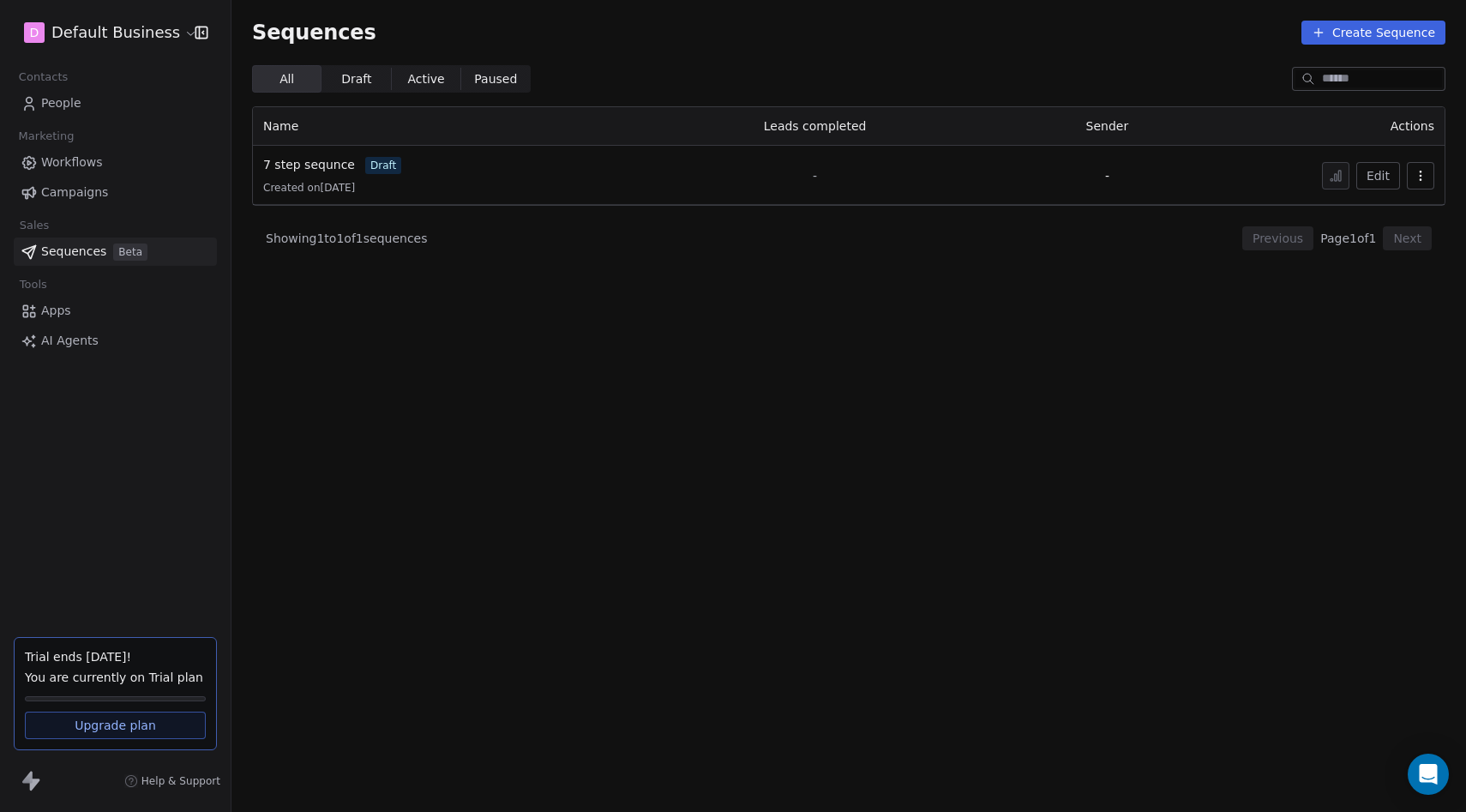
click at [359, 78] on span "Draft" at bounding box center [356, 79] width 30 height 18
click at [401, 75] on span "Active Active" at bounding box center [425, 79] width 69 height 27
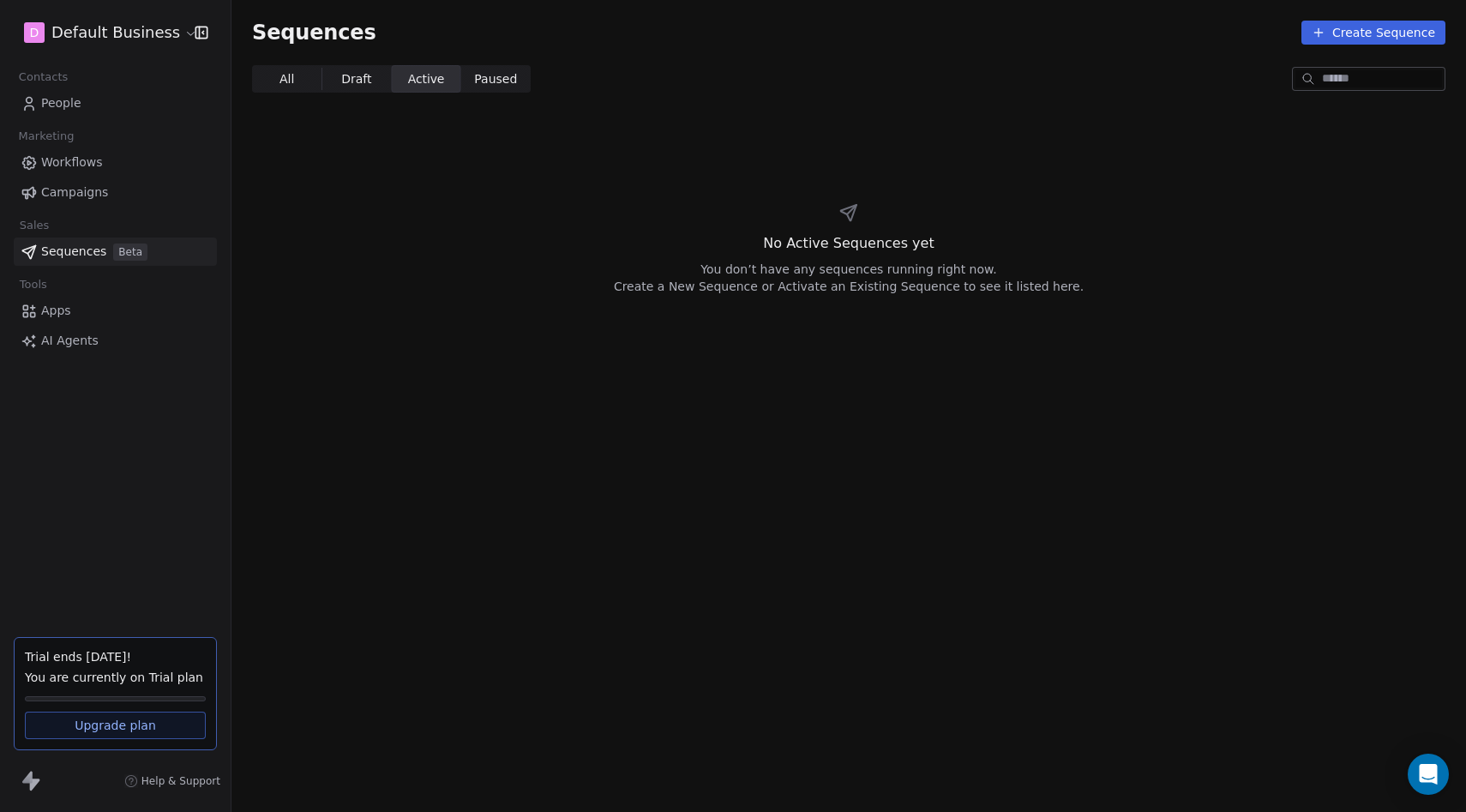
click at [464, 81] on span "Paused Paused" at bounding box center [496, 79] width 69 height 27
click at [250, 79] on div "All All Draft Draft Active Active Paused Paused" at bounding box center [849, 79] width 1235 height 27
click at [306, 79] on span "All All" at bounding box center [286, 79] width 69 height 27
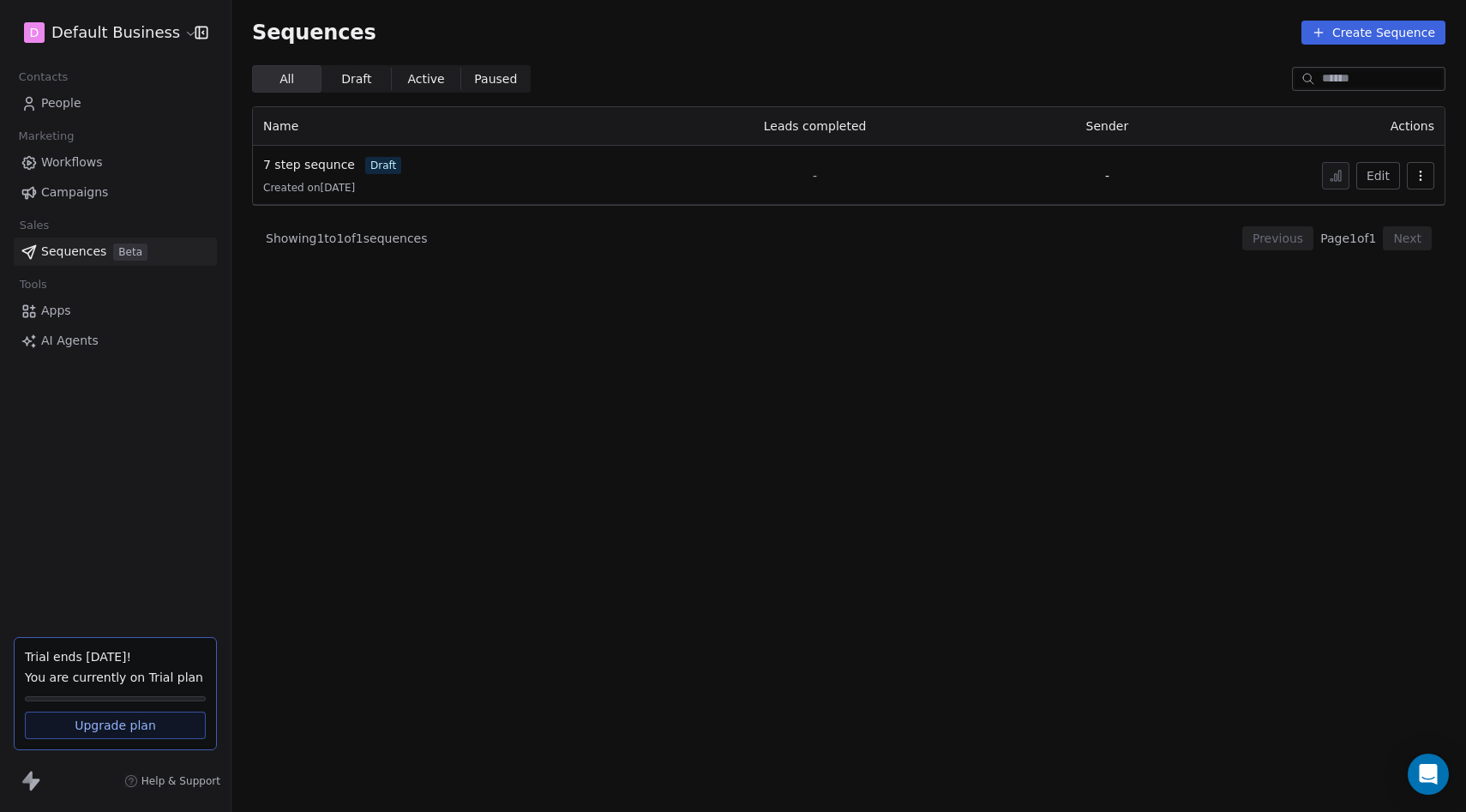
click at [814, 251] on div "Showing 1 to 1 of 1 sequences Previous Page 1 of 1 Next" at bounding box center [849, 238] width 1194 height 66
click at [780, 221] on div "Showing 1 to 1 of 1 sequences Previous Page 1 of 1 Next" at bounding box center [849, 238] width 1194 height 66
click at [316, 166] on span "7 step sequnce" at bounding box center [309, 165] width 92 height 14
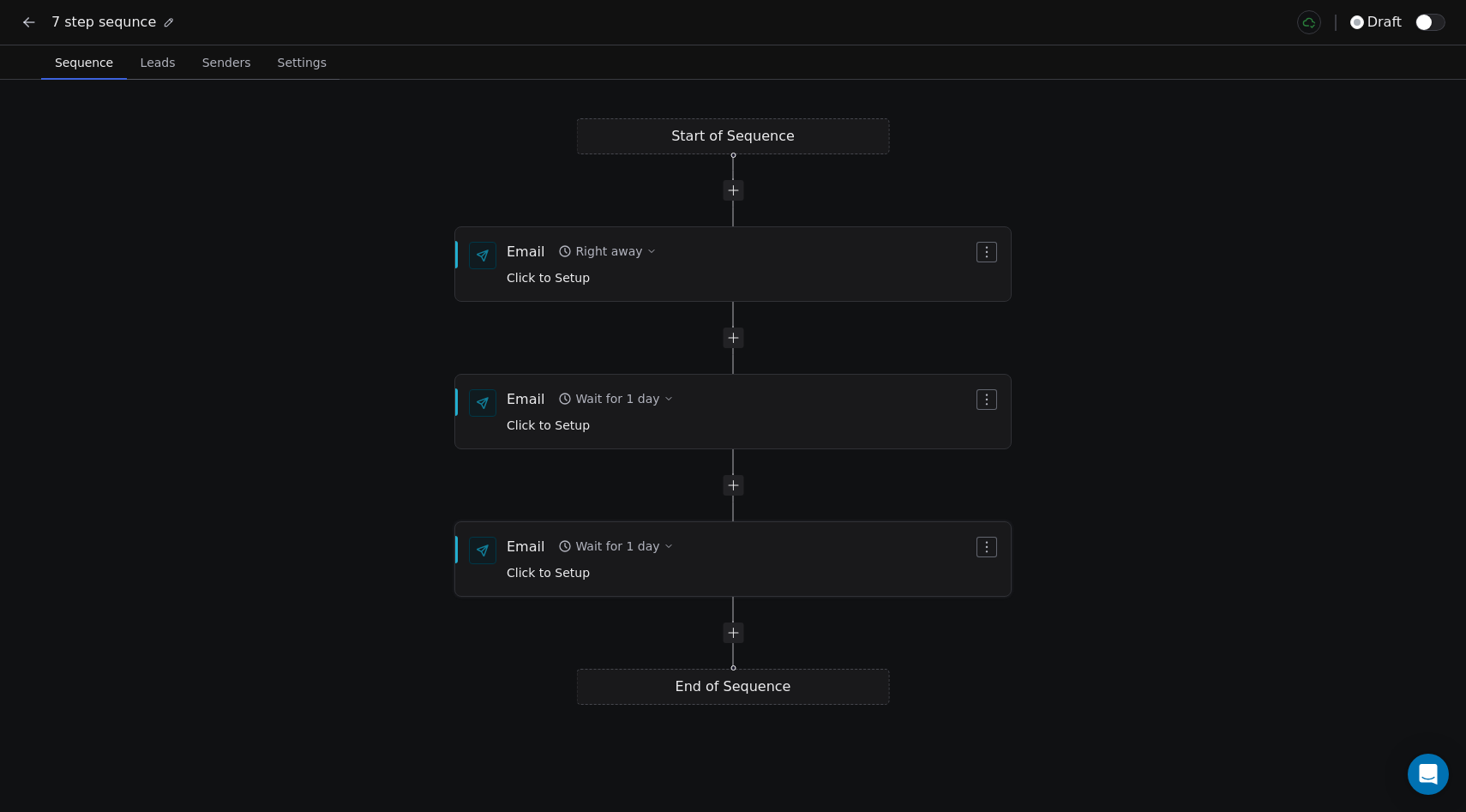
click at [669, 535] on div "Email Wait for 1 day Click to Setup" at bounding box center [733, 558] width 556 height 72
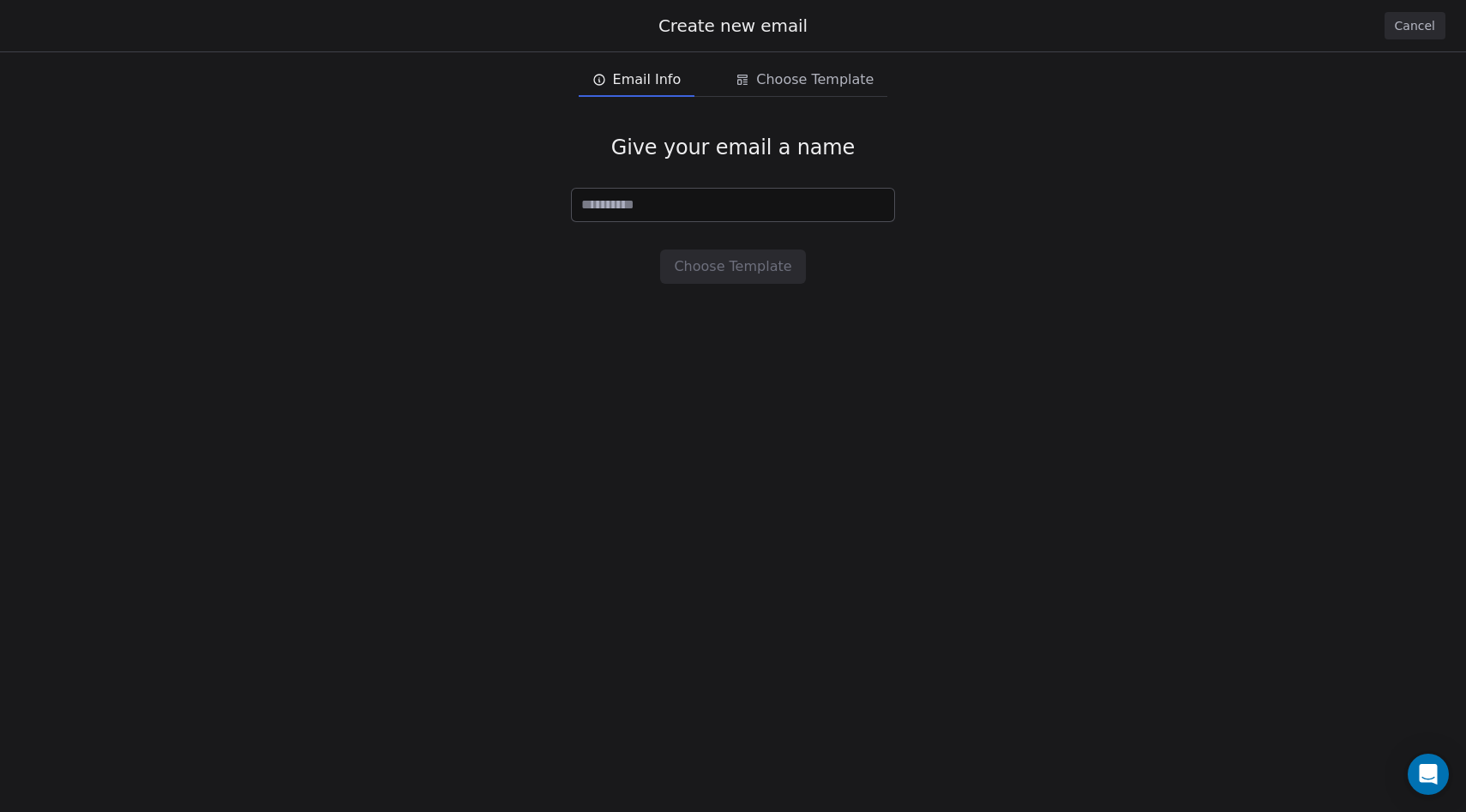
click at [691, 83] on button "Email Info Email Info" at bounding box center [637, 80] width 117 height 35
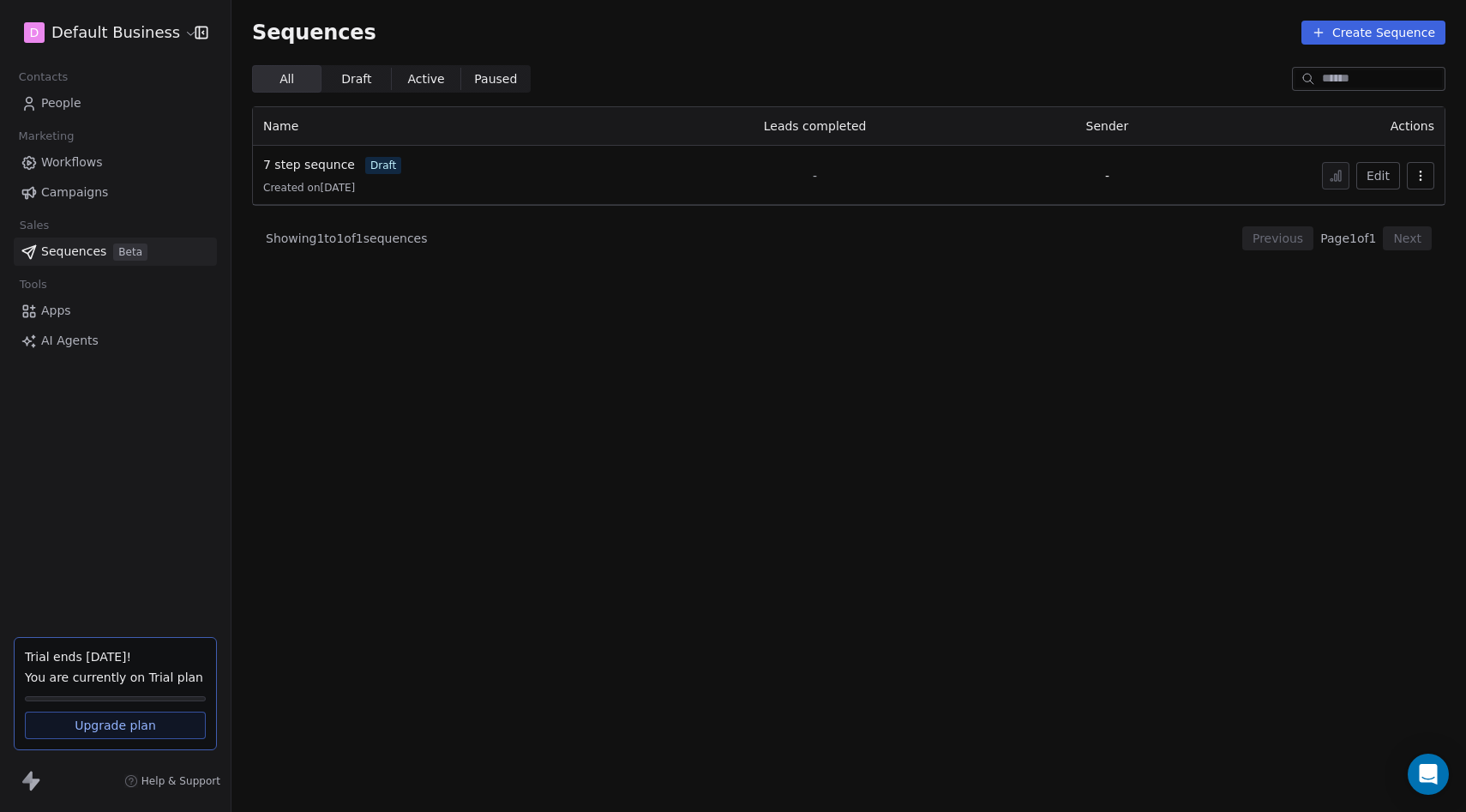
click at [155, 14] on div "D Default Business" at bounding box center [115, 33] width 231 height 66
click at [144, 44] on html "D Default Business Contacts People Marketing Workflows Campaigns Sales Sequence…" at bounding box center [733, 406] width 1466 height 812
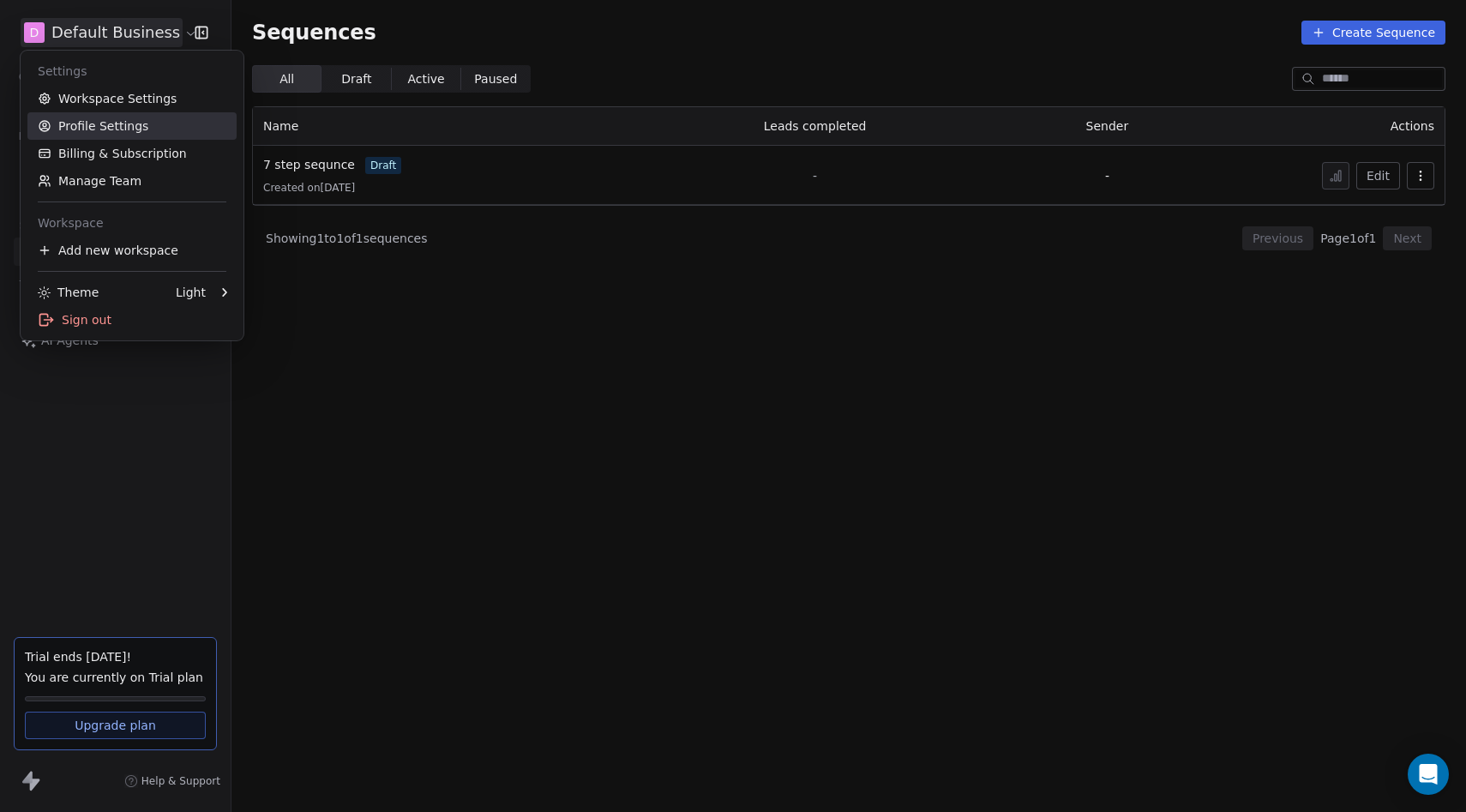
click at [110, 121] on link "Profile Settings" at bounding box center [131, 125] width 209 height 27
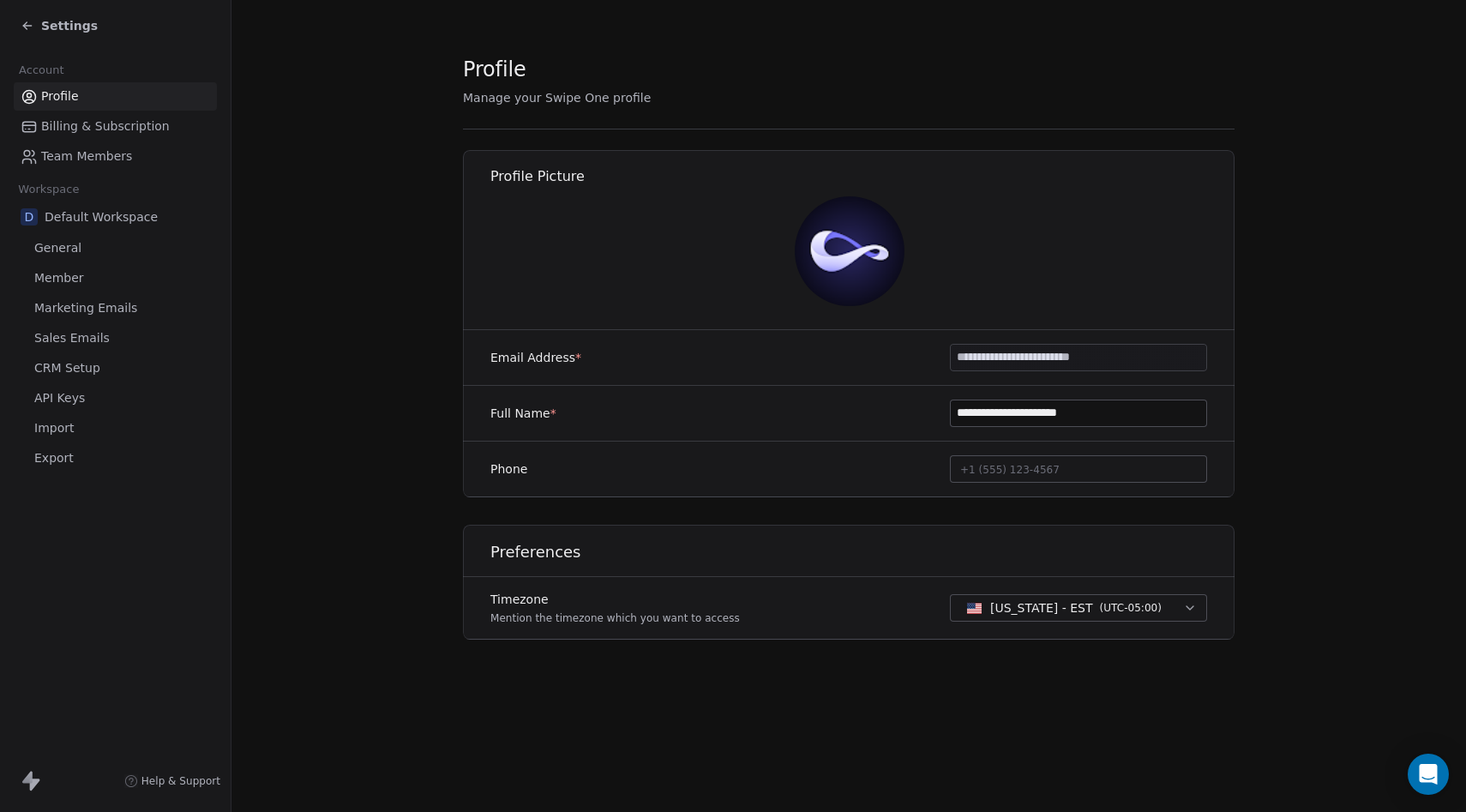
click at [15, 32] on div "Settings" at bounding box center [115, 25] width 231 height 51
click at [22, 26] on icon at bounding box center [27, 26] width 14 height 14
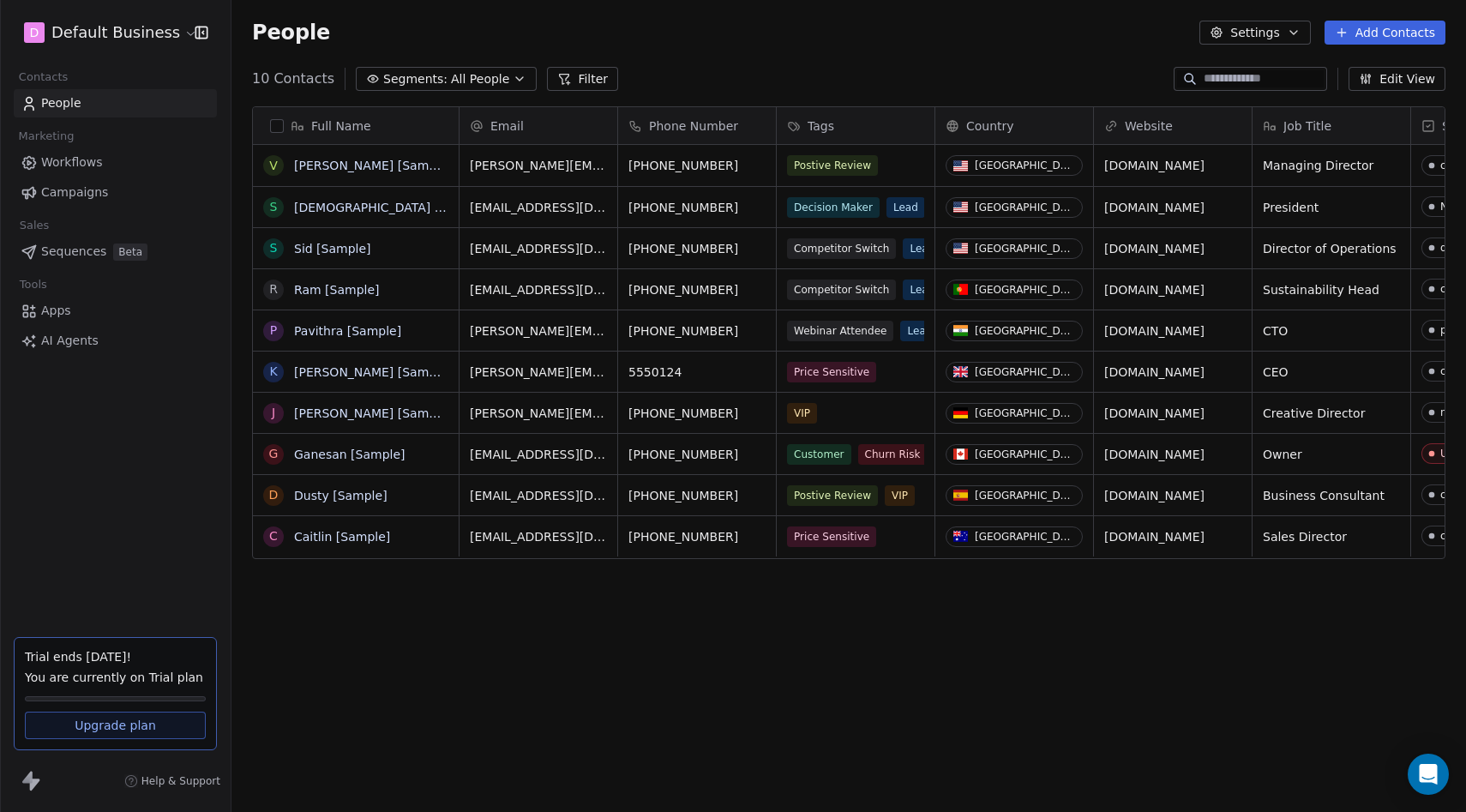
scroll to position [715, 1235]
click at [100, 166] on link "Workflows" at bounding box center [115, 162] width 204 height 28
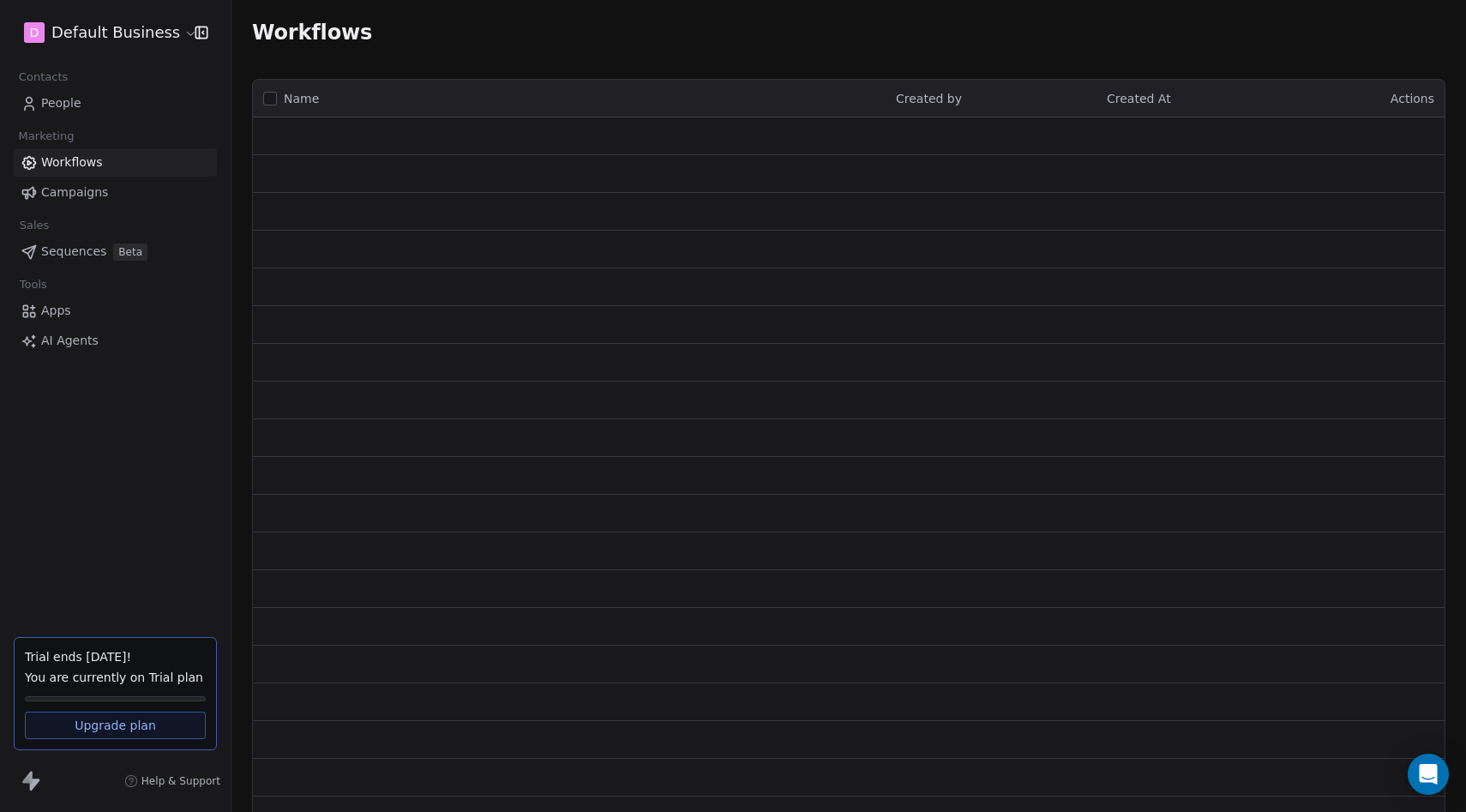
click at [91, 202] on link "Campaigns" at bounding box center [115, 192] width 204 height 28
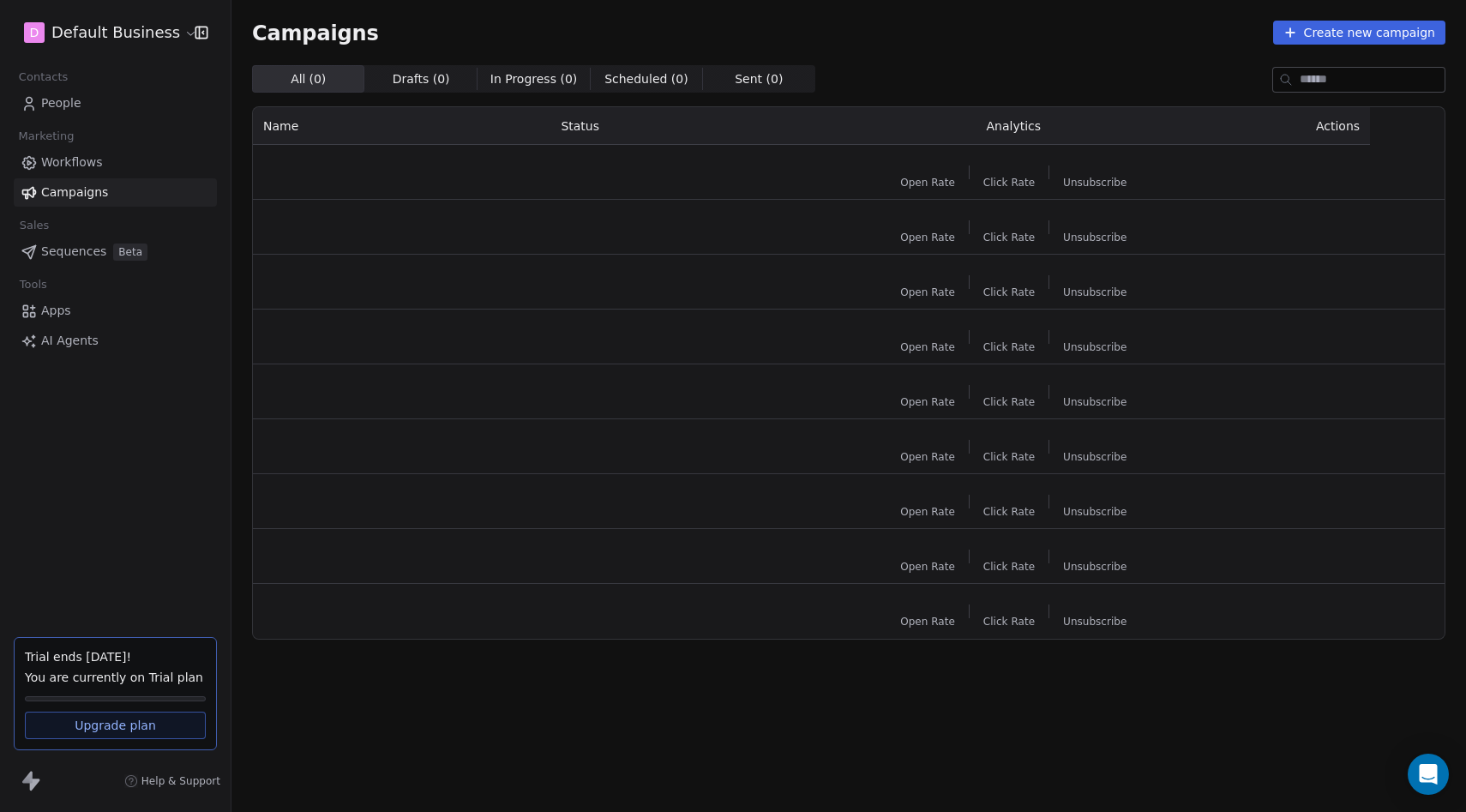
click at [81, 252] on span "Sequences" at bounding box center [74, 252] width 66 height 18
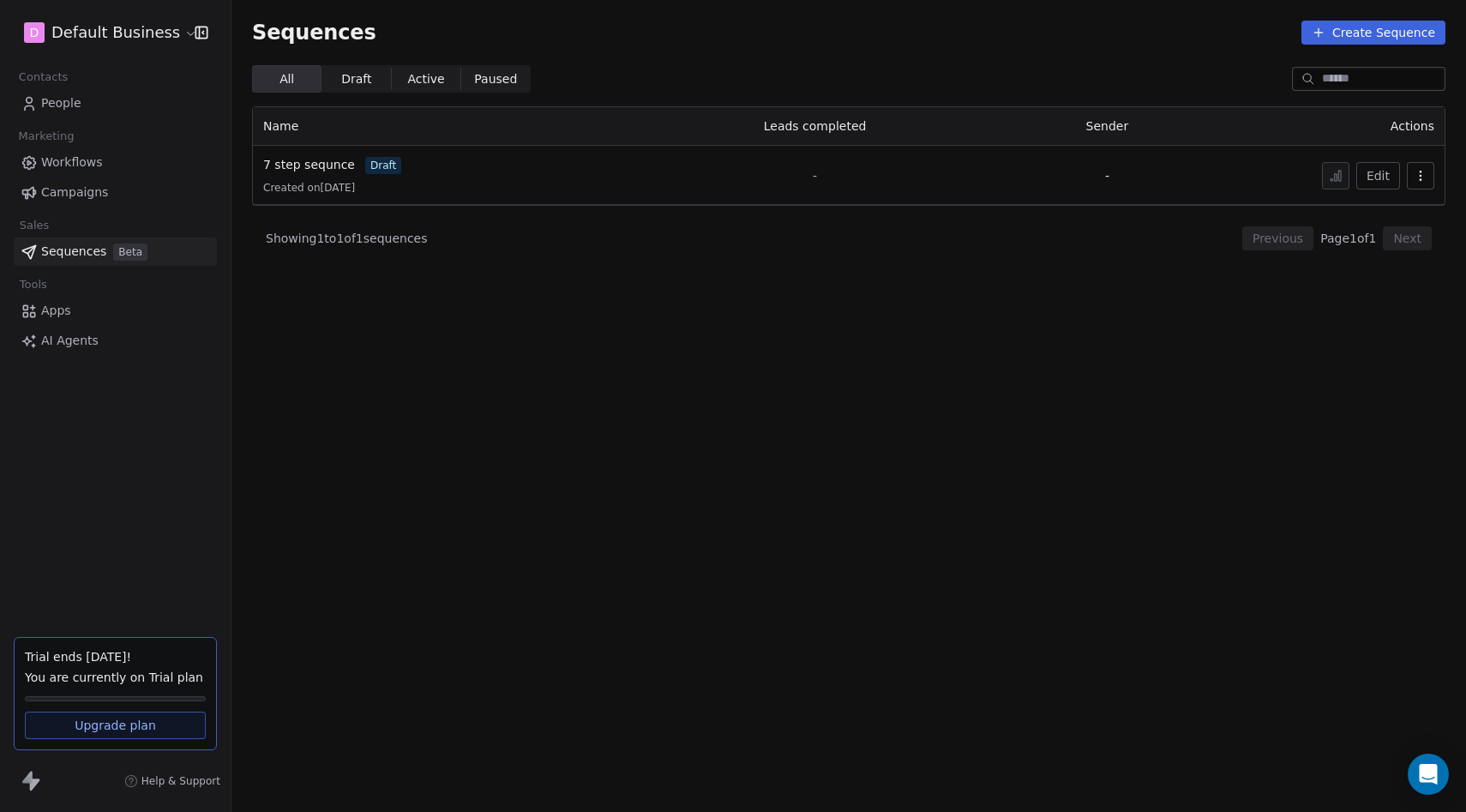
click at [74, 318] on link "Apps" at bounding box center [115, 311] width 204 height 28
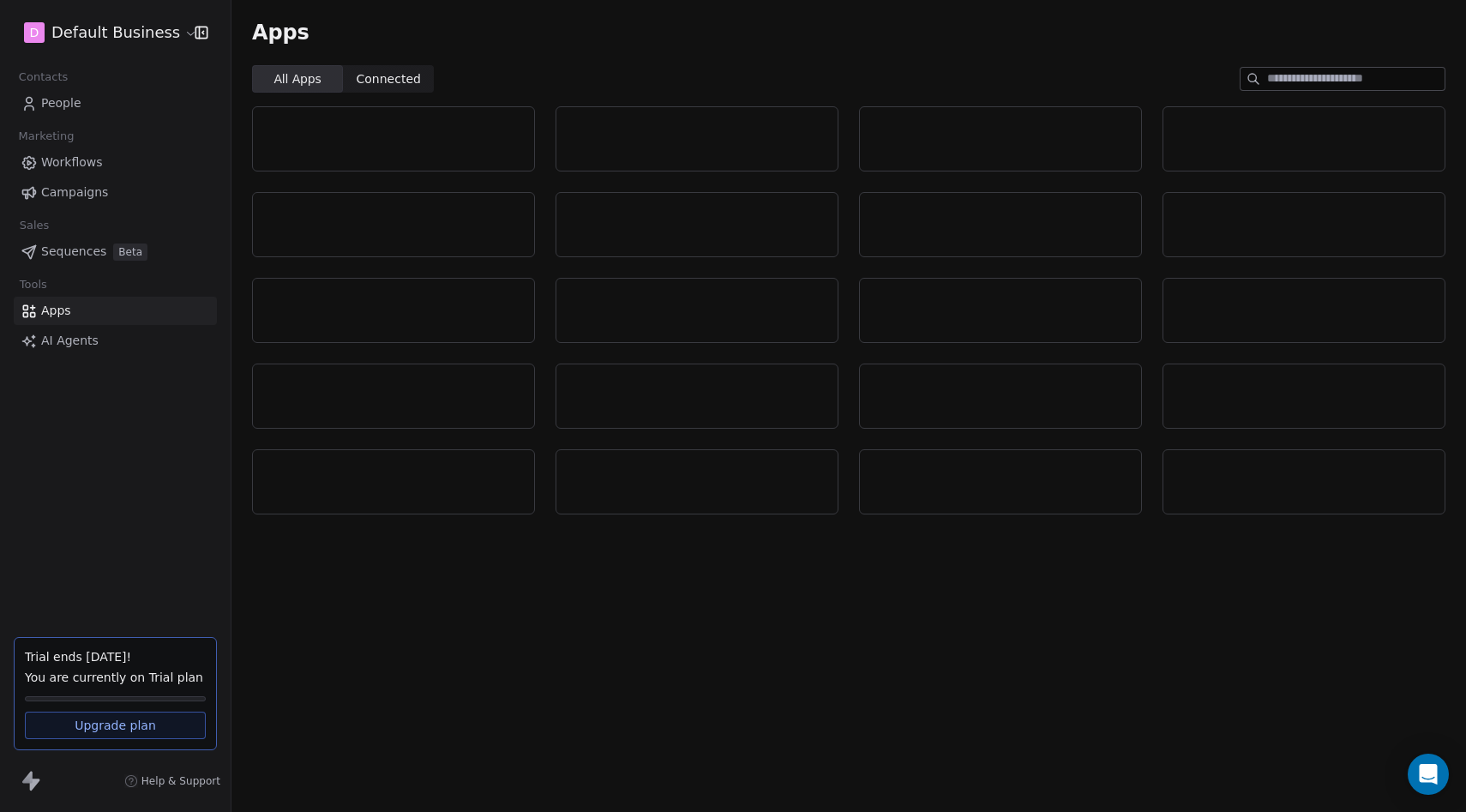
click at [69, 371] on div "D Default Business Contacts People Marketing Workflows Campaigns Sales Sequence…" at bounding box center [115, 406] width 231 height 812
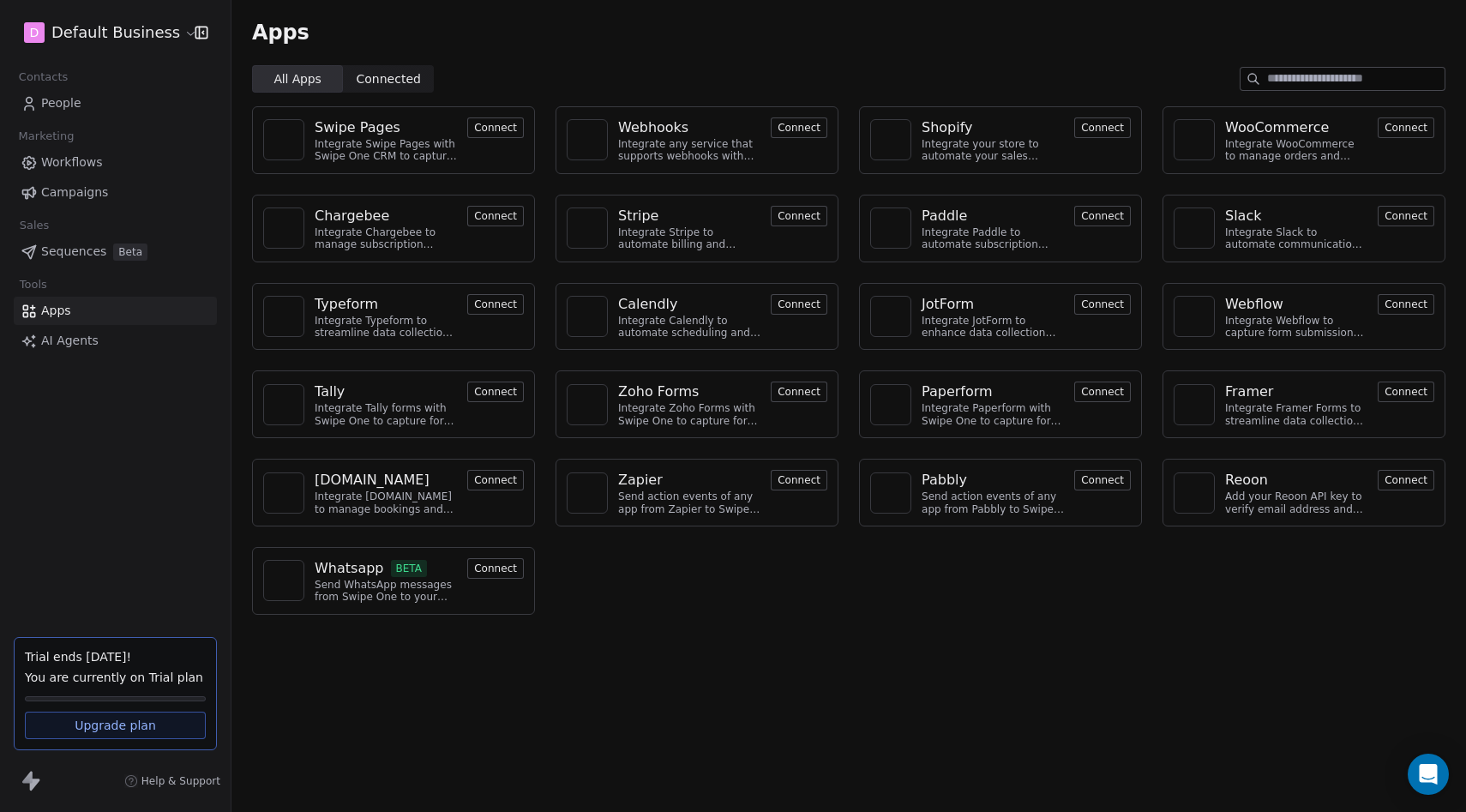
click at [79, 342] on span "AI Agents" at bounding box center [70, 340] width 58 height 18
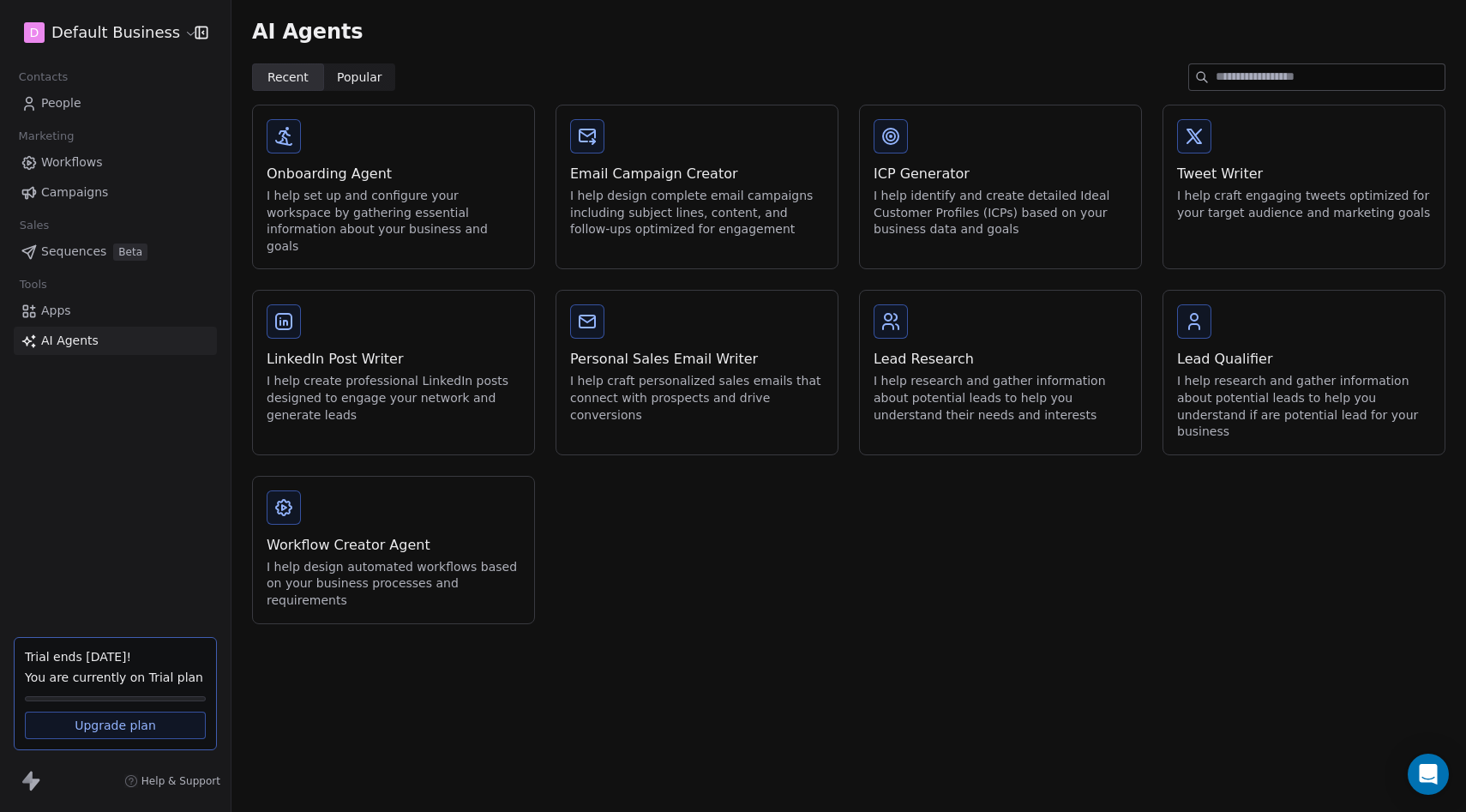
click at [453, 177] on div "Onboarding Agent" at bounding box center [394, 174] width 254 height 20
click at [329, 197] on div "I help set up and configure your workspace by gathering essential information a…" at bounding box center [394, 221] width 254 height 67
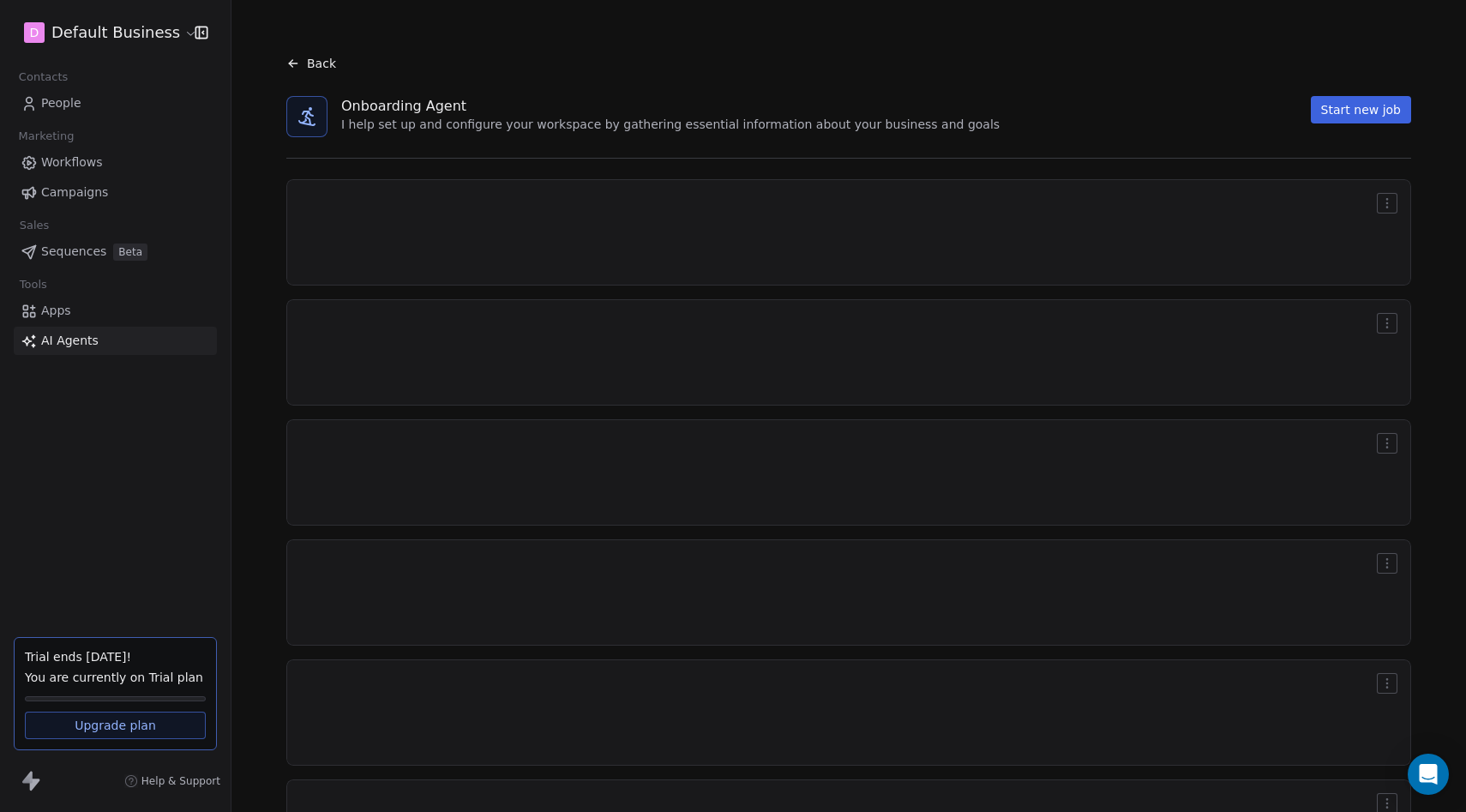
click at [287, 138] on div at bounding box center [849, 158] width 1153 height 42
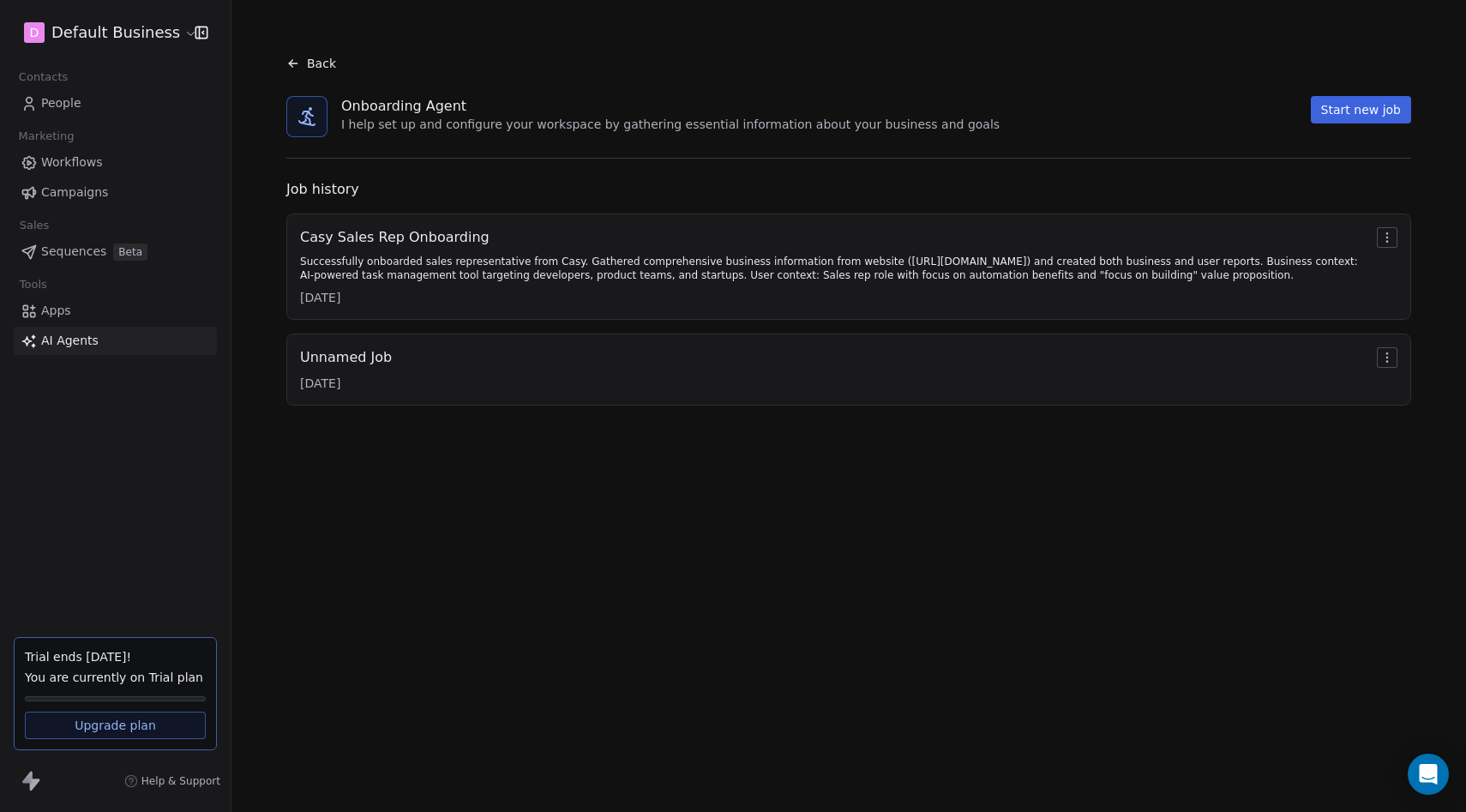
click at [306, 193] on div "Job history" at bounding box center [849, 189] width 1125 height 20
click at [296, 63] on icon at bounding box center [293, 64] width 14 height 14
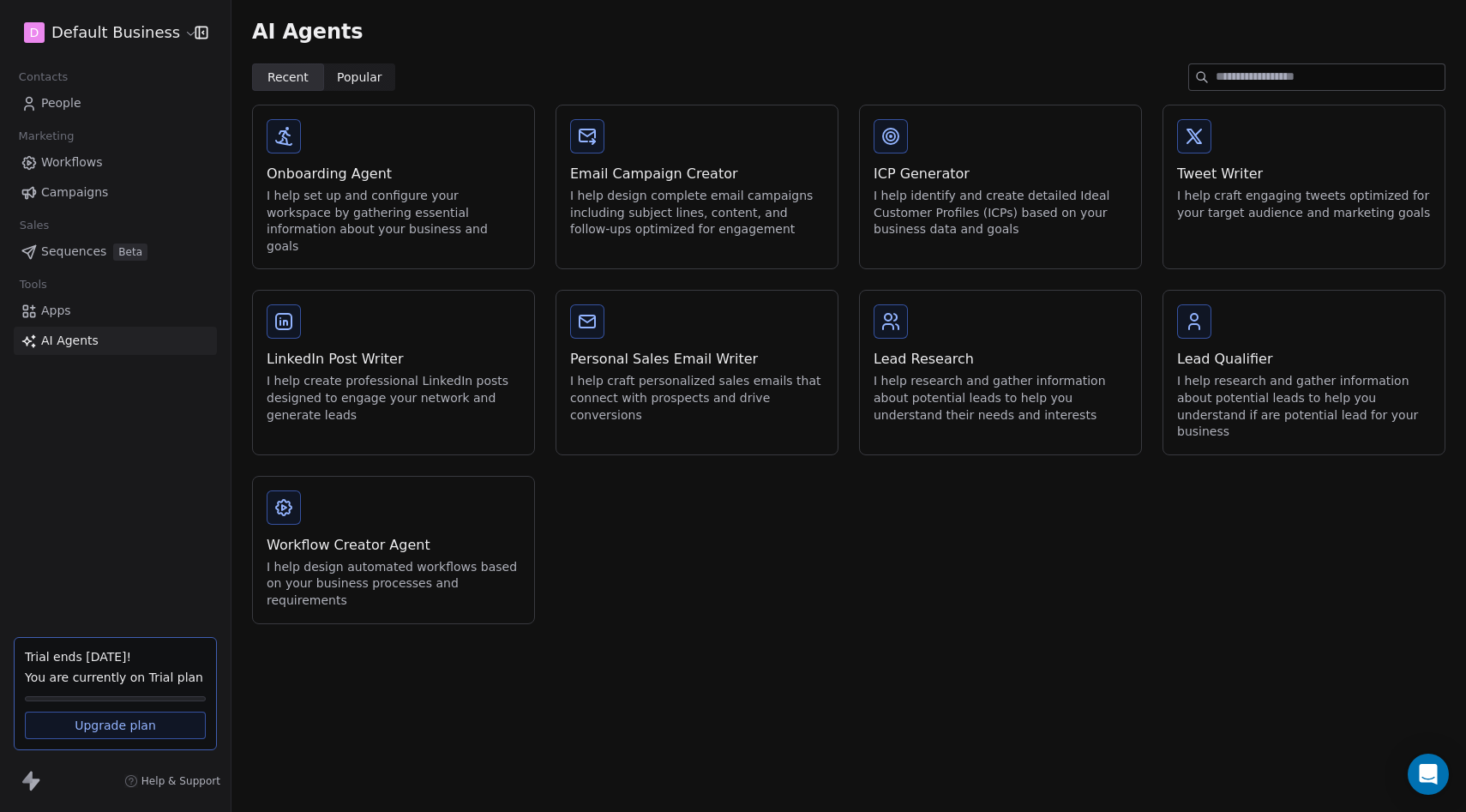
click at [372, 217] on div "I help set up and configure your workspace by gathering essential information a…" at bounding box center [394, 221] width 254 height 67
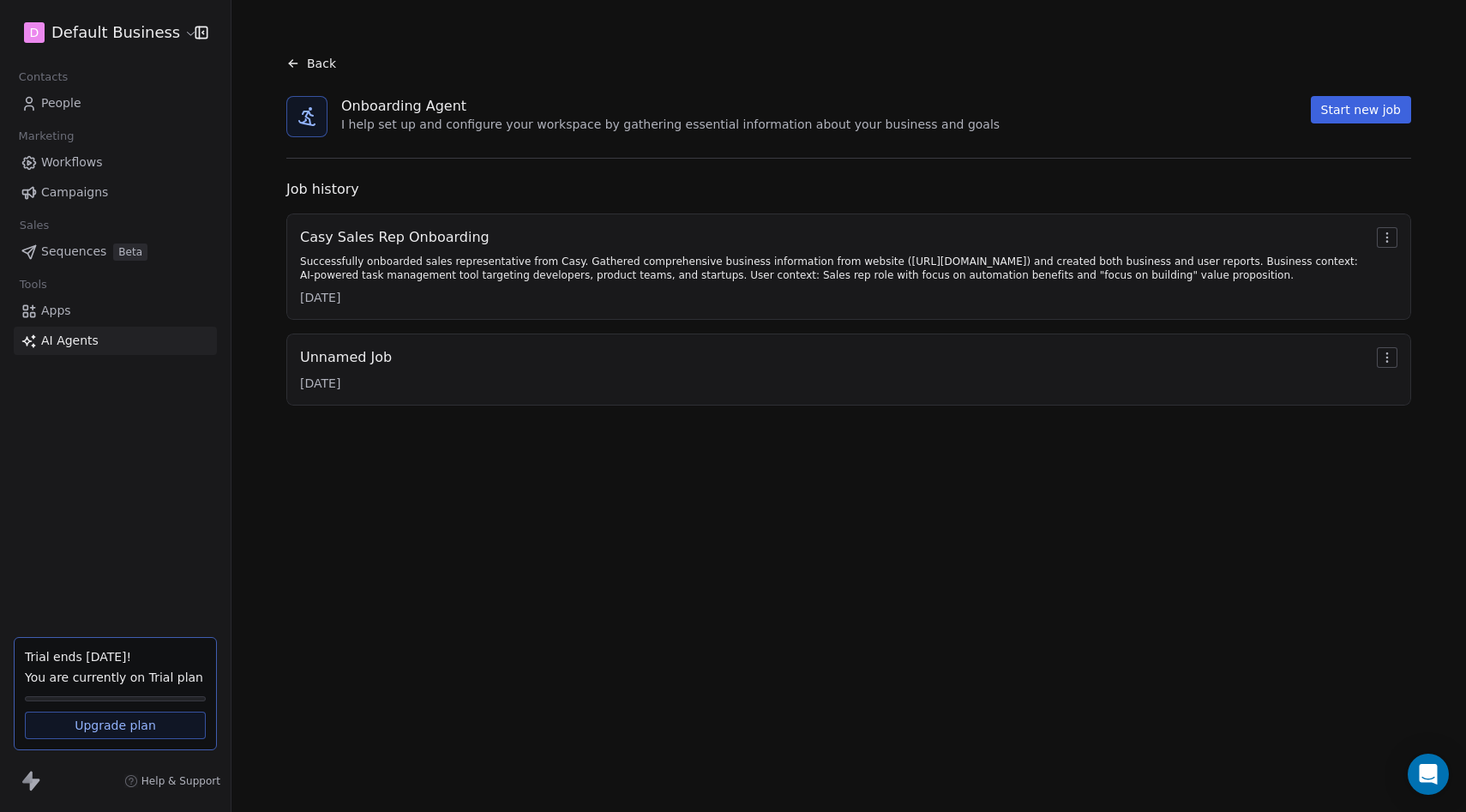
click at [1365, 107] on button "Start new job" at bounding box center [1361, 110] width 100 height 27
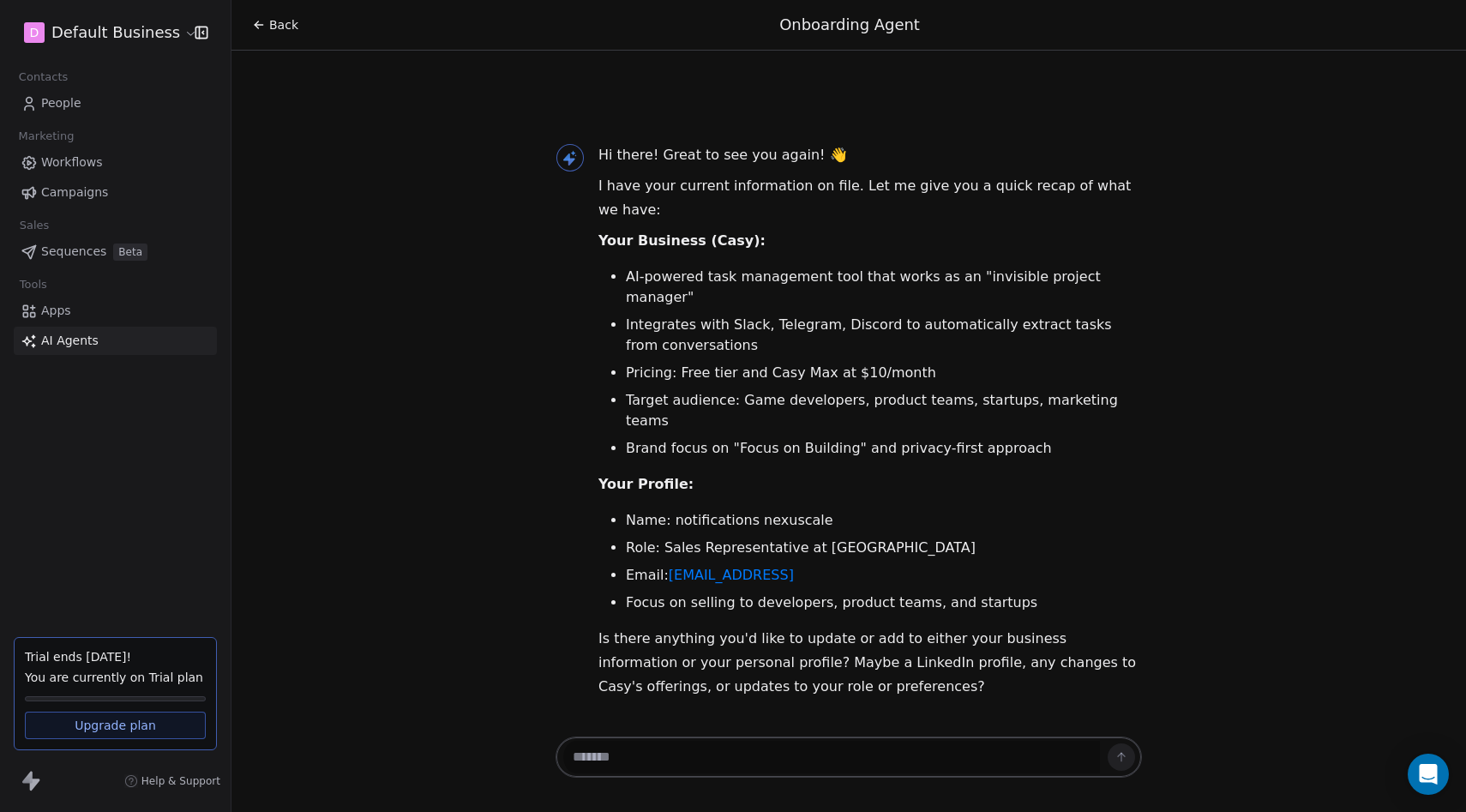
click at [709, 733] on div at bounding box center [849, 762] width 600 height 58
click at [682, 762] on textarea at bounding box center [831, 757] width 537 height 33
type textarea "**********"
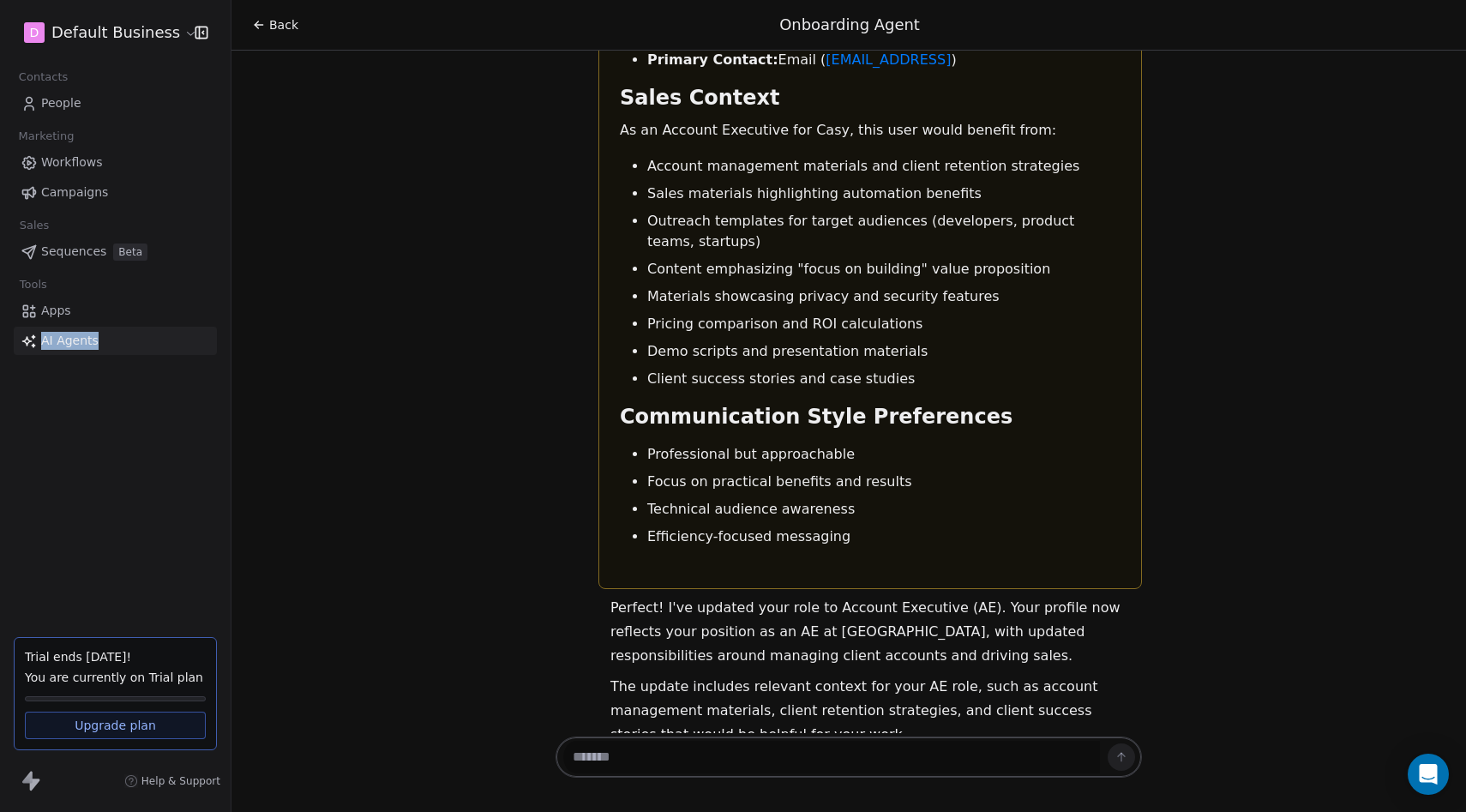
scroll to position [1303, 0]
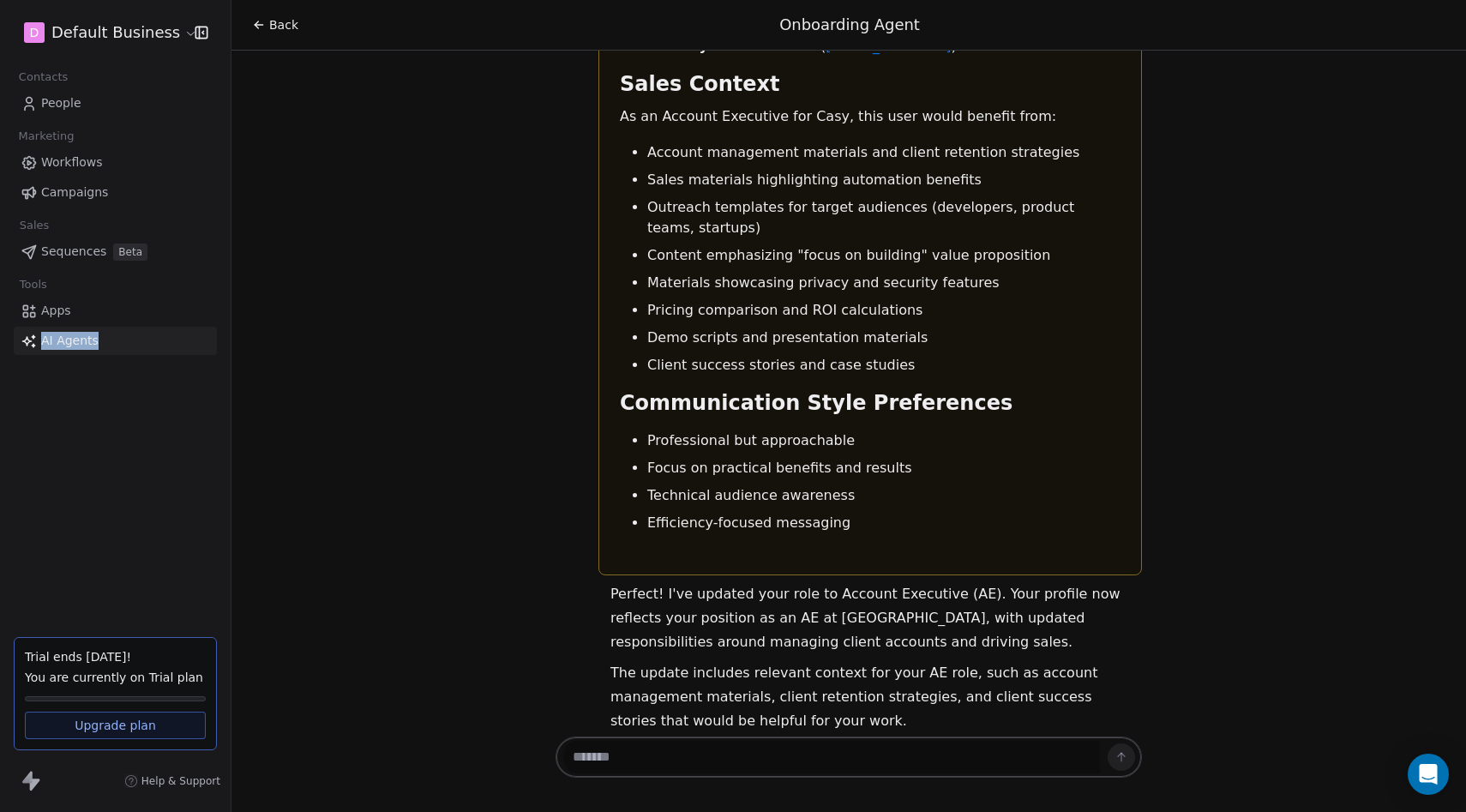
click at [82, 301] on link "Apps" at bounding box center [115, 311] width 204 height 28
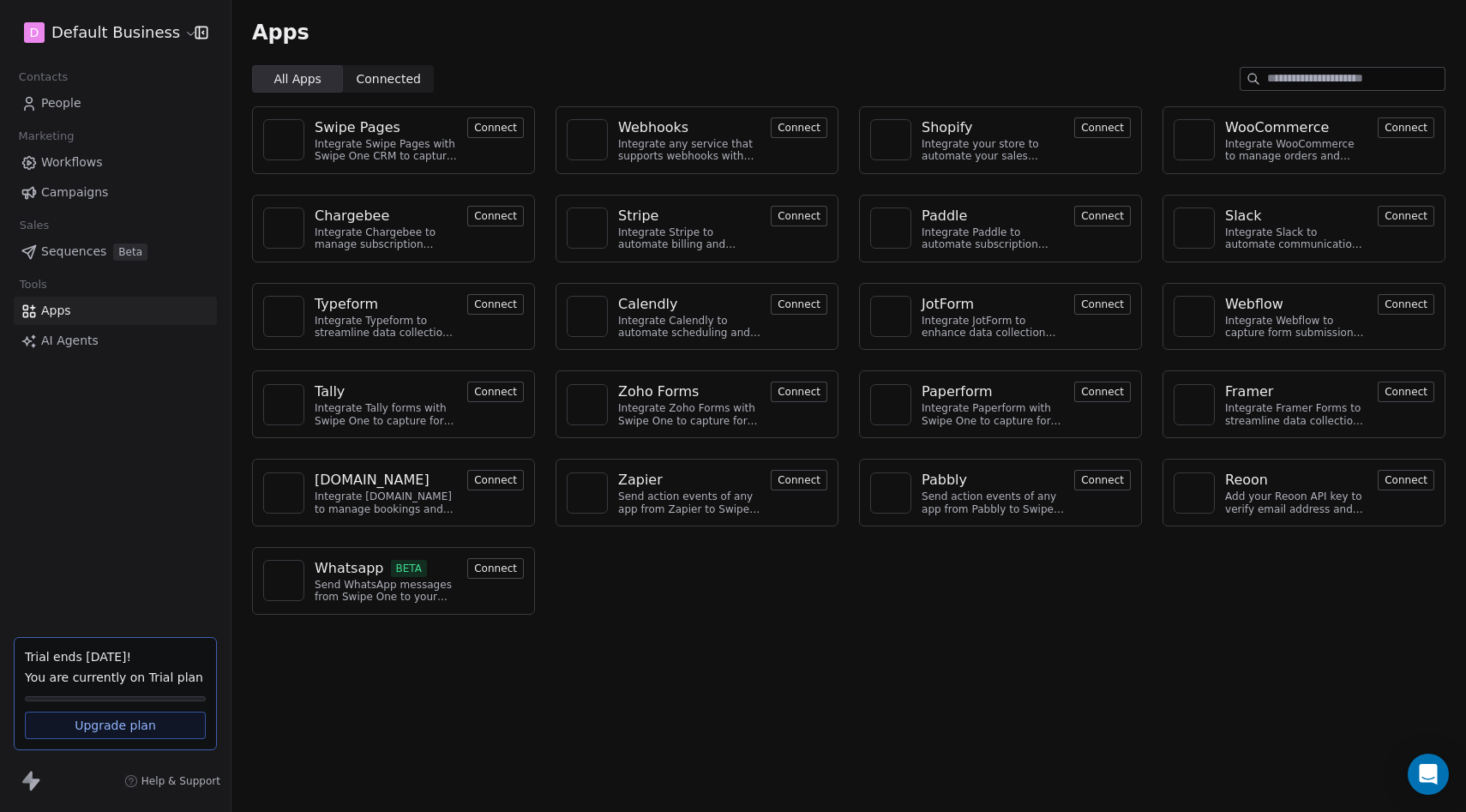
click at [115, 227] on div "Sales" at bounding box center [115, 225] width 204 height 24
click at [104, 244] on link "Sequences Beta" at bounding box center [115, 251] width 204 height 28
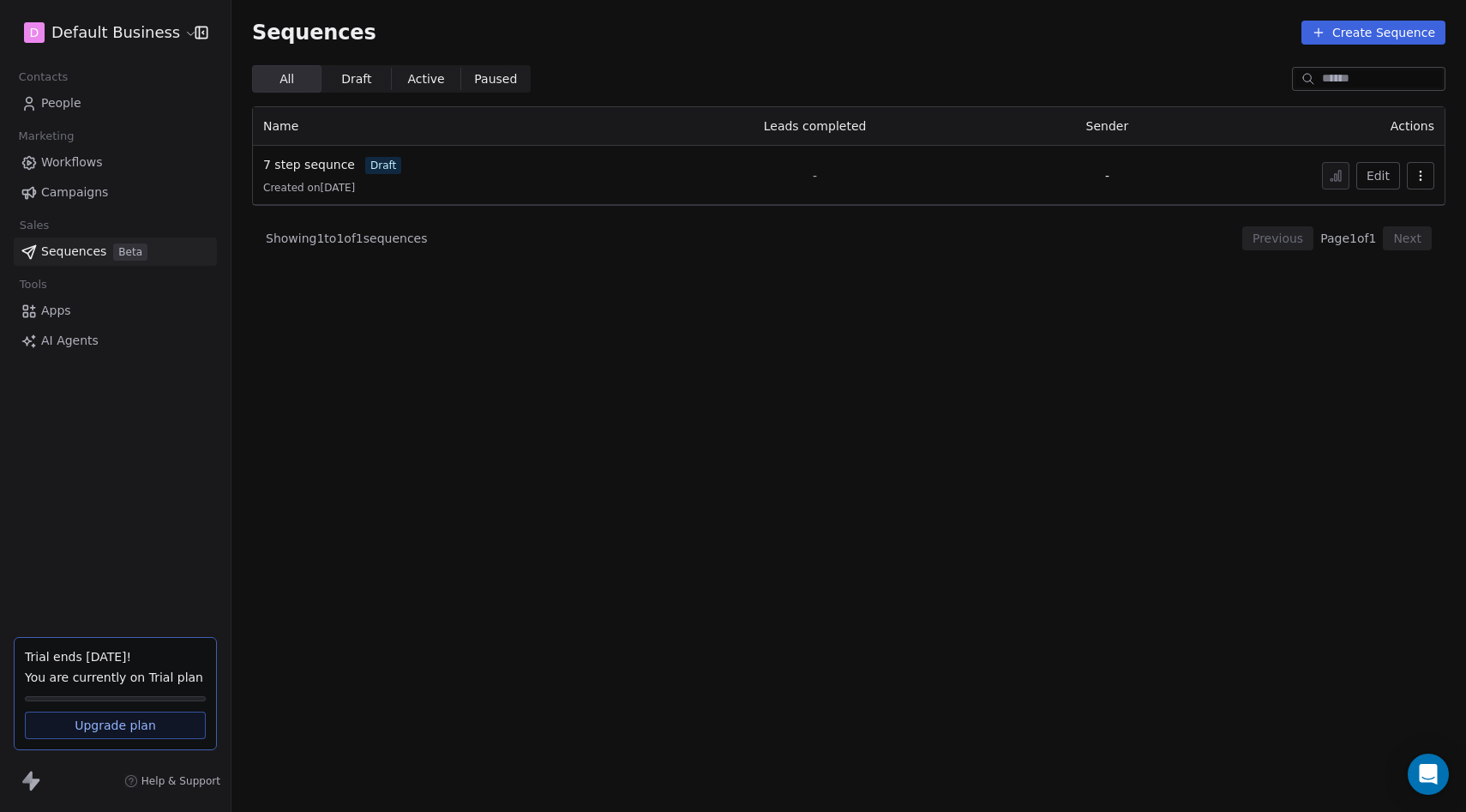
click at [87, 170] on span "Workflows" at bounding box center [72, 162] width 62 height 18
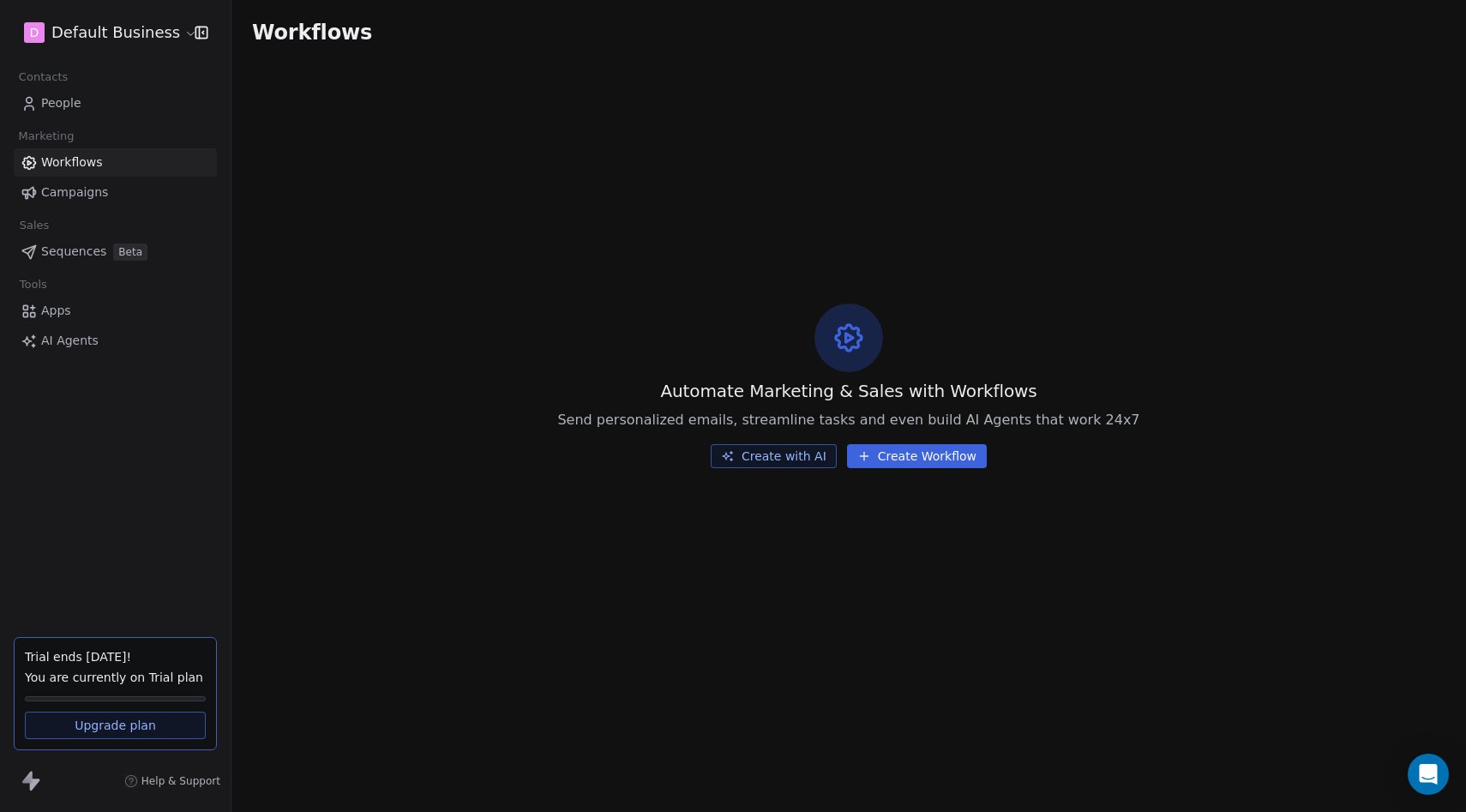
click at [79, 186] on span "Campaigns" at bounding box center [74, 192] width 67 height 18
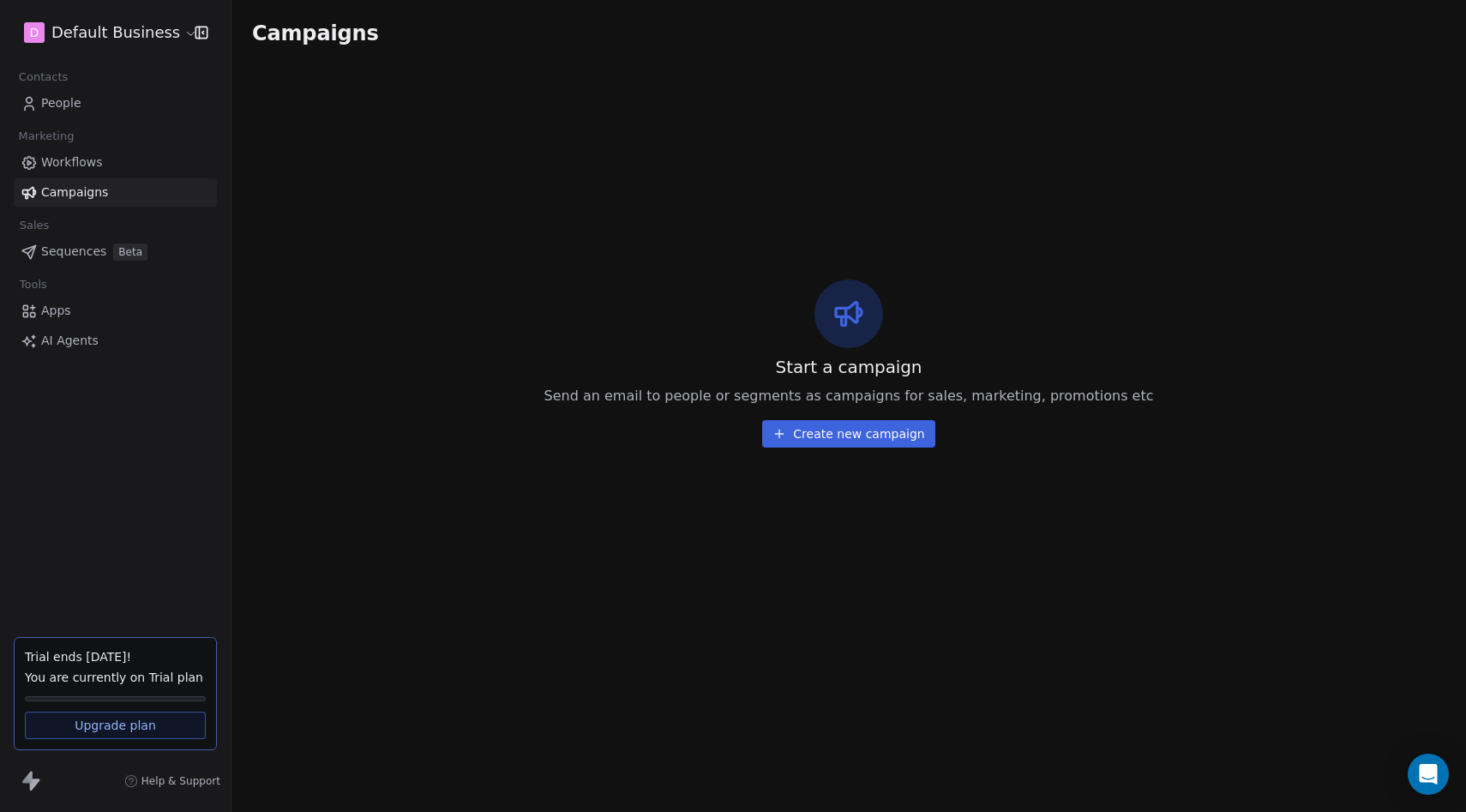
click at [90, 109] on link "People" at bounding box center [115, 102] width 204 height 28
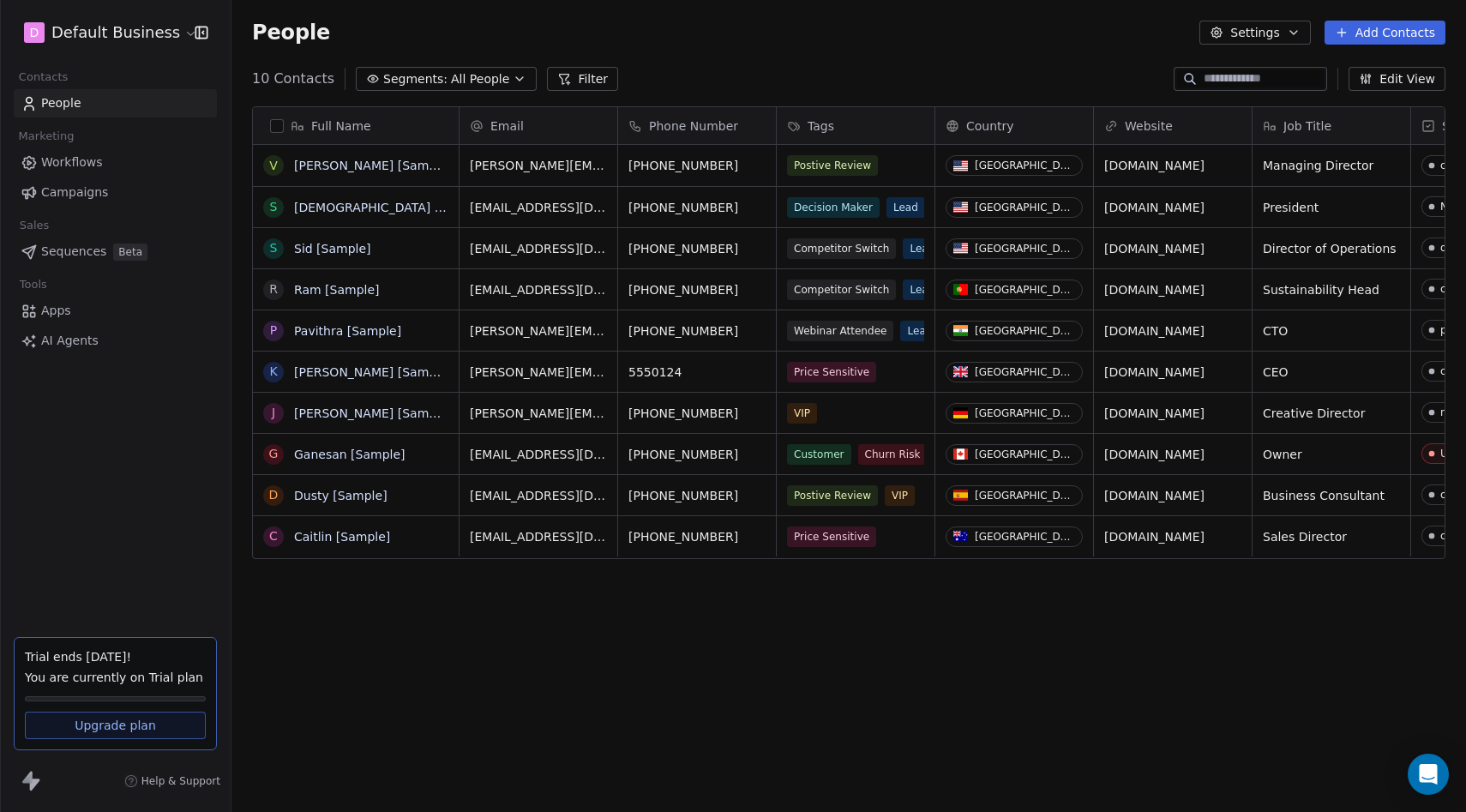
click at [422, 70] on span "Segments:" at bounding box center [415, 79] width 65 height 18
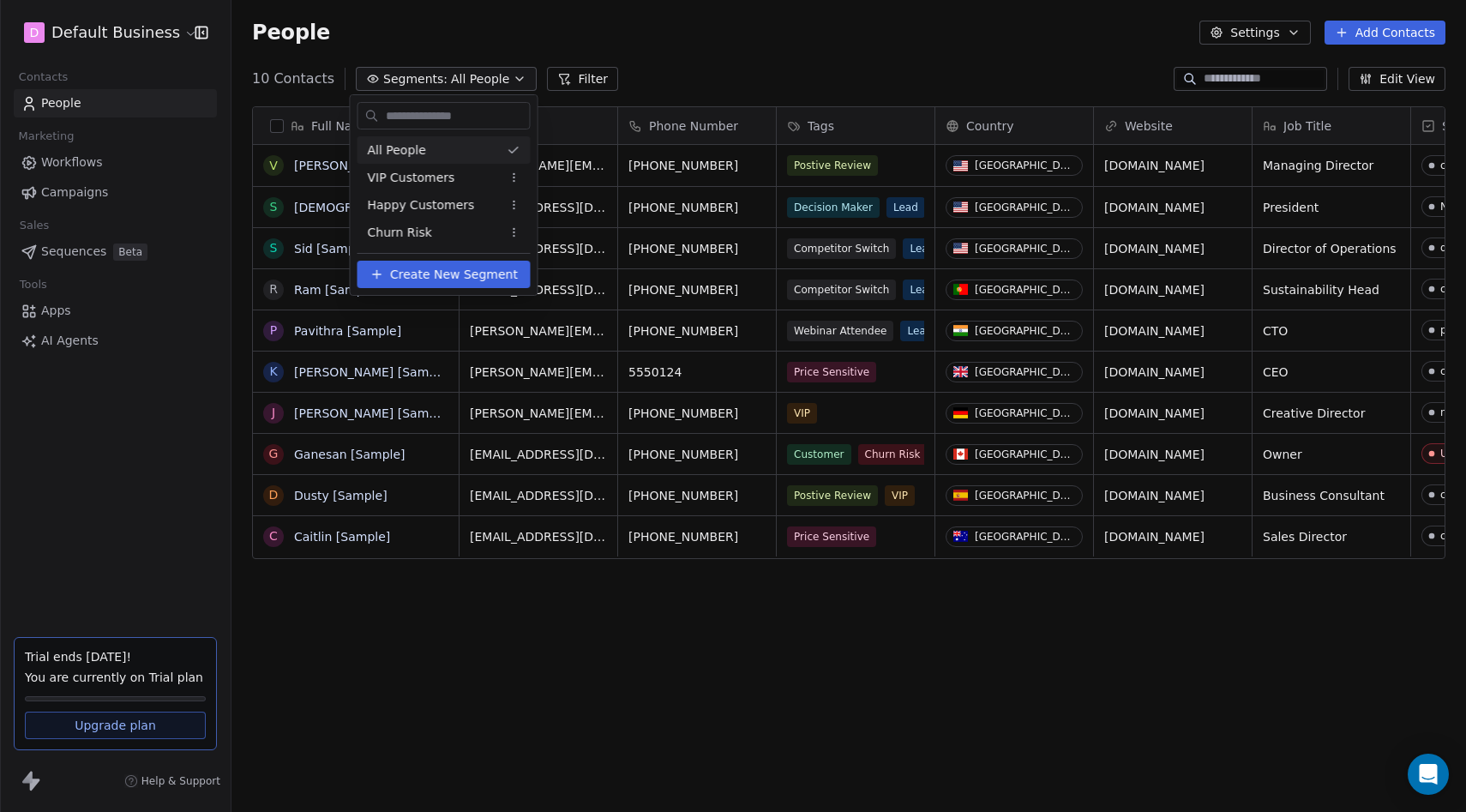
click at [689, 12] on html "D Default Business Contacts People Marketing Workflows Campaigns Sales Sequence…" at bounding box center [733, 406] width 1466 height 812
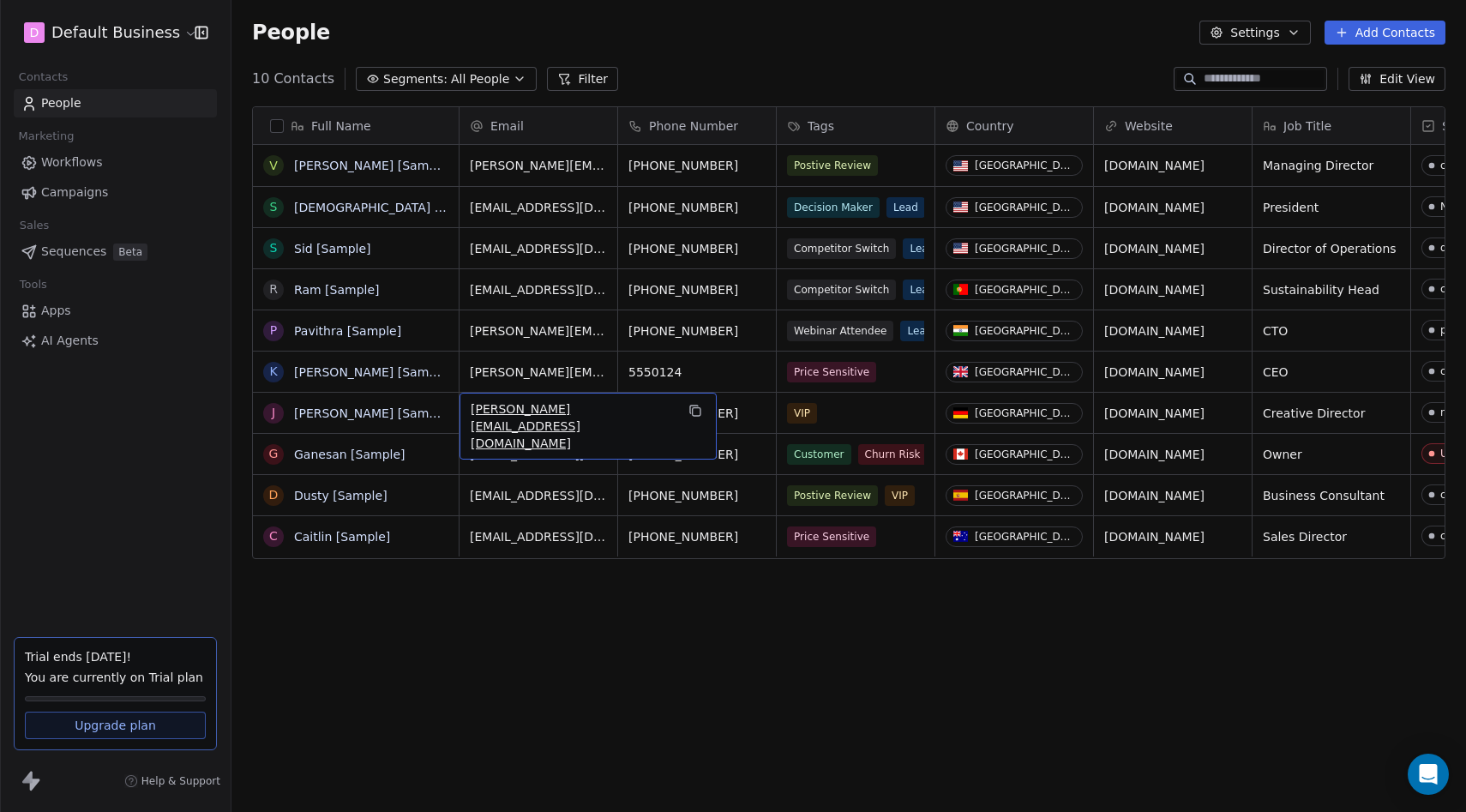
drag, startPoint x: 523, startPoint y: 415, endPoint x: 480, endPoint y: 414, distance: 43.0
click at [513, 583] on div "Full Name V Vanessa [Sample] S Swami [Sample] S Sid [Sample] R Ram [Sample] P P…" at bounding box center [849, 449] width 1235 height 715
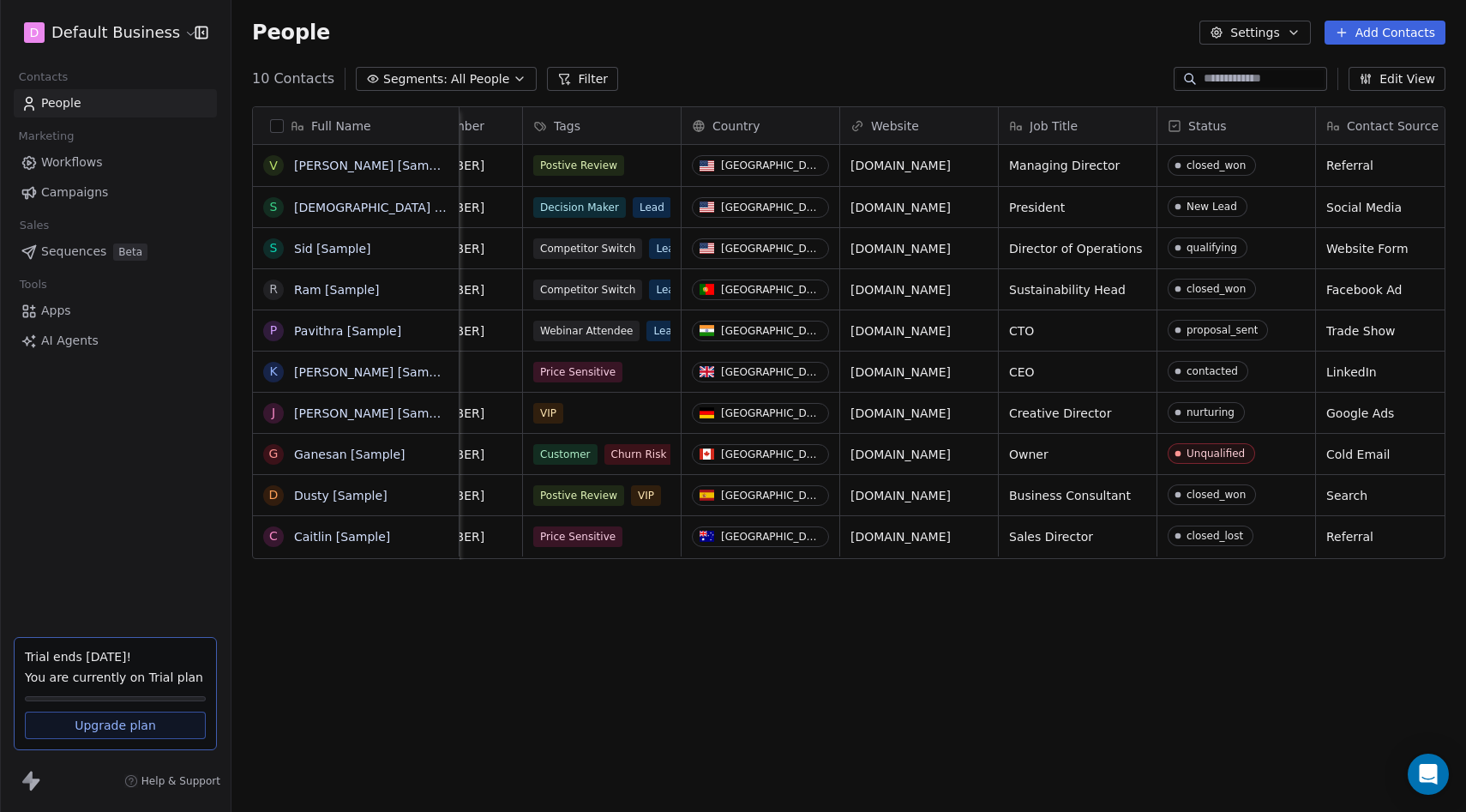
scroll to position [0, 409]
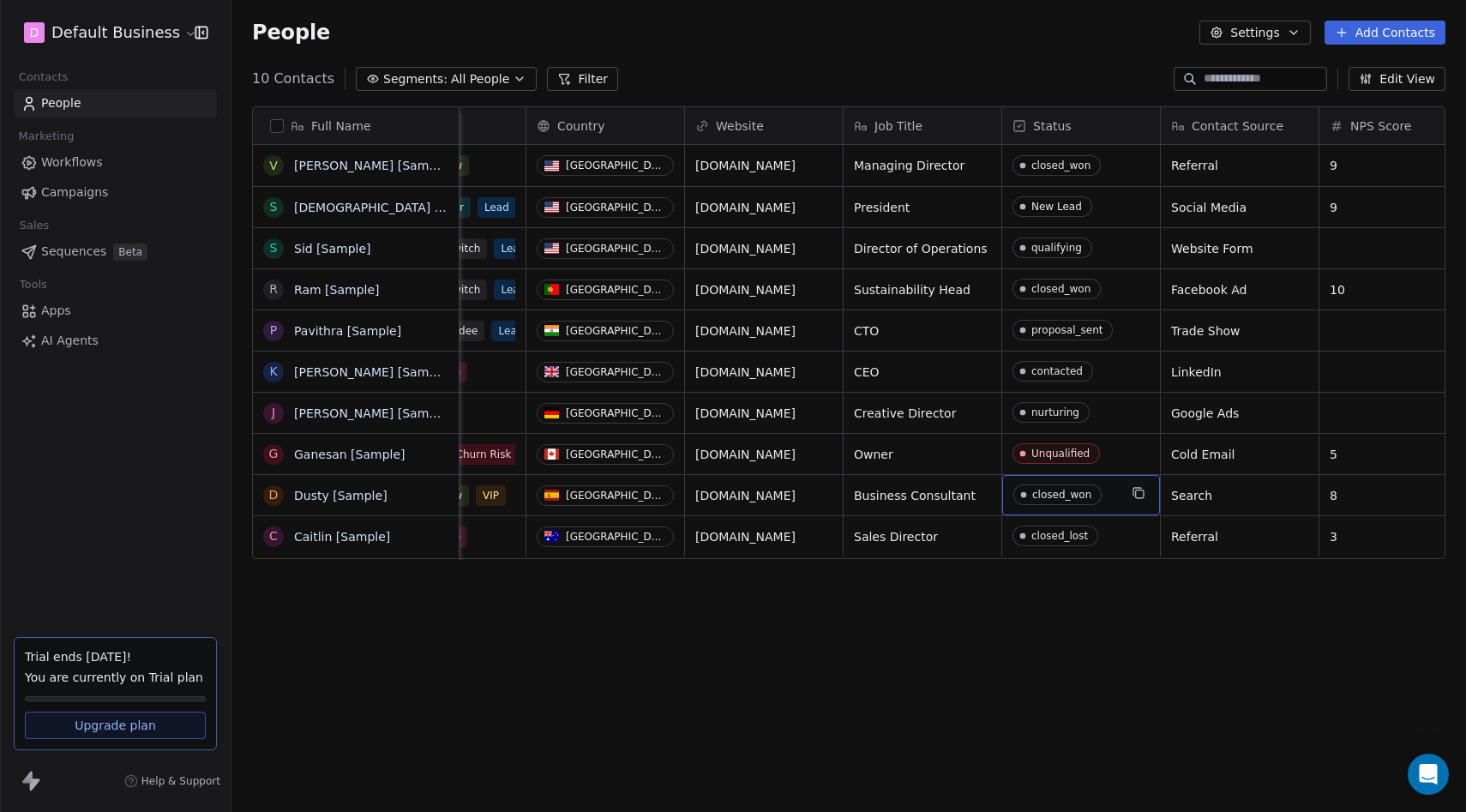
click at [1121, 480] on div "closed_won" at bounding box center [1081, 496] width 158 height 41
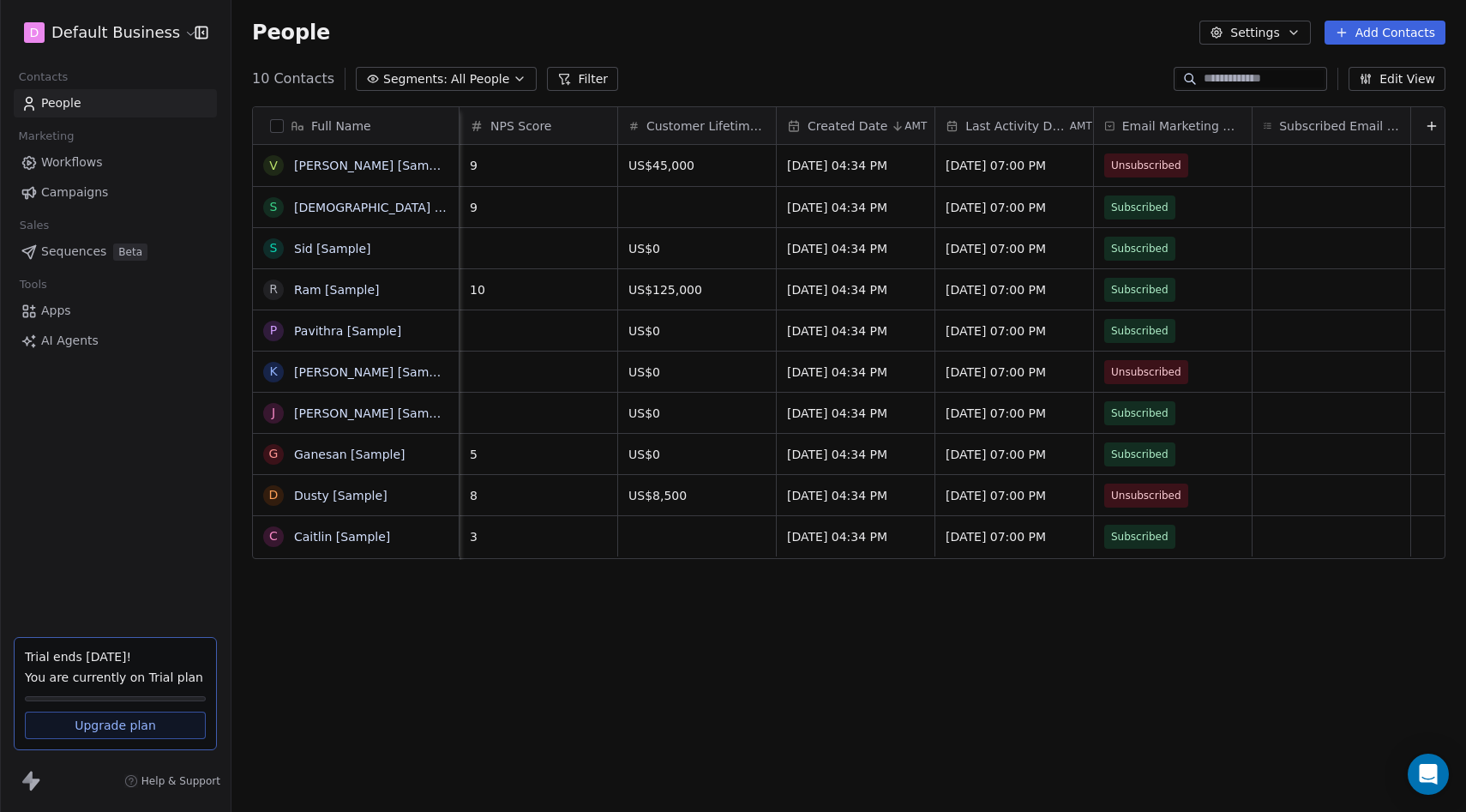
scroll to position [0, 1277]
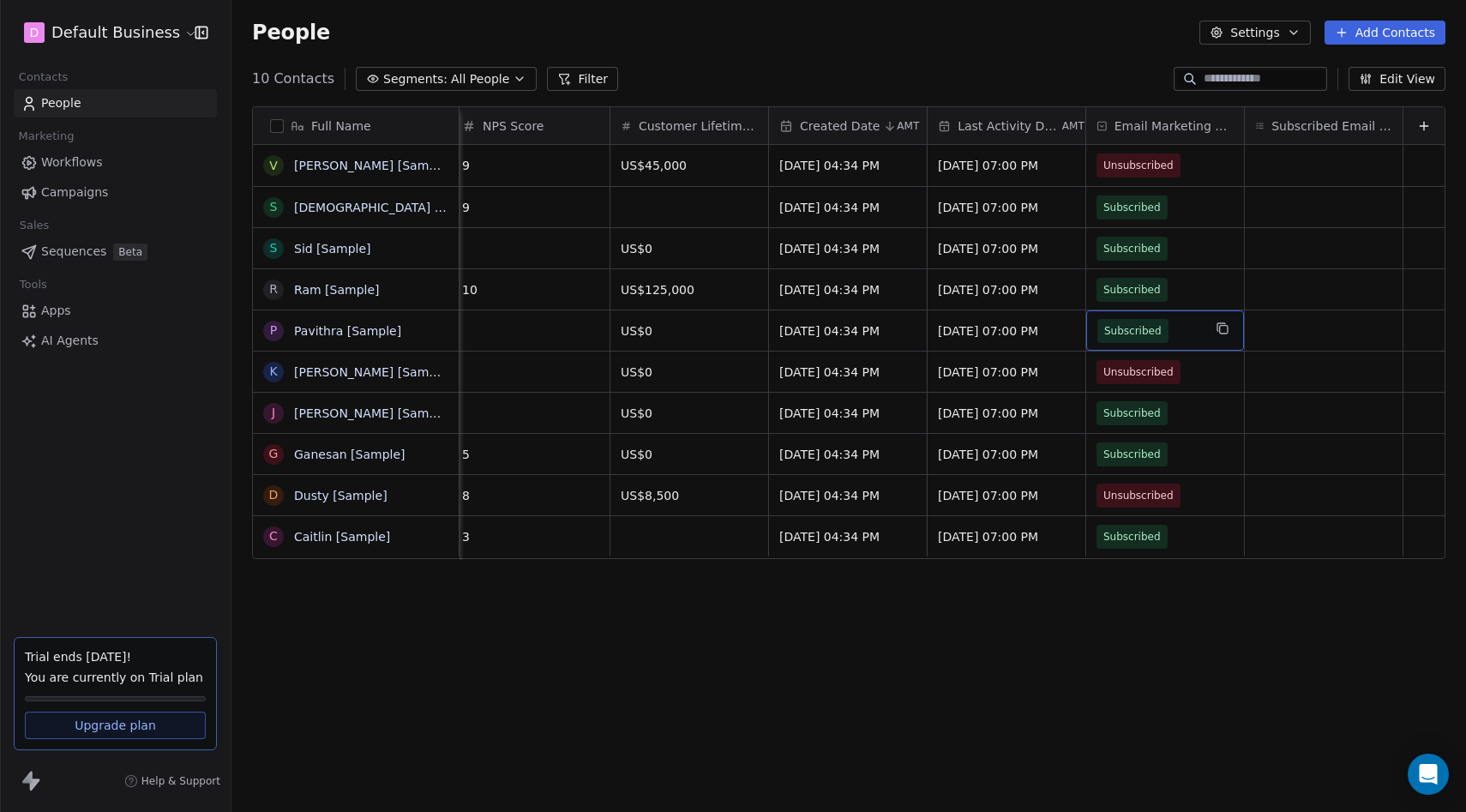
click at [1254, 16] on div "People Settings Add Contacts" at bounding box center [849, 33] width 1235 height 66
click at [1242, 31] on button "Settings" at bounding box center [1255, 32] width 111 height 24
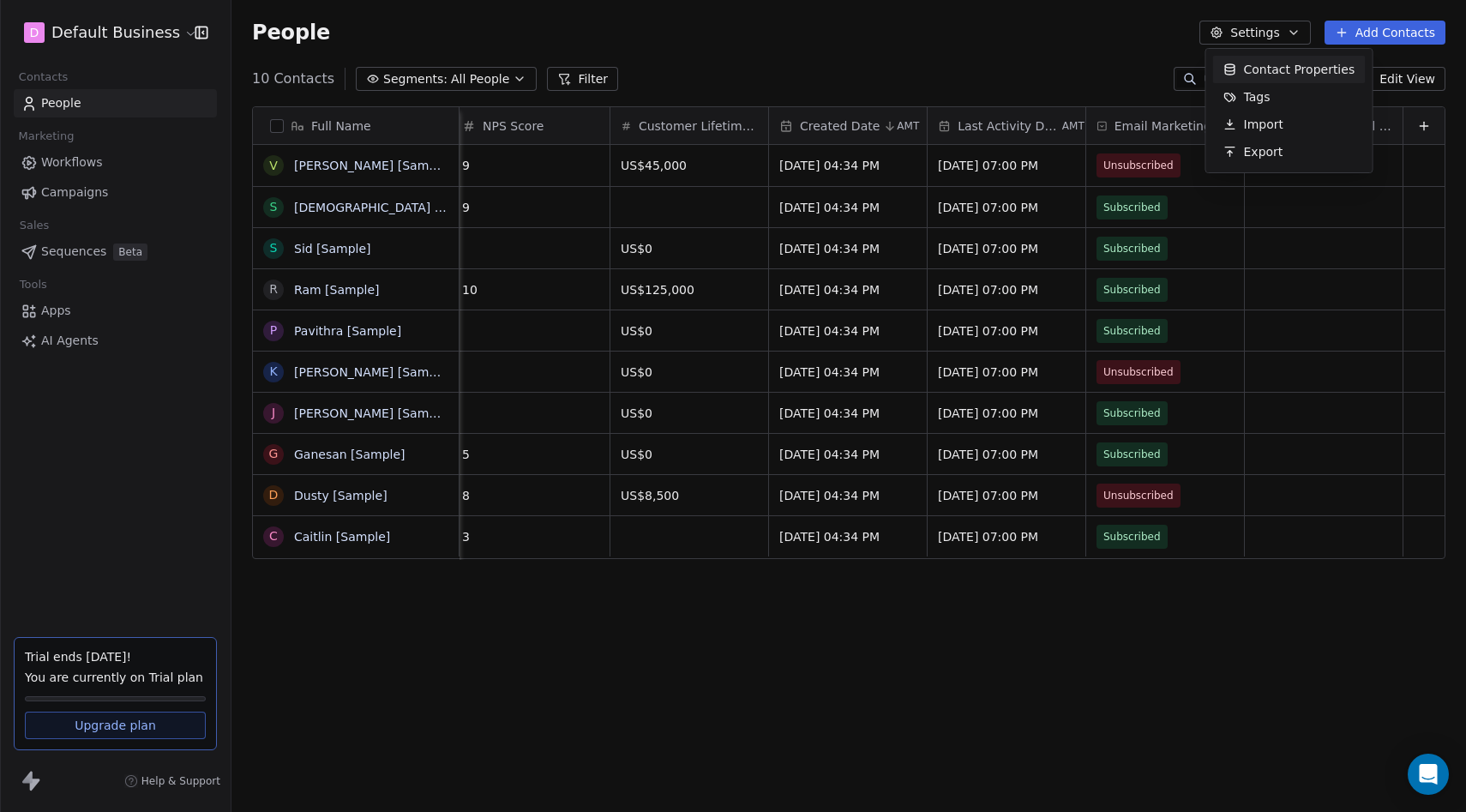
click at [58, 307] on html "D Default Business Contacts People Marketing Workflows Campaigns Sales Sequence…" at bounding box center [733, 406] width 1466 height 812
click at [57, 323] on link "Apps" at bounding box center [115, 311] width 204 height 28
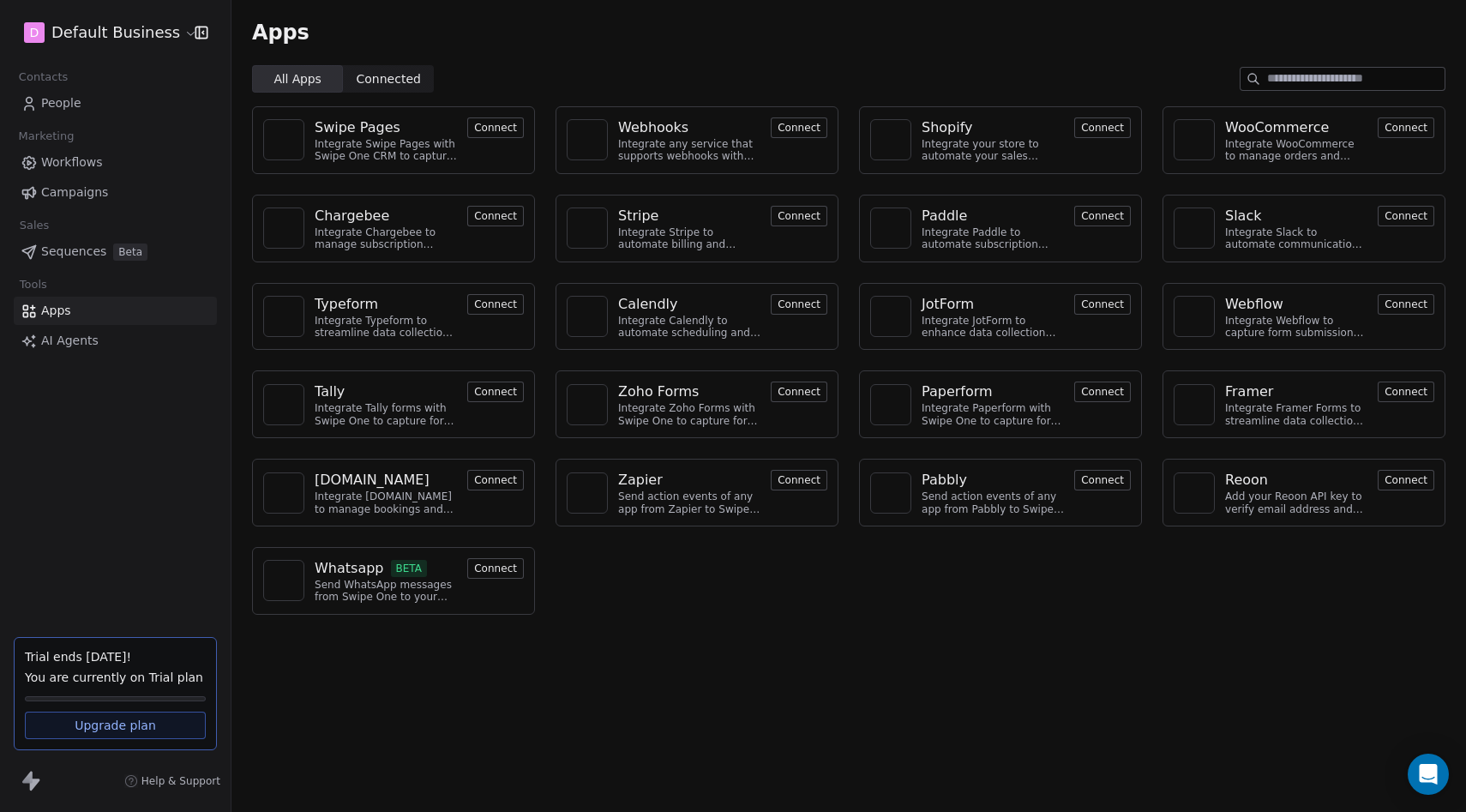
click at [64, 358] on div "D Default Business Contacts People Marketing Workflows Campaigns Sales Sequence…" at bounding box center [115, 406] width 231 height 812
click at [78, 339] on span "AI Agents" at bounding box center [70, 340] width 58 height 18
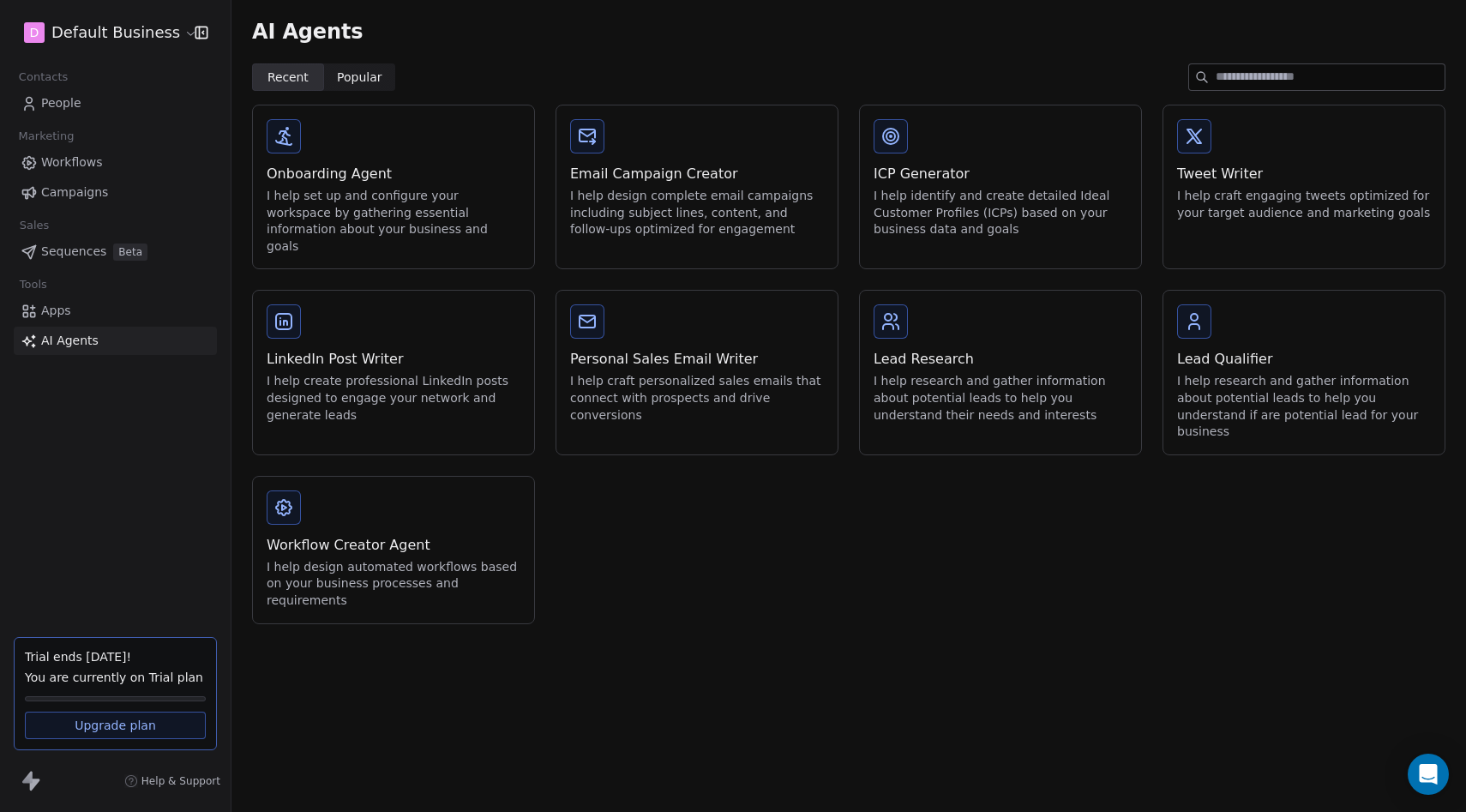
click at [79, 256] on span "Sequences" at bounding box center [74, 252] width 66 height 18
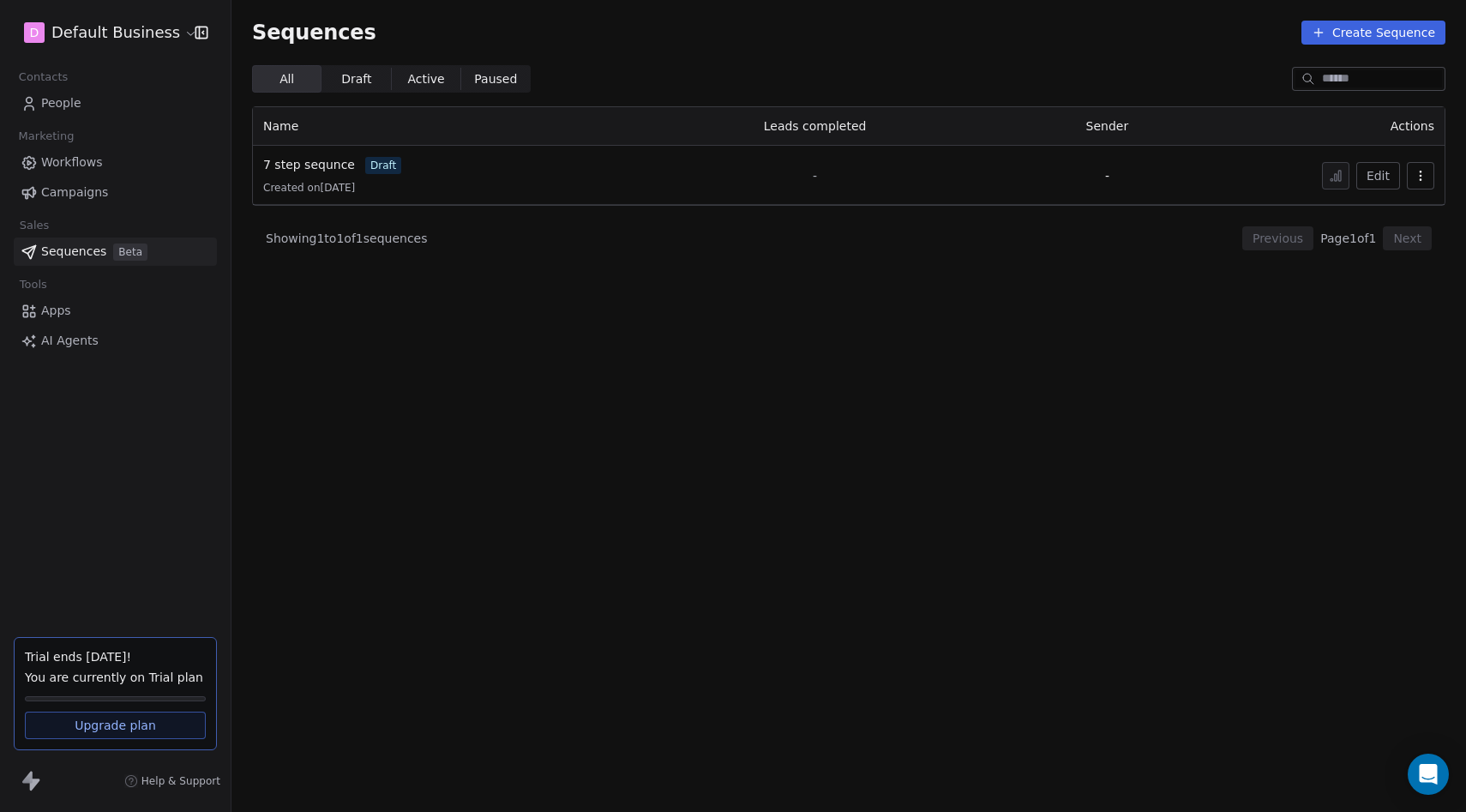
click at [414, 192] on div "Created on 03 Sept 2025" at bounding box center [440, 188] width 354 height 14
click at [974, 163] on td "-" at bounding box center [815, 175] width 375 height 59
click at [305, 164] on span "7 step sequnce" at bounding box center [309, 165] width 92 height 14
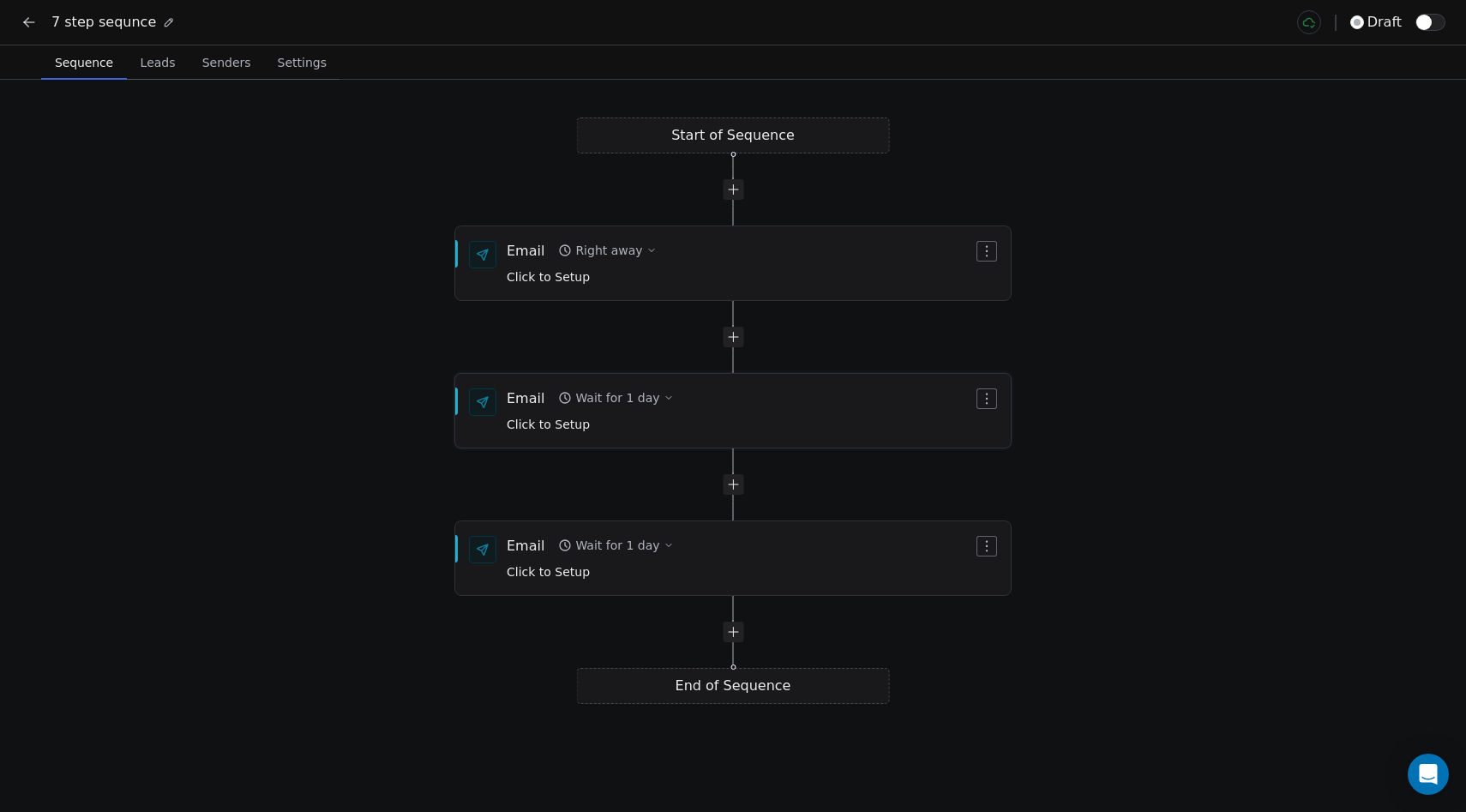
click at [722, 420] on div "Email Wait for 1 day Click to Setup" at bounding box center [740, 411] width 467 height 44
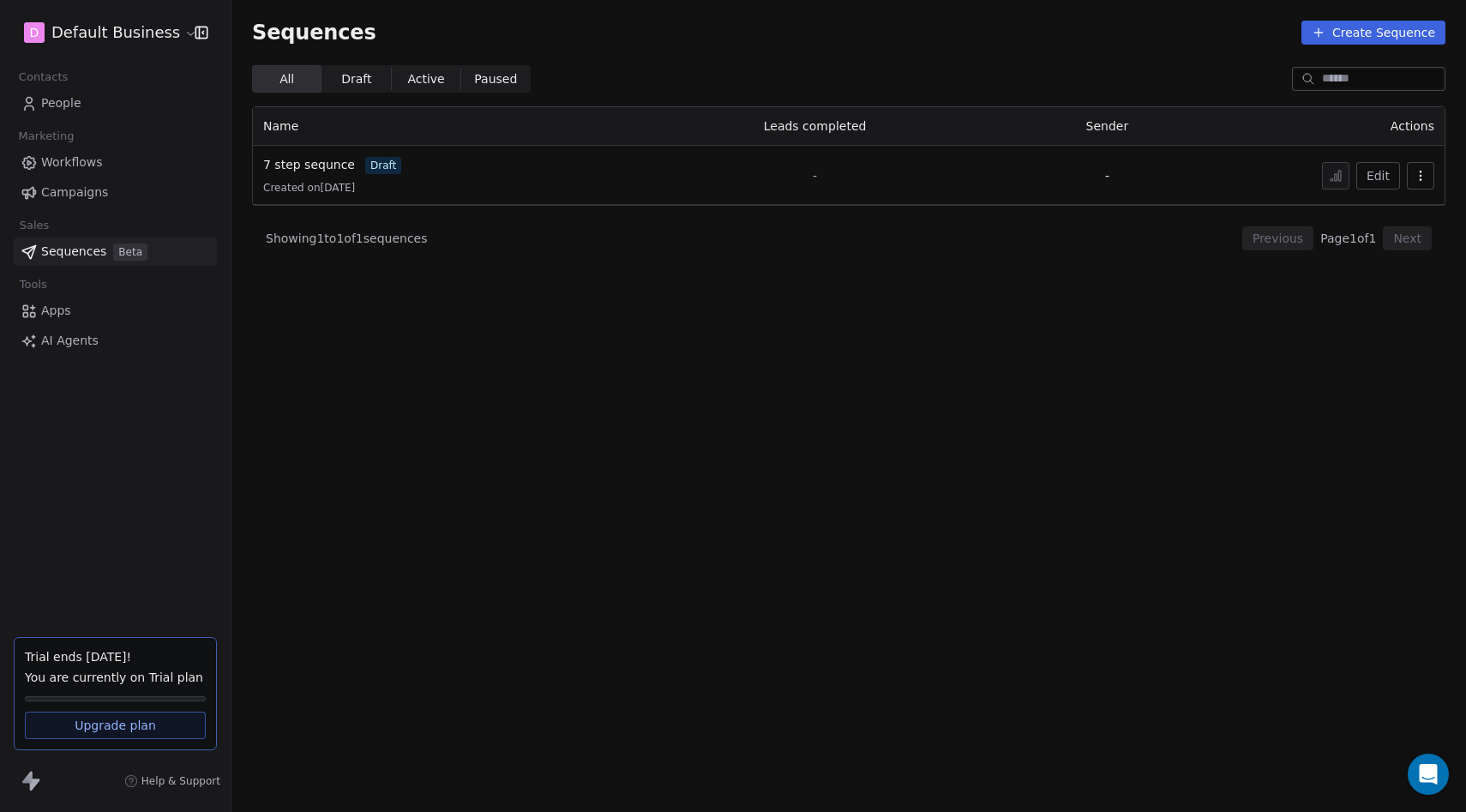
click at [434, 152] on td "7 step sequnce draft Created on 03 Sept 2025" at bounding box center [440, 175] width 375 height 59
click at [310, 167] on span "7 step sequnce" at bounding box center [309, 165] width 92 height 14
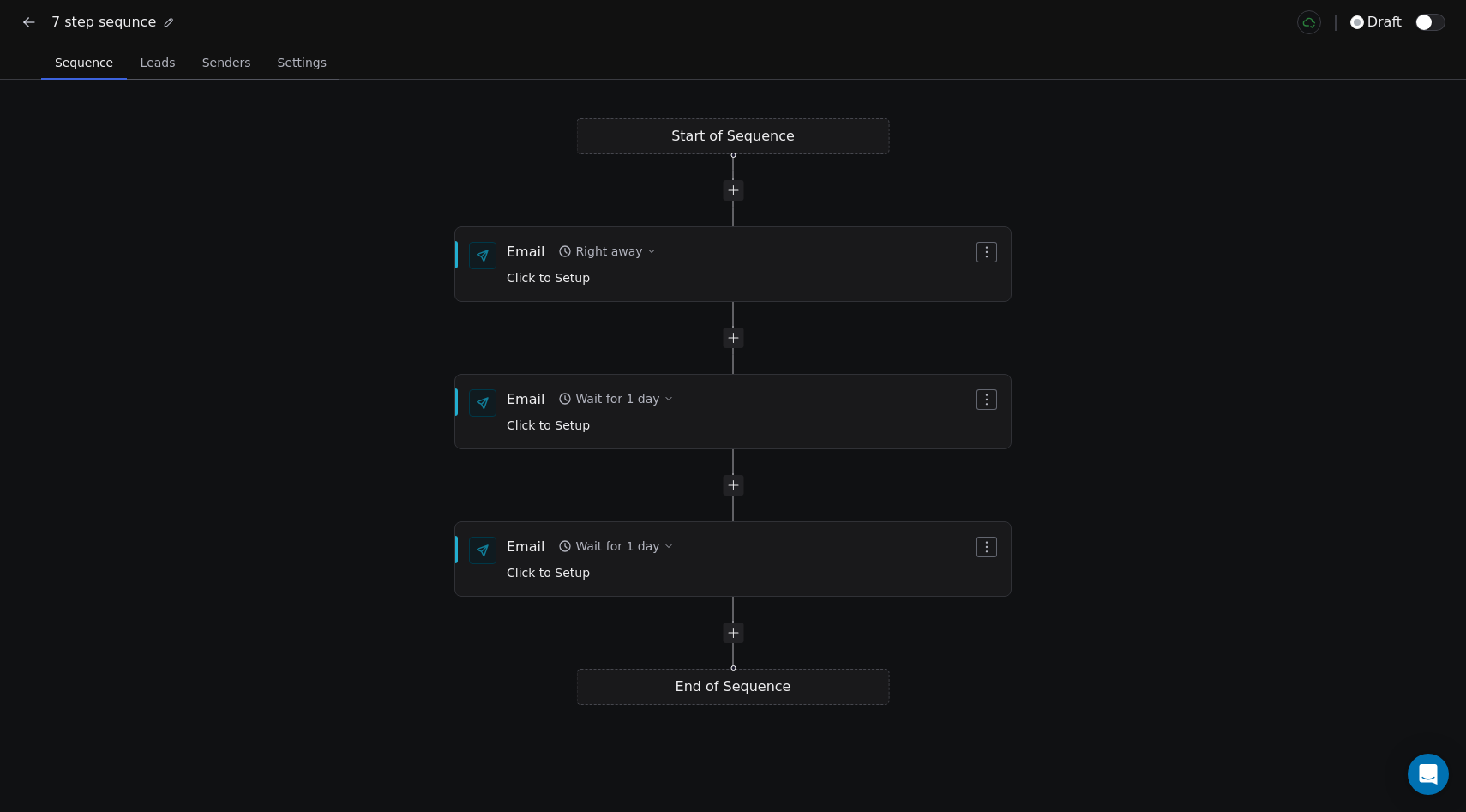
click at [310, 167] on div "Start of Sequence Email Right away Click to Setup End of Sequence Email Wait fo…" at bounding box center [733, 446] width 1466 height 732
click at [145, 68] on span "Leads" at bounding box center [158, 62] width 49 height 24
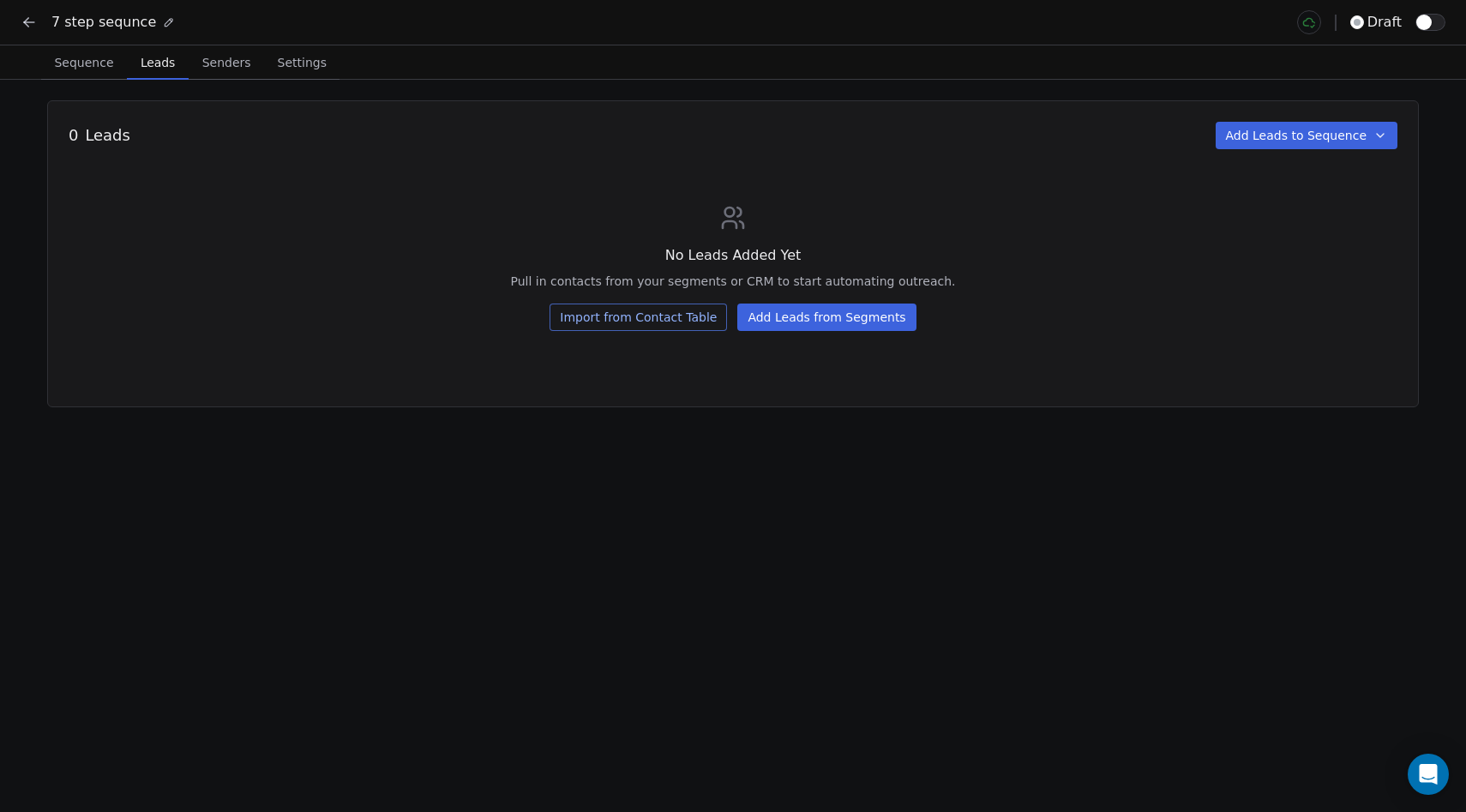
click at [196, 67] on span "Senders" at bounding box center [227, 62] width 63 height 24
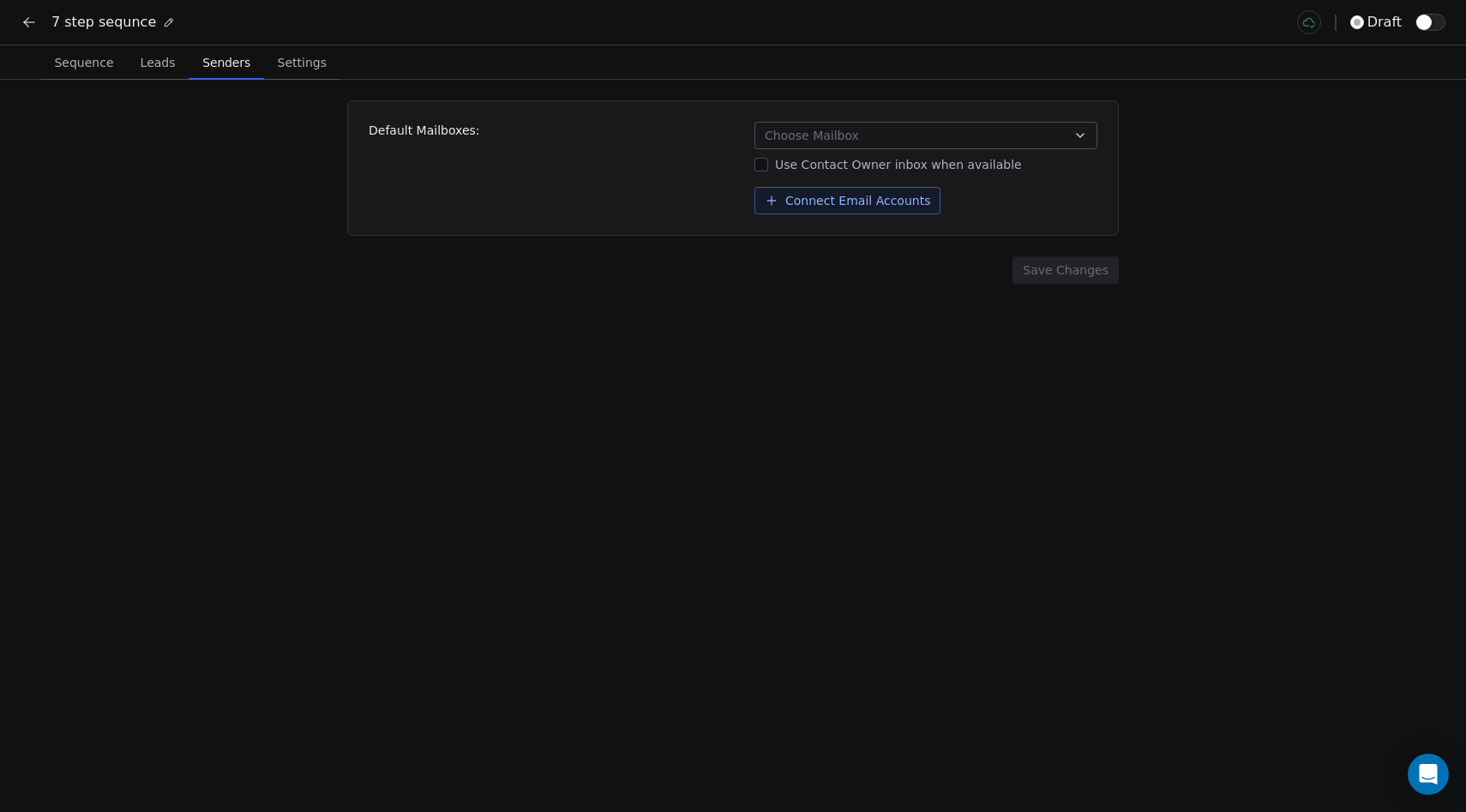
click at [264, 67] on button "Settings Settings" at bounding box center [302, 63] width 75 height 35
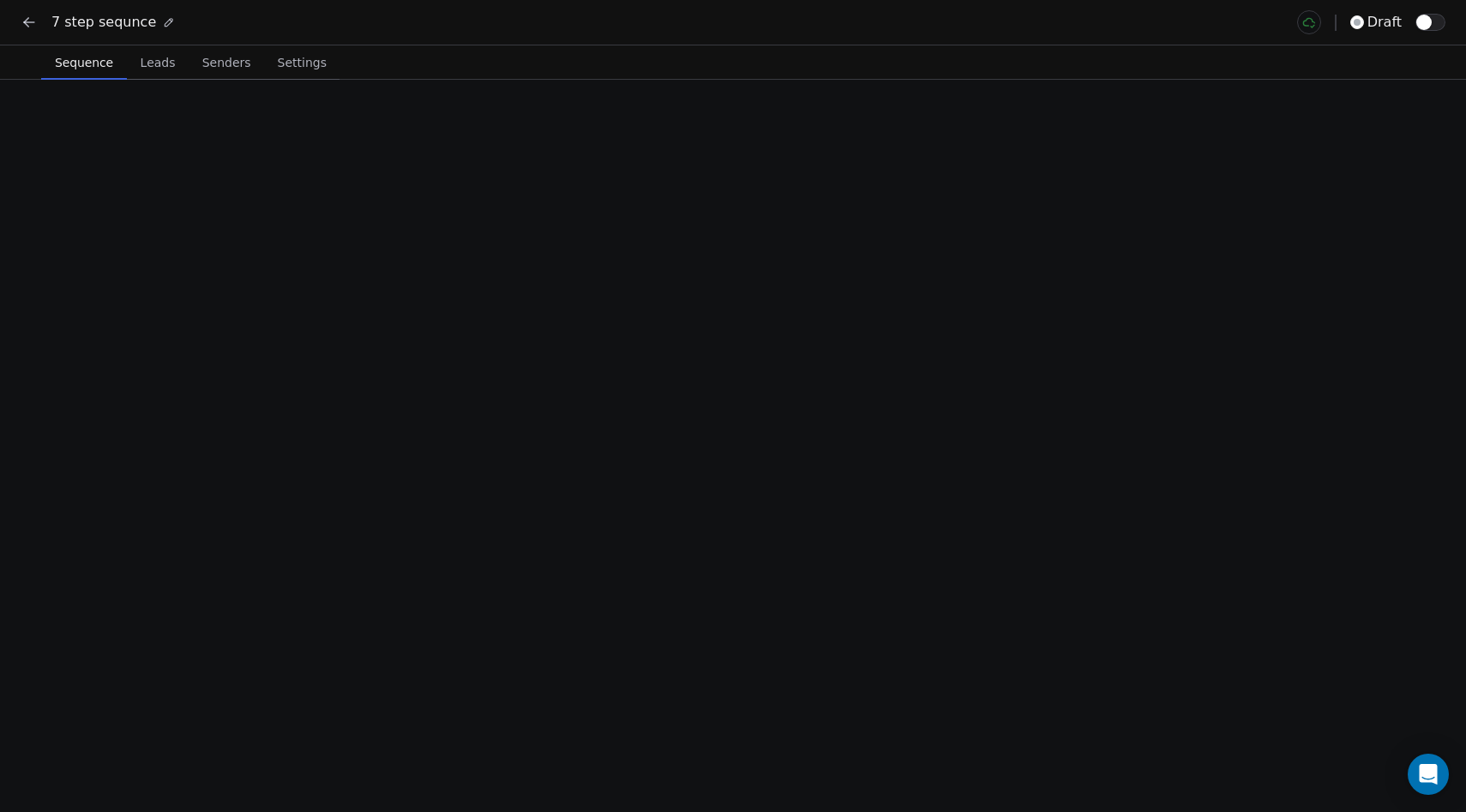
click at [109, 66] on span "Sequence" at bounding box center [84, 62] width 72 height 24
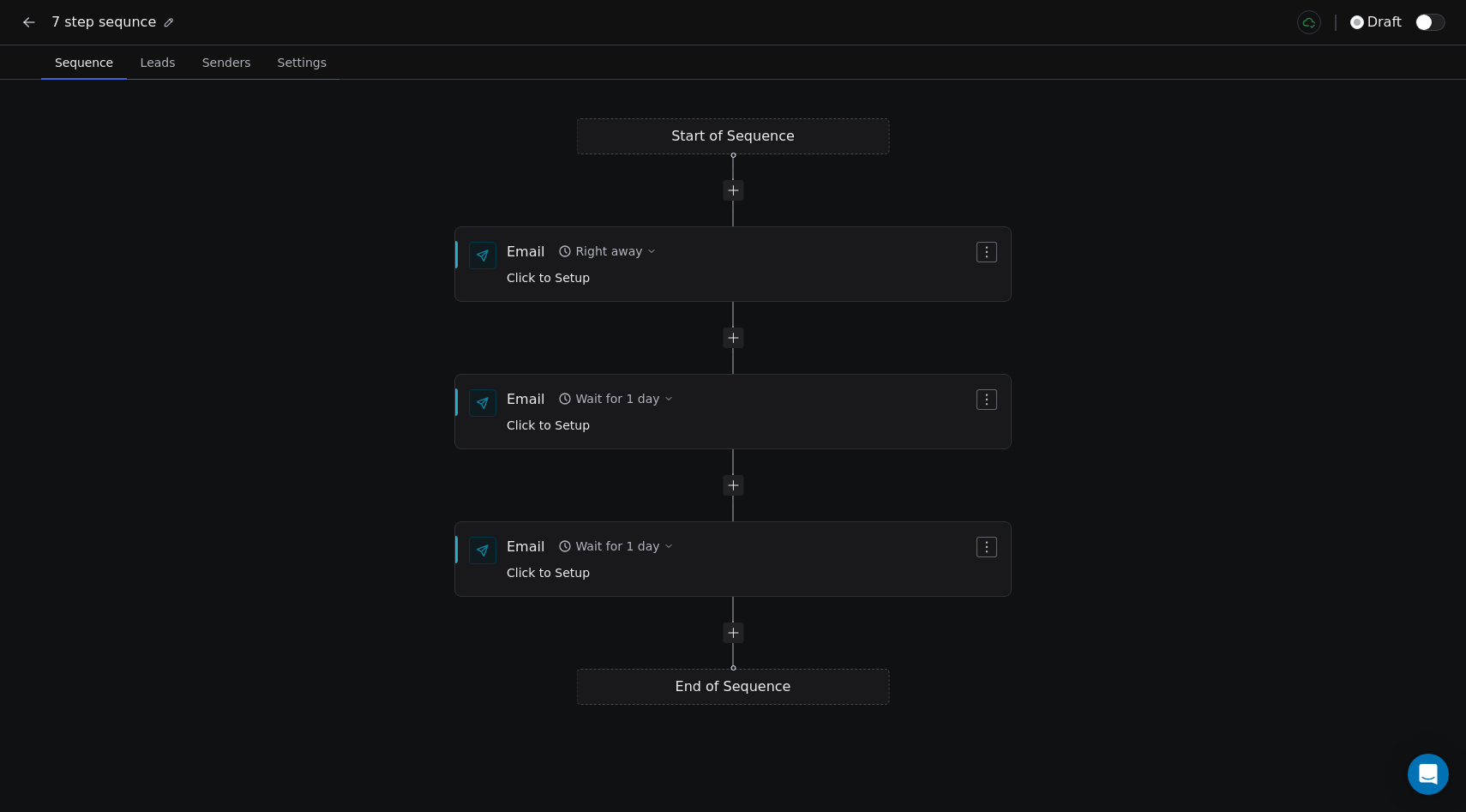
click at [629, 698] on div "End of Sequence" at bounding box center [733, 686] width 313 height 36
click at [731, 639] on div at bounding box center [733, 632] width 20 height 20
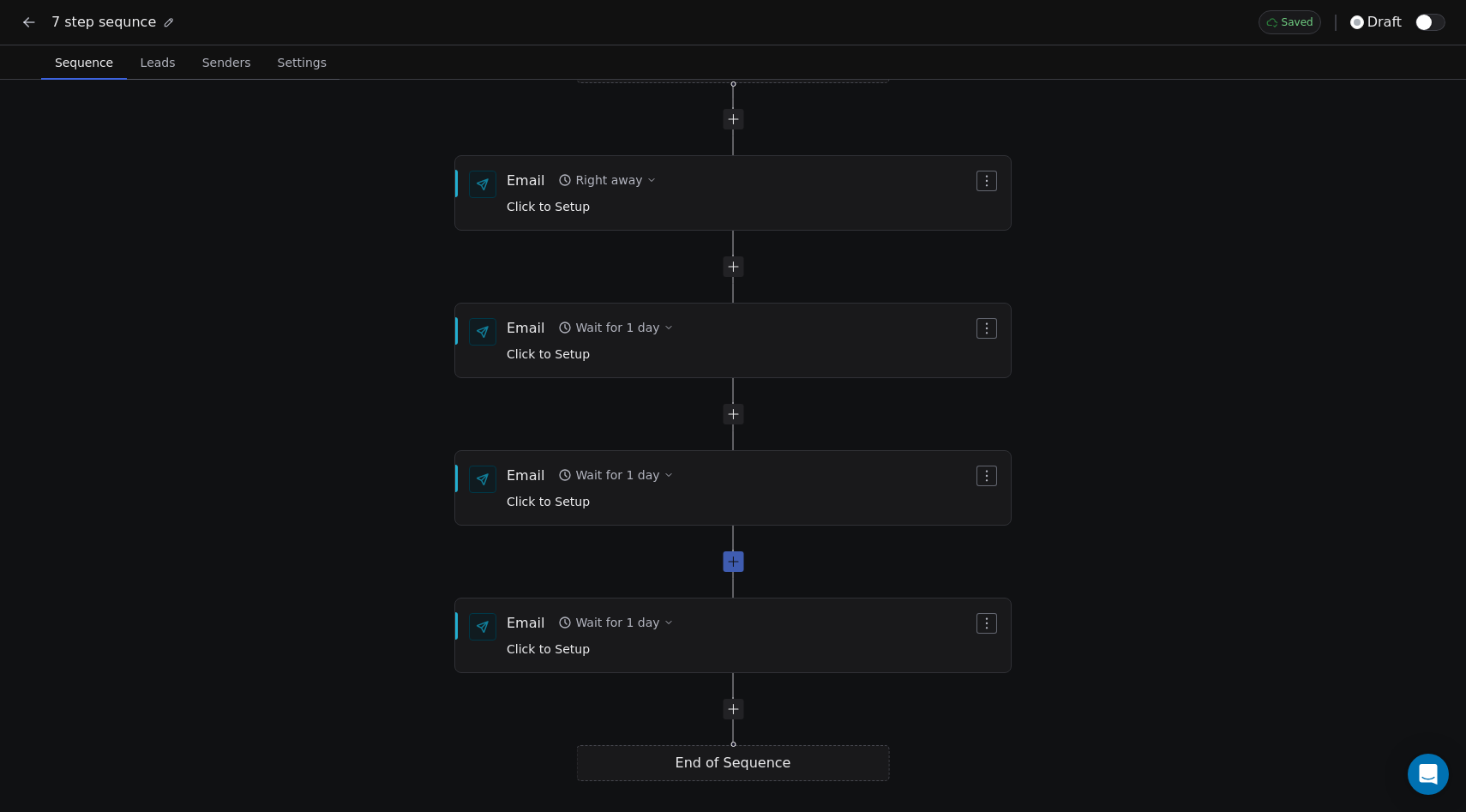
click at [732, 568] on div at bounding box center [733, 561] width 20 height 20
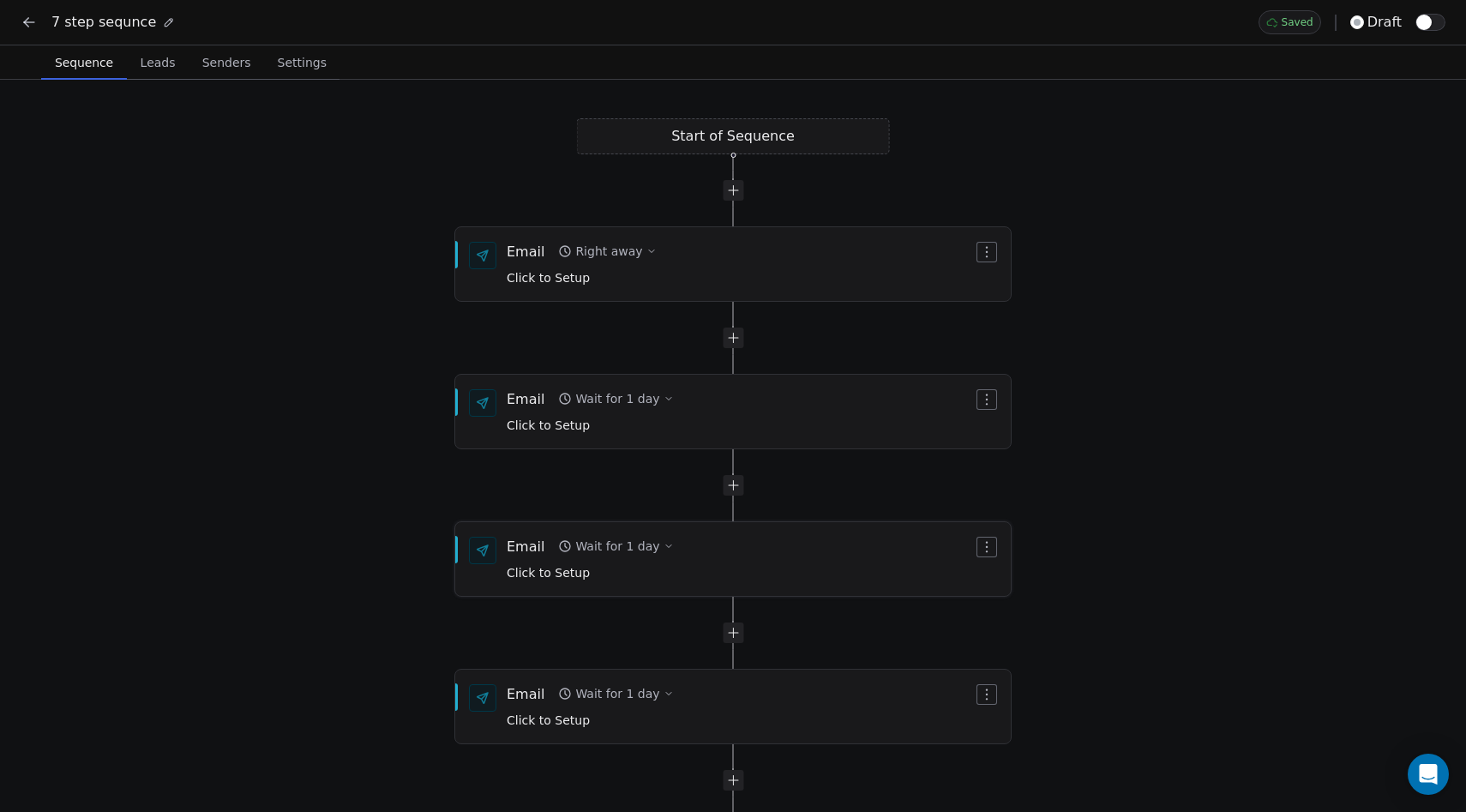
click at [665, 539] on button "Wait for 1 day" at bounding box center [615, 546] width 128 height 24
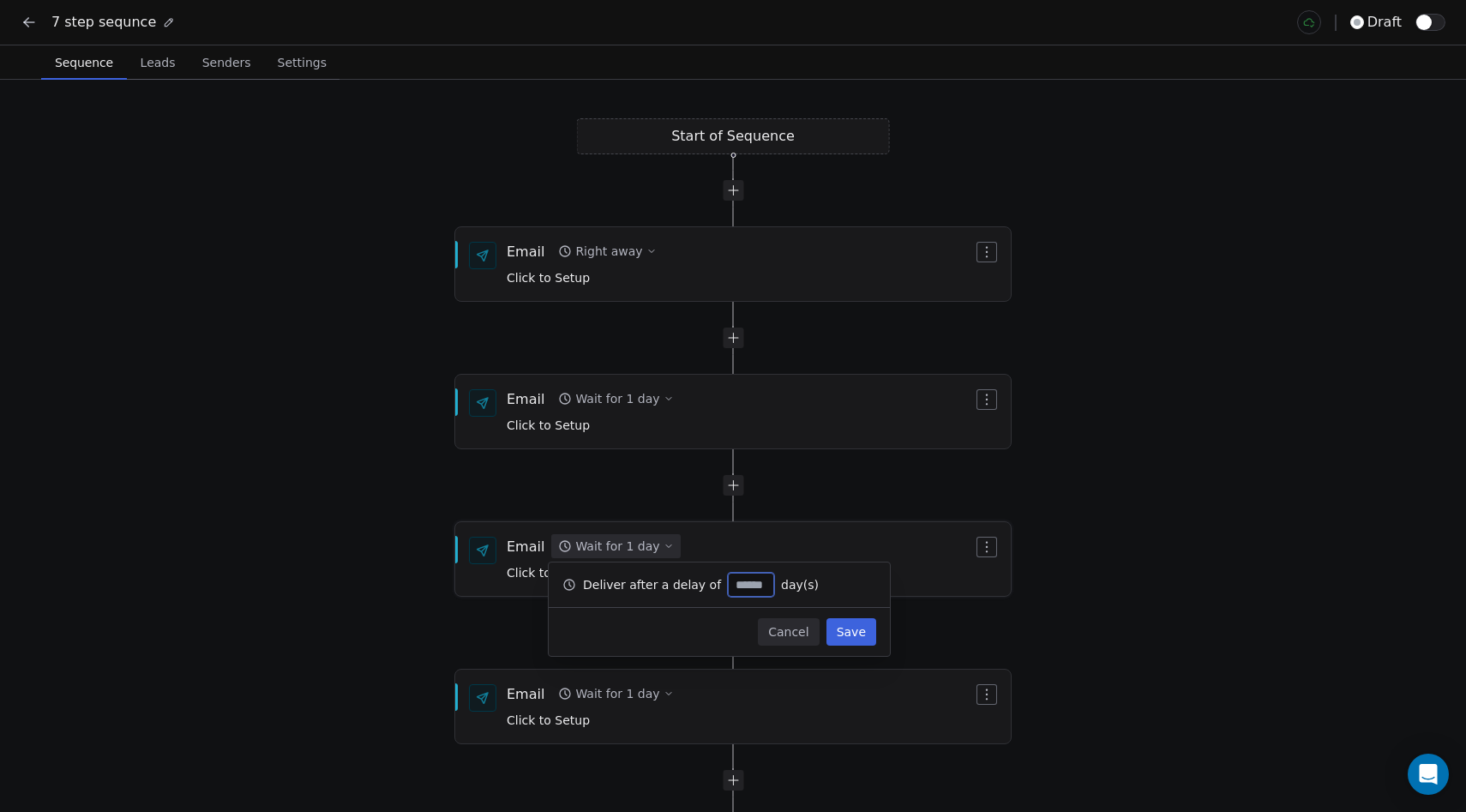
click at [760, 539] on div "Email Wait for 1 day Click to Setup" at bounding box center [740, 559] width 467 height 44
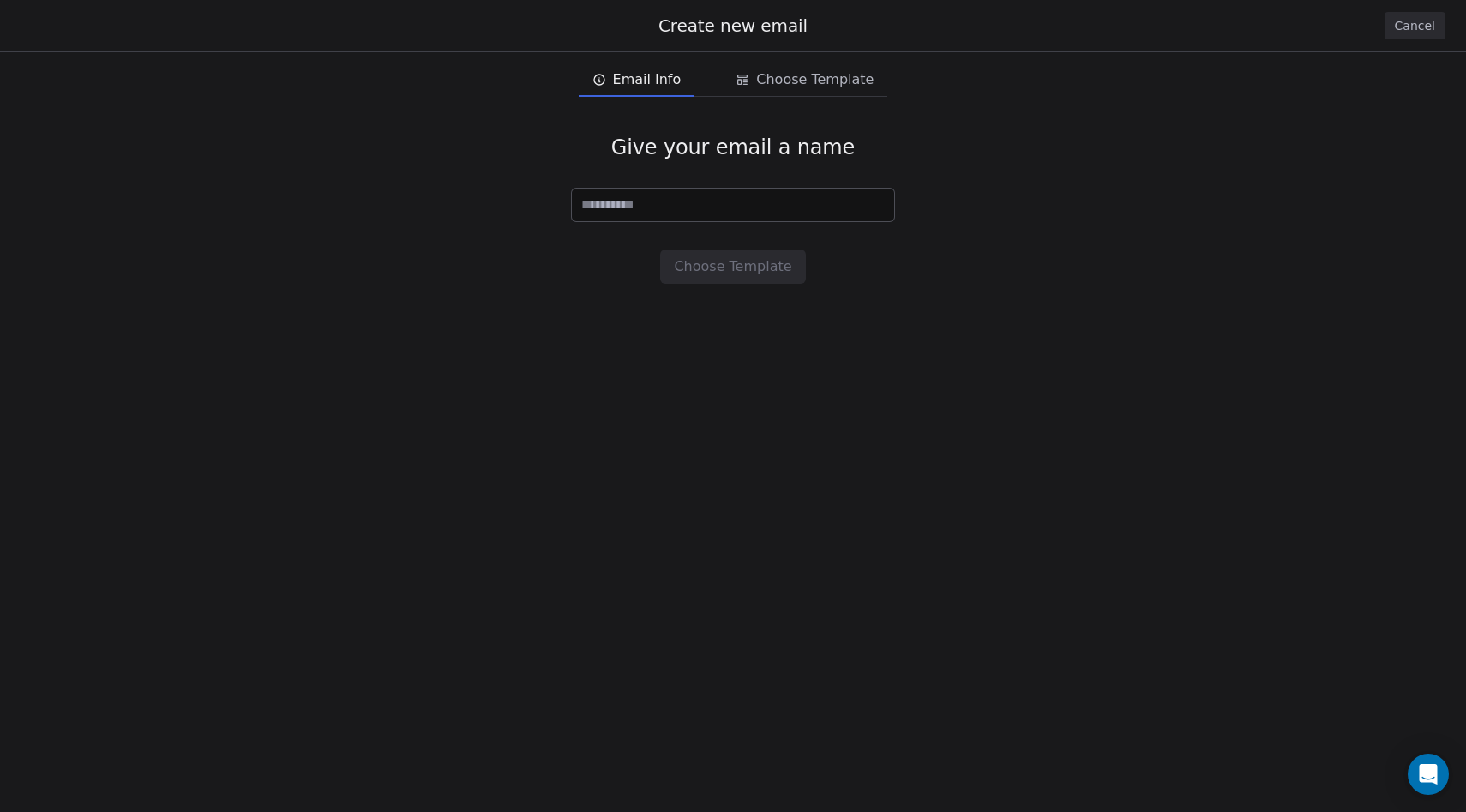
click at [1419, 14] on button "Cancel" at bounding box center [1415, 25] width 61 height 27
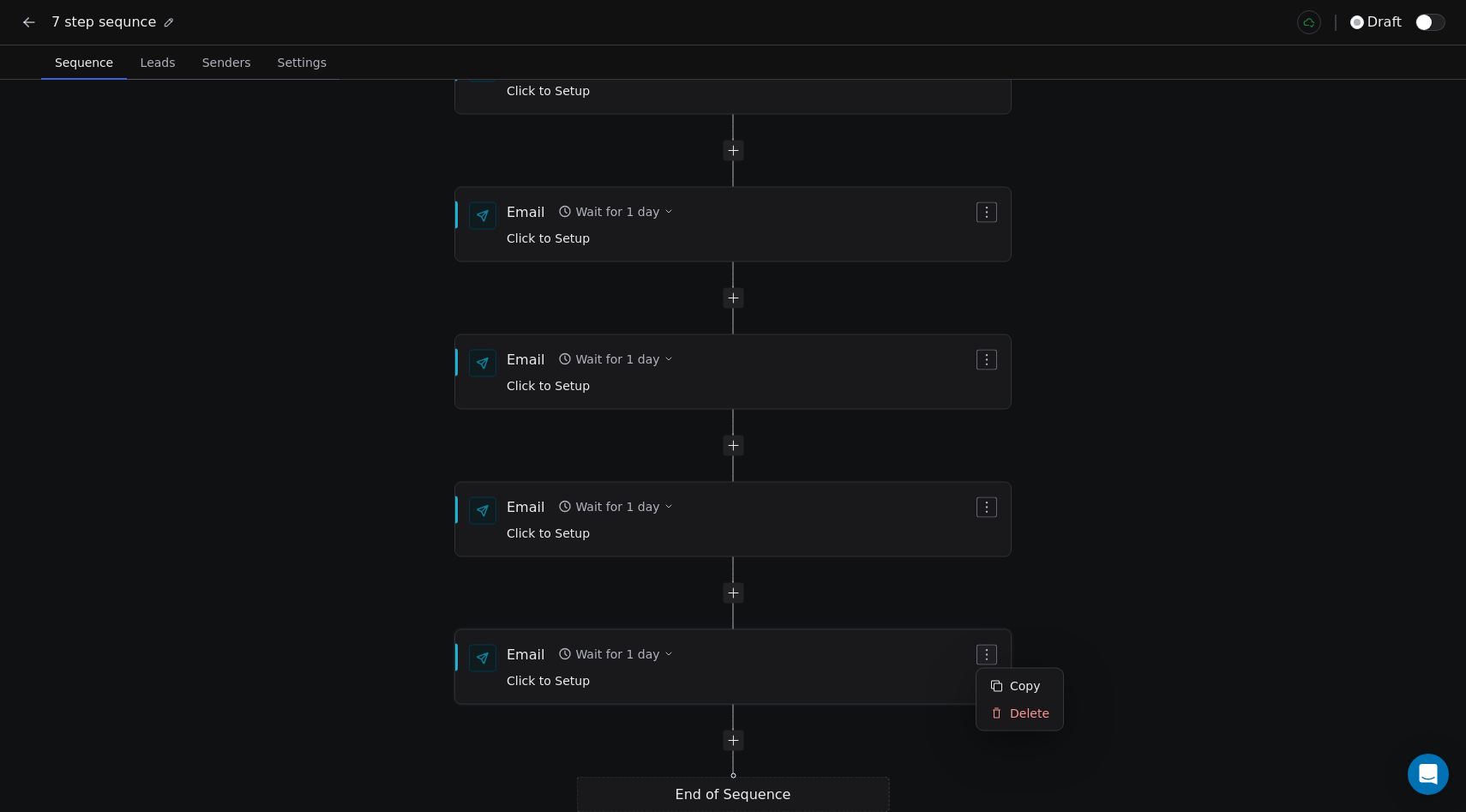
click at [986, 656] on icon "button" at bounding box center [987, 655] width 14 height 14
click at [1007, 719] on div "Delete" at bounding box center [1019, 714] width 80 height 27
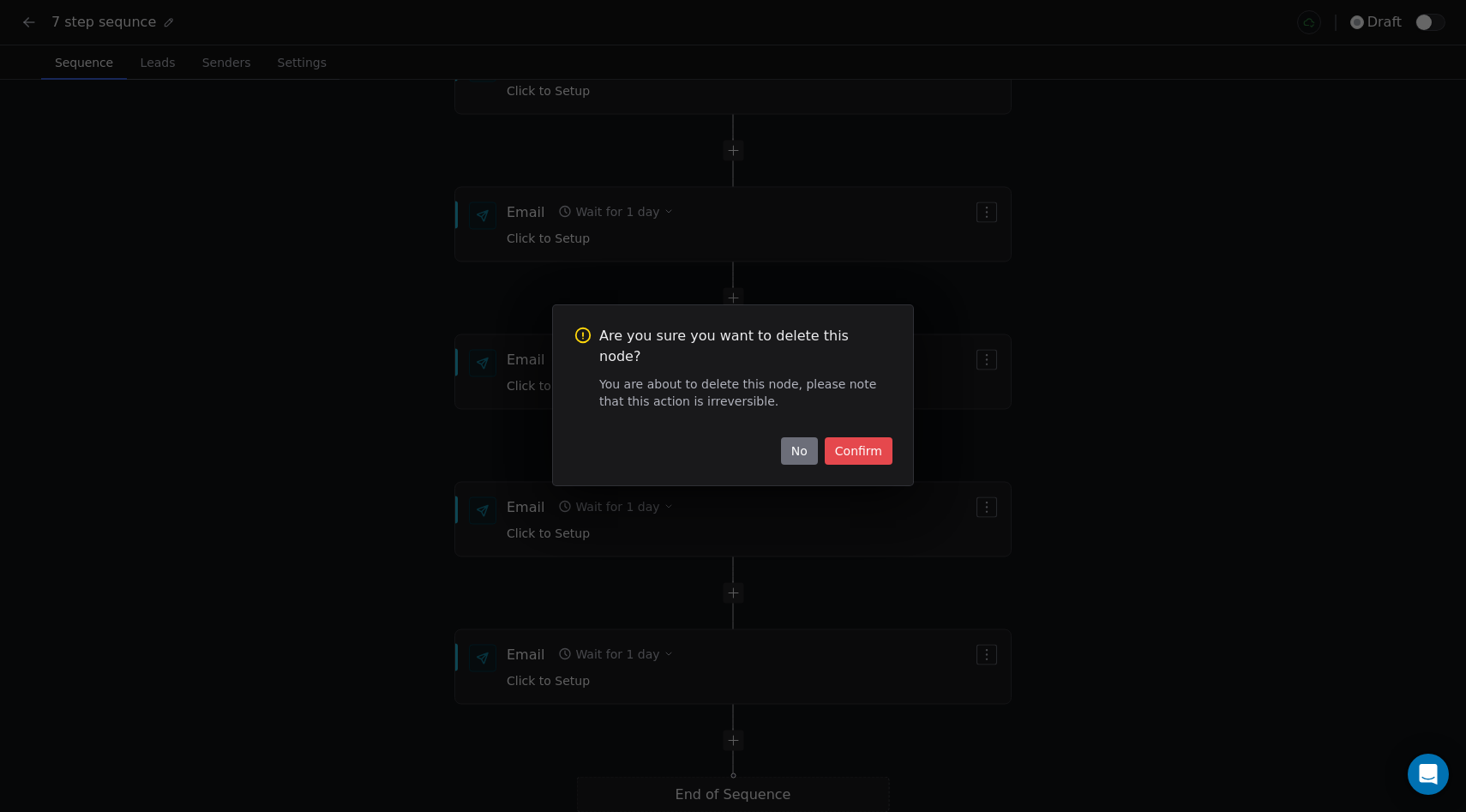
click at [842, 437] on button "Confirm" at bounding box center [858, 450] width 68 height 27
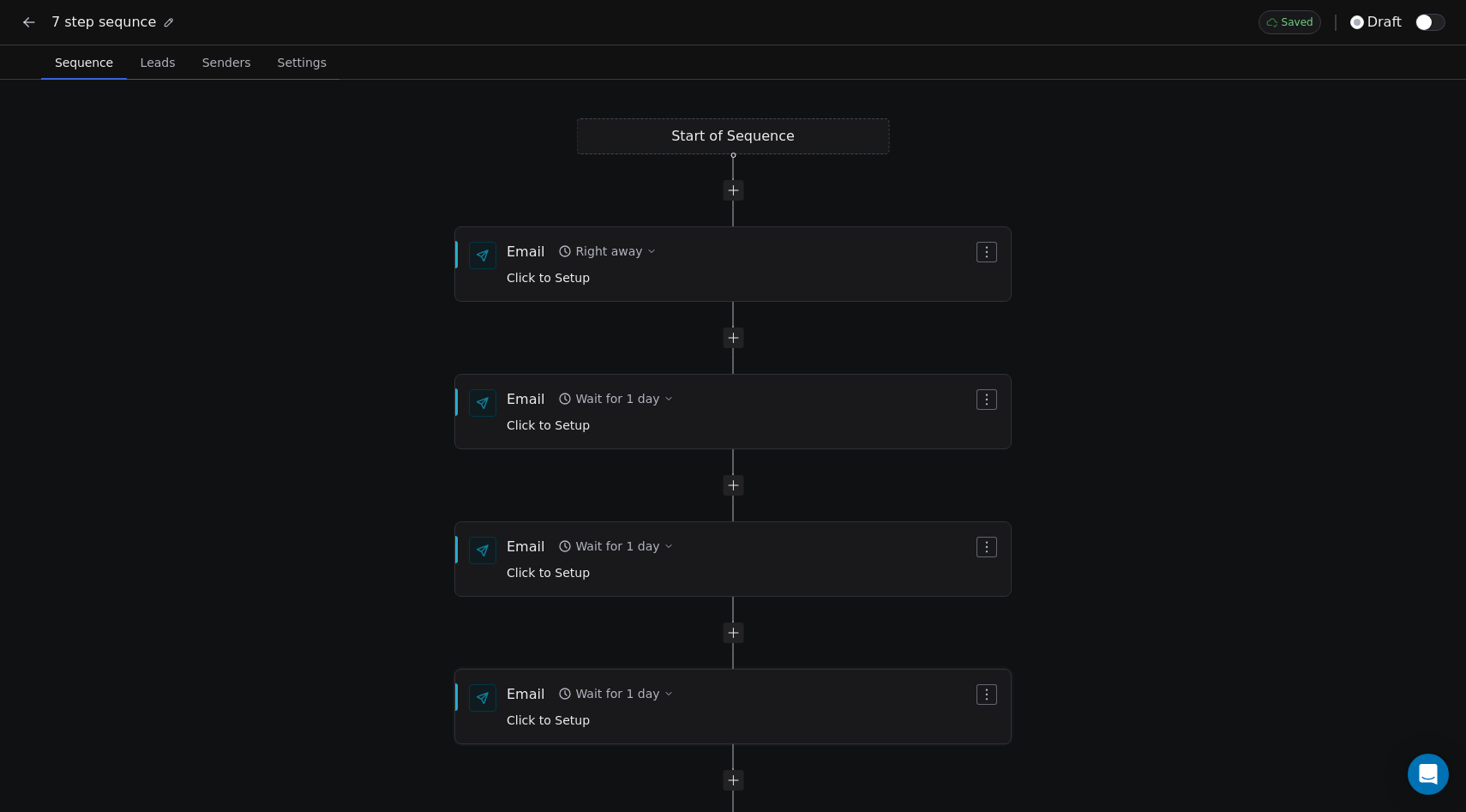
click at [988, 693] on icon "button" at bounding box center [987, 694] width 2 height 12
click at [1001, 762] on div "Delete" at bounding box center [1019, 752] width 80 height 27
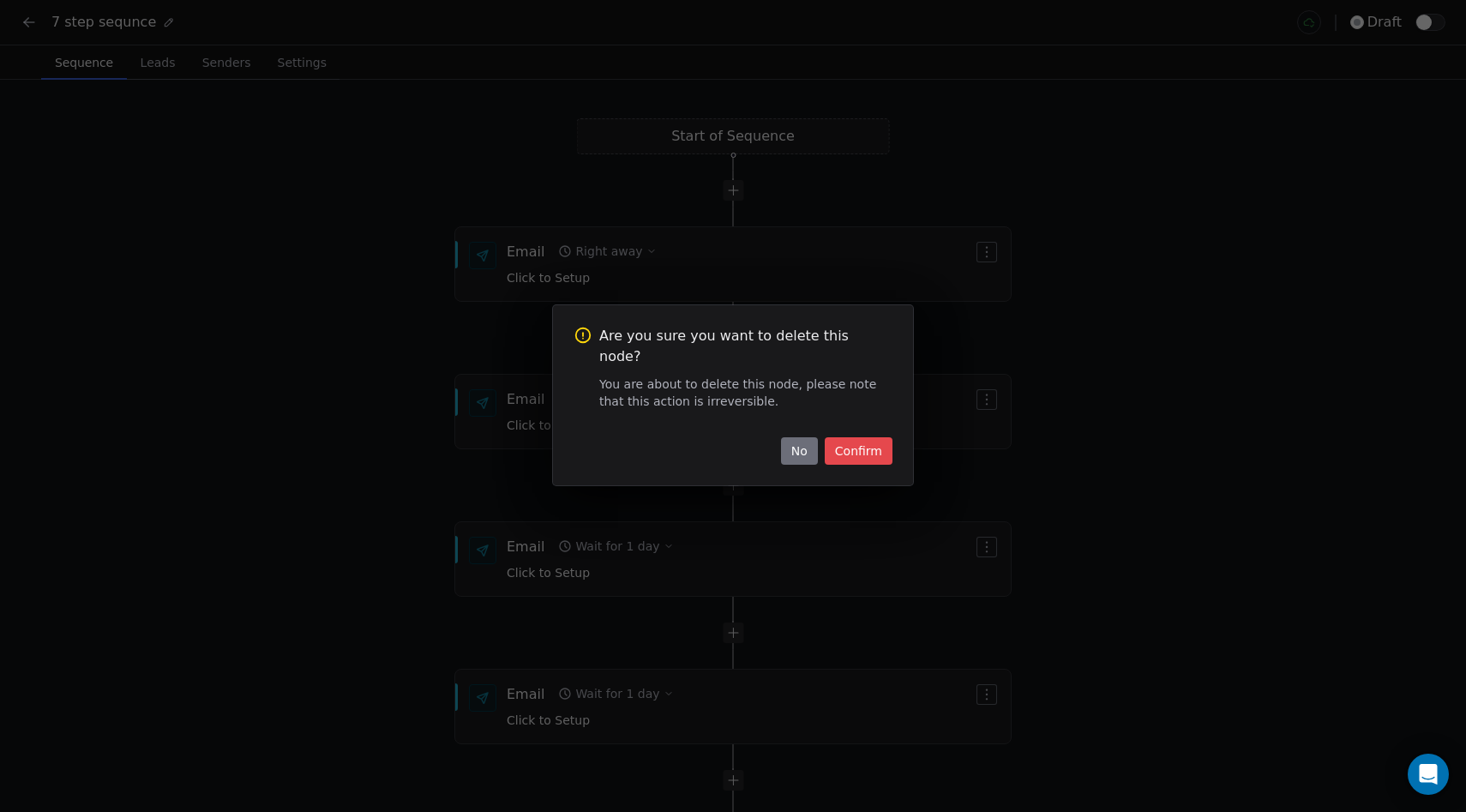
click at [855, 446] on button "Confirm" at bounding box center [858, 450] width 68 height 27
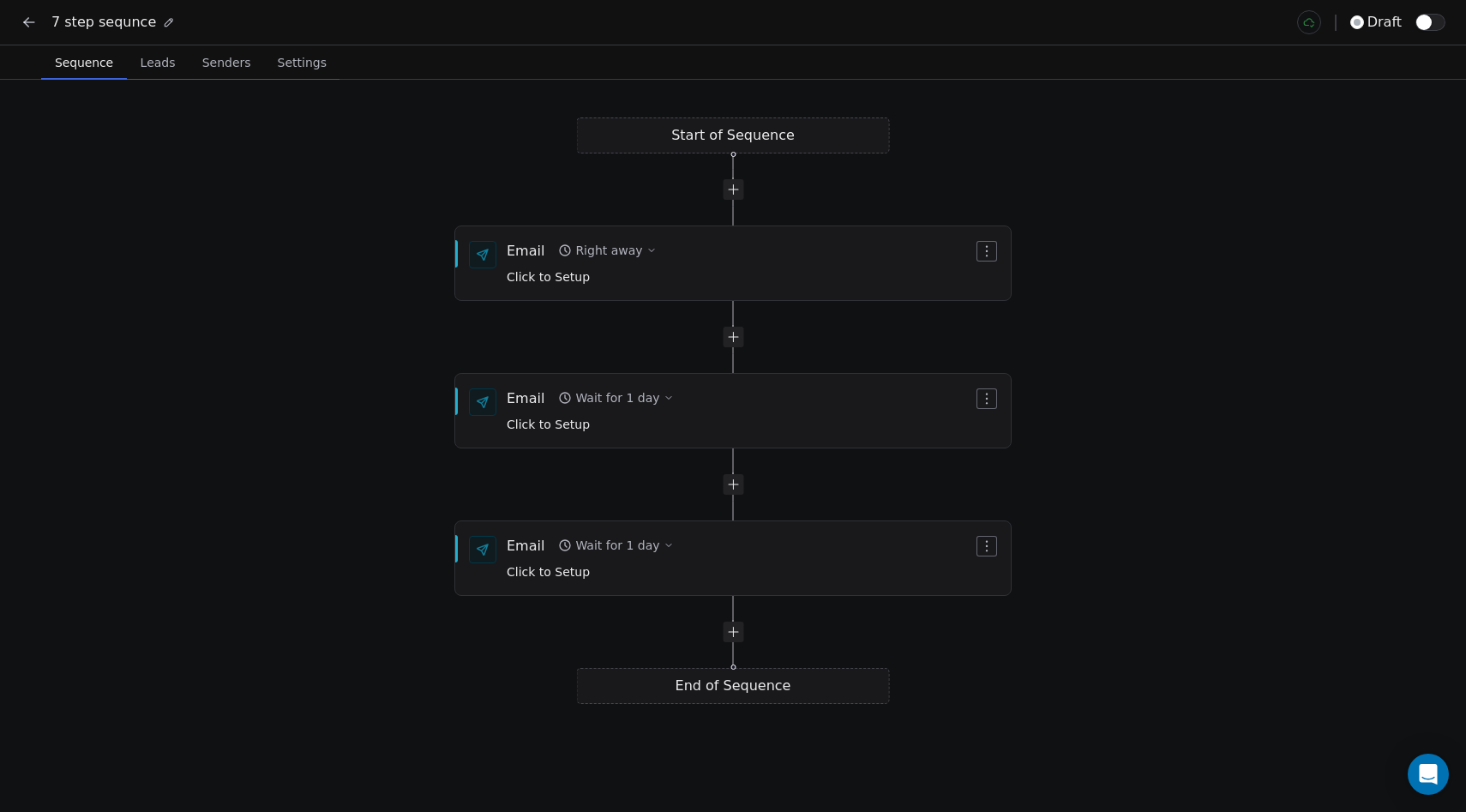
click at [33, 27] on icon at bounding box center [29, 22] width 17 height 17
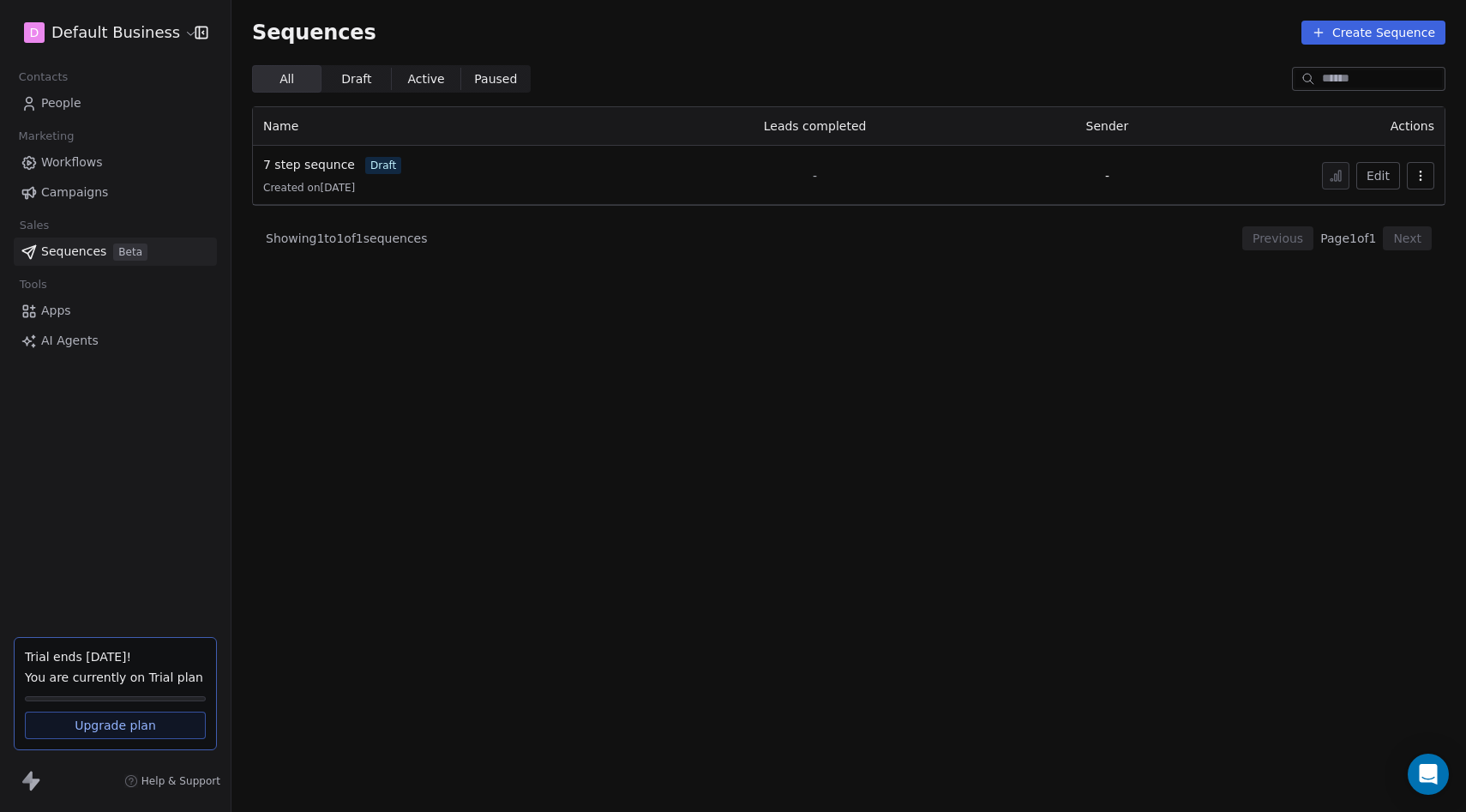
click at [70, 321] on link "Apps" at bounding box center [115, 311] width 204 height 28
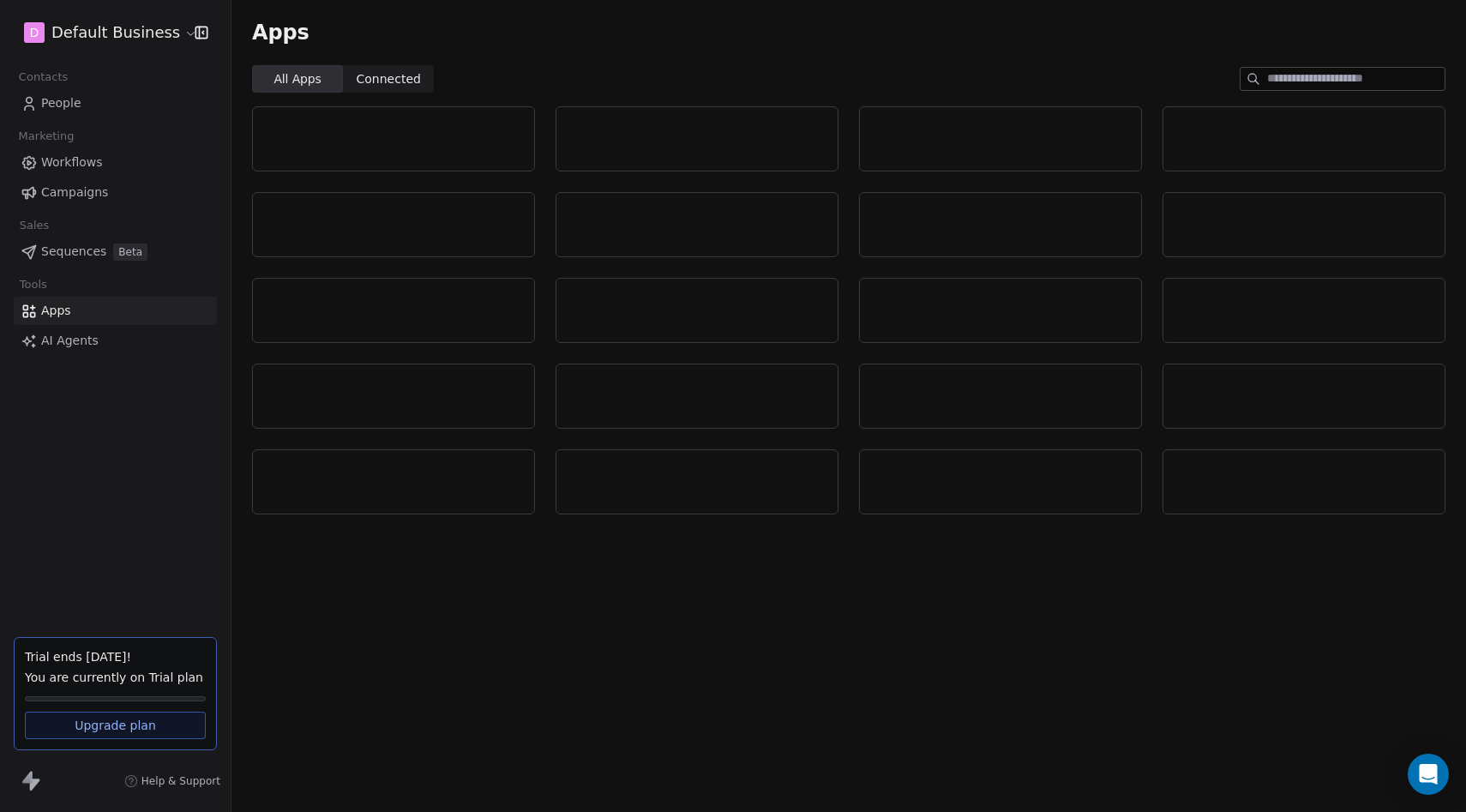
click at [72, 348] on span "AI Agents" at bounding box center [70, 340] width 58 height 18
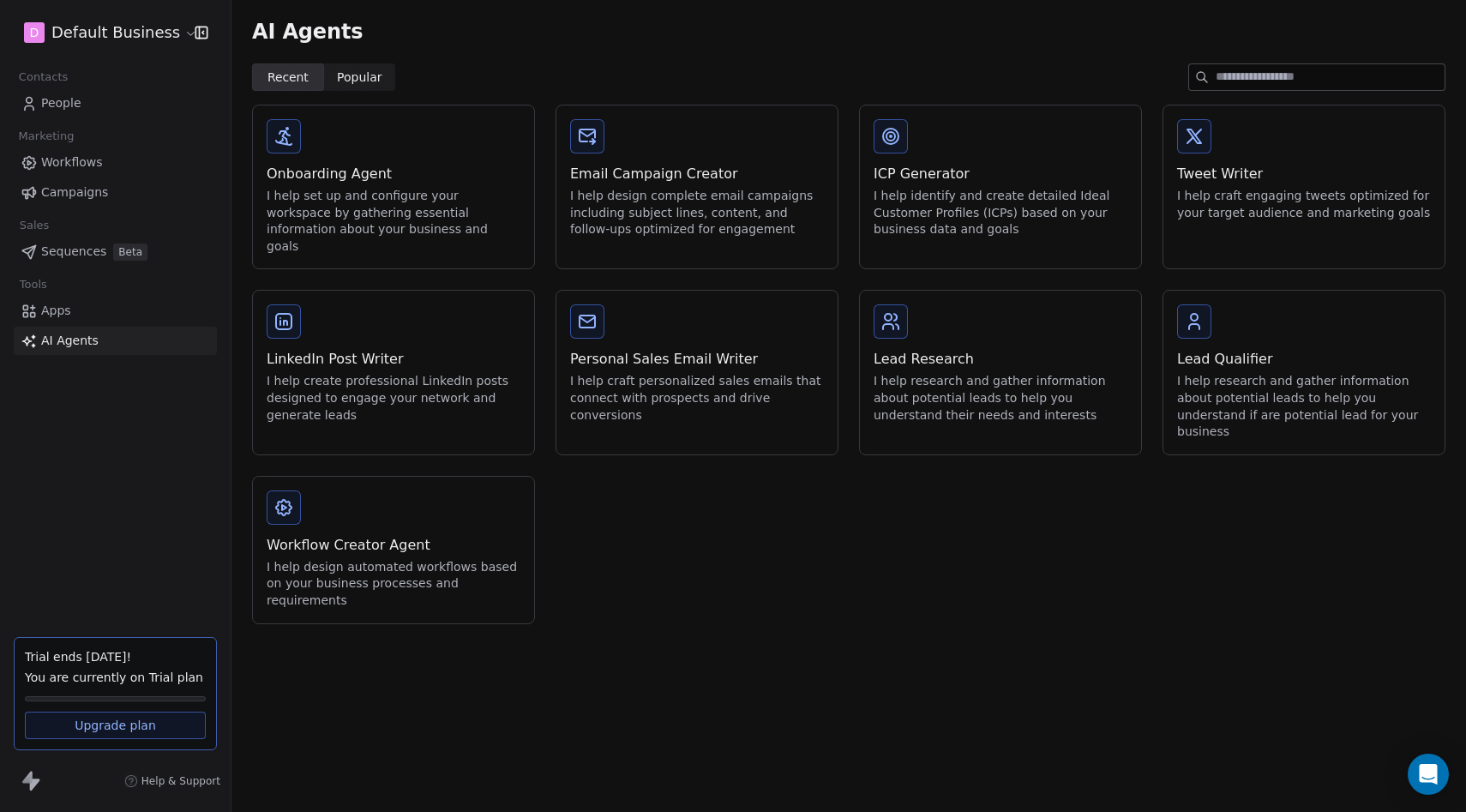
click at [369, 175] on div "Onboarding Agent" at bounding box center [394, 174] width 254 height 20
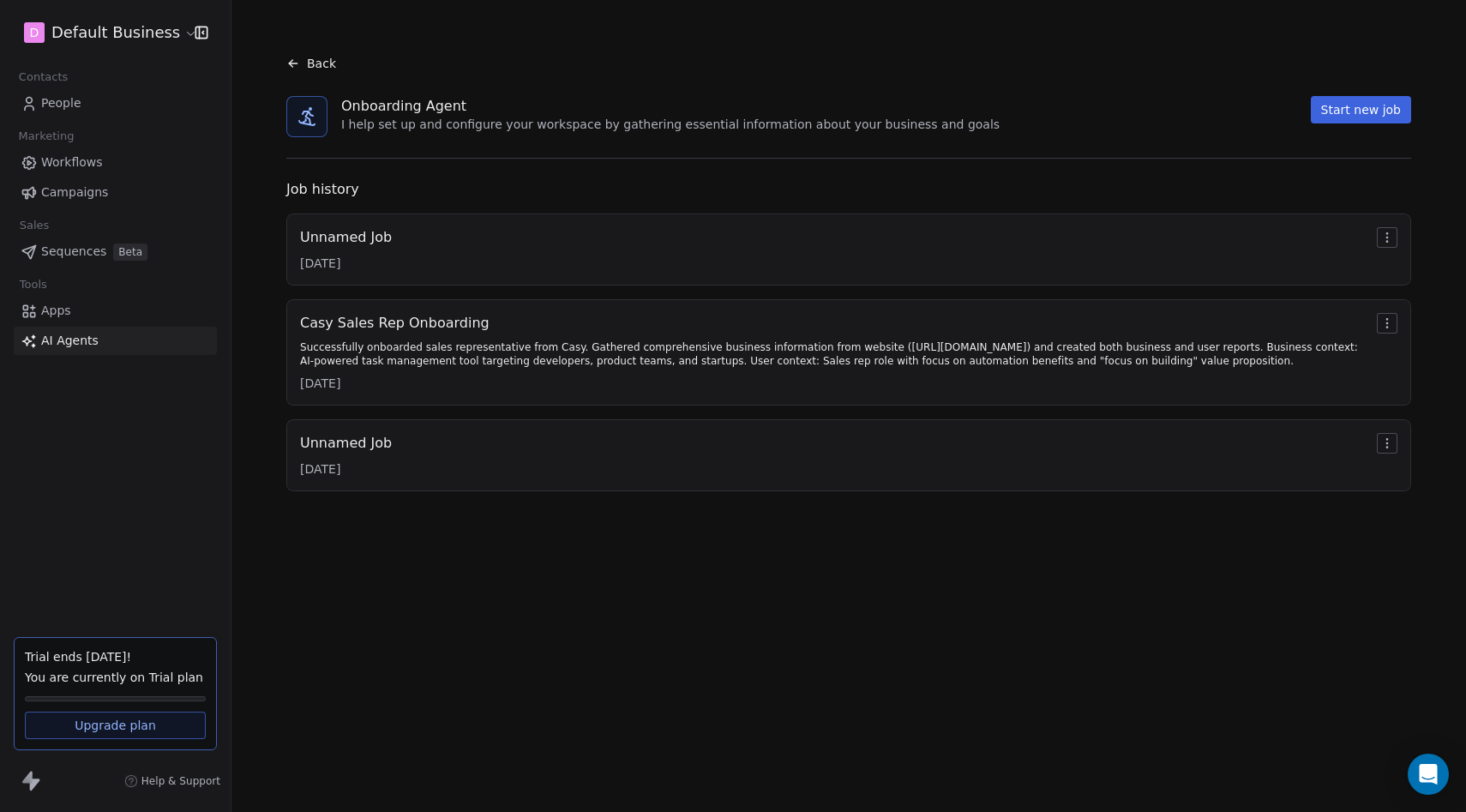
click at [1336, 110] on button "Start new job" at bounding box center [1361, 110] width 100 height 27
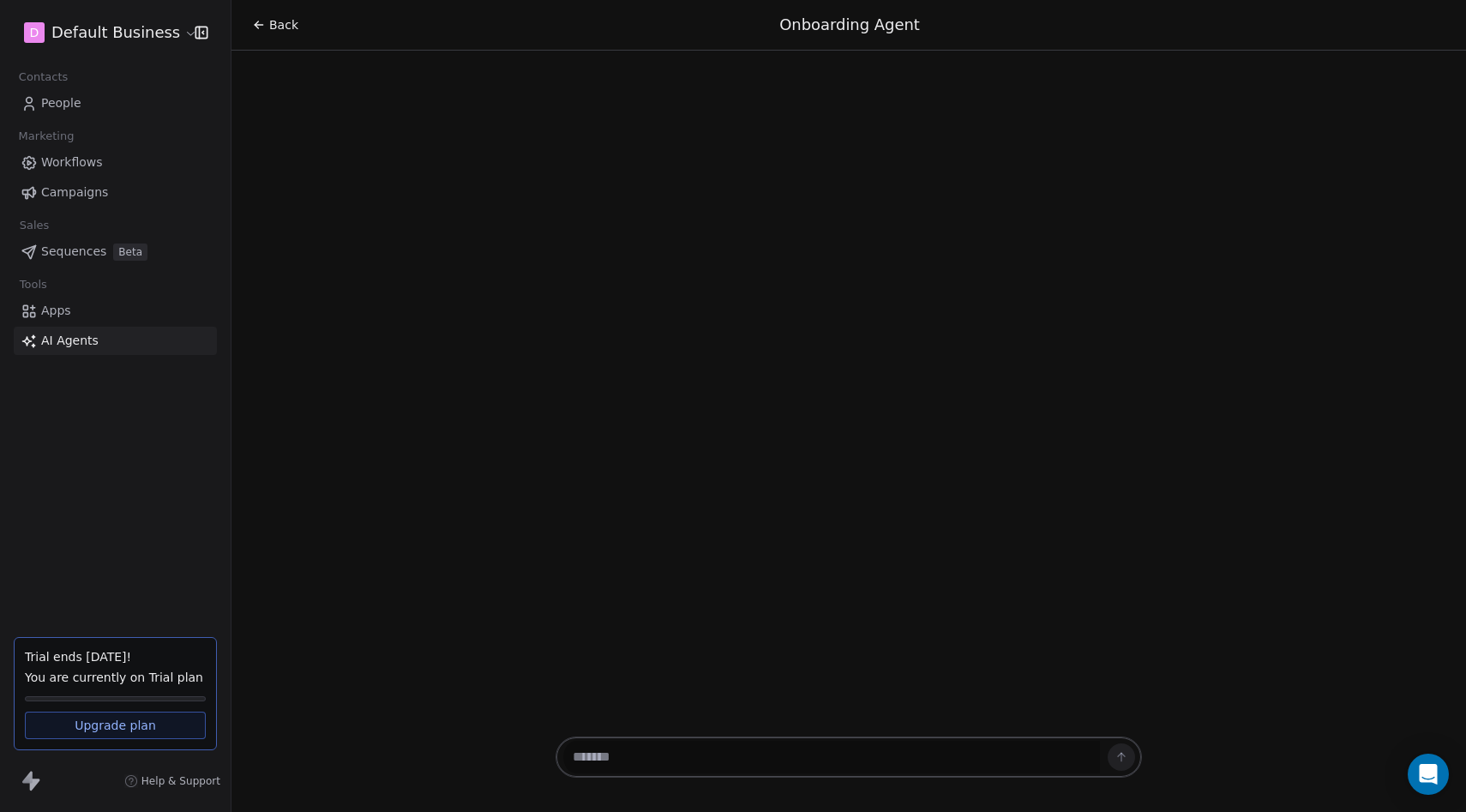
click at [660, 744] on textarea at bounding box center [831, 757] width 537 height 33
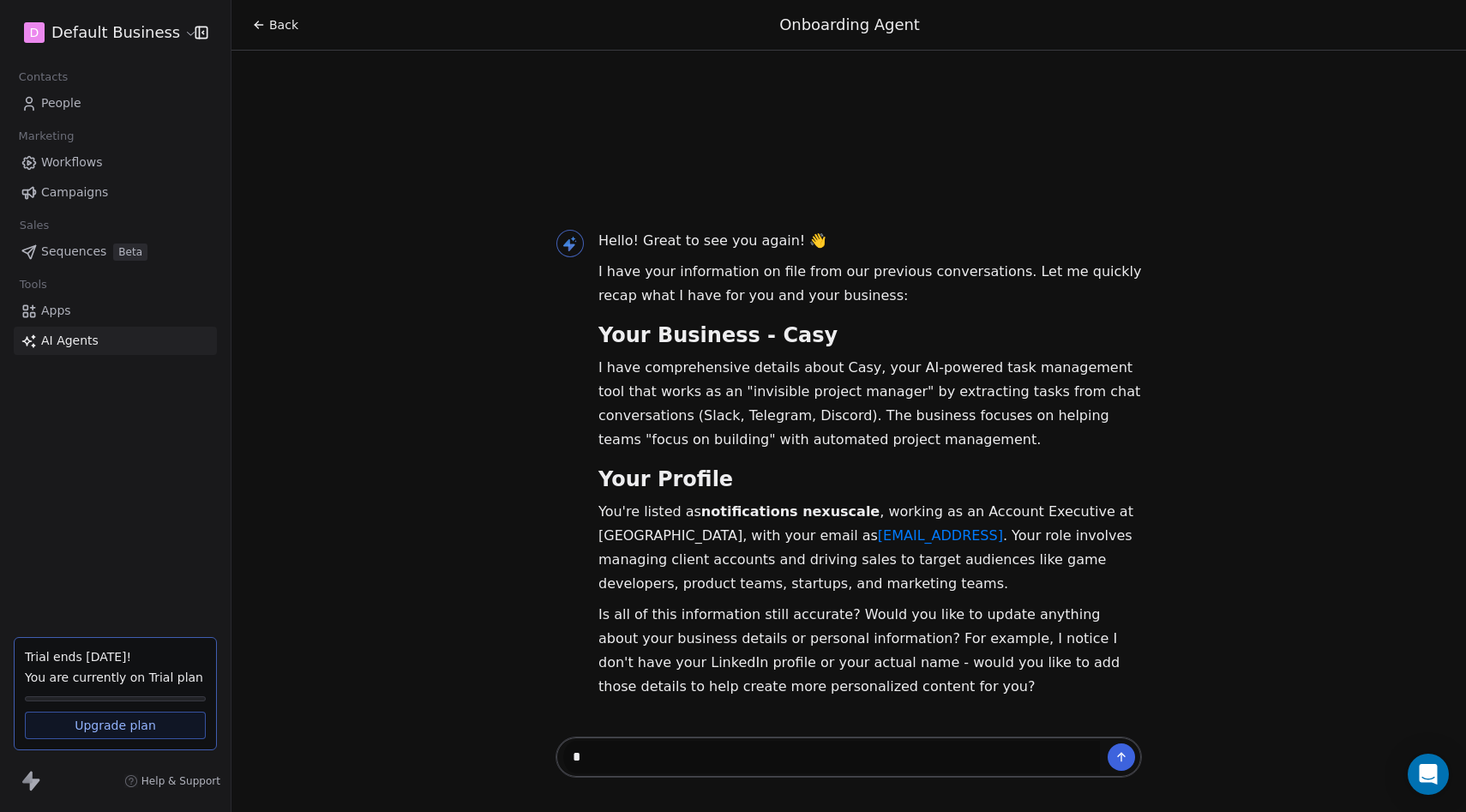
type textarea "*"
click at [259, 23] on icon at bounding box center [258, 25] width 14 height 14
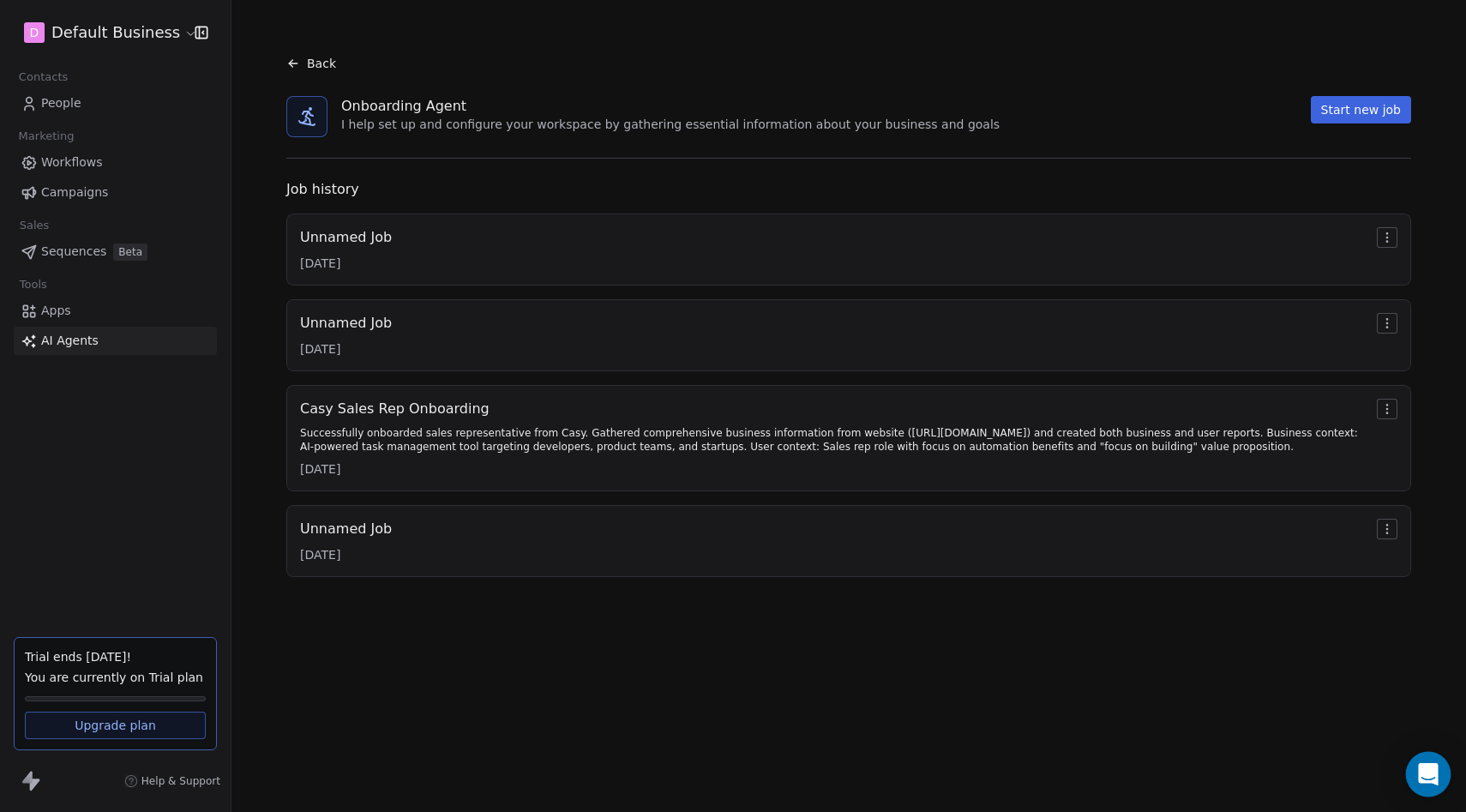
click at [1437, 777] on div "Open Intercom Messenger" at bounding box center [1428, 774] width 45 height 45
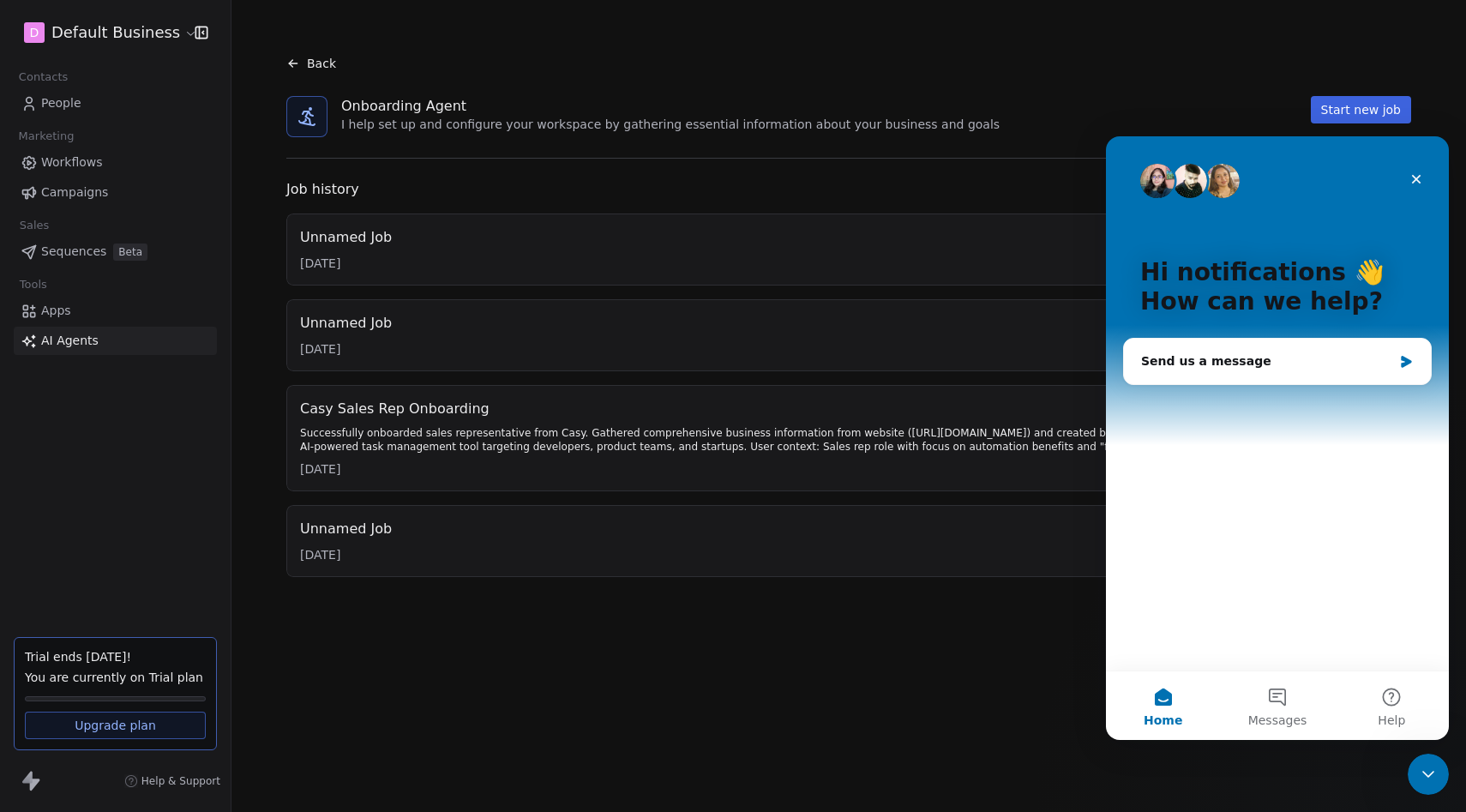
click at [1438, 777] on icon "Close Intercom Messenger" at bounding box center [1428, 773] width 20 height 20
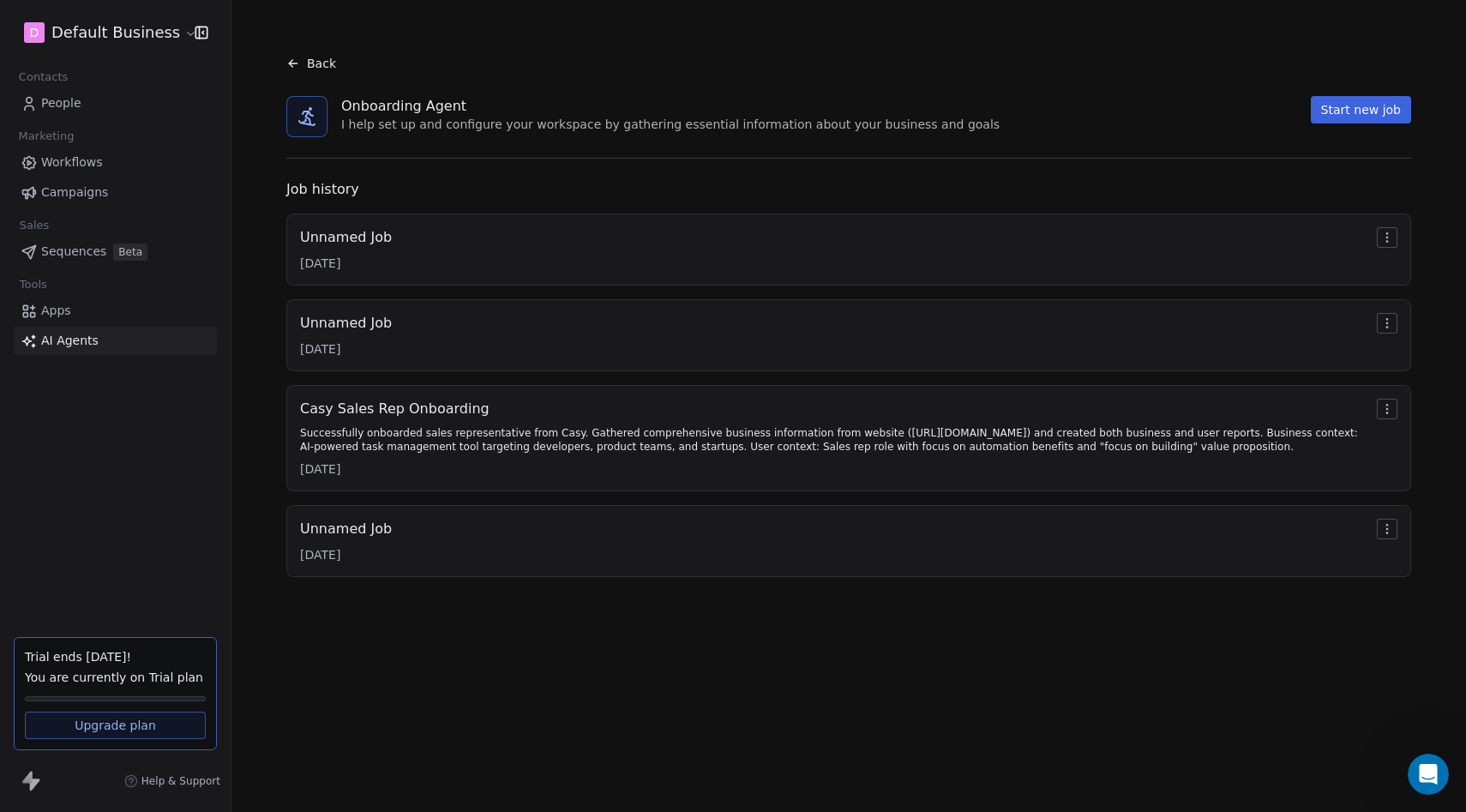
click at [1438, 777] on icon "Open Intercom Messenger" at bounding box center [1428, 774] width 28 height 28
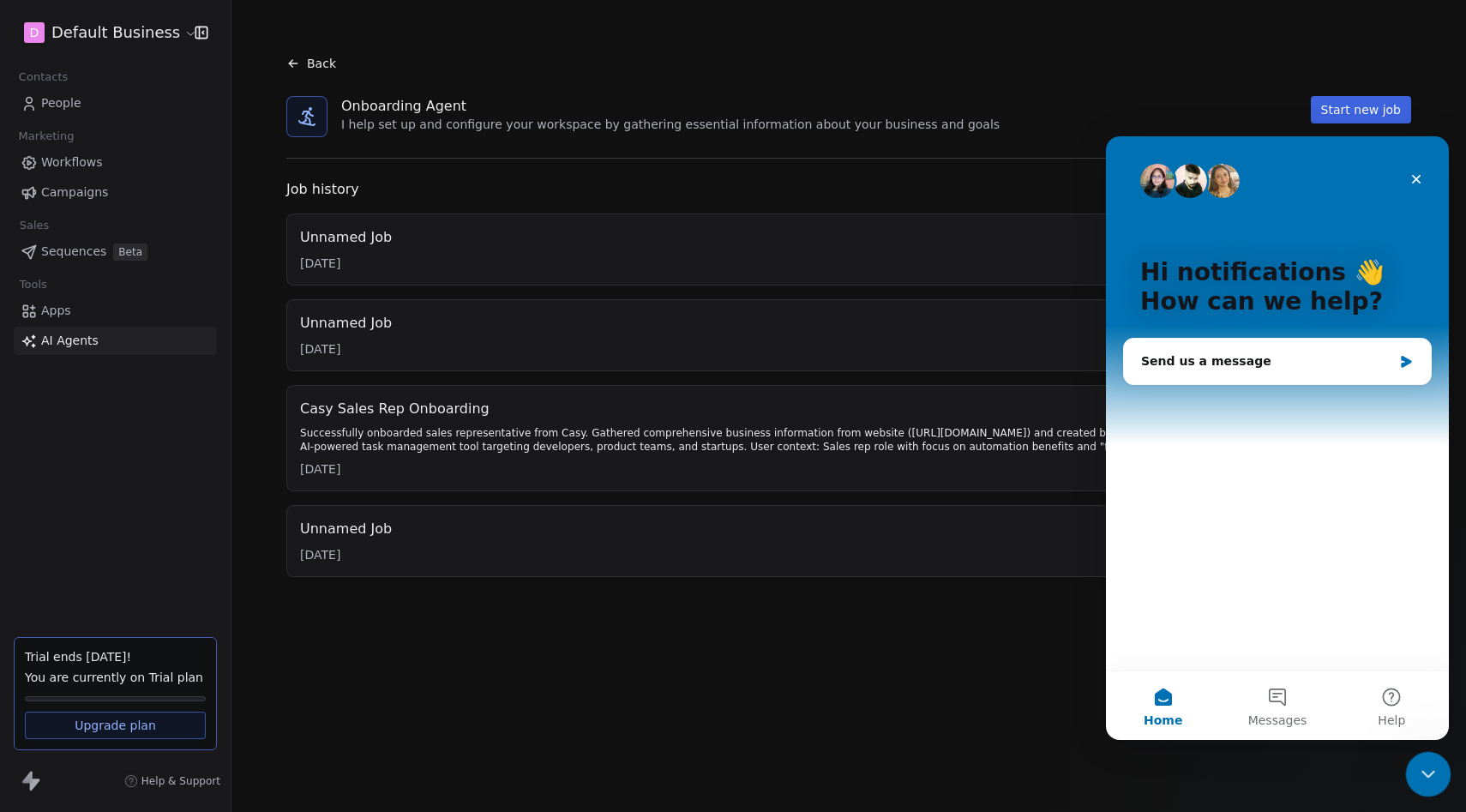
click at [1434, 775] on icon "Close Intercom Messenger" at bounding box center [1425, 771] width 20 height 20
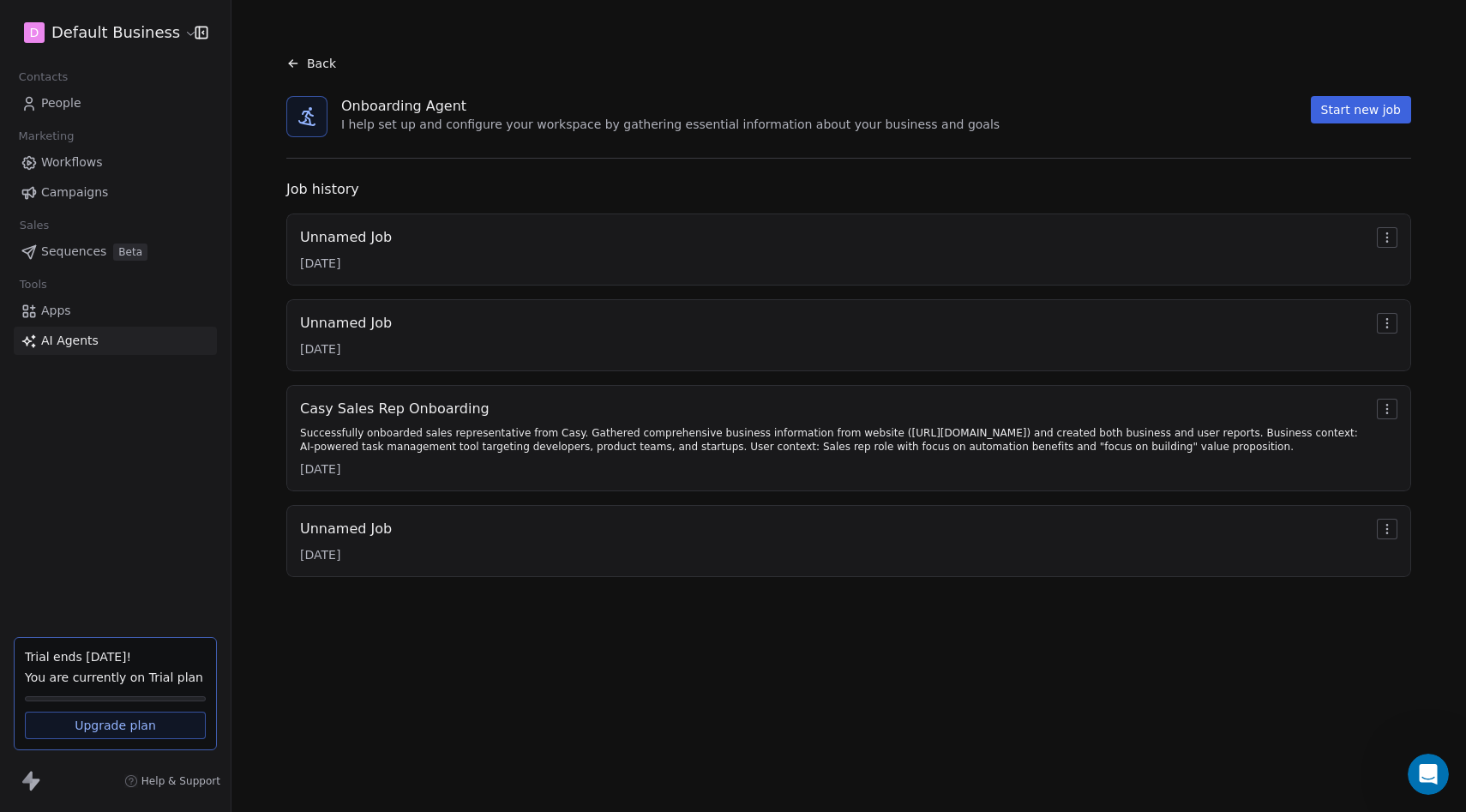
click at [786, 282] on div "Unnamed Job 03/09/2025" at bounding box center [849, 249] width 1125 height 72
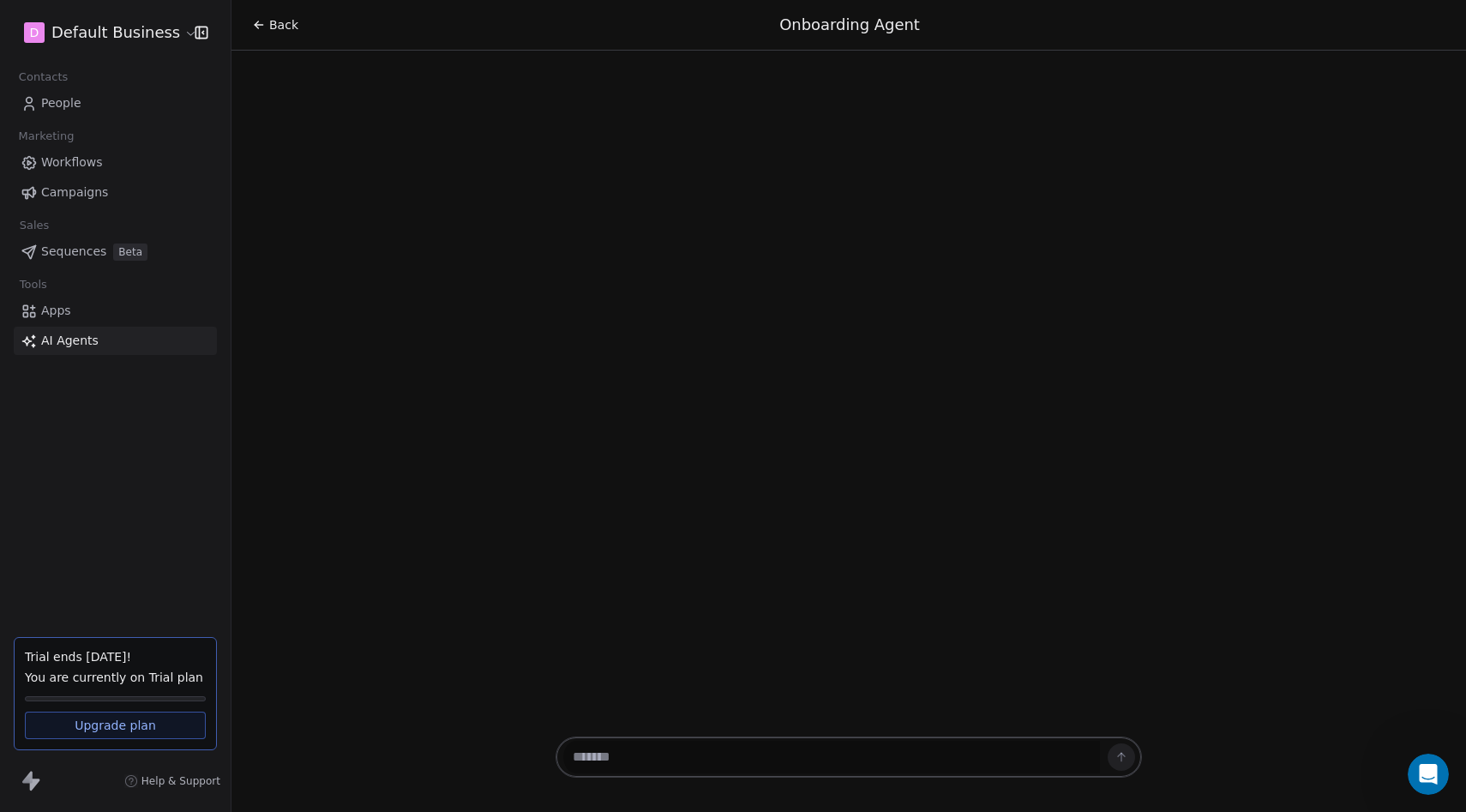
click at [103, 344] on link "AI Agents" at bounding box center [115, 340] width 204 height 28
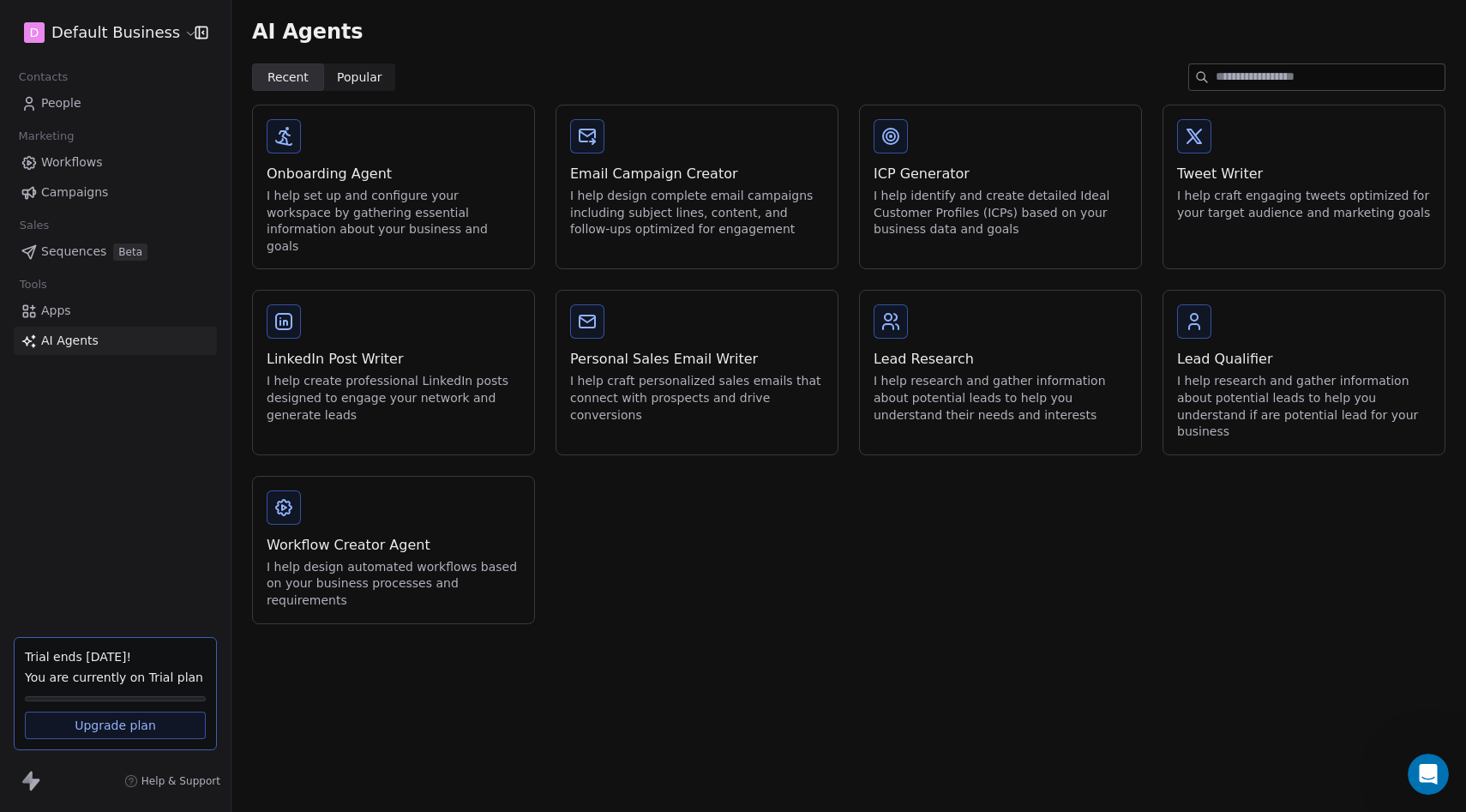
click at [103, 344] on link "AI Agents" at bounding box center [115, 340] width 204 height 28
click at [978, 198] on div "I help identify and create detailed Ideal Customer Profiles (ICPs) based on you…" at bounding box center [1000, 213] width 254 height 50
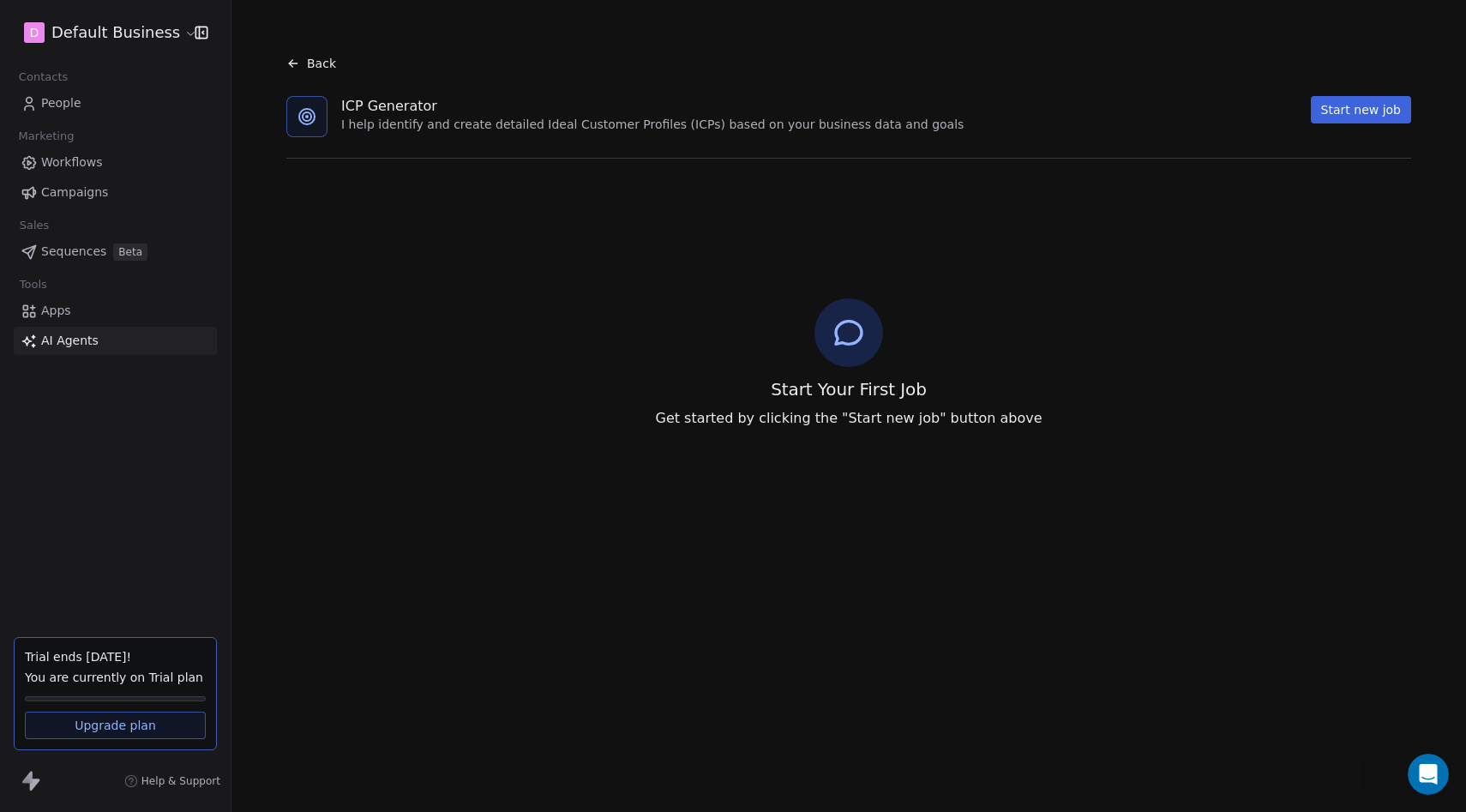
click at [1354, 115] on button "Start new job" at bounding box center [1361, 110] width 100 height 27
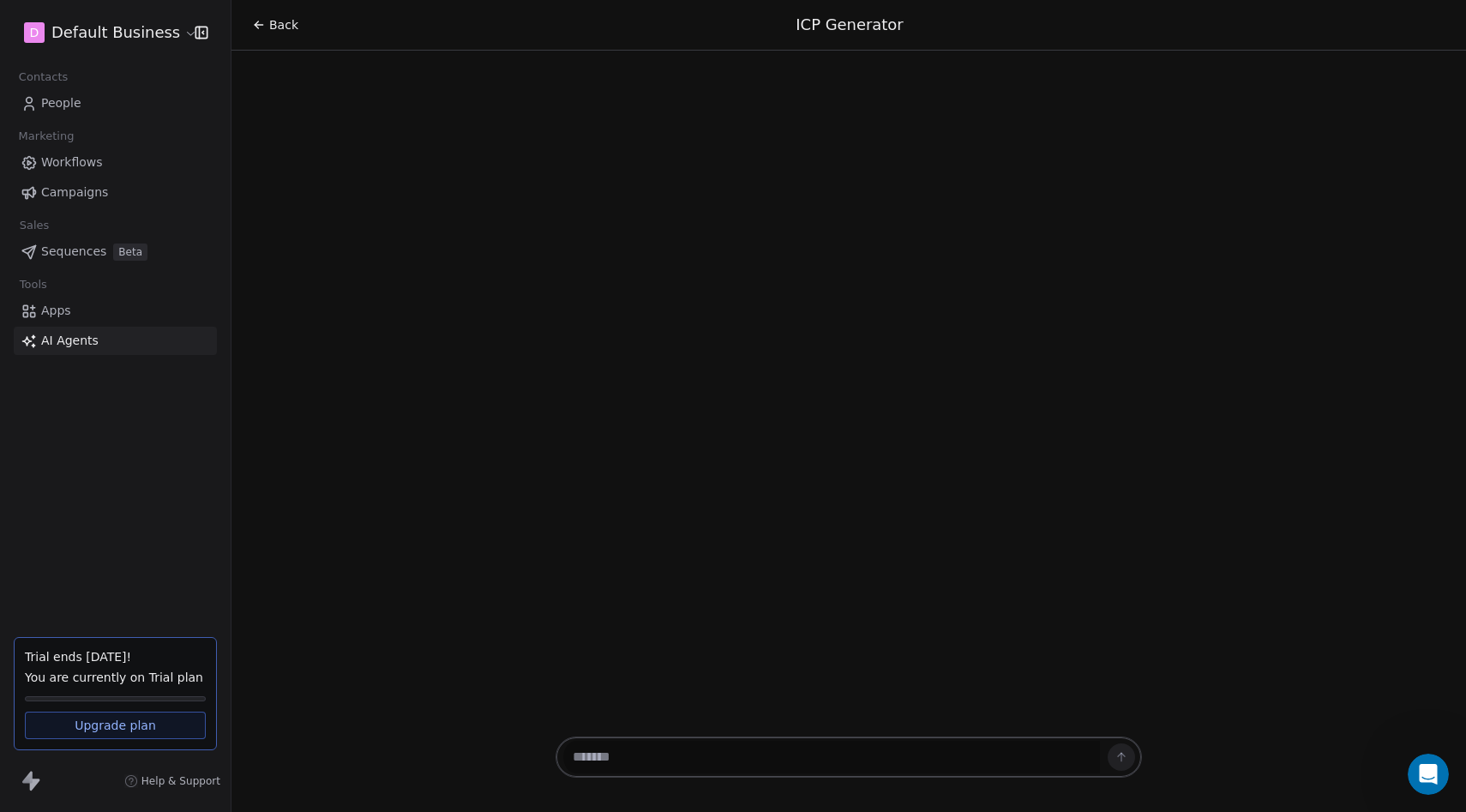
click at [659, 767] on textarea at bounding box center [831, 757] width 537 height 33
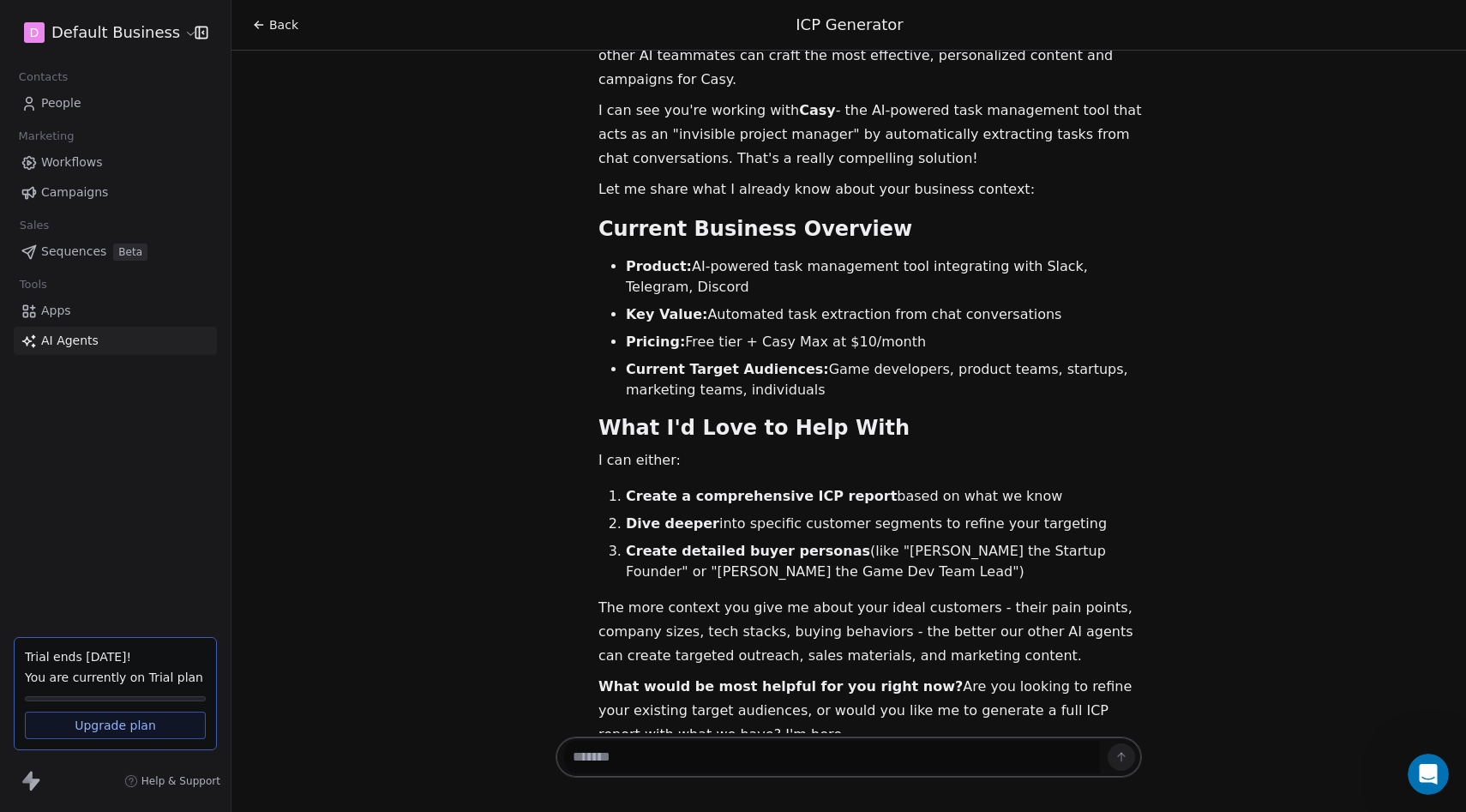
scroll to position [113, 0]
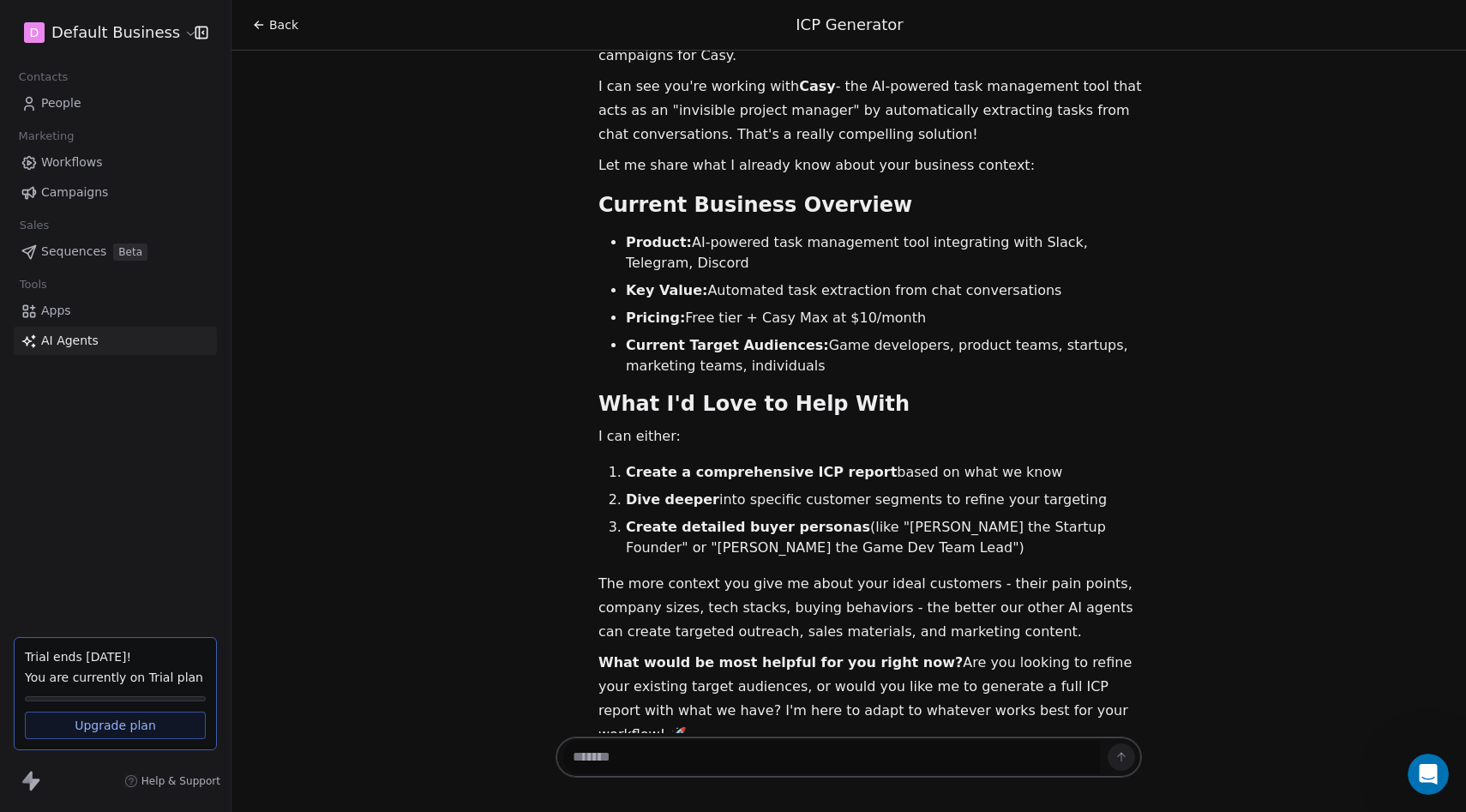
click at [77, 355] on div "D Default Business Contacts People Marketing Workflows Campaigns Sales Sequence…" at bounding box center [115, 406] width 231 height 812
click at [72, 345] on span "AI Agents" at bounding box center [70, 340] width 58 height 18
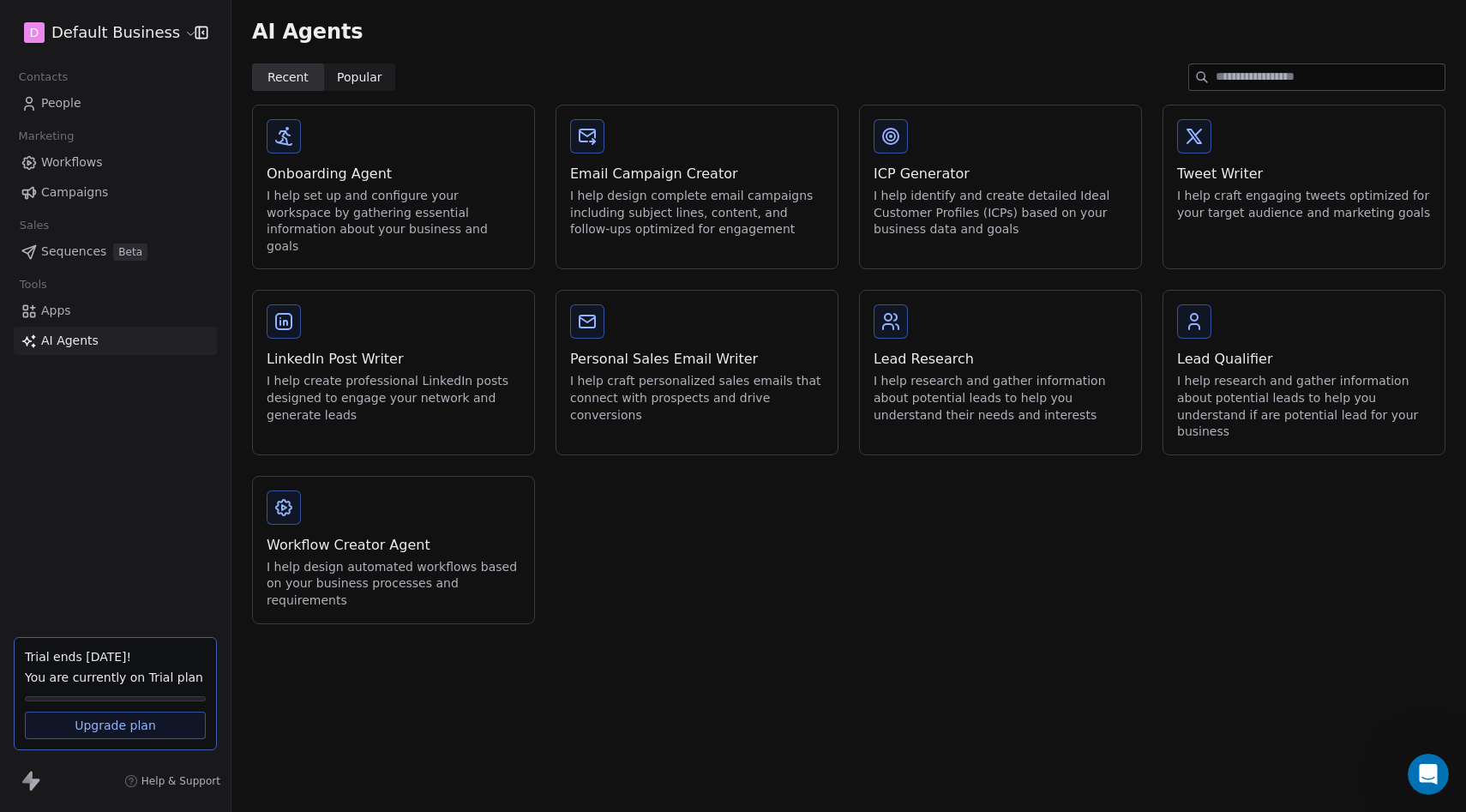
click at [475, 373] on div "I help create professional LinkedIn posts designed to engage your network and g…" at bounding box center [394, 398] width 254 height 50
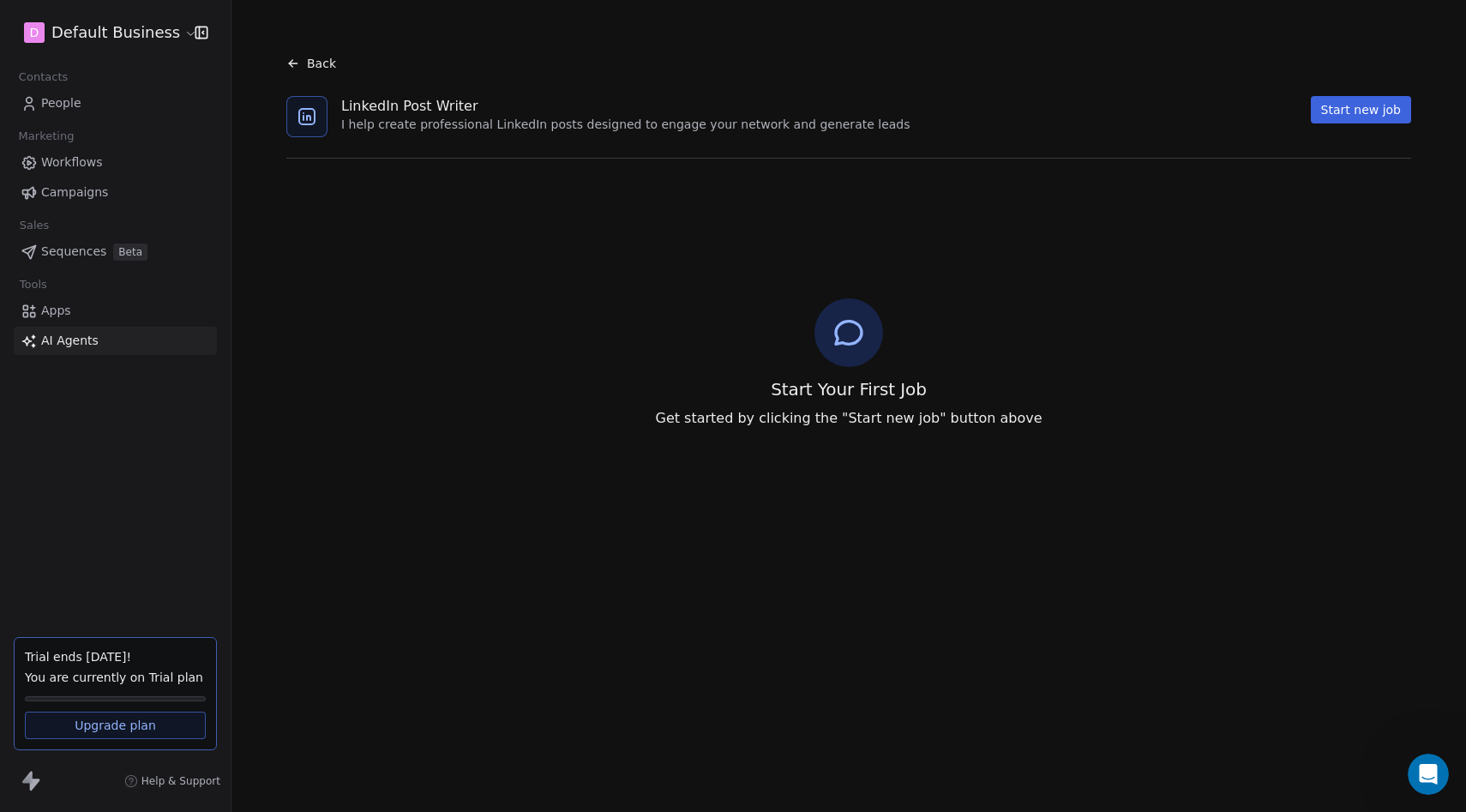
click at [1349, 120] on button "Start new job" at bounding box center [1361, 110] width 100 height 27
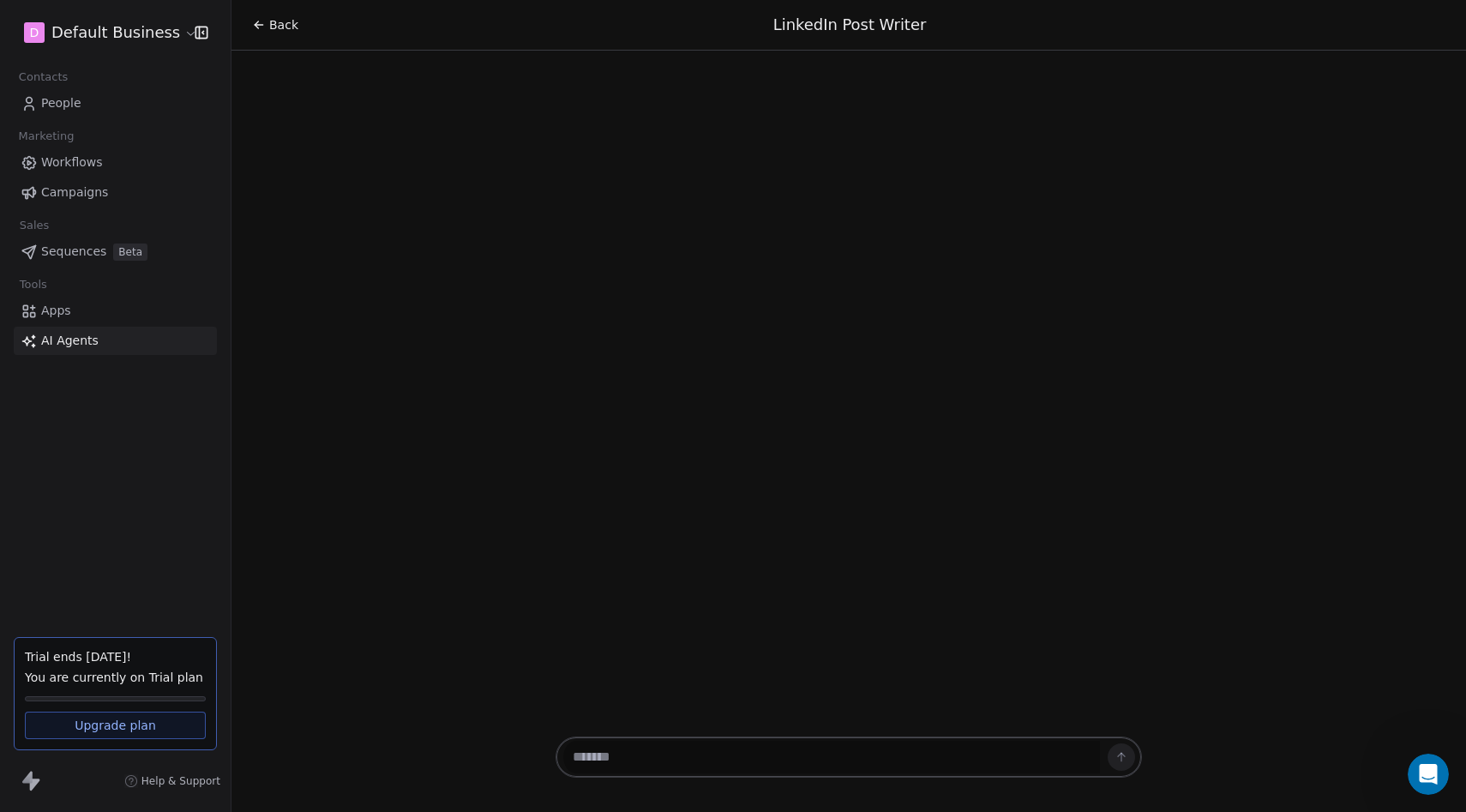
click at [716, 769] on textarea at bounding box center [831, 757] width 537 height 33
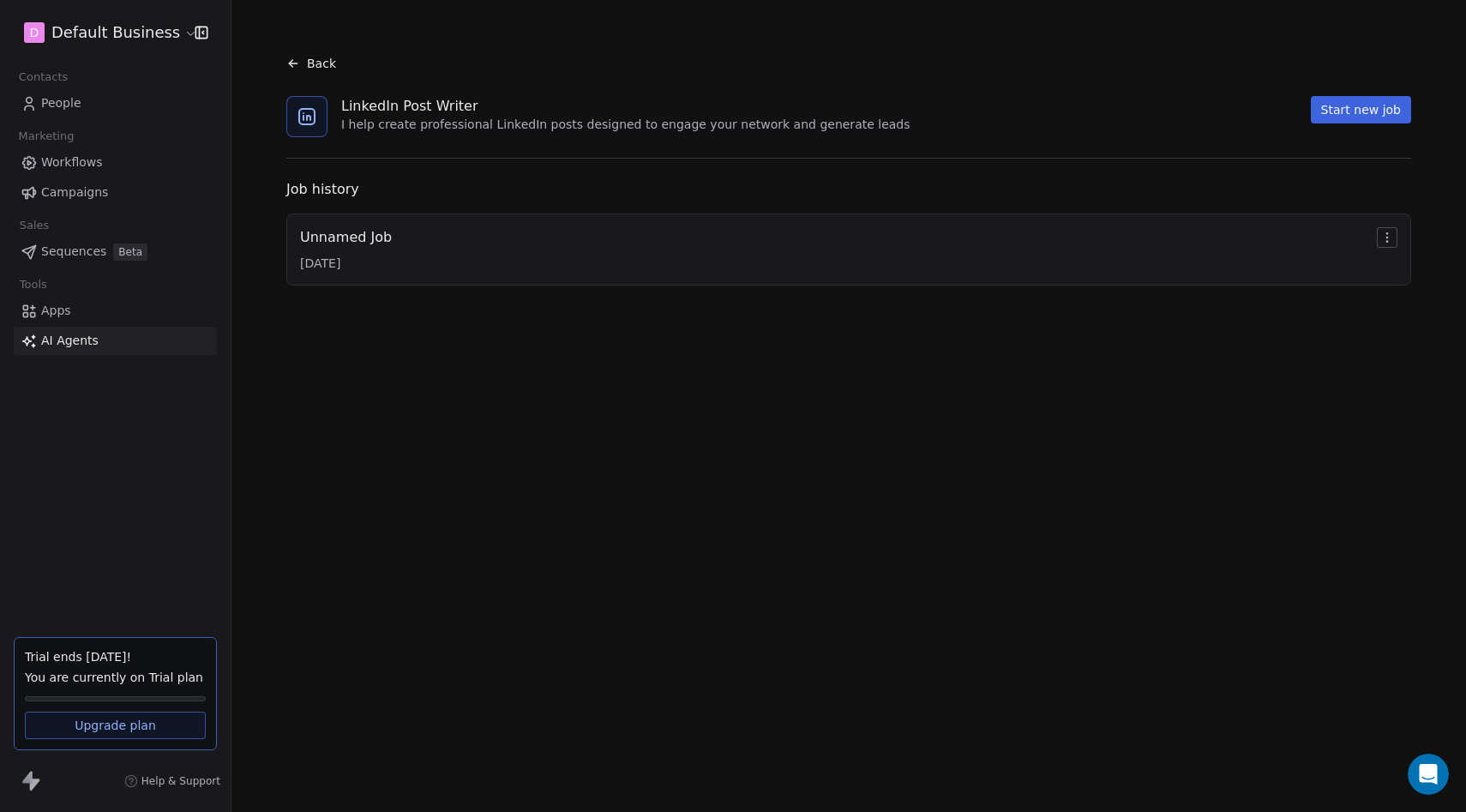
click at [298, 66] on icon at bounding box center [293, 64] width 14 height 14
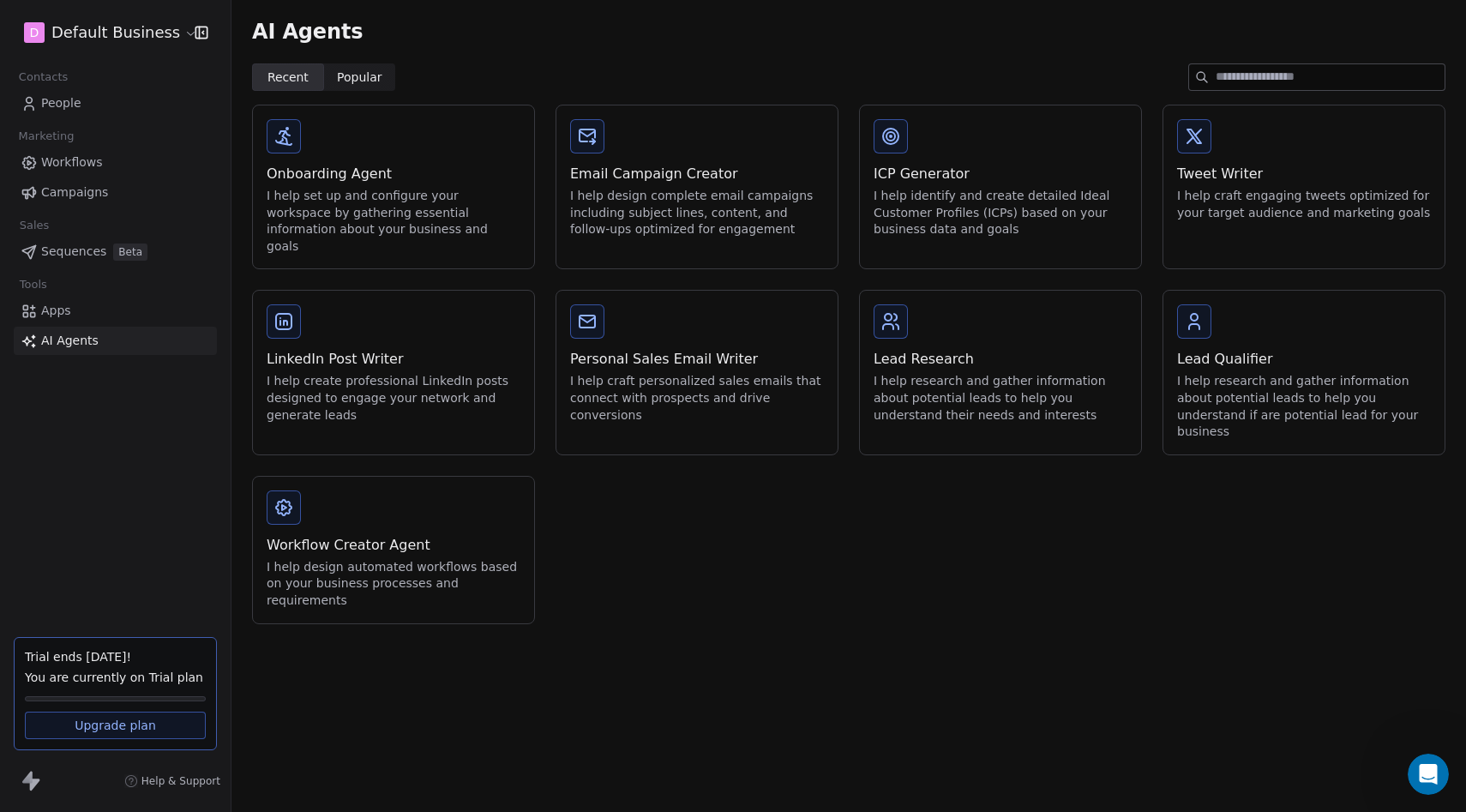
click at [90, 513] on div "D Default Business Contacts People Marketing Workflows Campaigns Sales Sequence…" at bounding box center [115, 406] width 231 height 812
click at [138, 238] on link "Sequences Beta" at bounding box center [115, 251] width 204 height 28
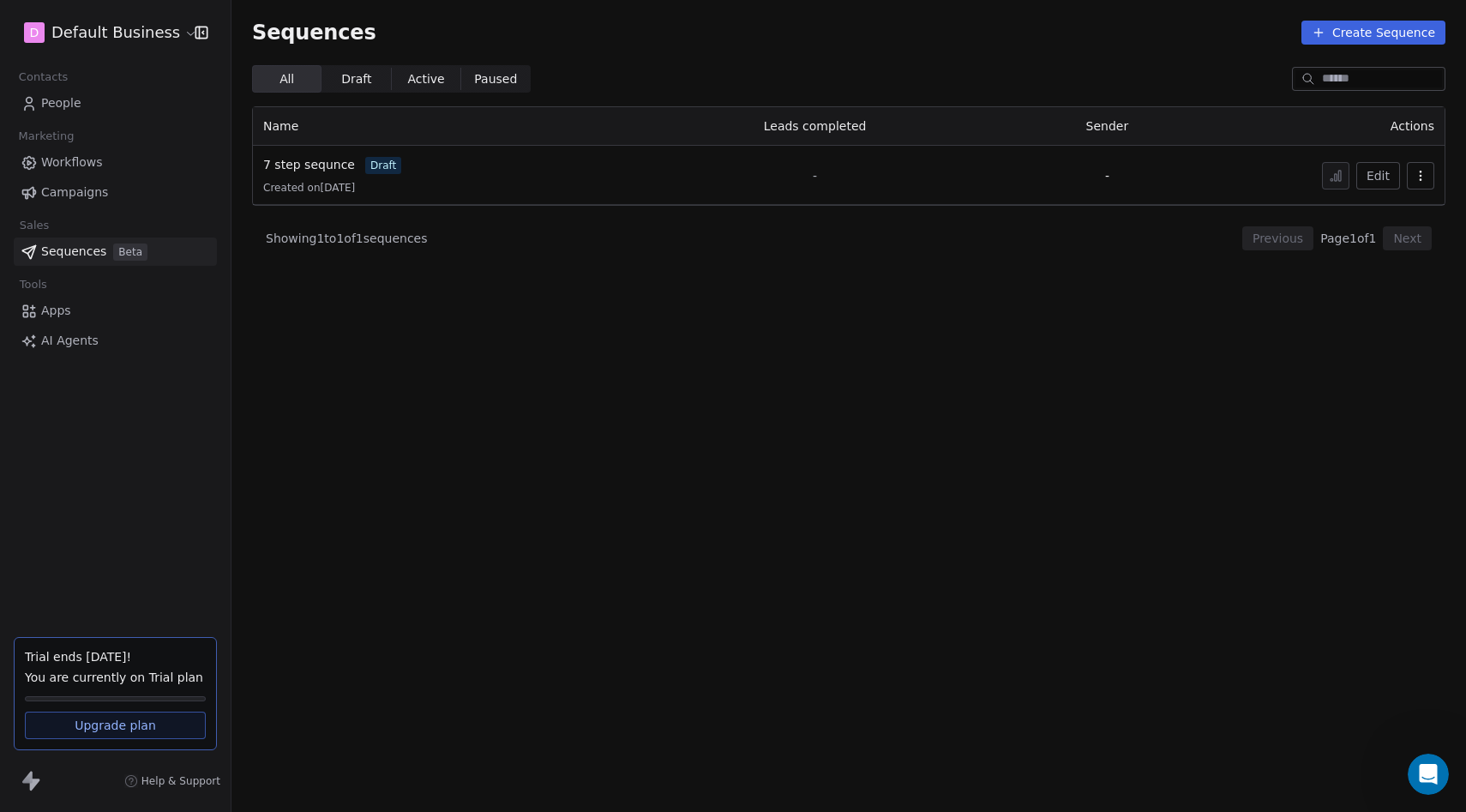
click at [1377, 41] on button "Create Sequence" at bounding box center [1373, 32] width 144 height 24
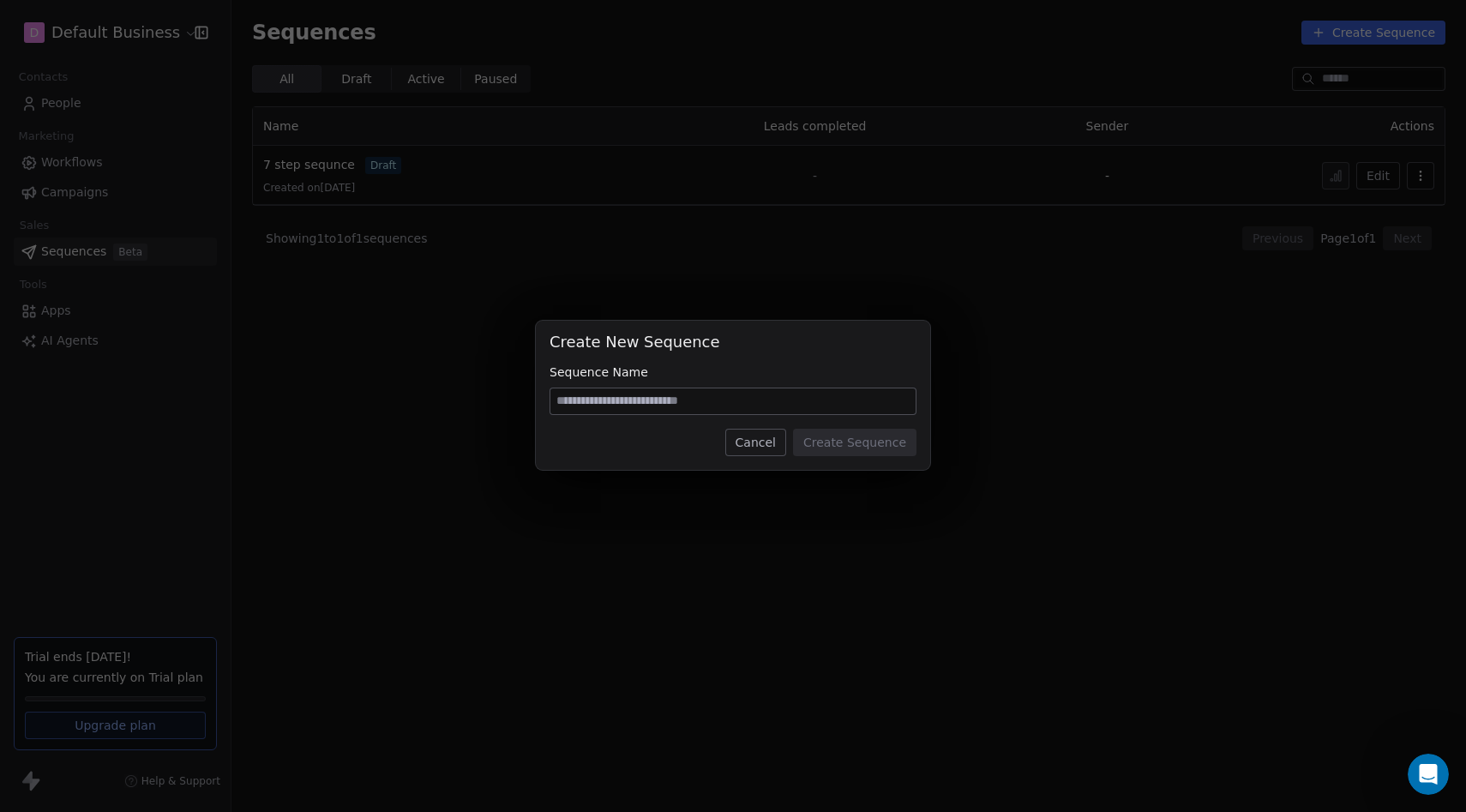
click at [760, 432] on button "Cancel" at bounding box center [755, 443] width 61 height 27
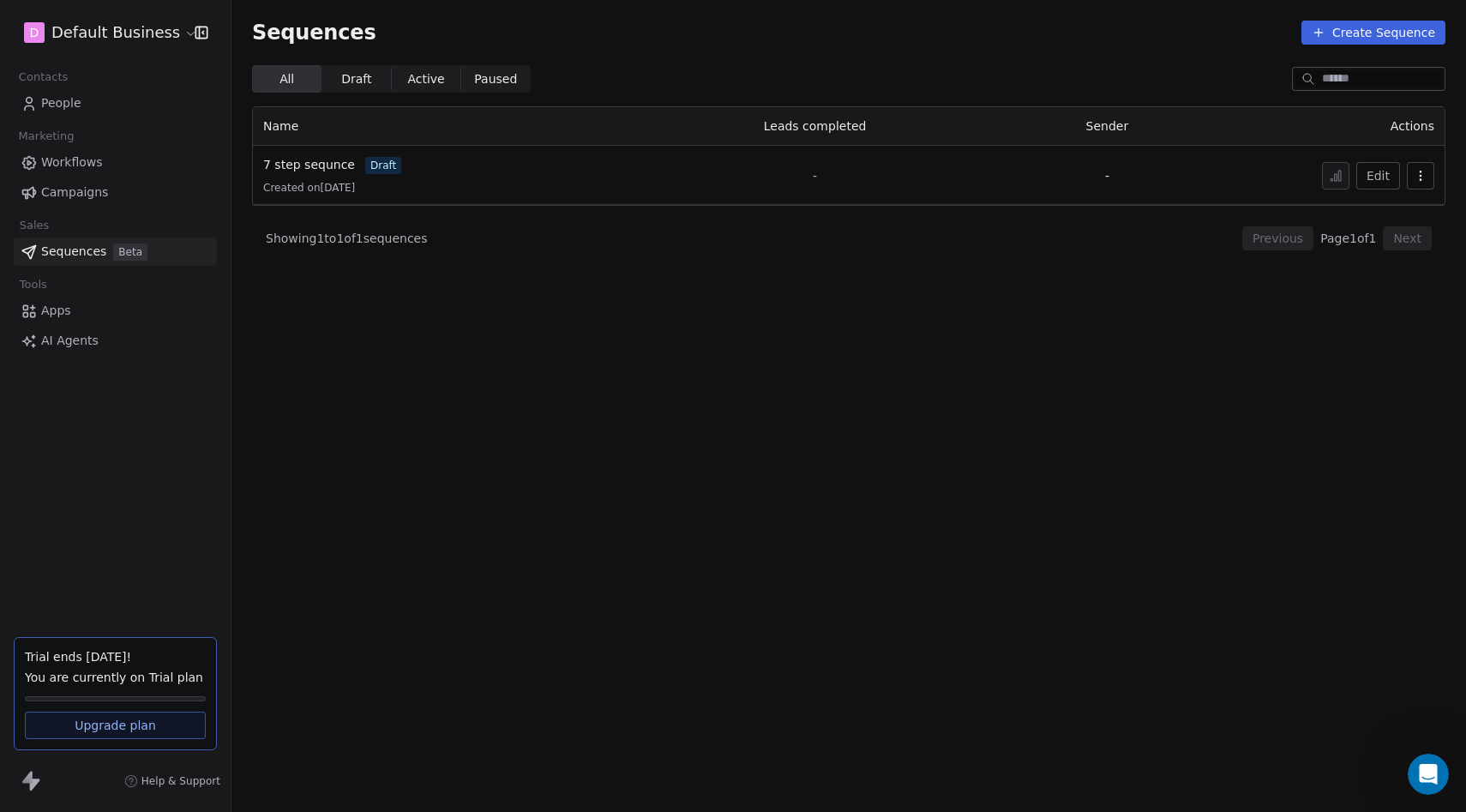
click at [1355, 37] on button "Create Sequence" at bounding box center [1373, 32] width 144 height 24
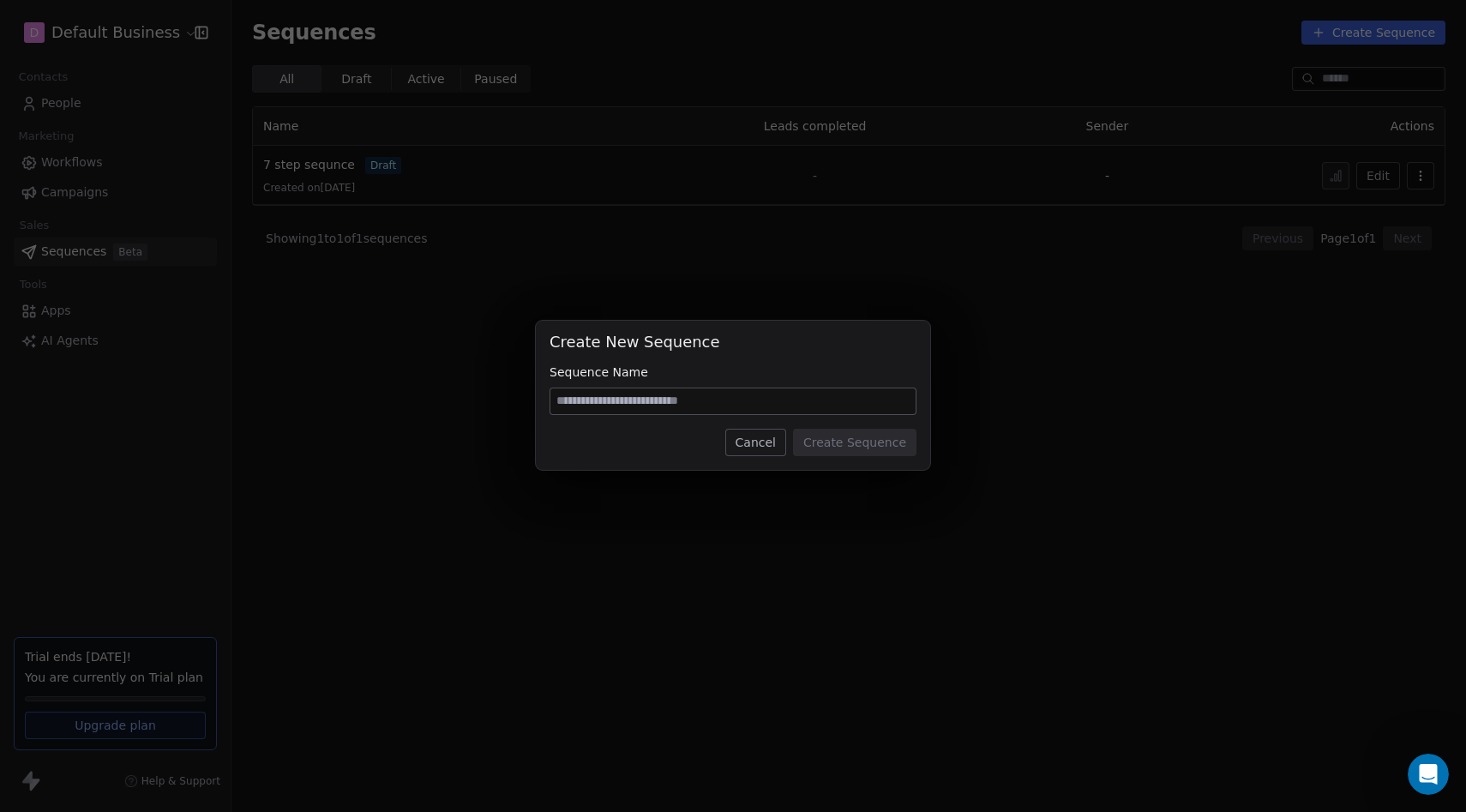
click at [664, 392] on input at bounding box center [733, 401] width 366 height 26
click at [539, 506] on div "Create New Sequence Sequence Name Cancel Create Sequence" at bounding box center [733, 405] width 1466 height 225
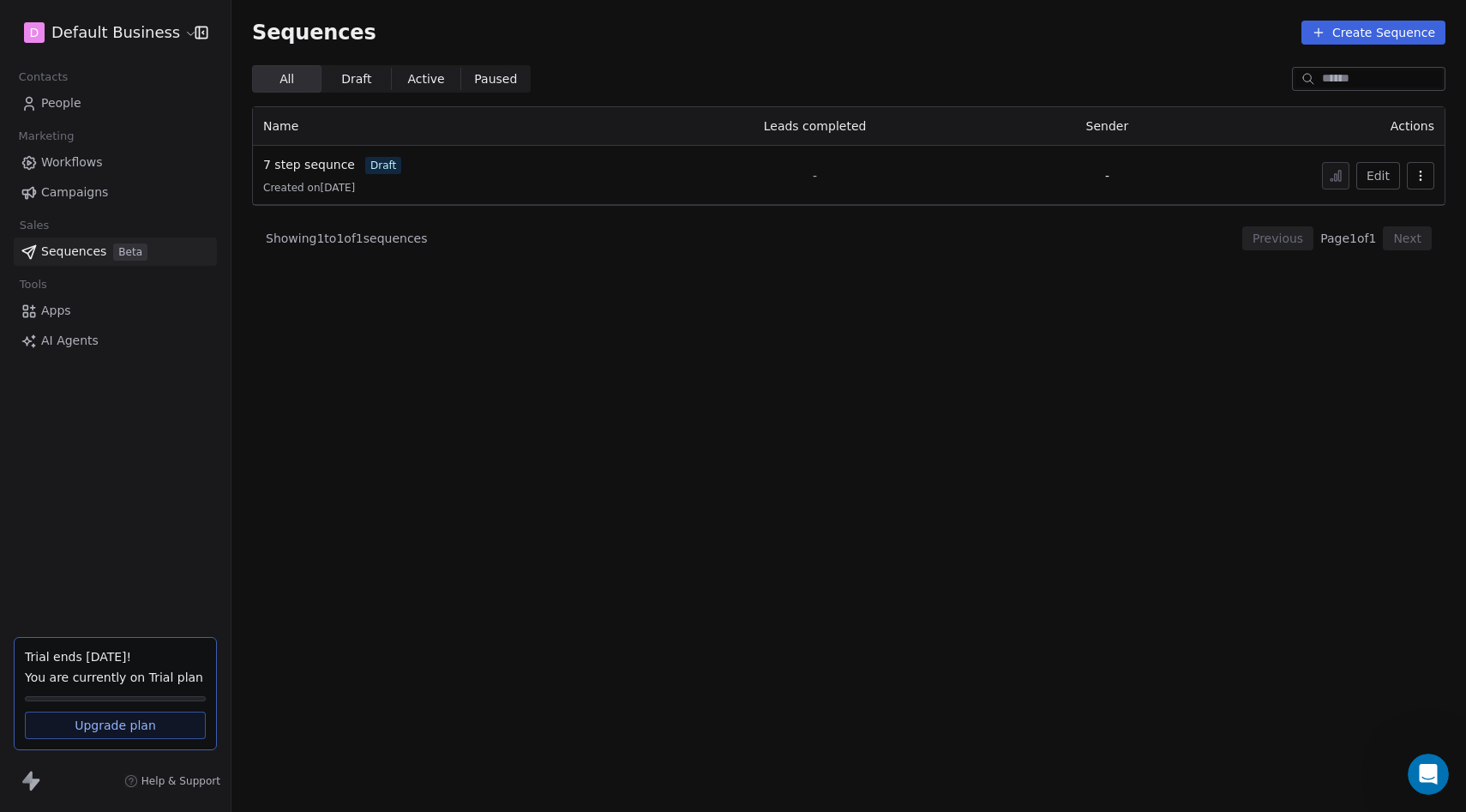
click at [105, 95] on link "People" at bounding box center [115, 102] width 204 height 28
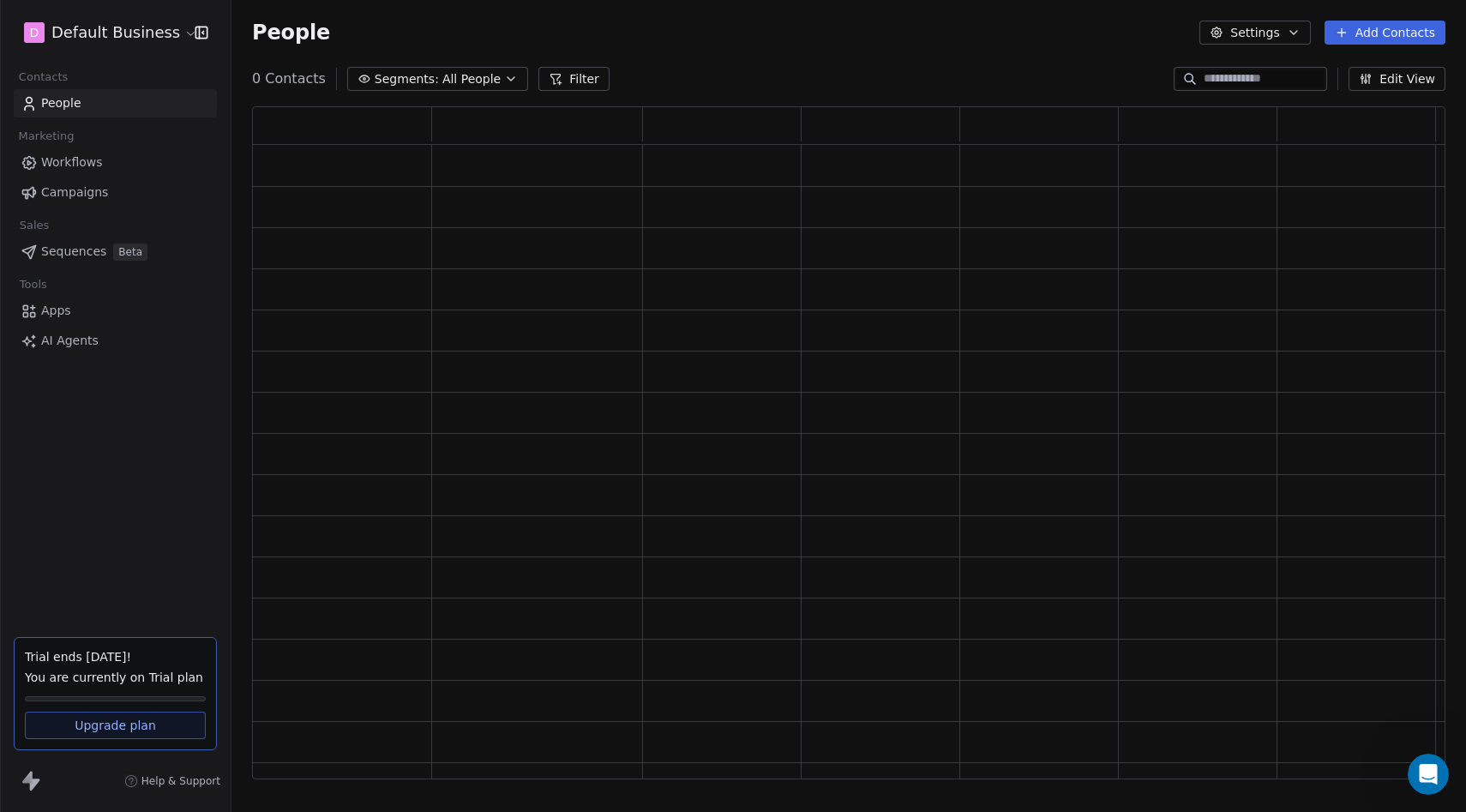
scroll to position [673, 1194]
click at [83, 159] on span "Workflows" at bounding box center [72, 162] width 62 height 18
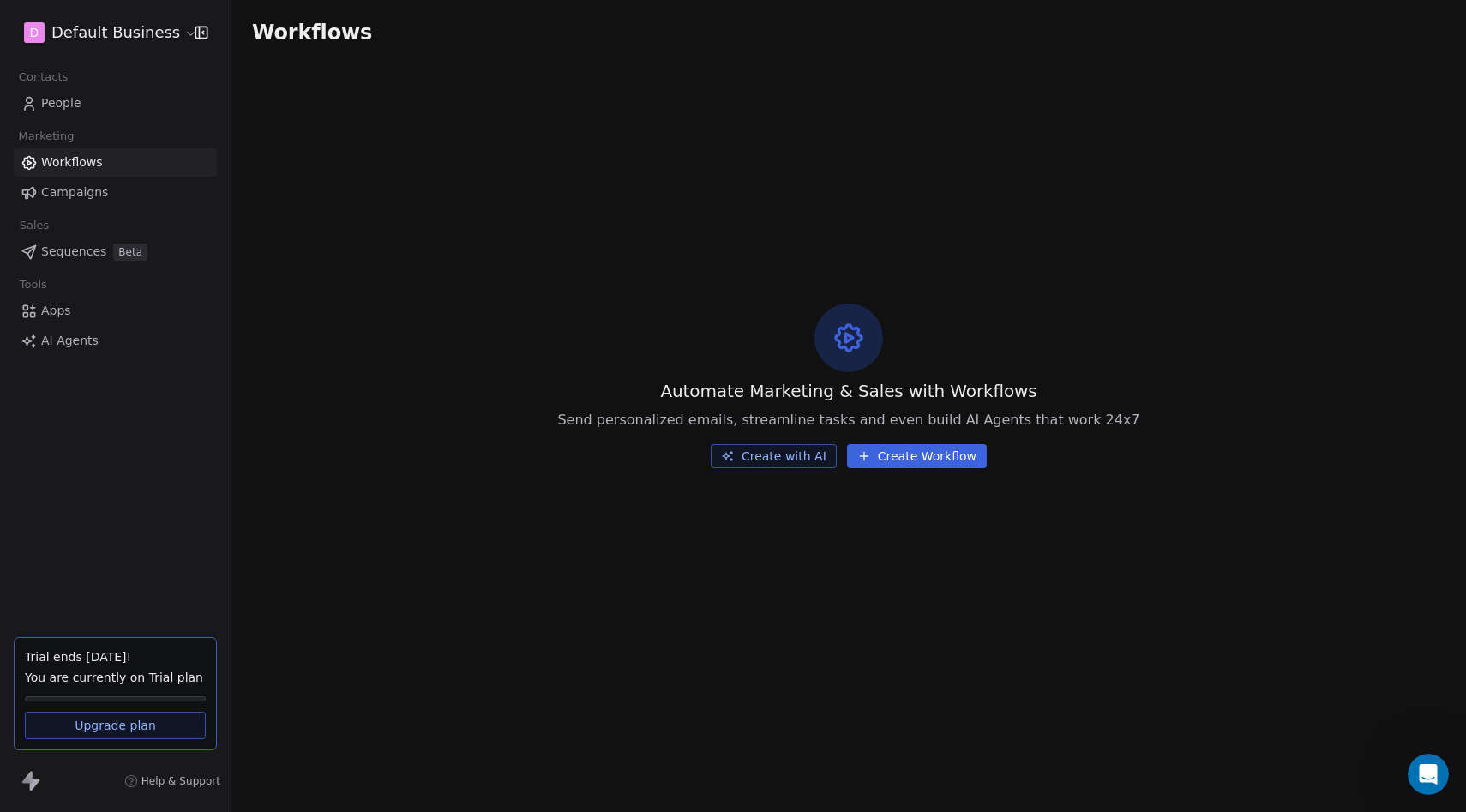
click at [82, 189] on span "Campaigns" at bounding box center [74, 192] width 67 height 18
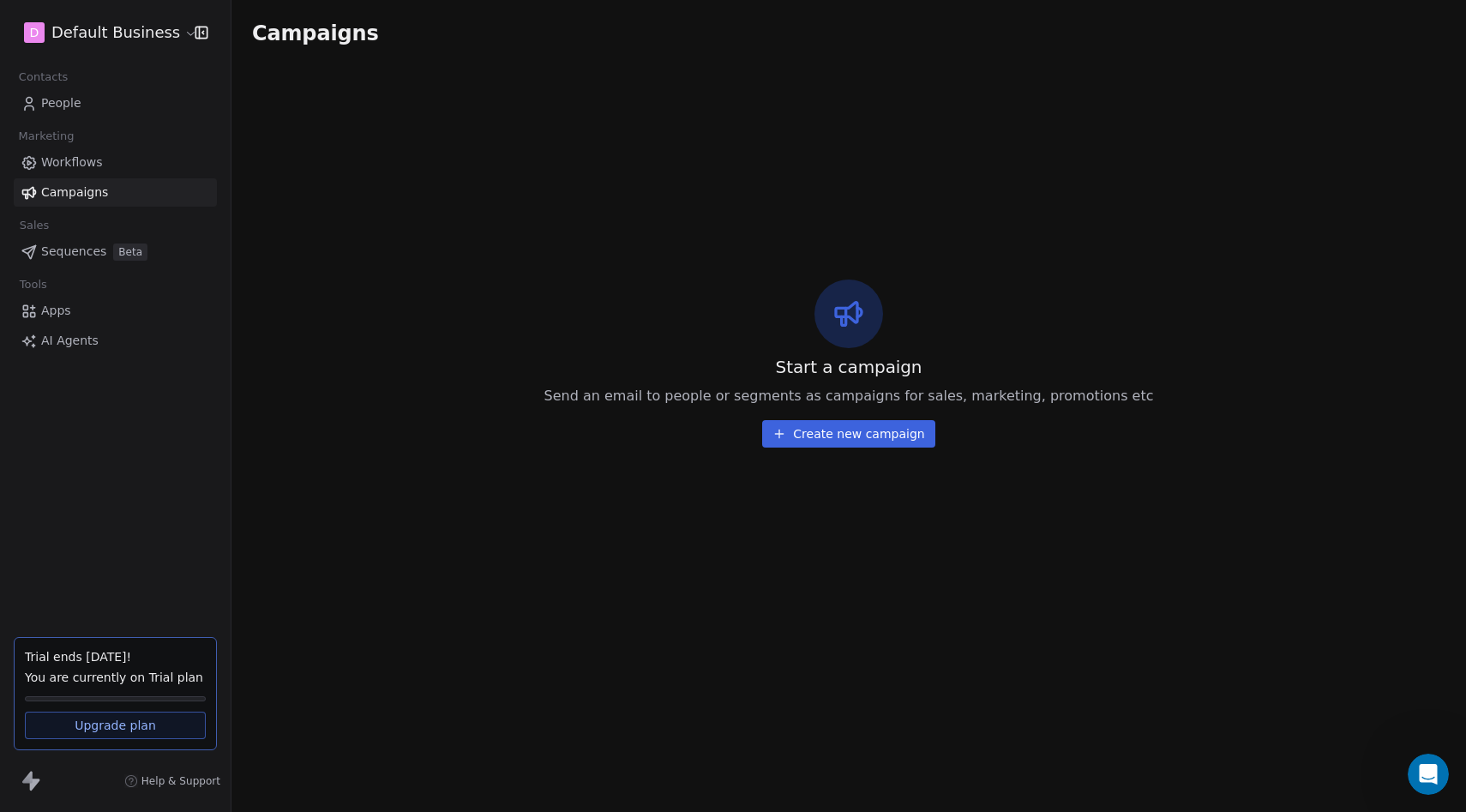
click at [78, 251] on span "Sequences" at bounding box center [74, 252] width 66 height 18
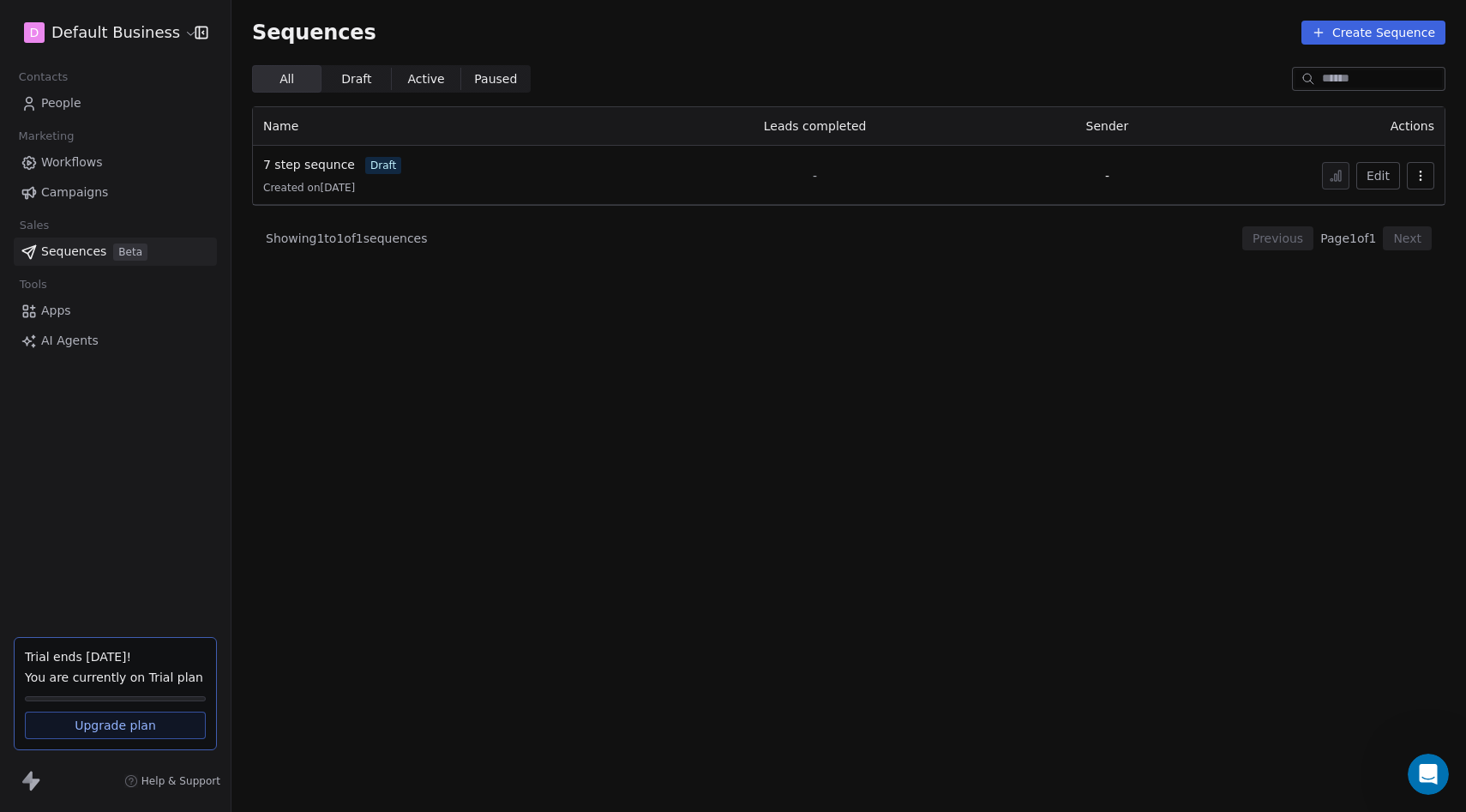
click at [67, 304] on span "Apps" at bounding box center [56, 311] width 30 height 18
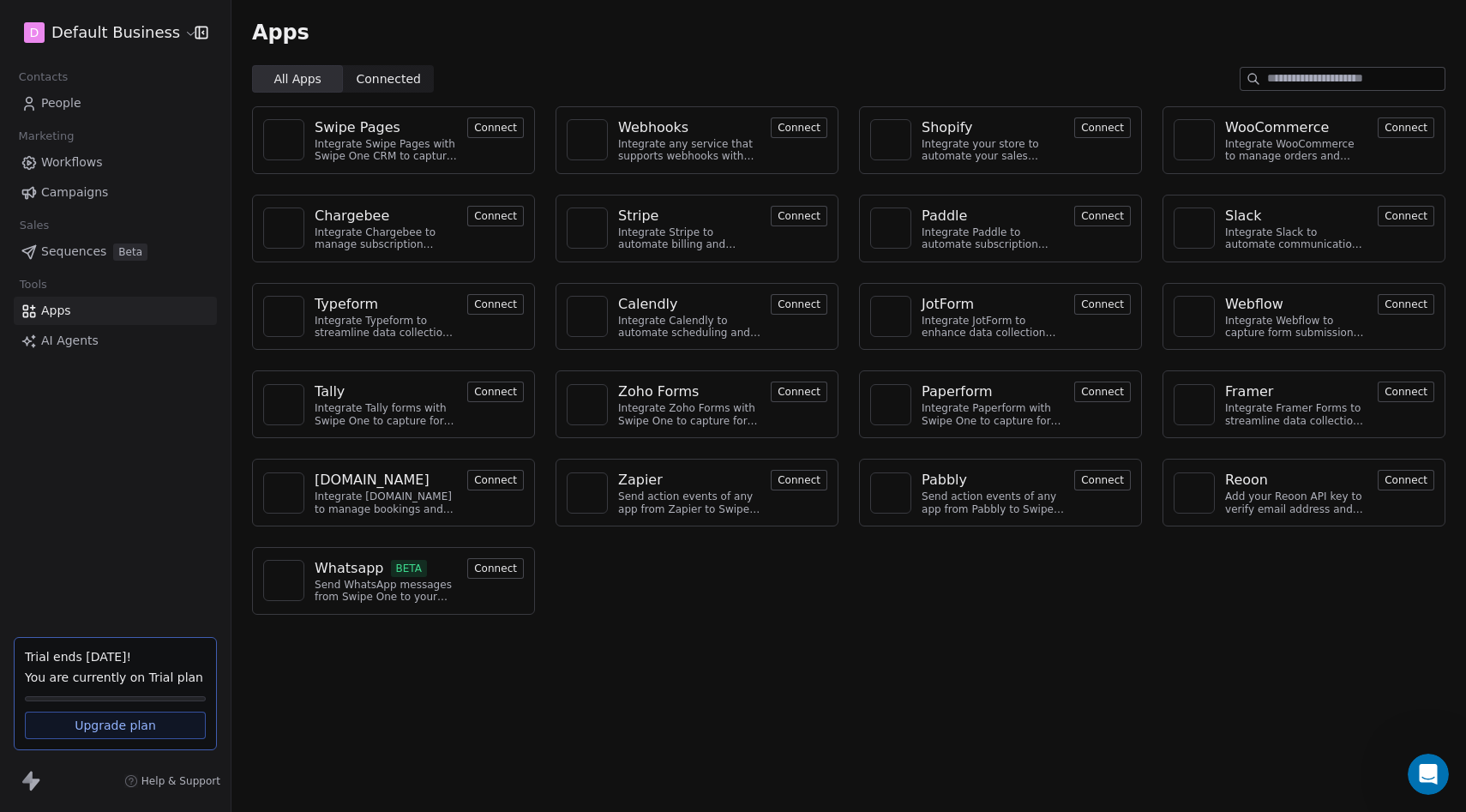
click at [73, 338] on span "AI Agents" at bounding box center [70, 340] width 58 height 18
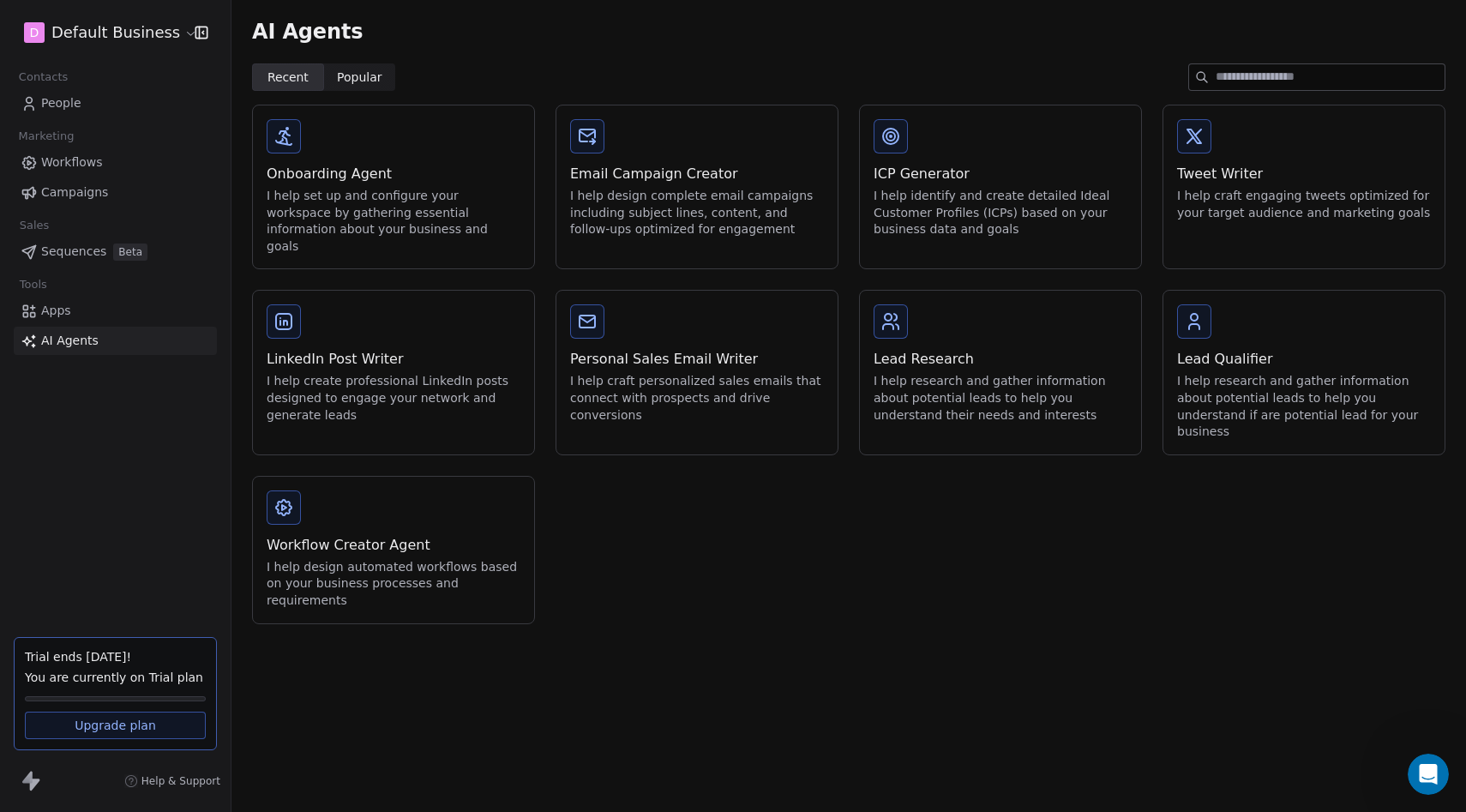
click at [73, 312] on link "Apps" at bounding box center [115, 311] width 204 height 28
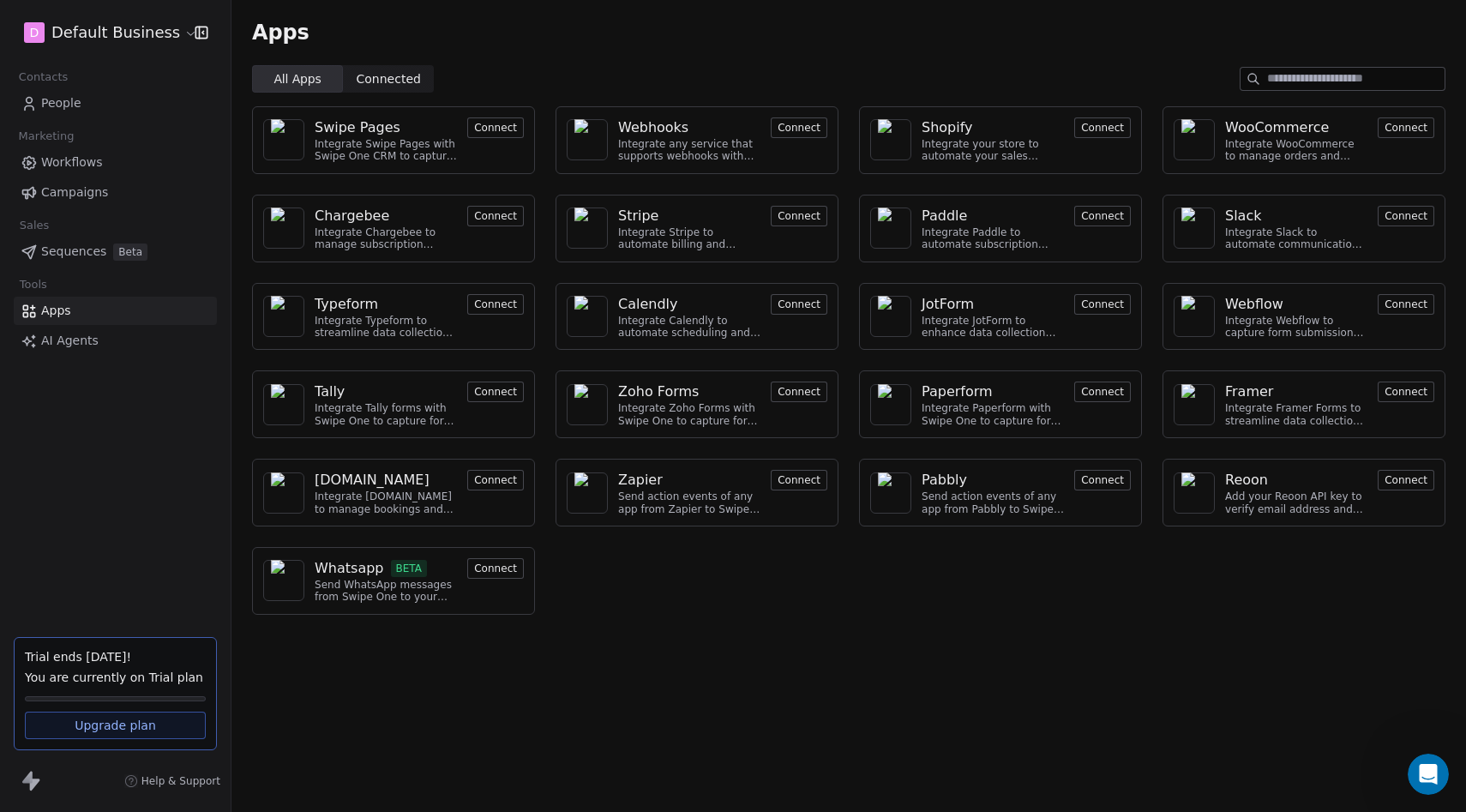
click at [84, 249] on span "Sequences" at bounding box center [74, 252] width 66 height 18
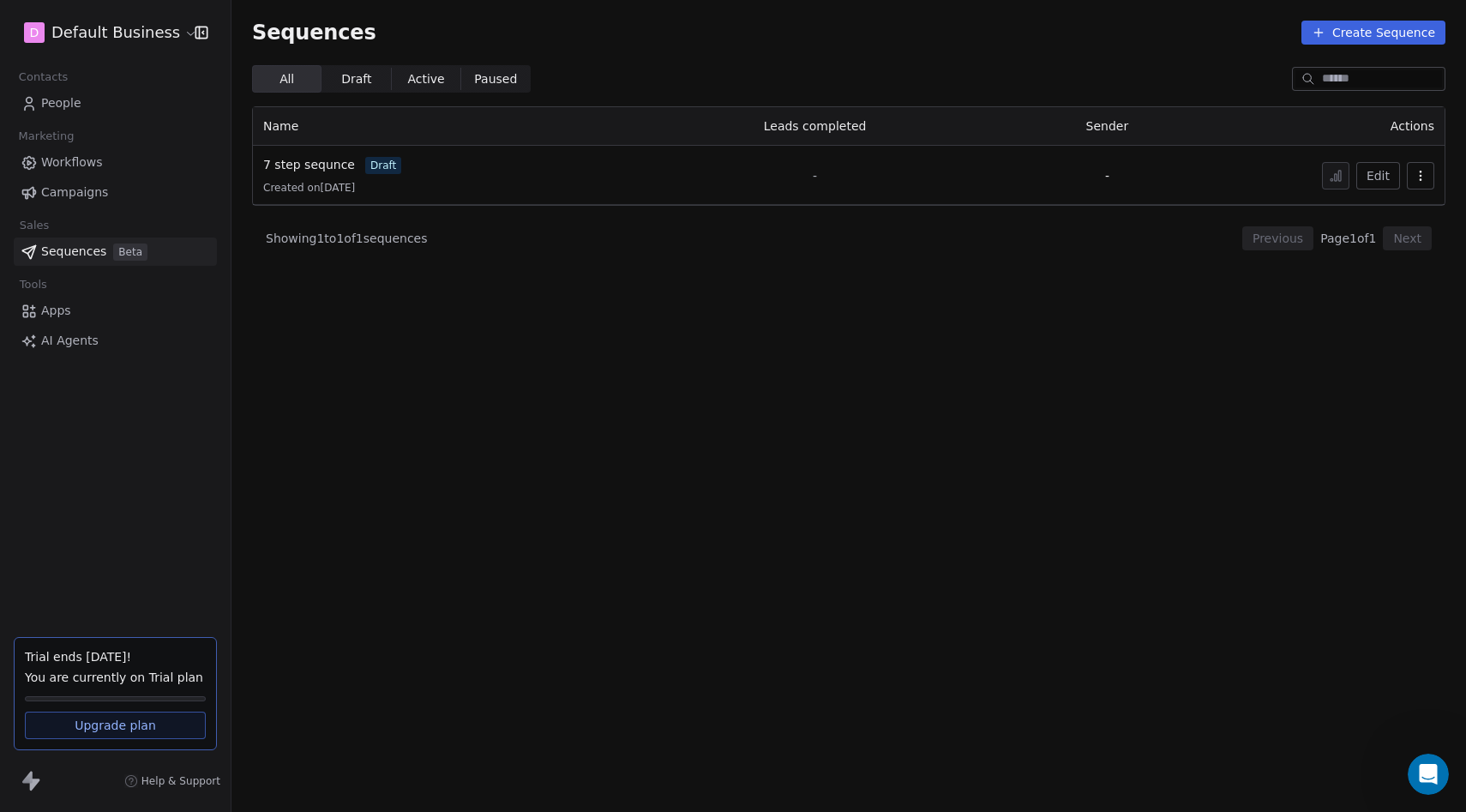
click at [90, 156] on span "Workflows" at bounding box center [72, 162] width 62 height 18
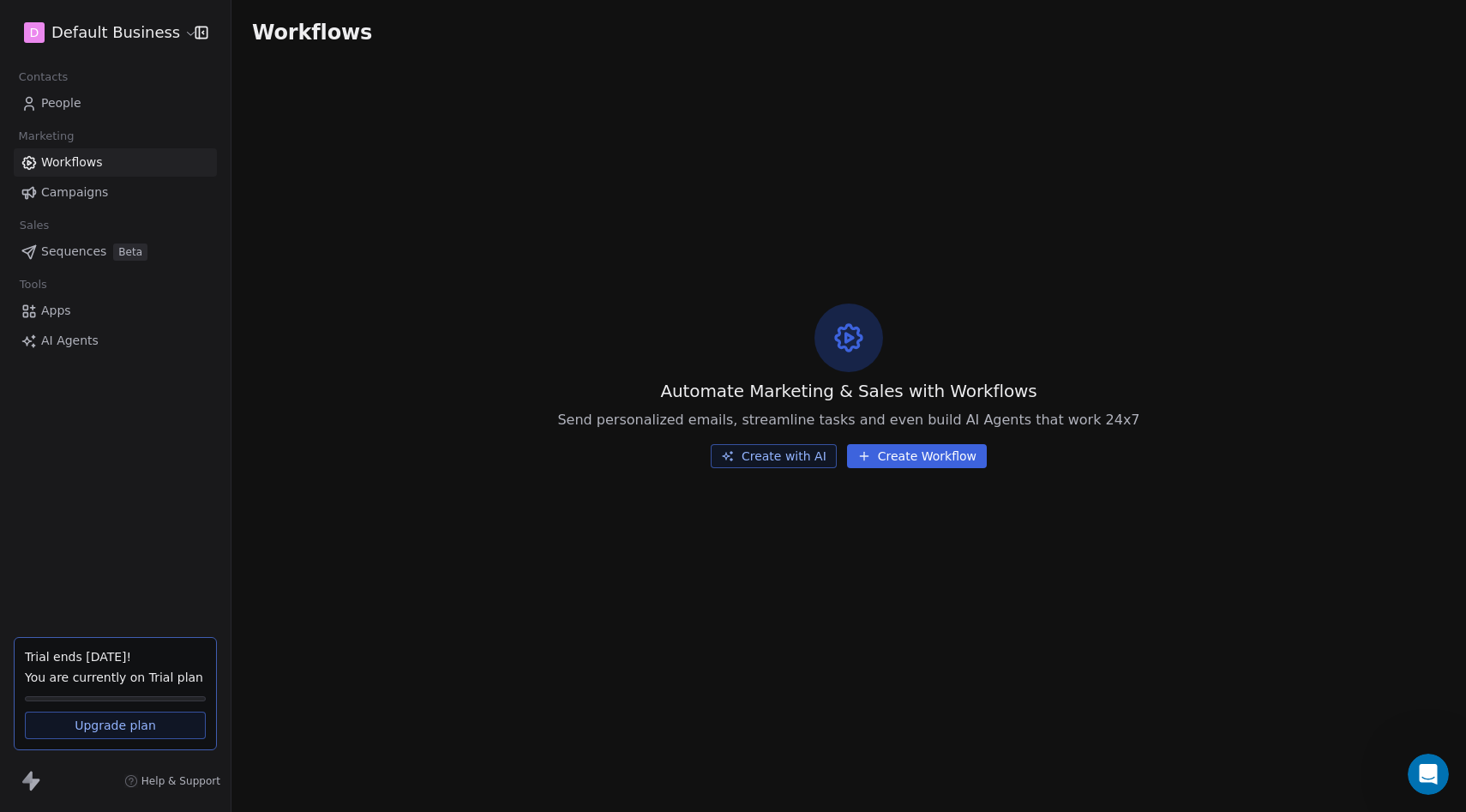
click at [760, 475] on div "Automate Marketing & Sales with Workflows Send personalized emails, streamline …" at bounding box center [849, 386] width 1235 height 640
click at [755, 460] on button "Create with AI" at bounding box center [774, 456] width 126 height 24
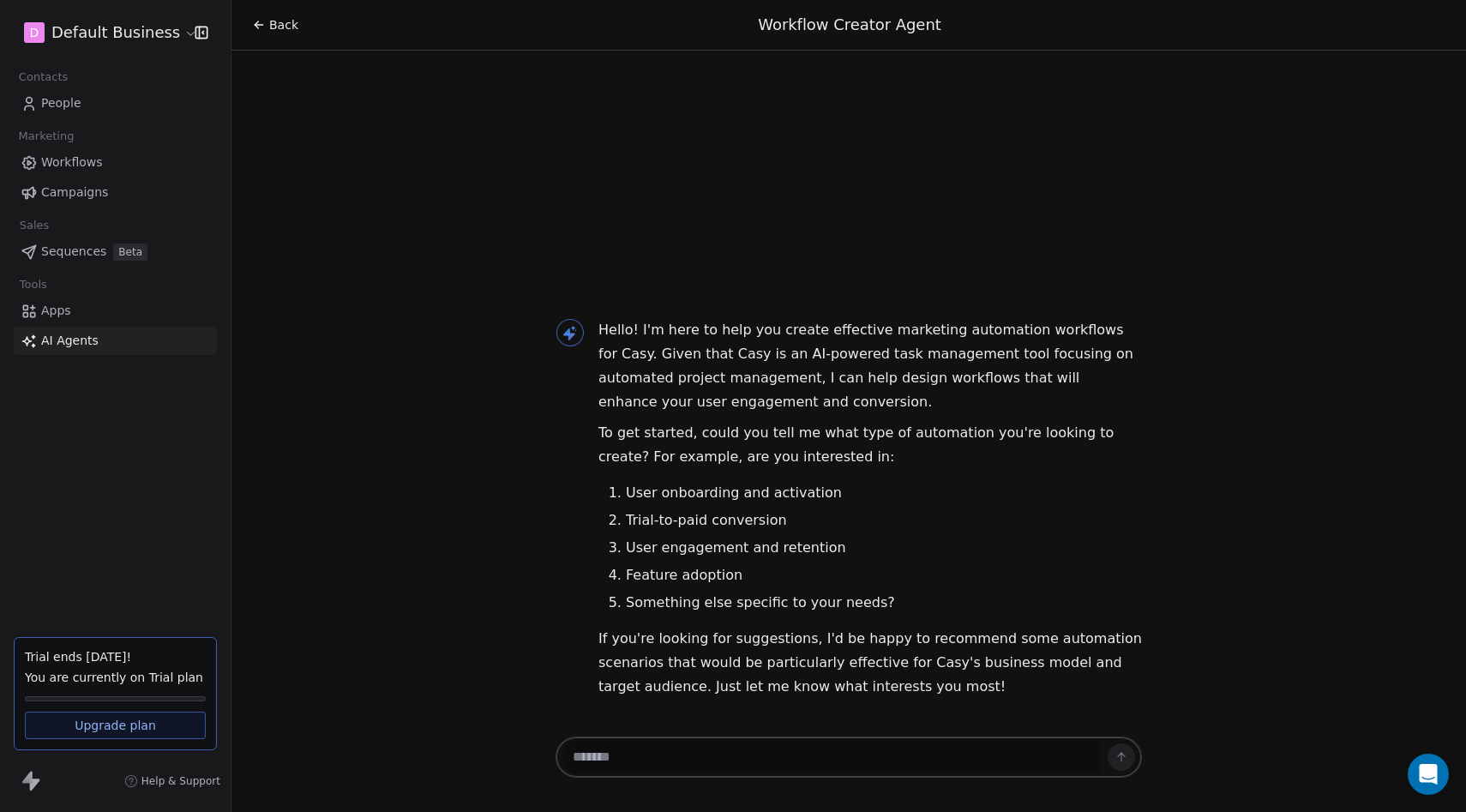
click at [630, 742] on textarea at bounding box center [831, 757] width 537 height 33
type textarea "**********"
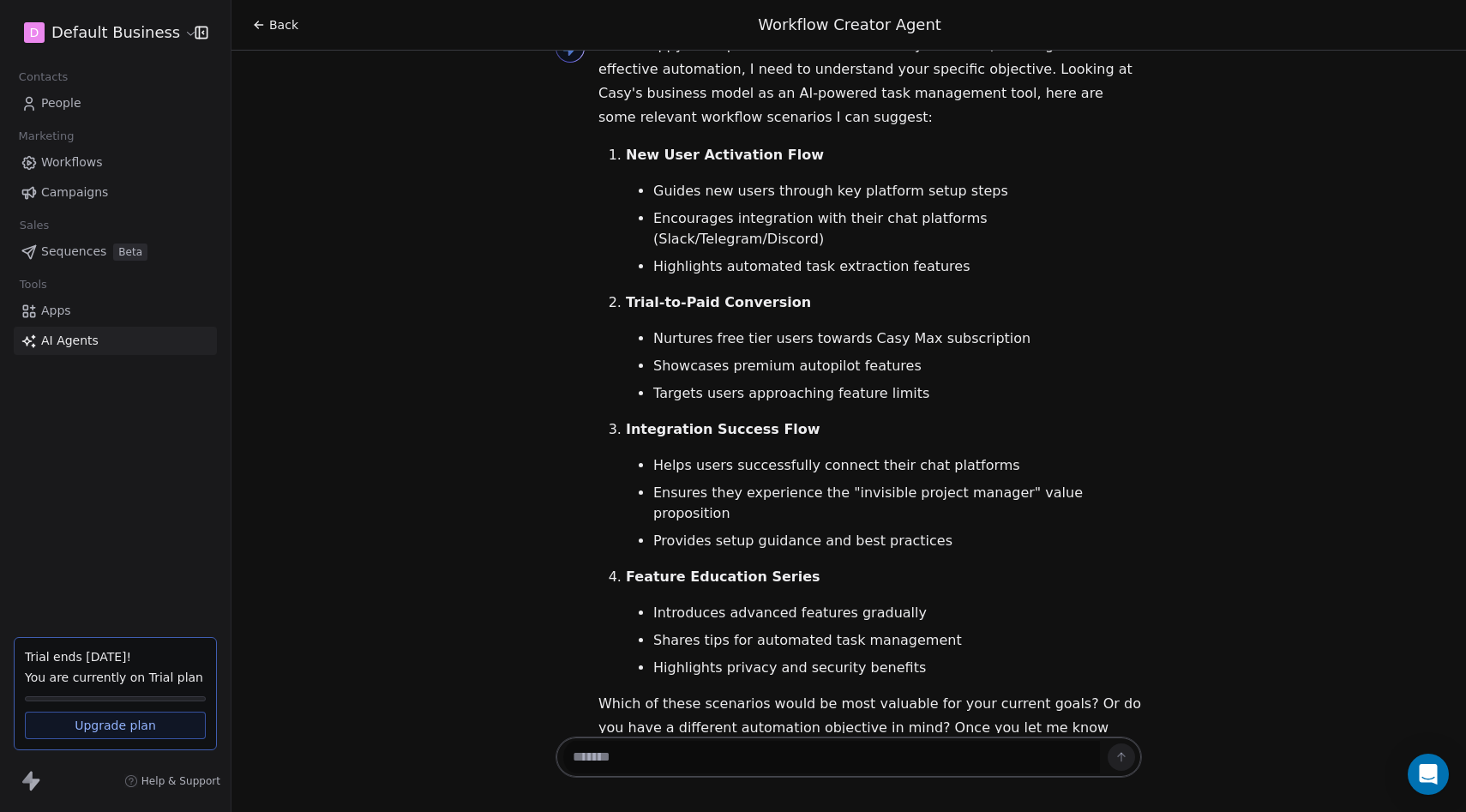
scroll to position [566, 0]
